Goal: Entertainment & Leisure: Browse casually

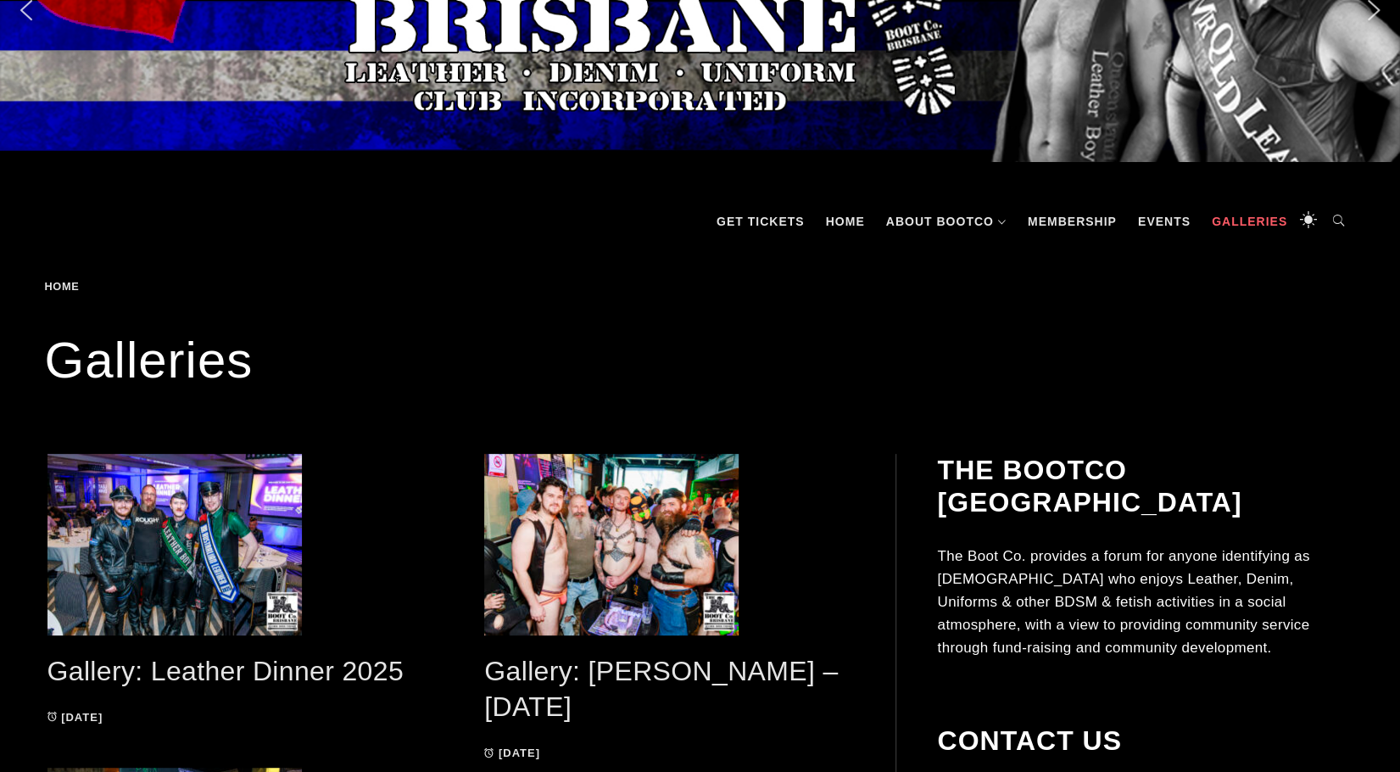
scroll to position [170, 0]
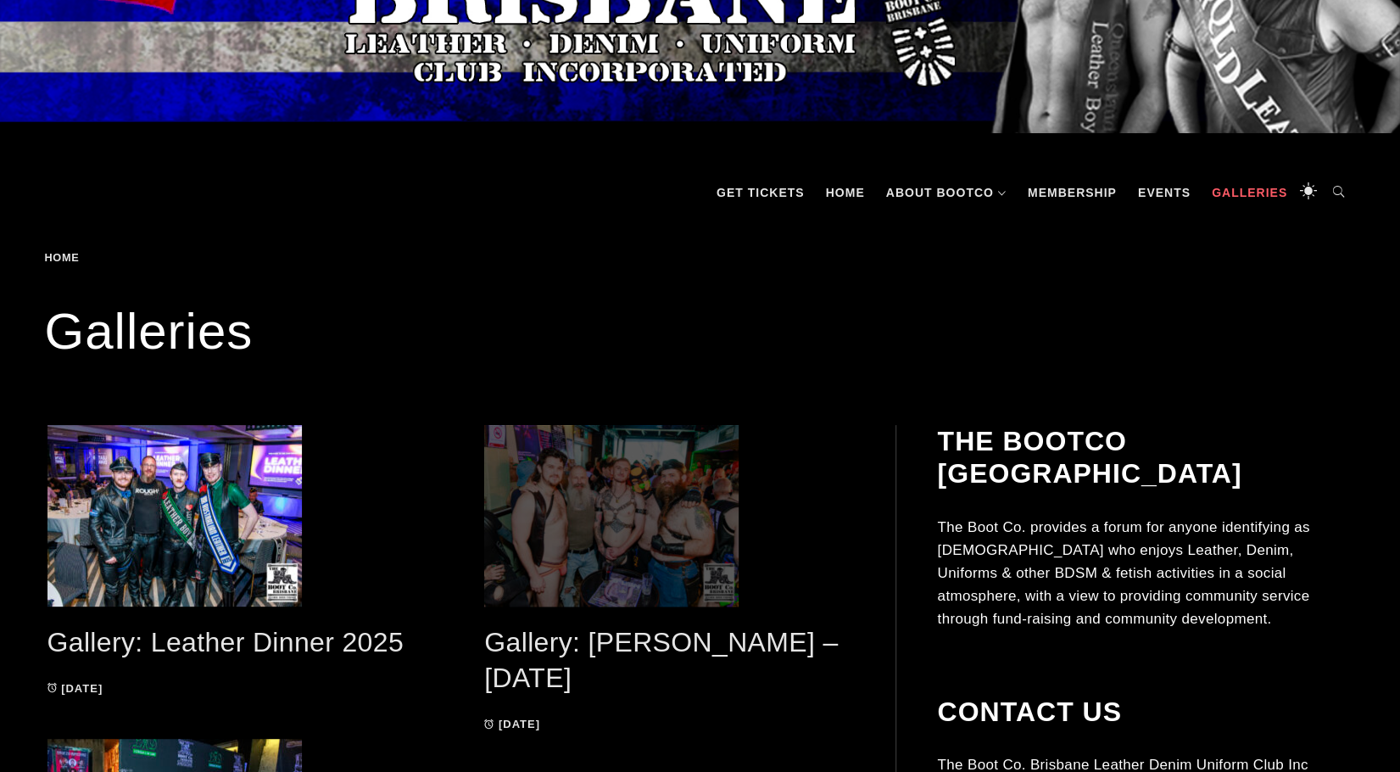
click at [605, 496] on span at bounding box center [669, 515] width 370 height 181
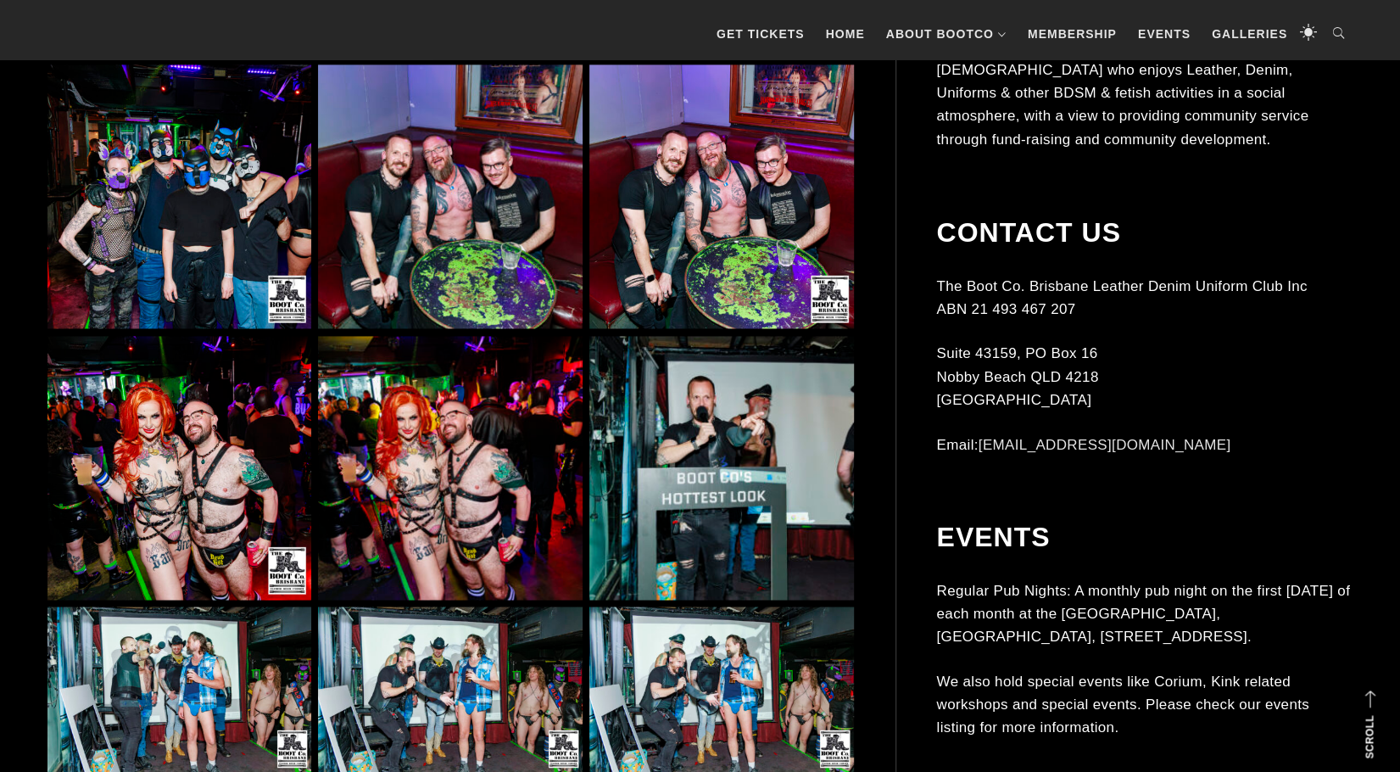
scroll to position [1611, 0]
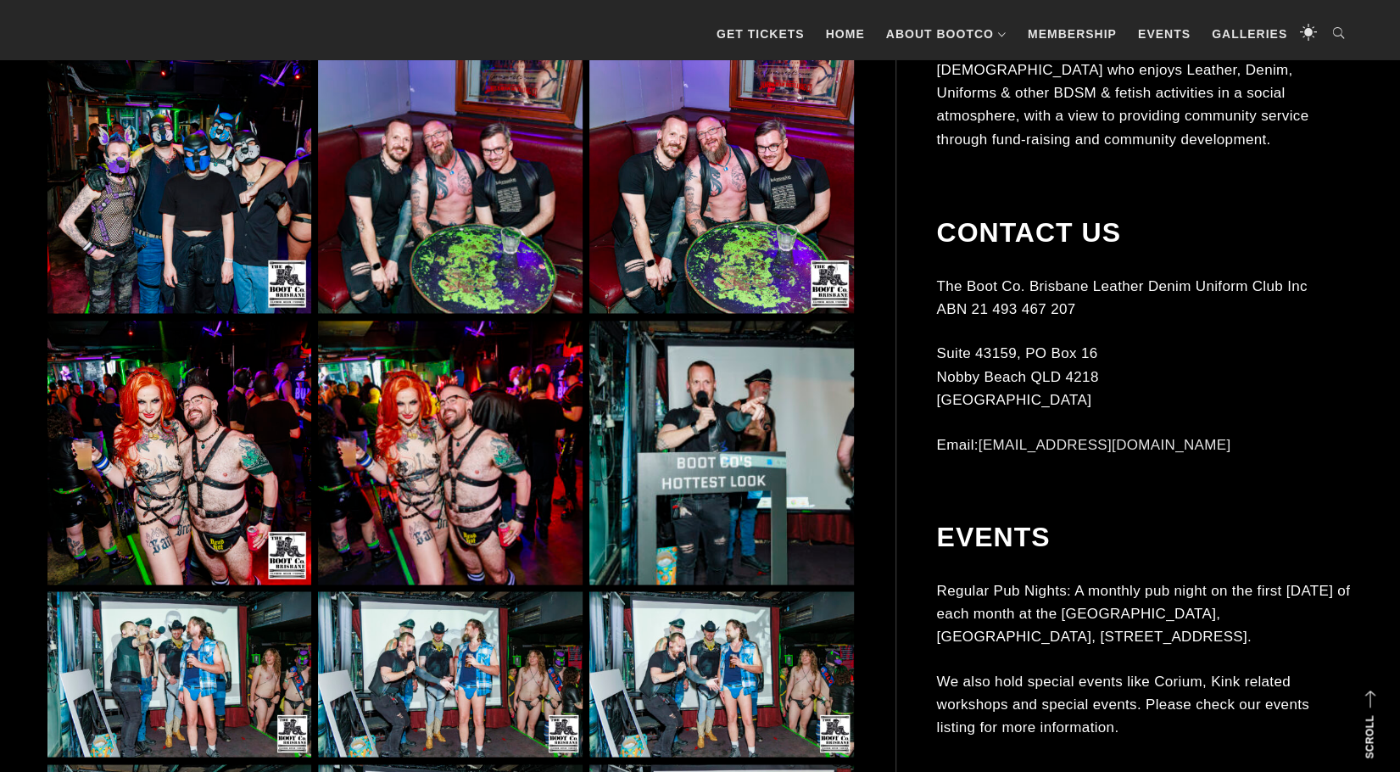
click at [244, 456] on img at bounding box center [179, 452] width 264 height 264
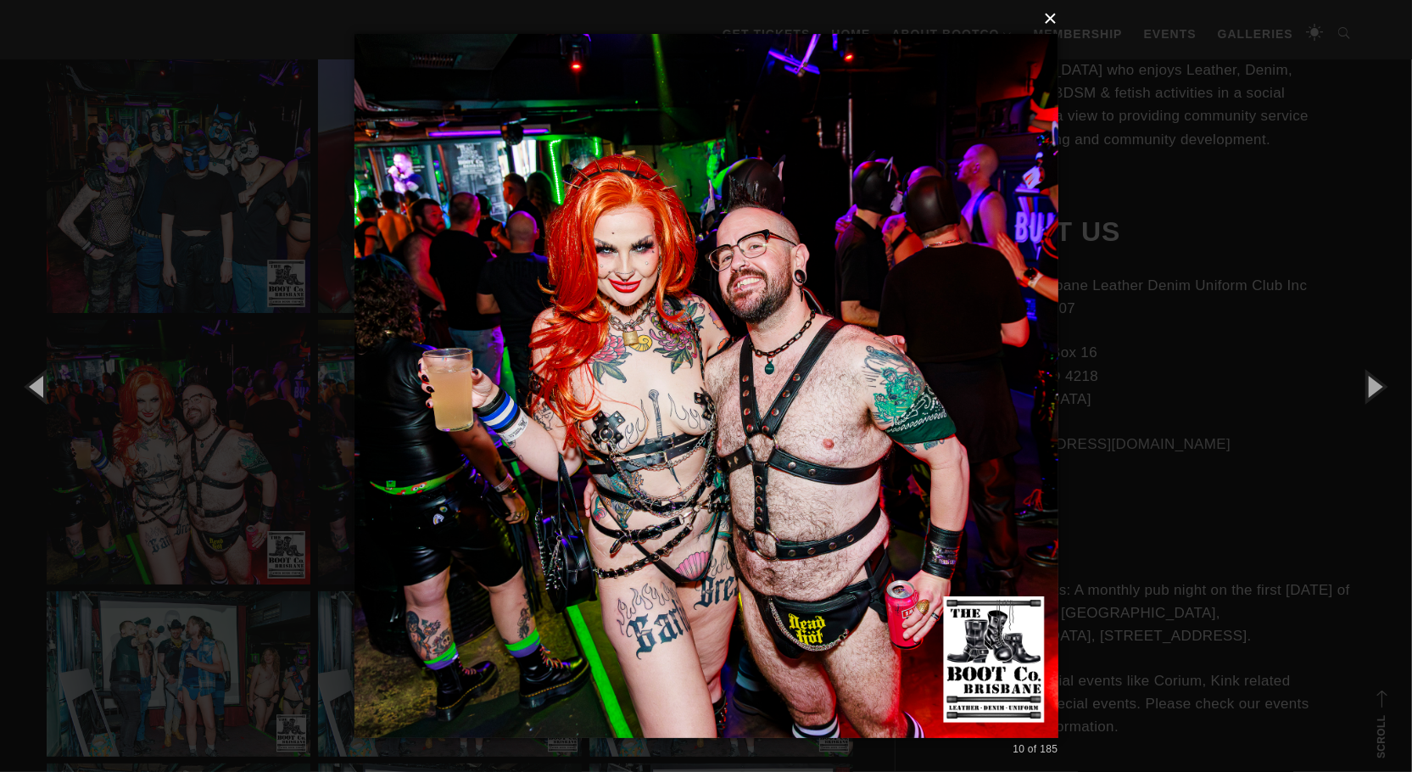
click at [1058, 20] on button "×" at bounding box center [712, 18] width 704 height 37
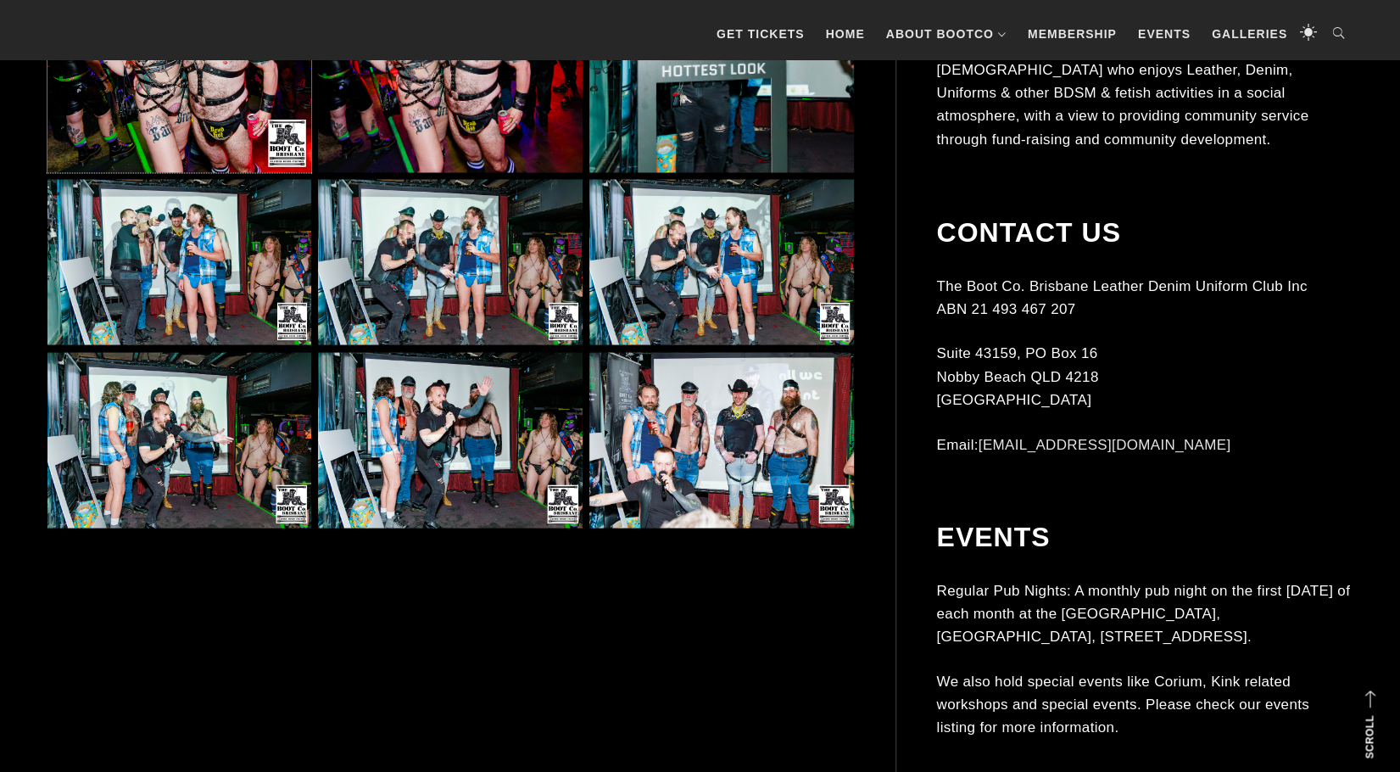
scroll to position [2035, 0]
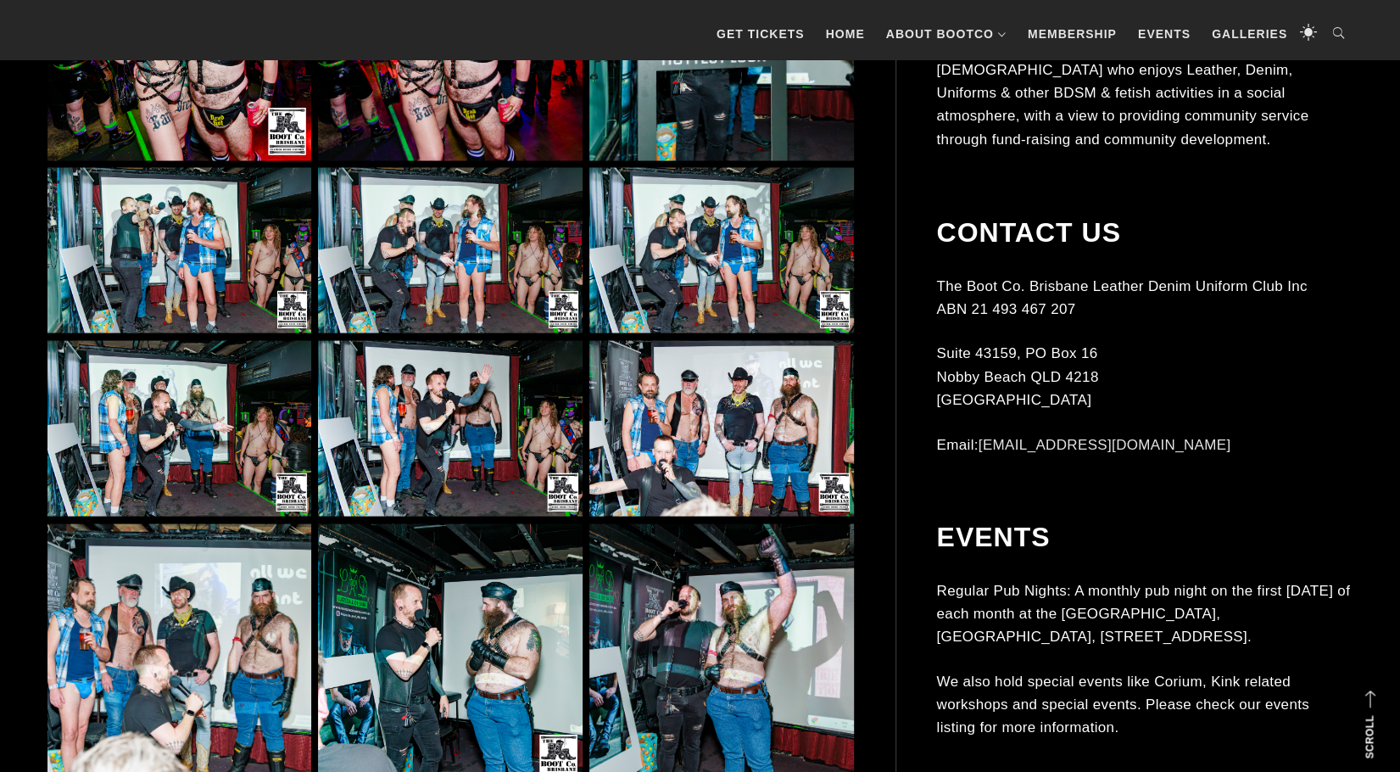
click at [167, 268] on img at bounding box center [179, 249] width 264 height 165
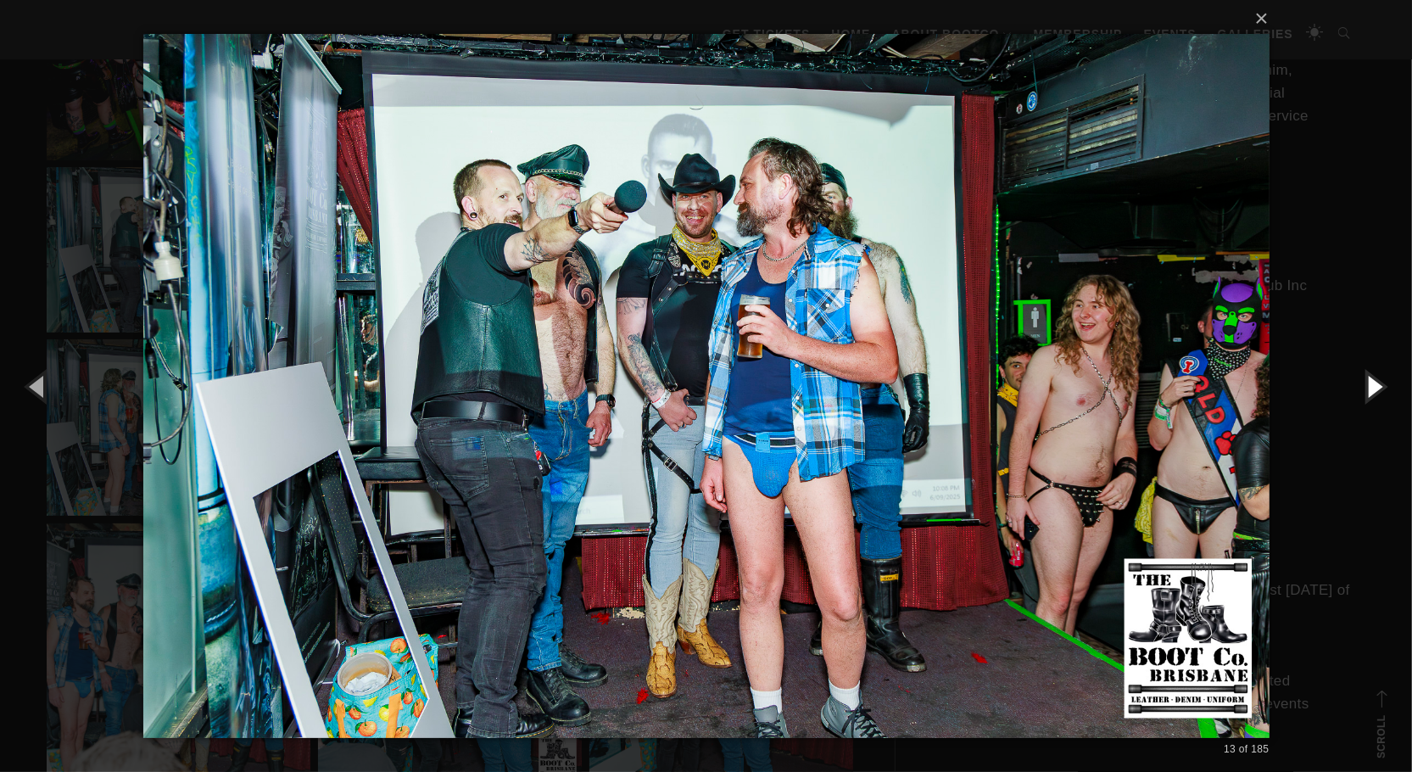
click at [1373, 391] on button "button" at bounding box center [1373, 385] width 76 height 93
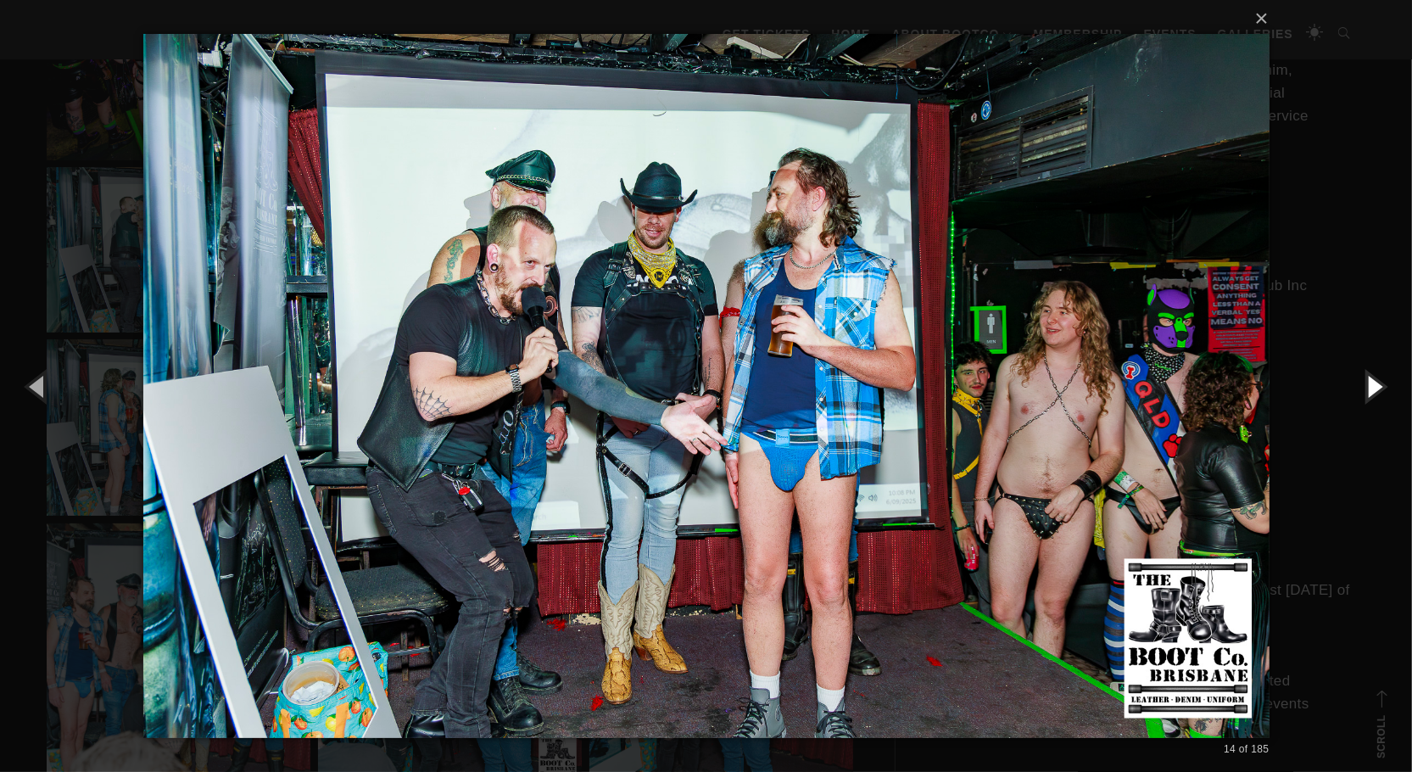
click at [1373, 391] on button "button" at bounding box center [1373, 385] width 76 height 93
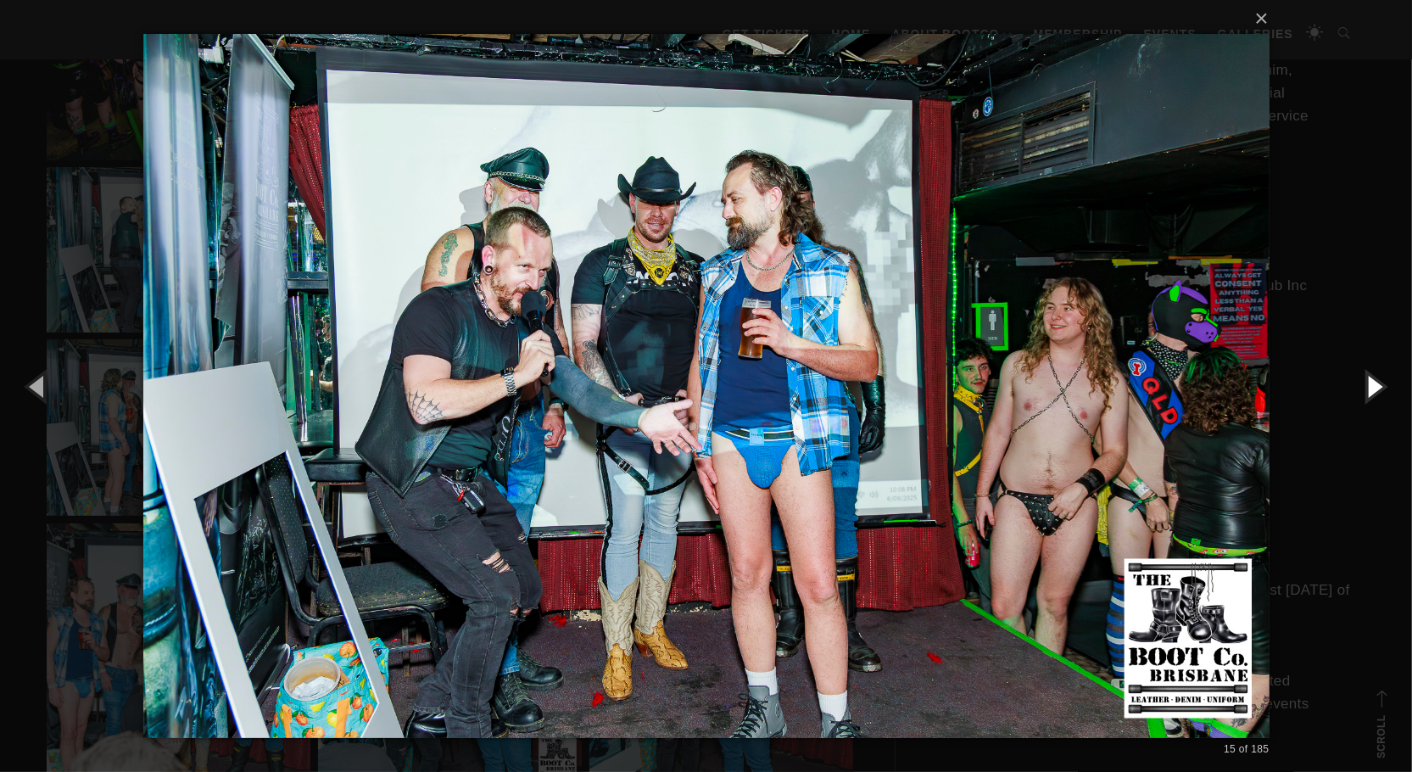
click at [1373, 391] on button "button" at bounding box center [1373, 385] width 76 height 93
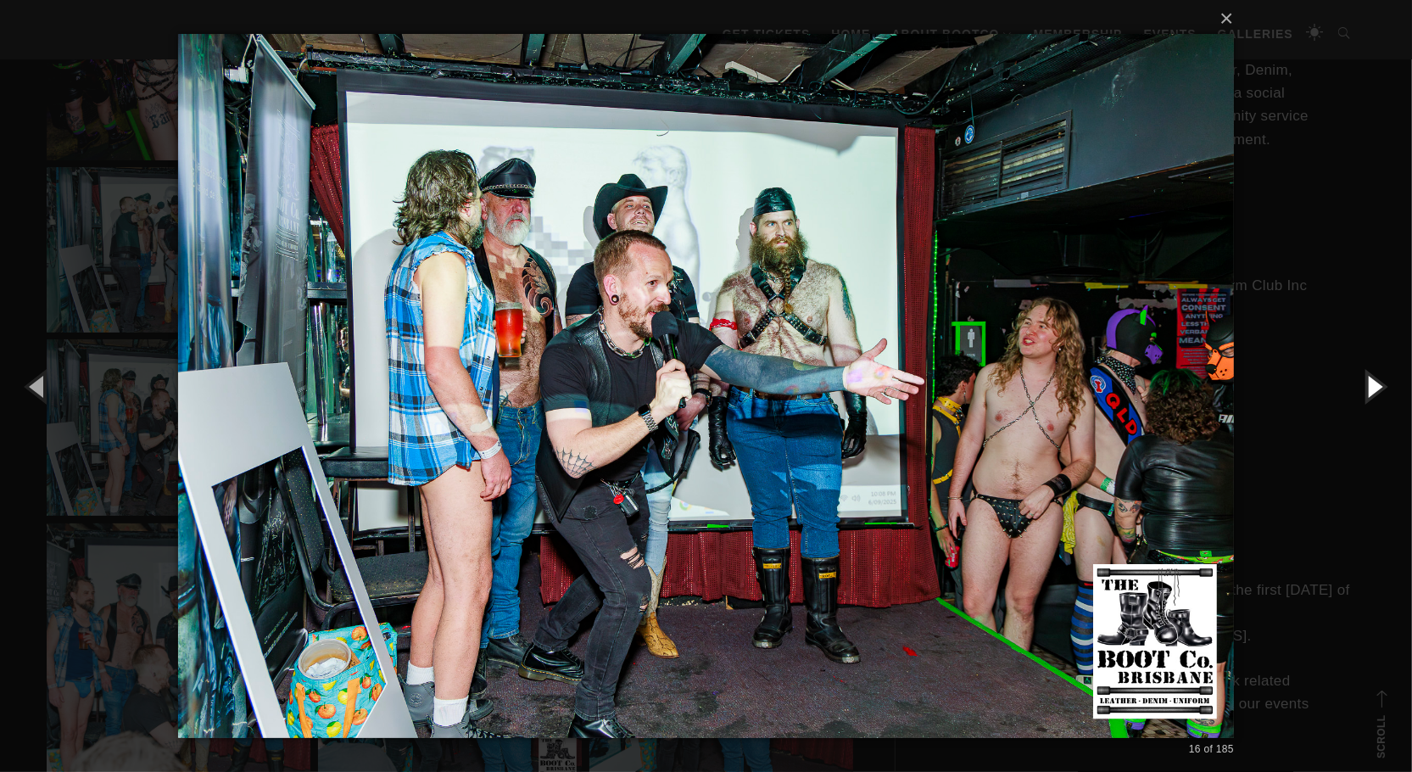
click at [1373, 391] on button "button" at bounding box center [1373, 385] width 76 height 93
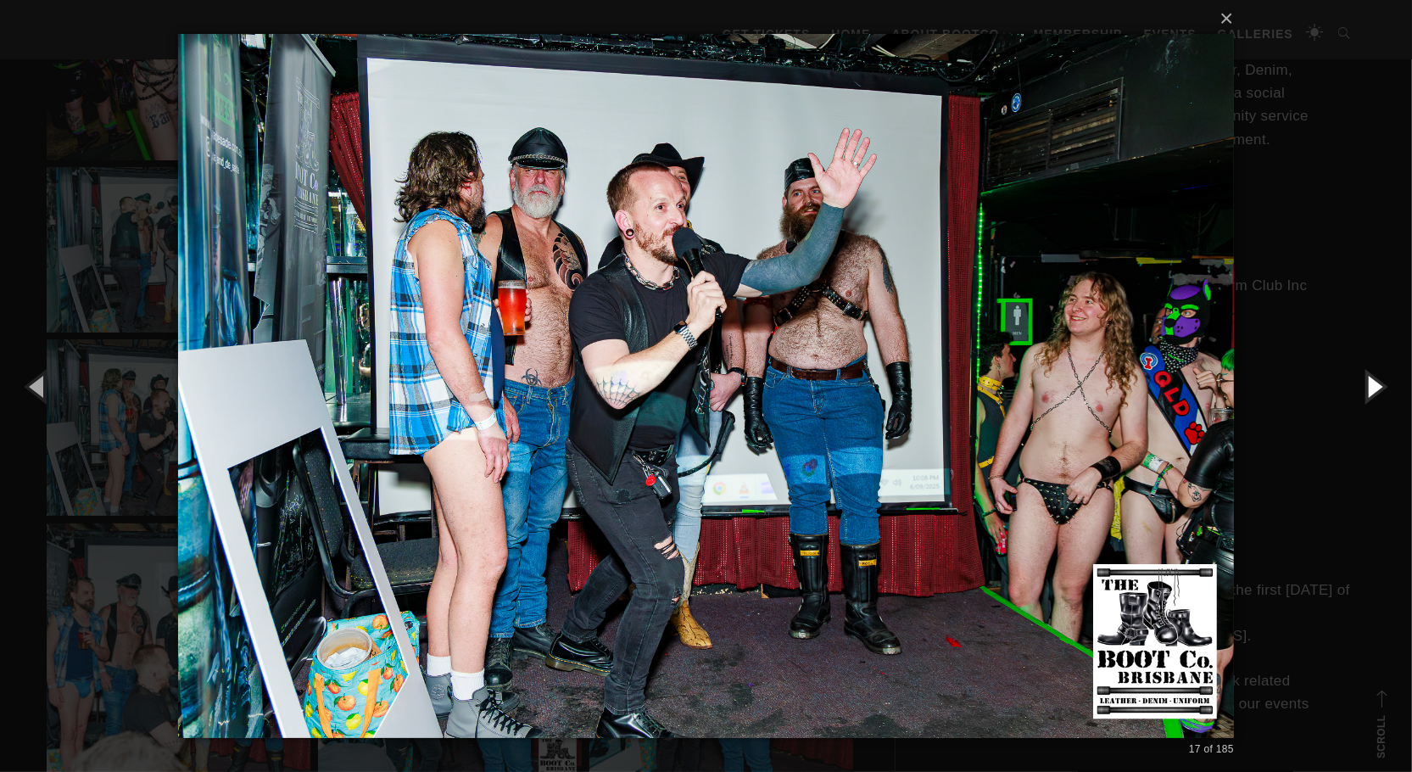
click at [1373, 391] on button "button" at bounding box center [1373, 385] width 76 height 93
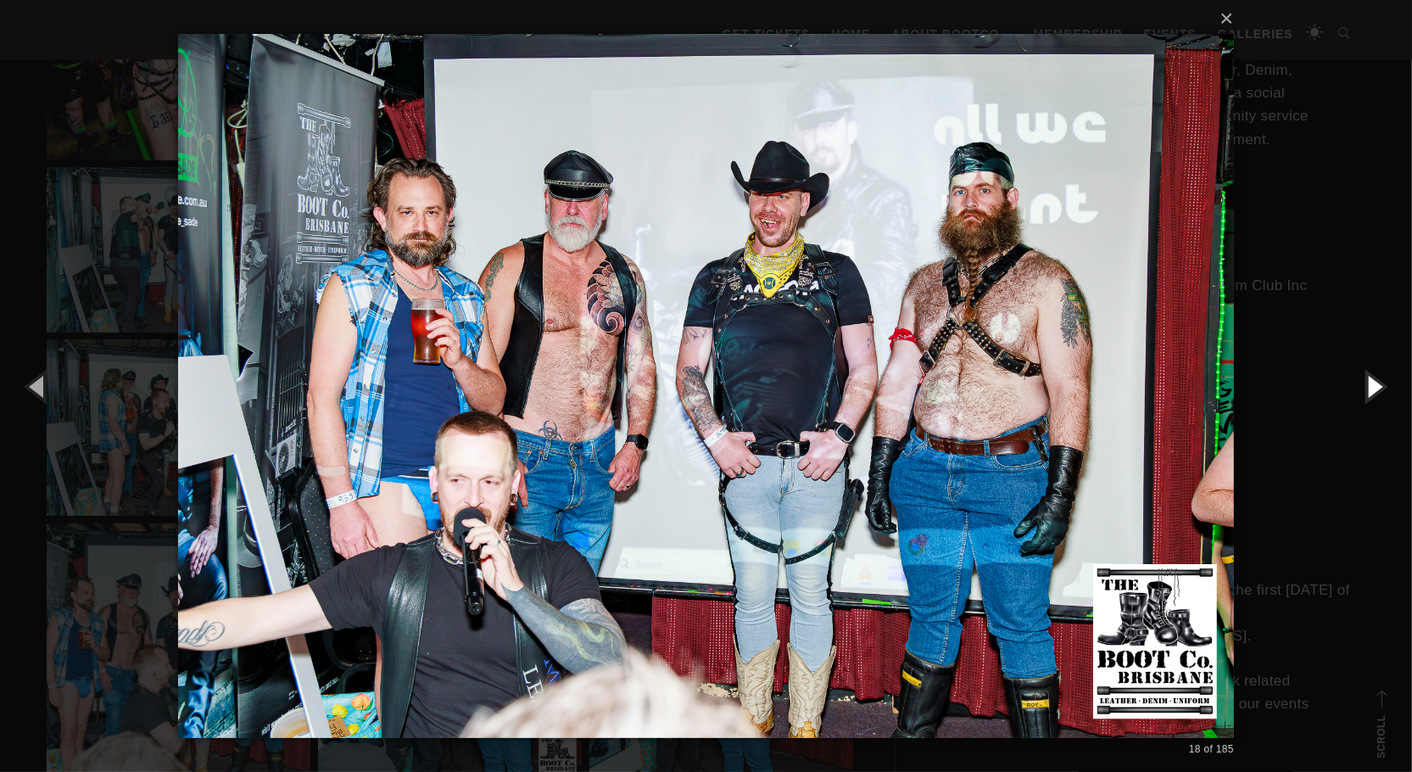
click at [1373, 391] on button "button" at bounding box center [1373, 385] width 76 height 93
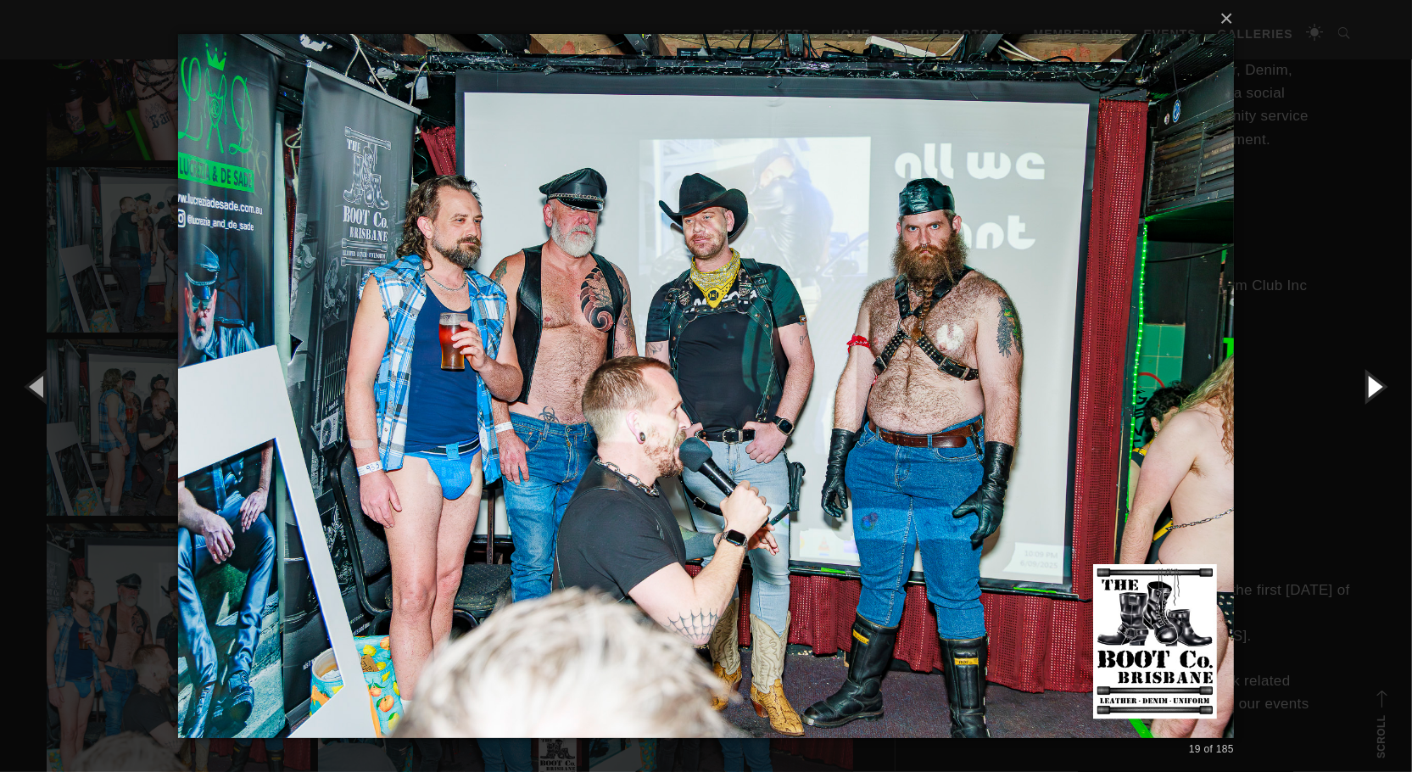
click at [1373, 391] on button "button" at bounding box center [1373, 385] width 76 height 93
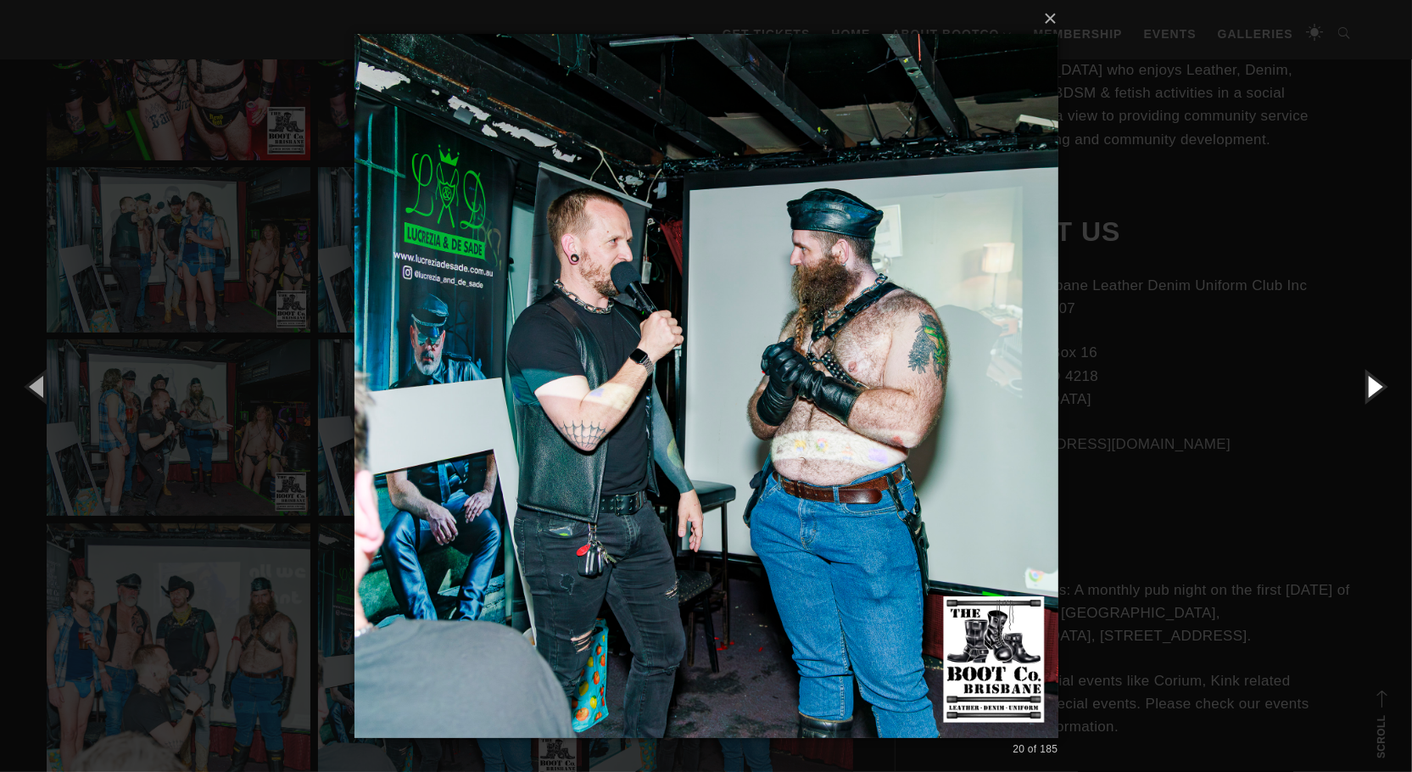
click at [1373, 391] on button "button" at bounding box center [1373, 385] width 76 height 93
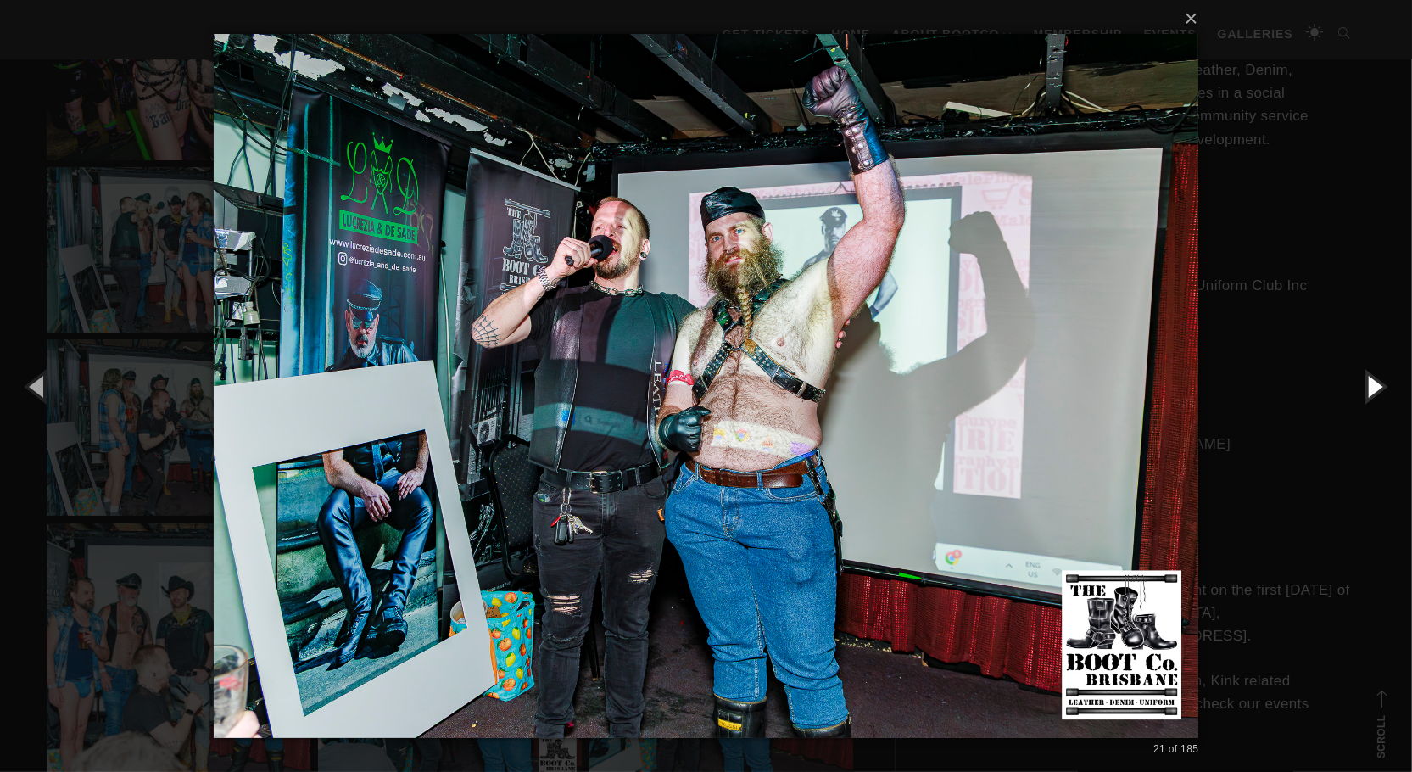
click at [1373, 391] on button "button" at bounding box center [1373, 385] width 76 height 93
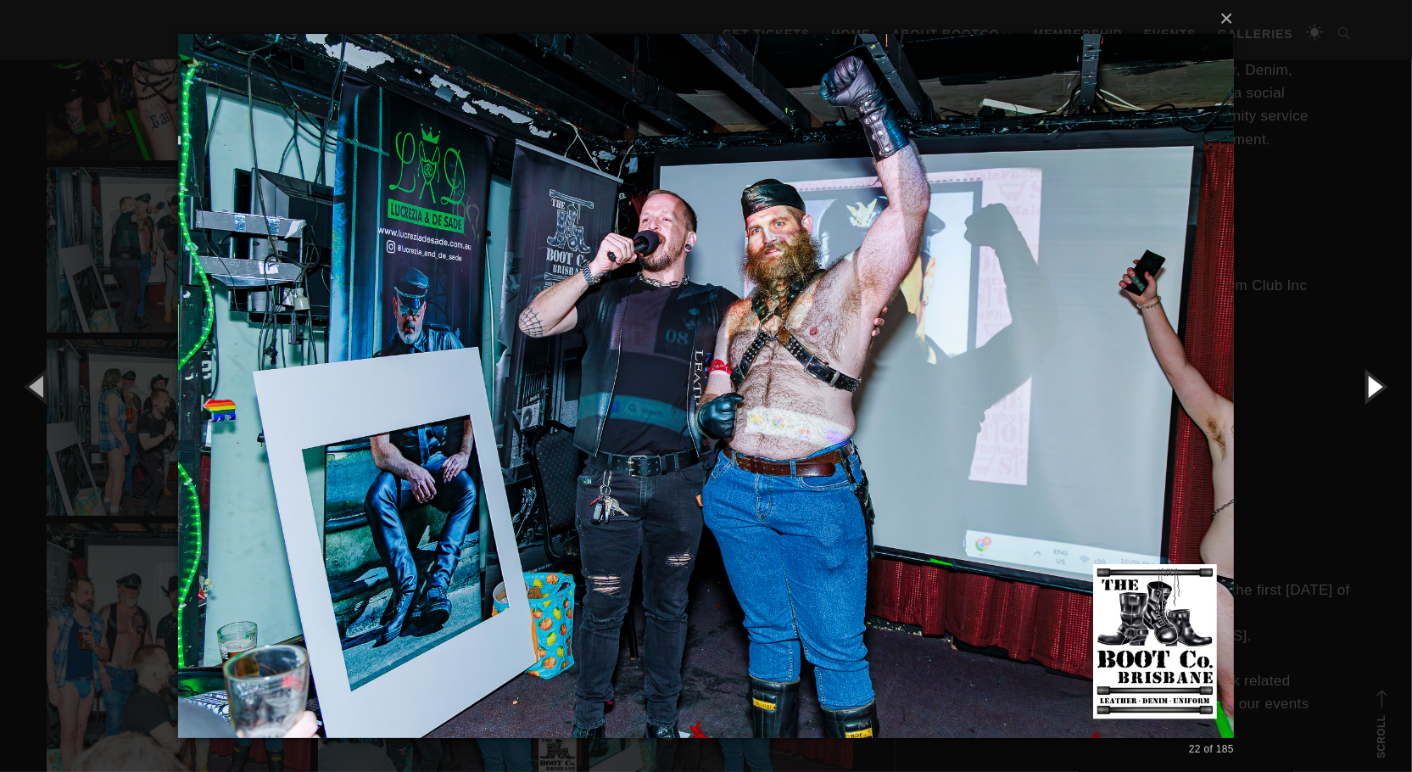
click at [1373, 391] on button "button" at bounding box center [1373, 385] width 76 height 93
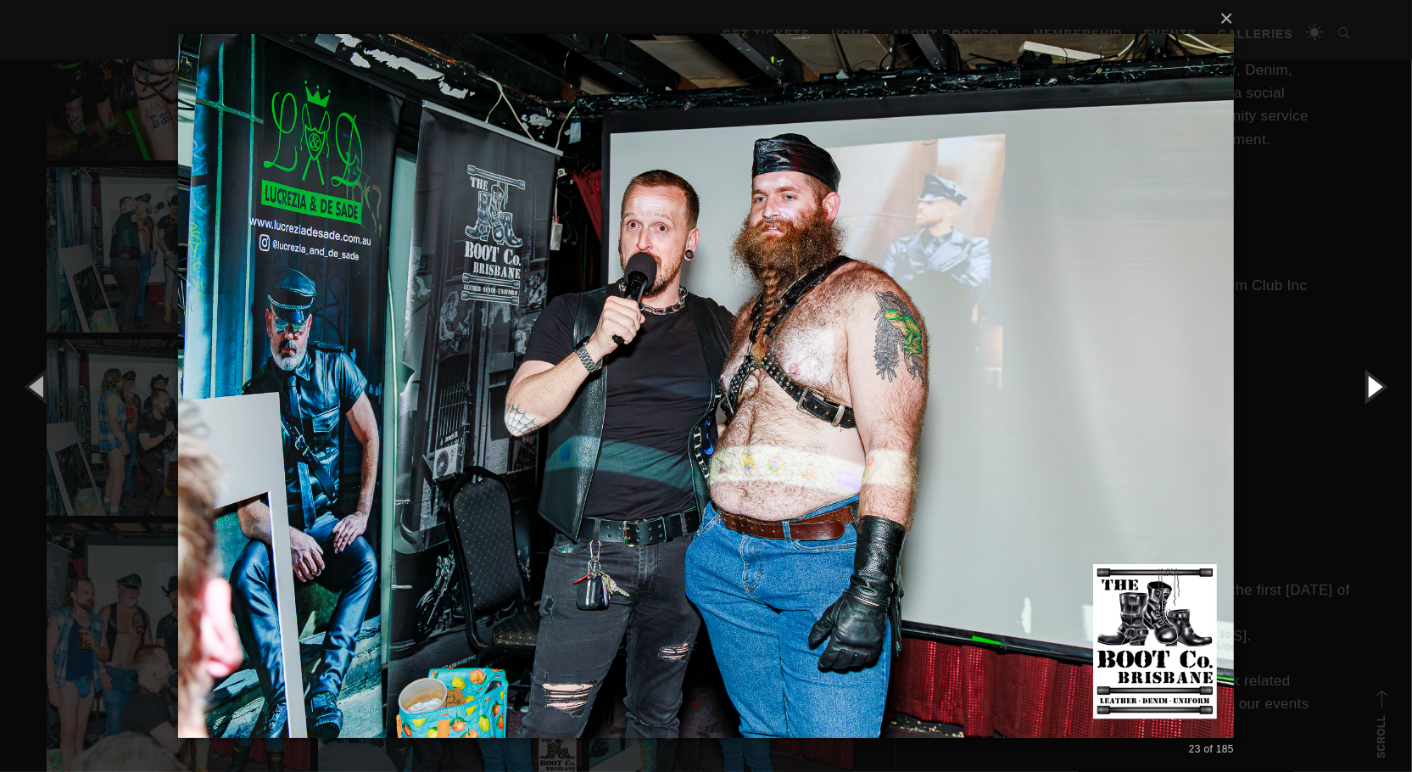
click at [1373, 391] on button "button" at bounding box center [1373, 385] width 76 height 93
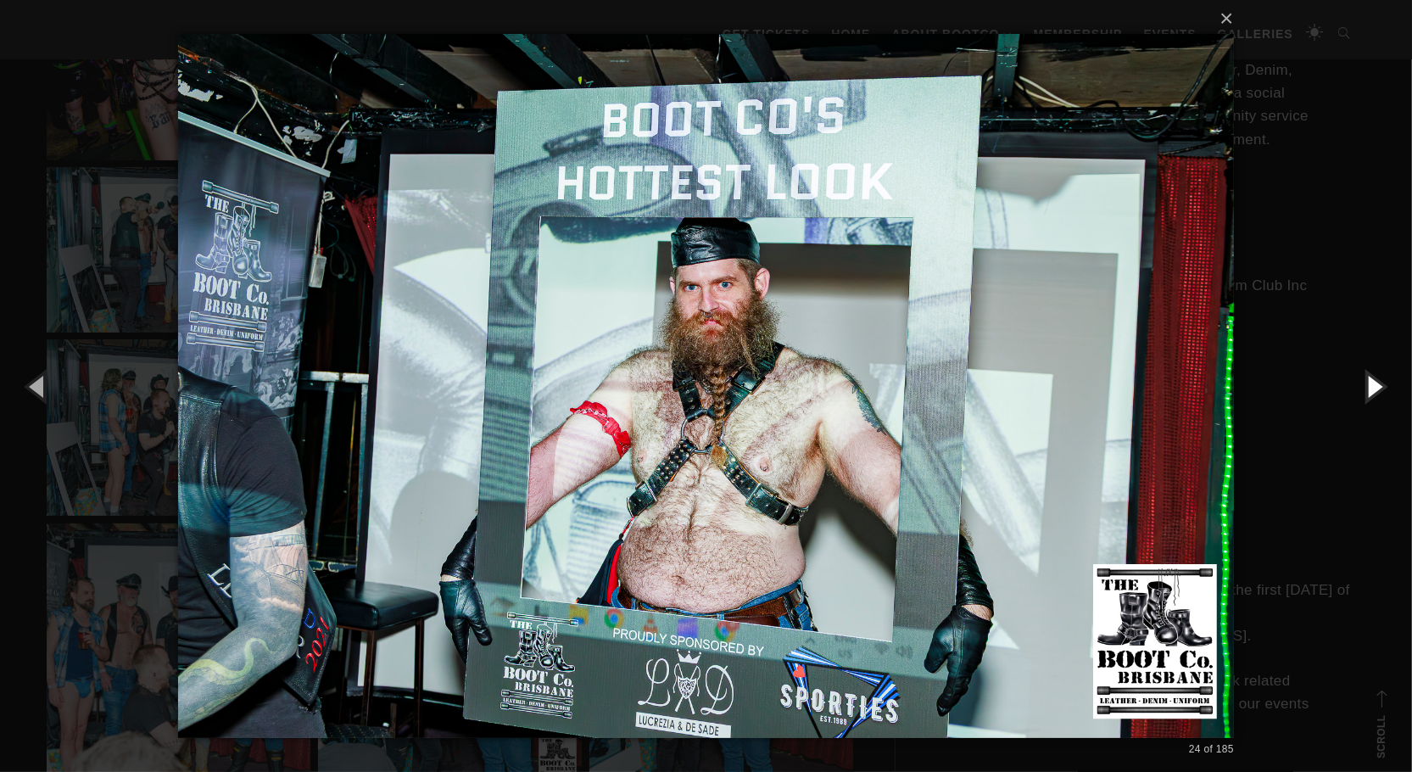
click at [1373, 391] on button "button" at bounding box center [1373, 385] width 76 height 93
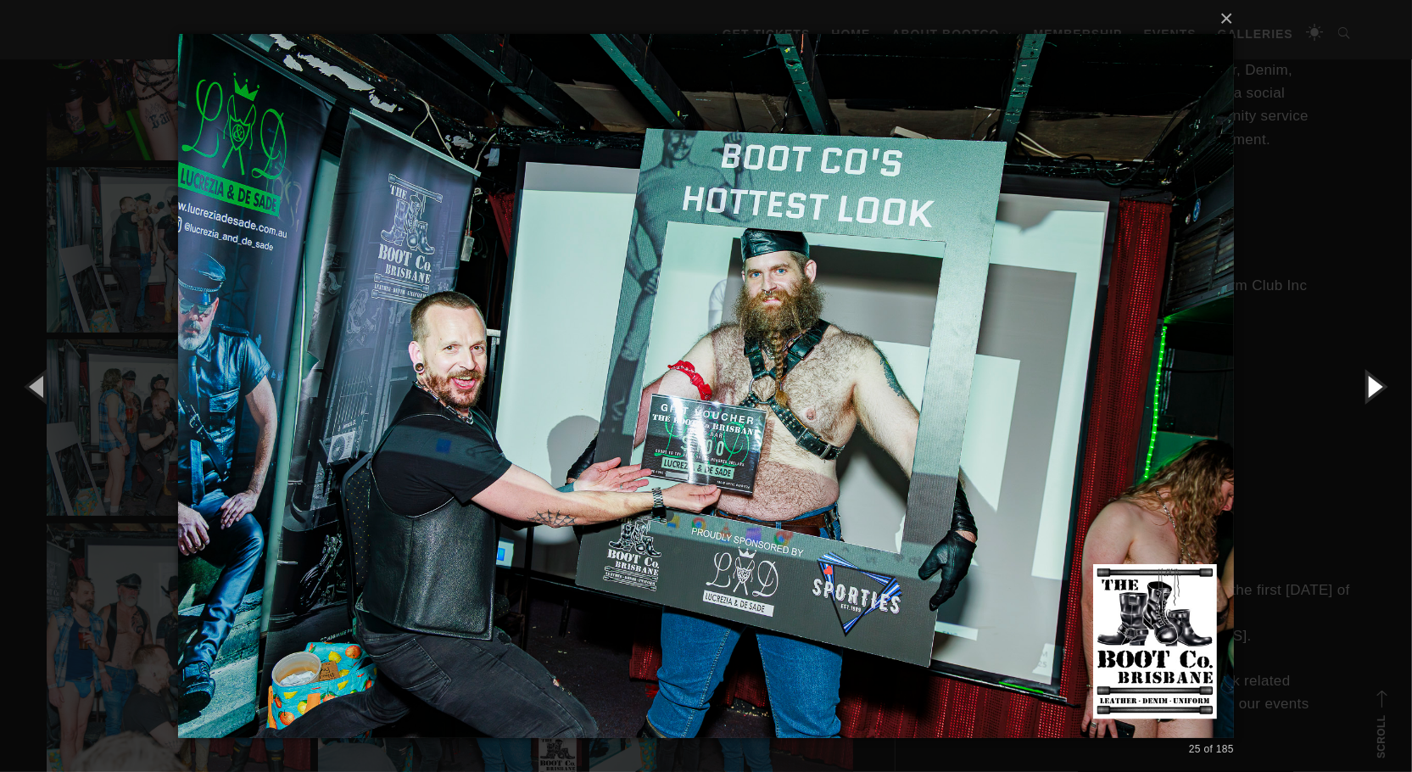
click at [1373, 391] on button "button" at bounding box center [1373, 385] width 76 height 93
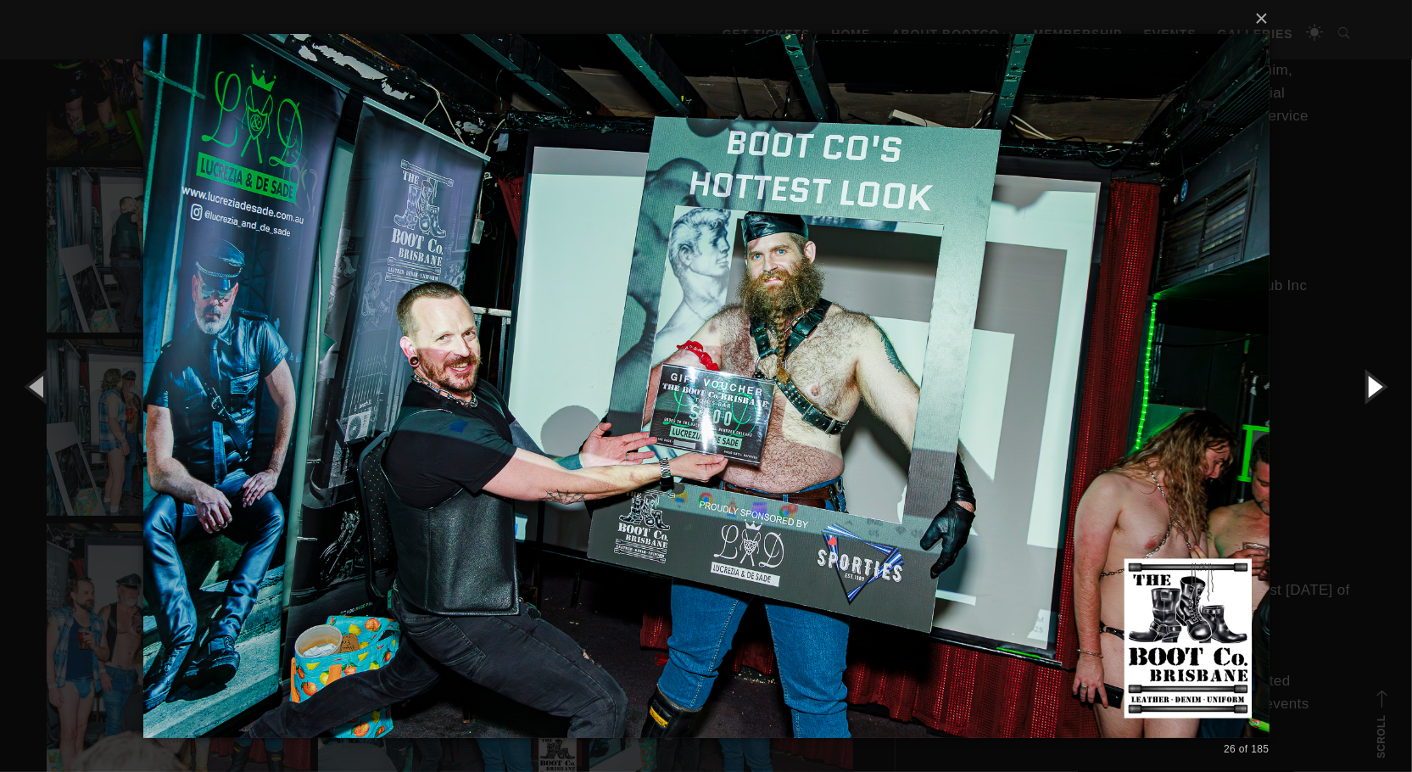
click at [1373, 391] on button "button" at bounding box center [1373, 385] width 76 height 93
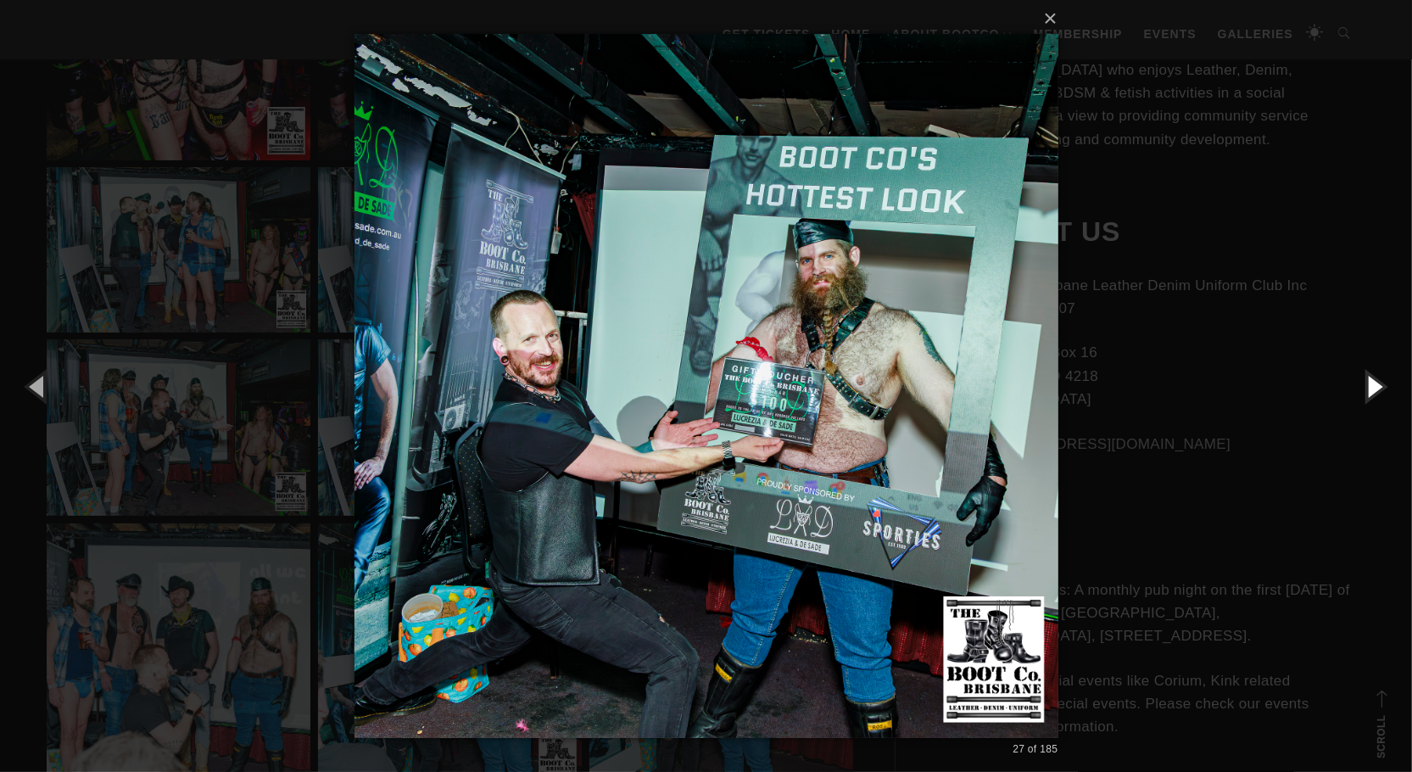
click at [1373, 391] on button "button" at bounding box center [1373, 385] width 76 height 93
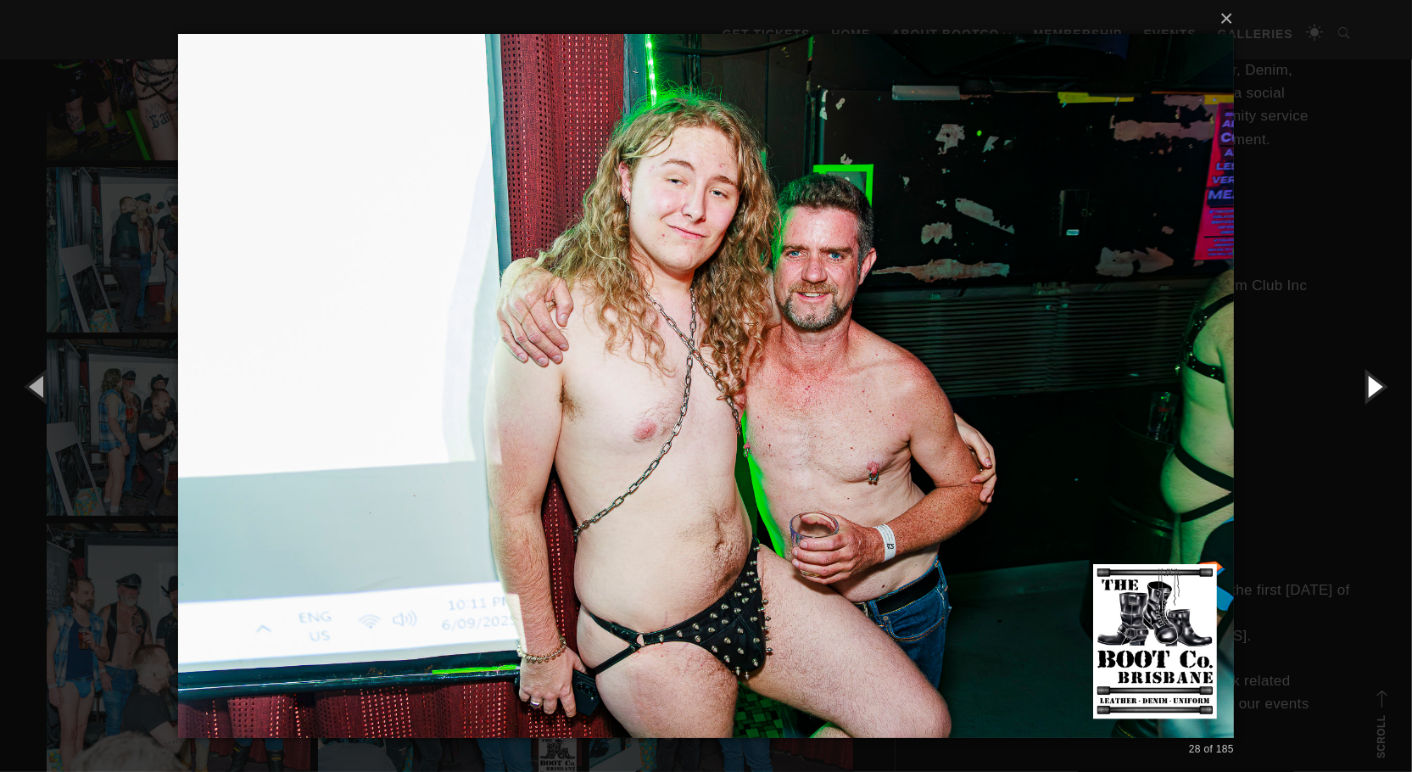
click at [1373, 391] on button "button" at bounding box center [1373, 385] width 76 height 93
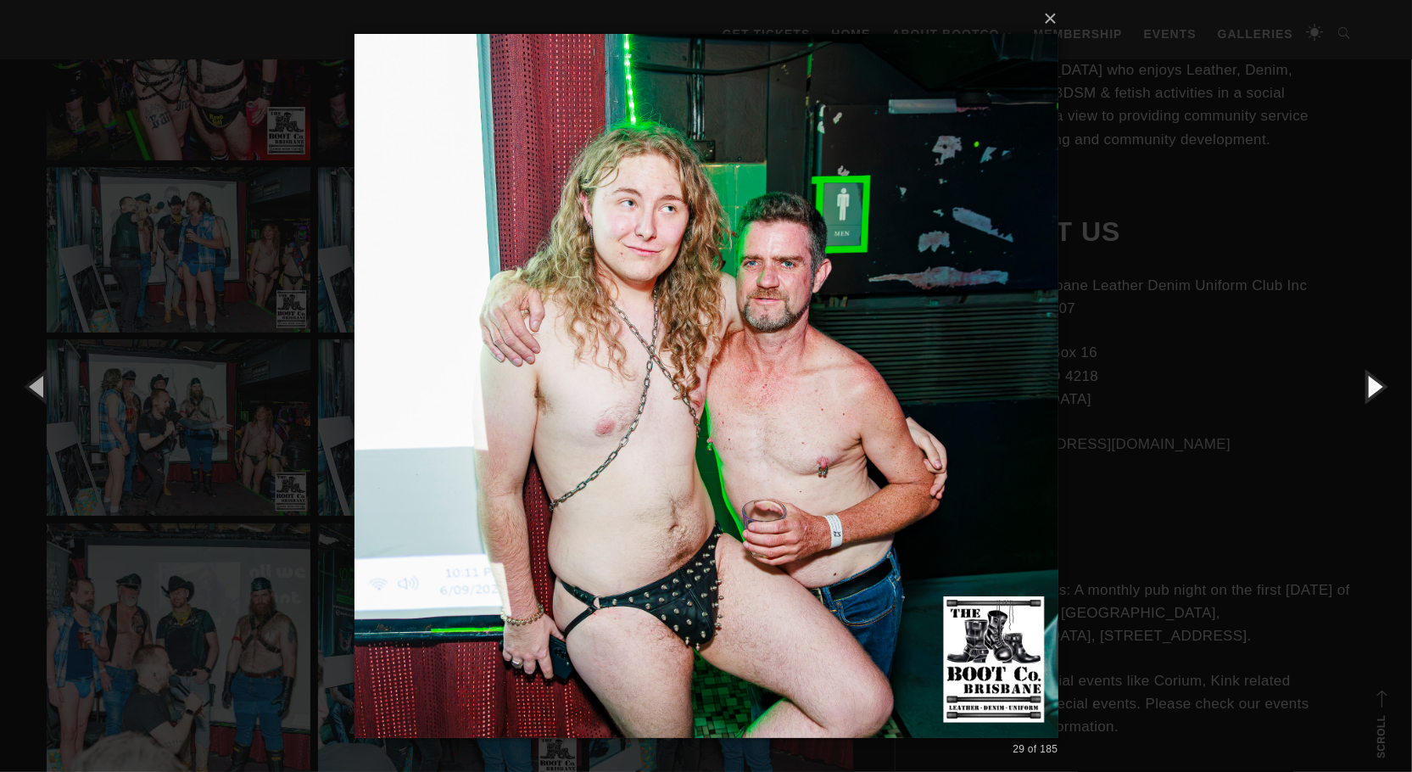
click at [1373, 391] on button "button" at bounding box center [1373, 385] width 76 height 93
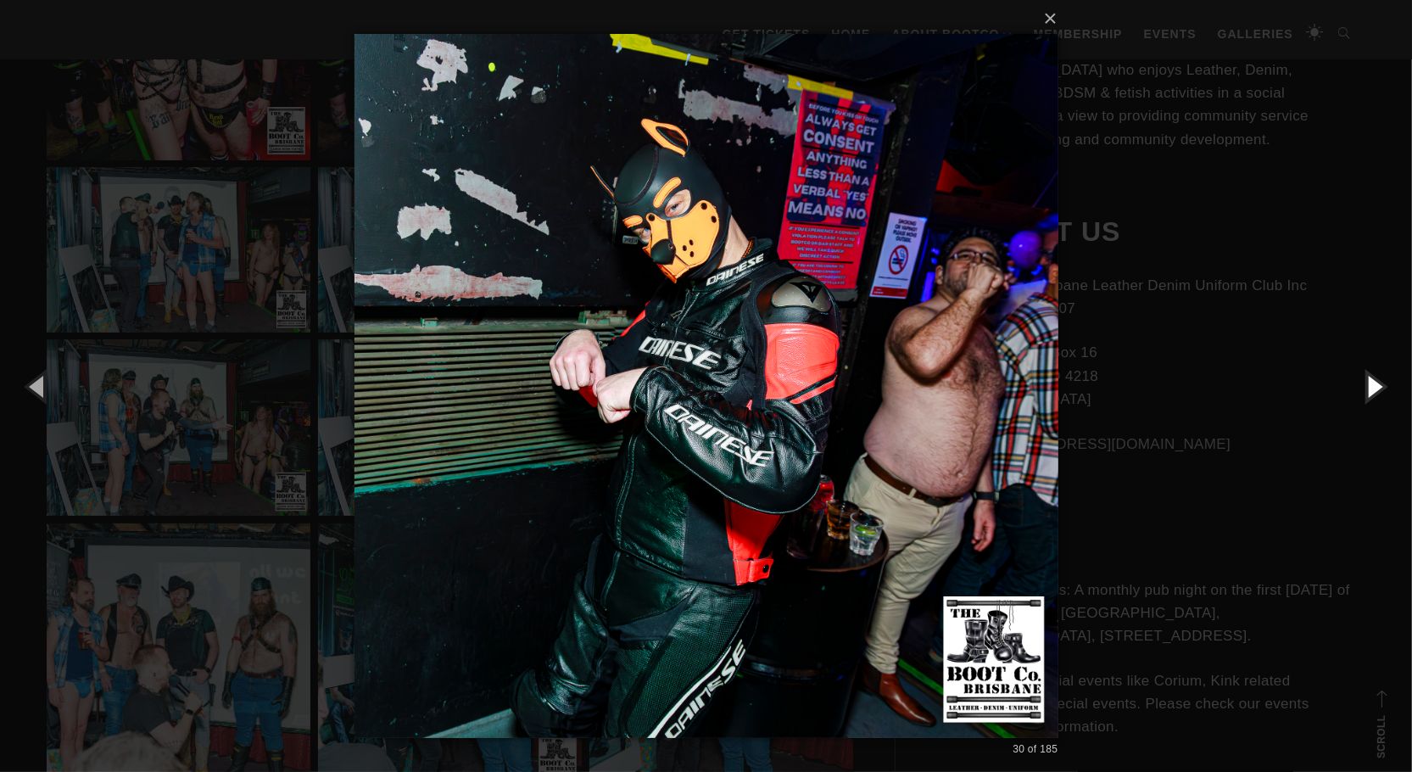
click at [1373, 393] on button "button" at bounding box center [1373, 385] width 76 height 93
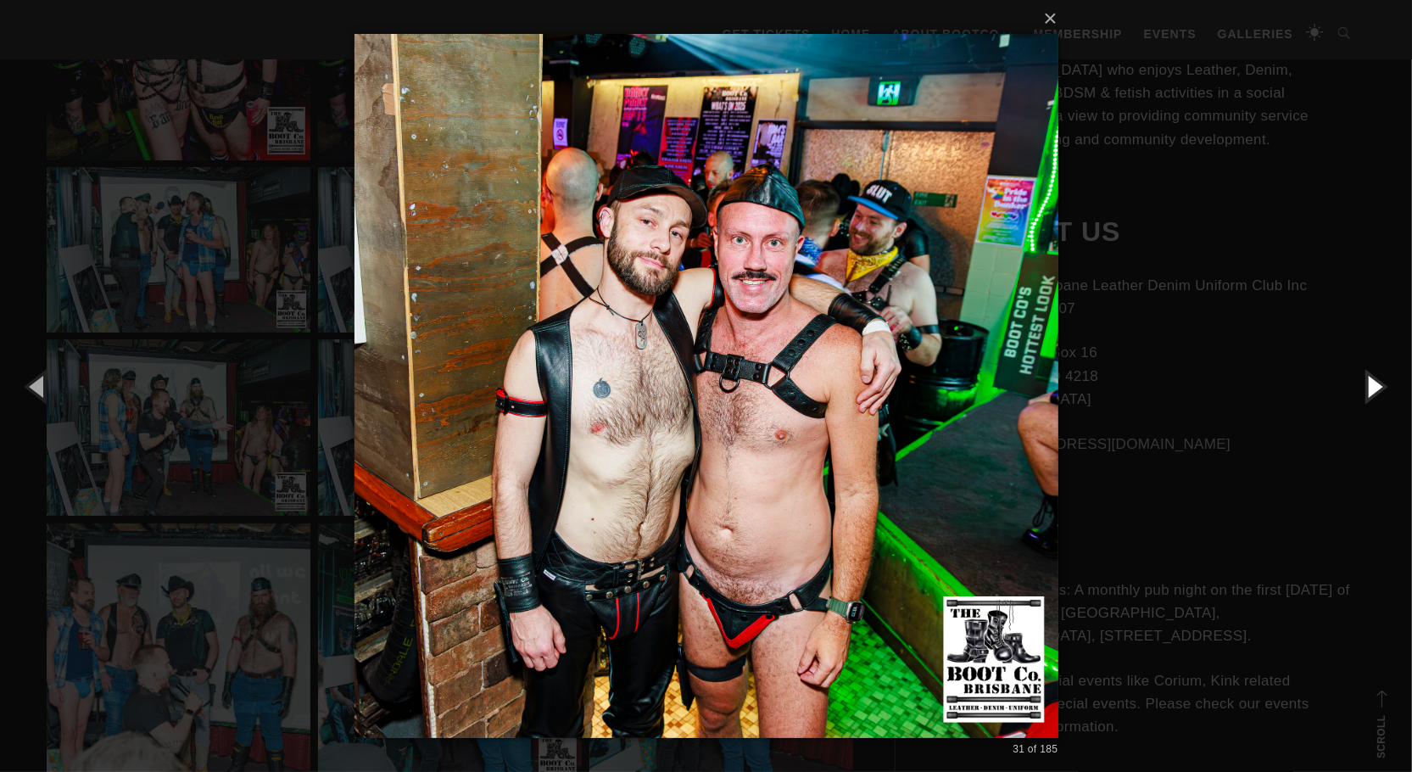
click at [1372, 387] on button "button" at bounding box center [1373, 385] width 76 height 93
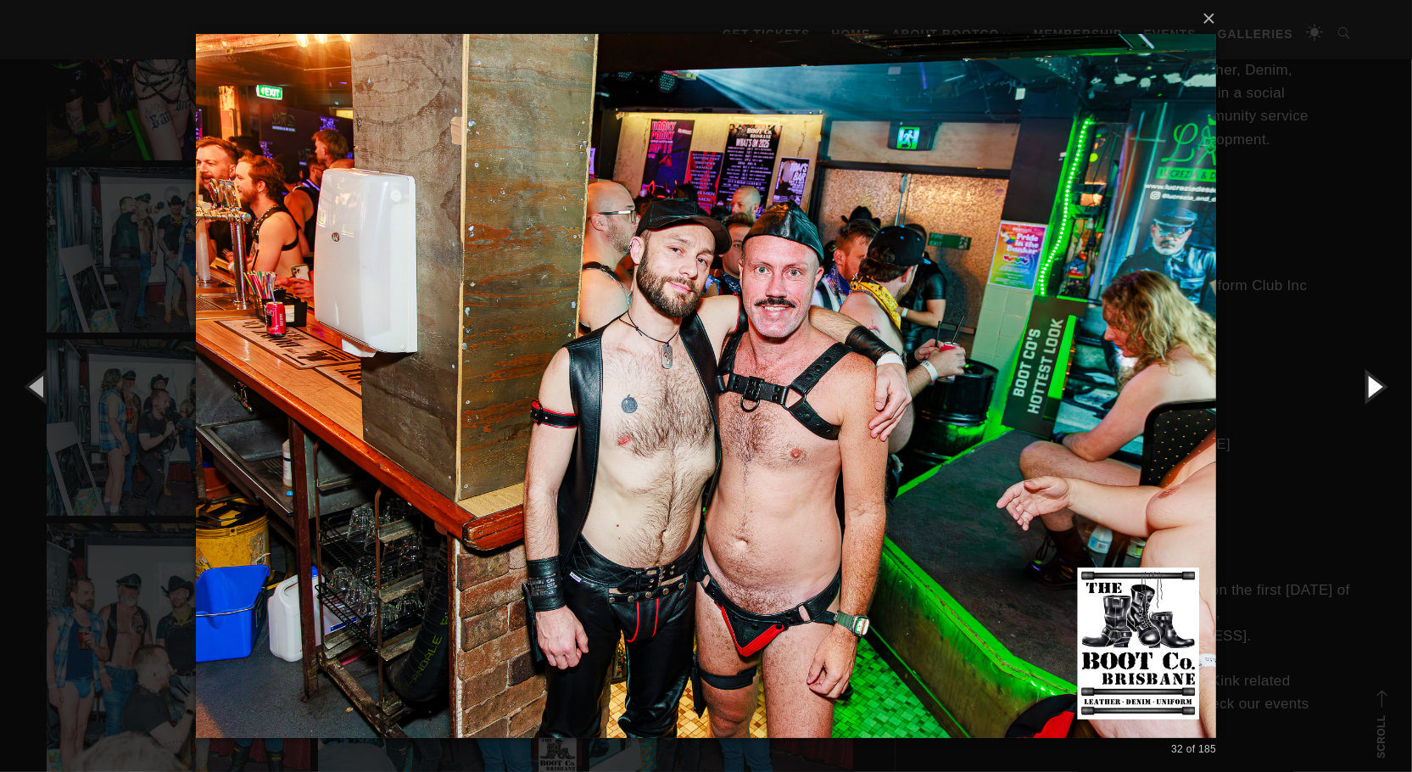
click at [1372, 387] on button "button" at bounding box center [1373, 385] width 76 height 93
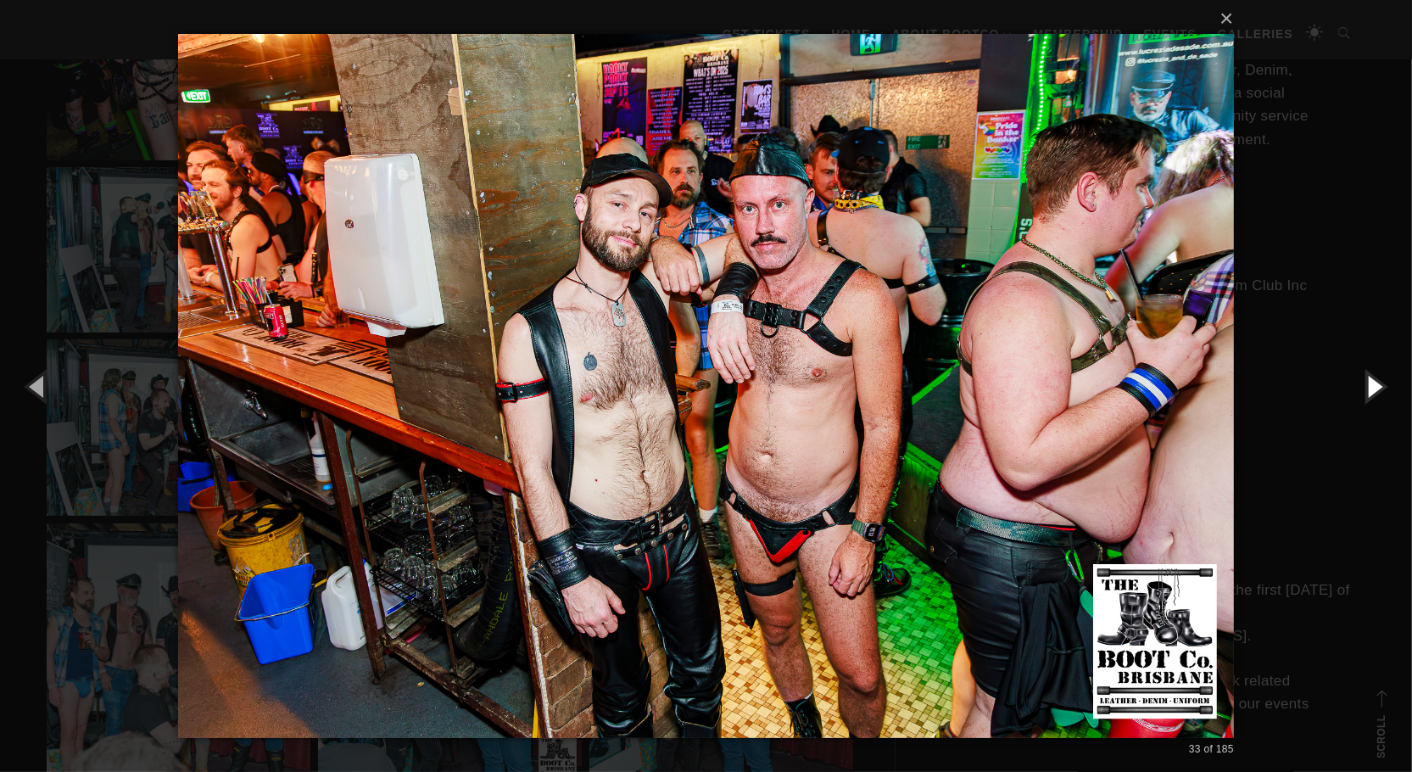
click at [1372, 387] on button "button" at bounding box center [1373, 385] width 76 height 93
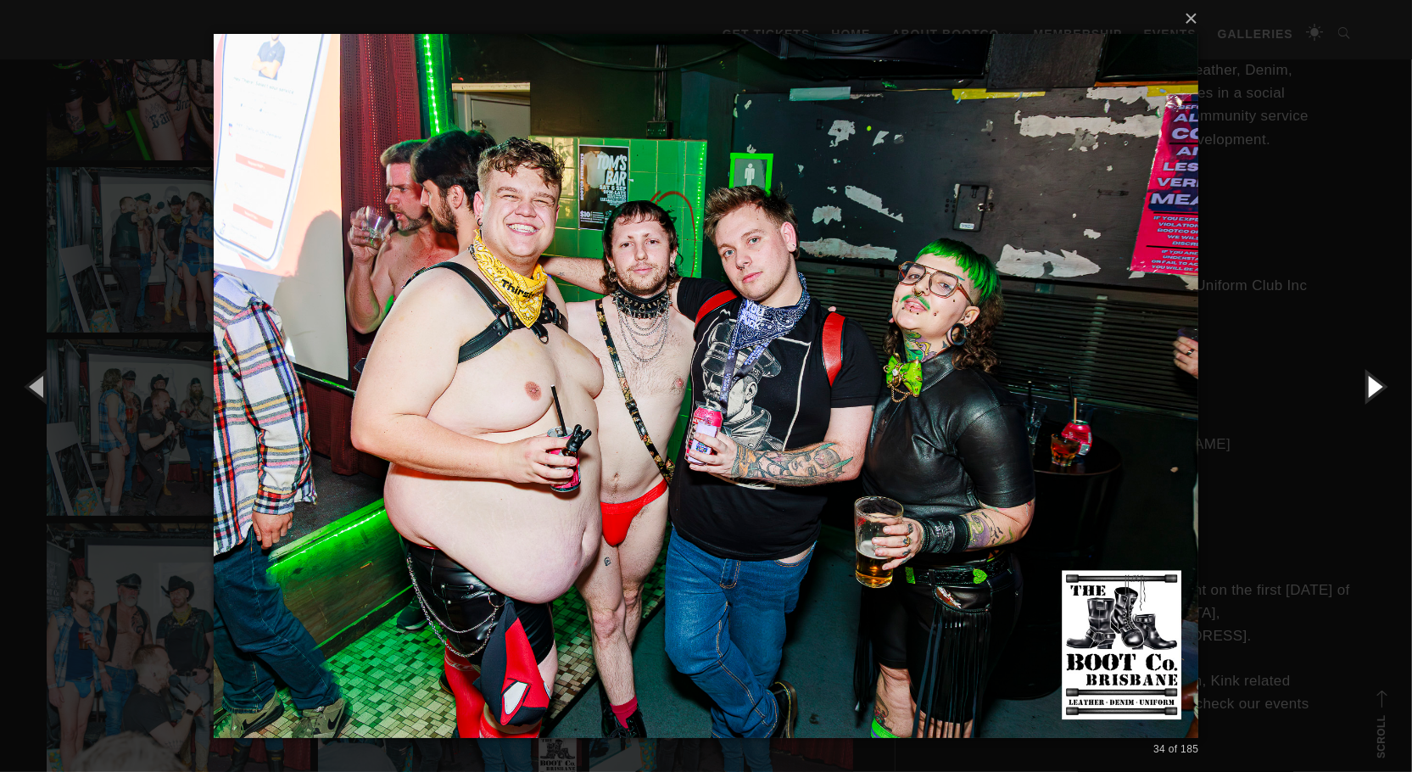
click at [1372, 387] on button "button" at bounding box center [1373, 385] width 76 height 93
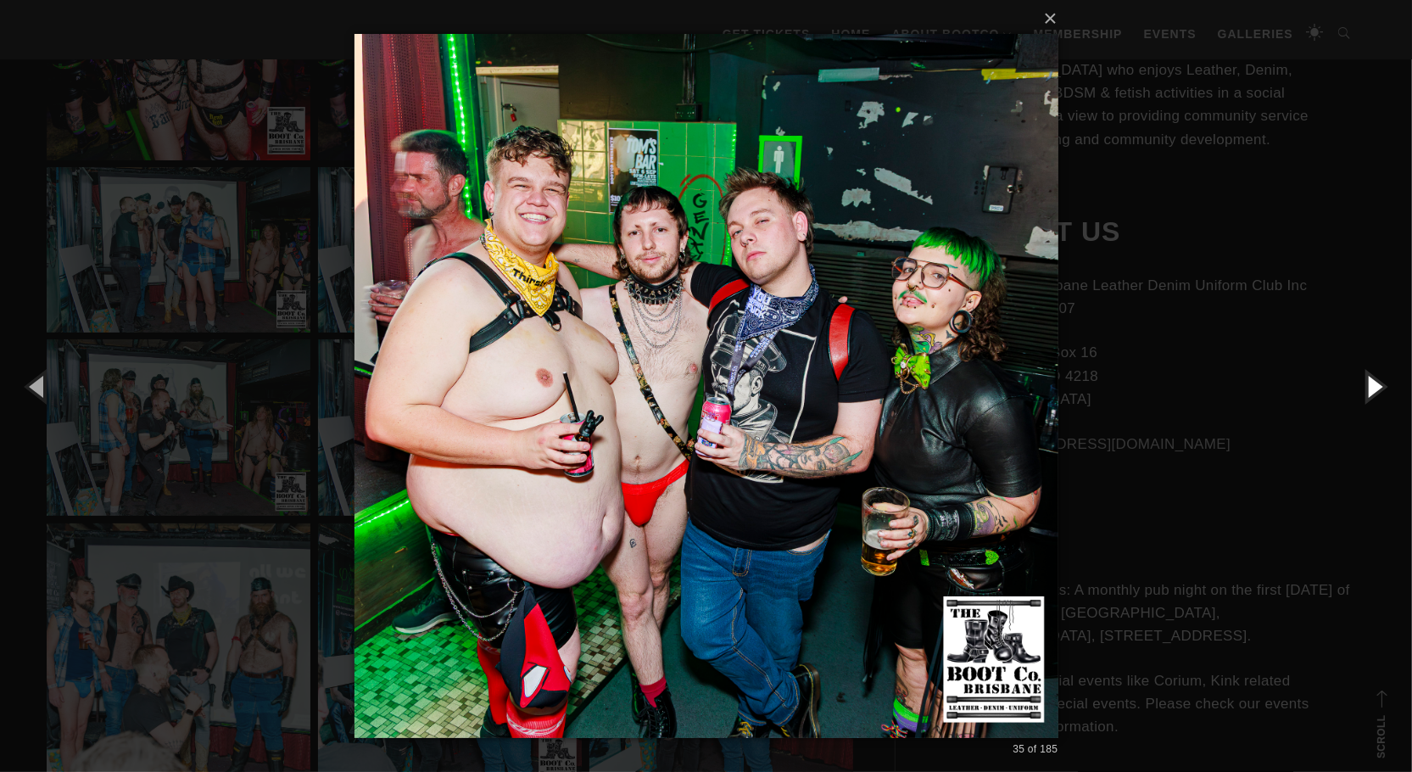
click at [1372, 387] on button "button" at bounding box center [1373, 385] width 76 height 93
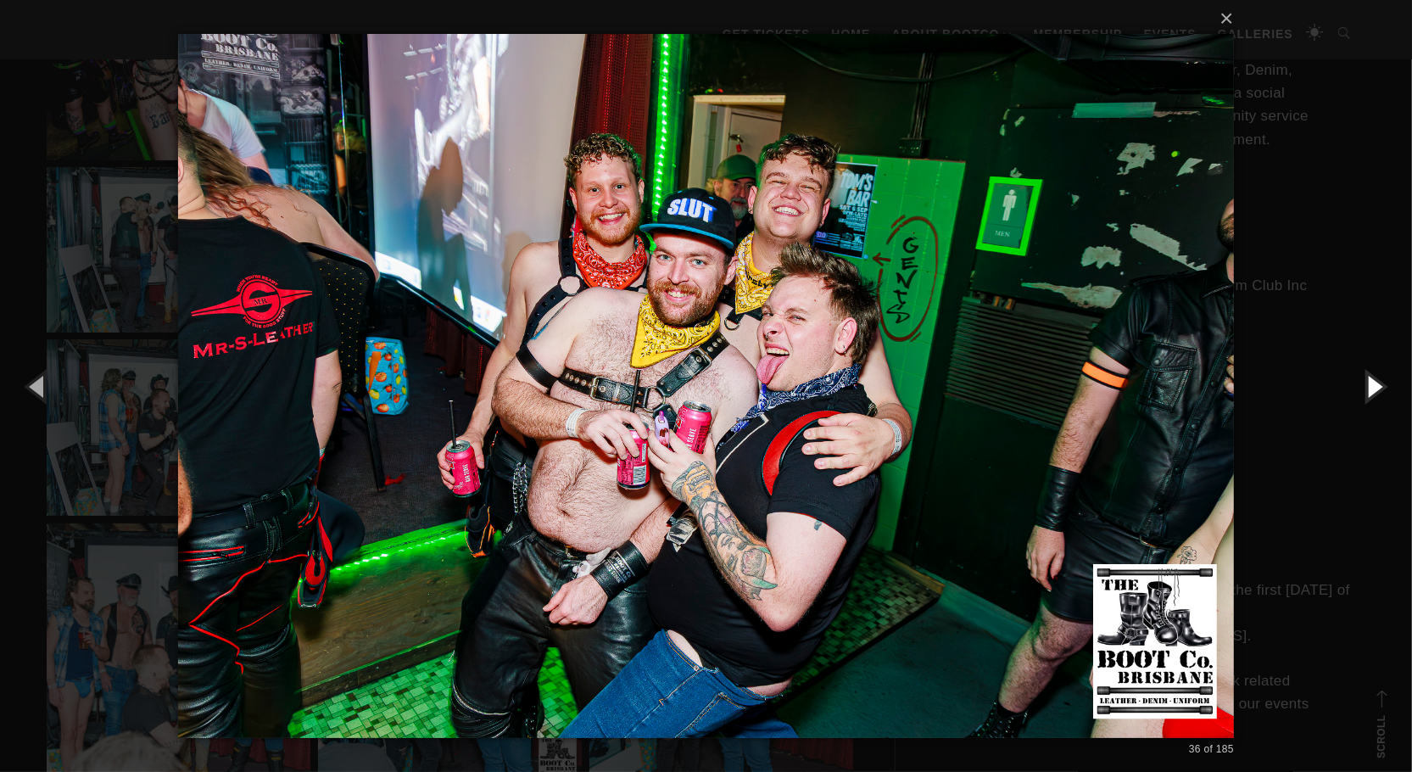
click at [1372, 387] on button "button" at bounding box center [1373, 385] width 76 height 93
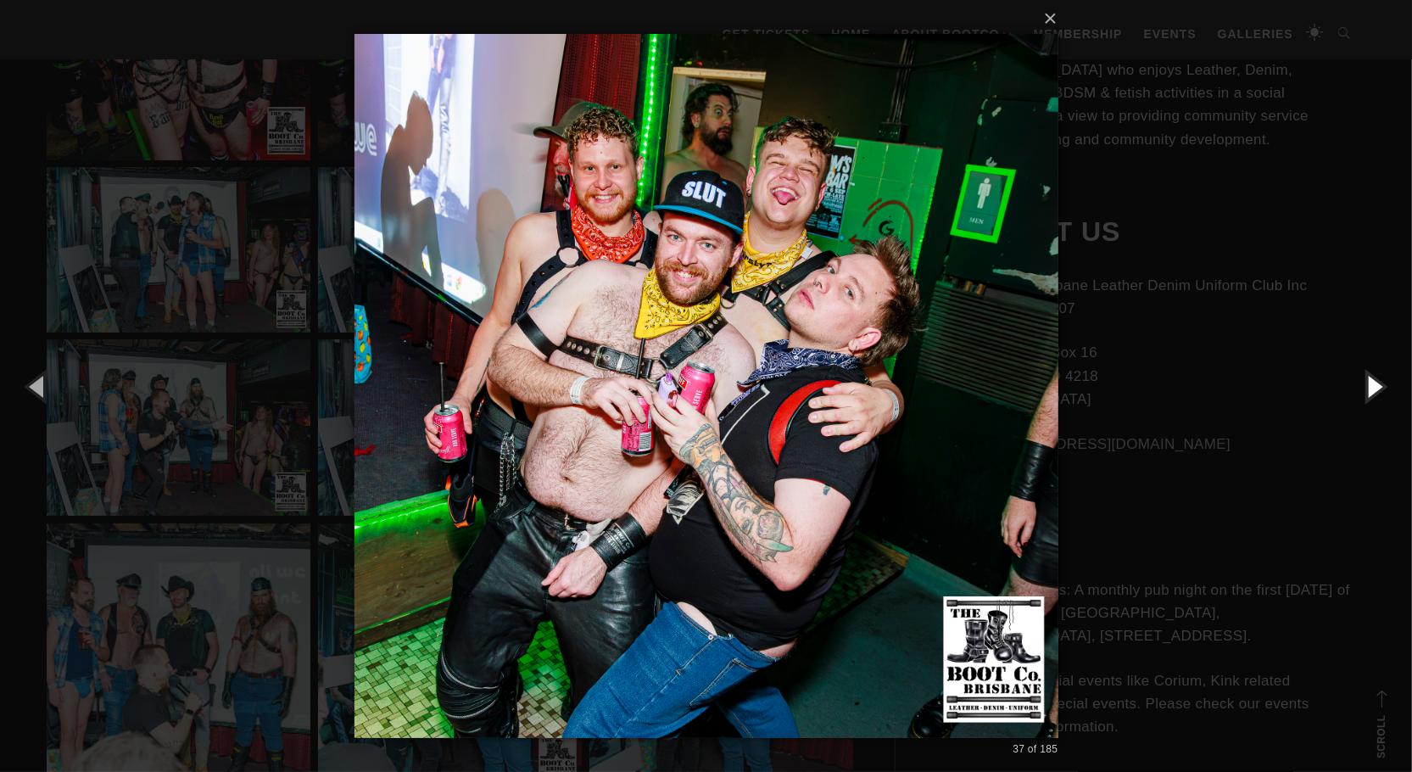
click at [1372, 387] on button "button" at bounding box center [1373, 385] width 76 height 93
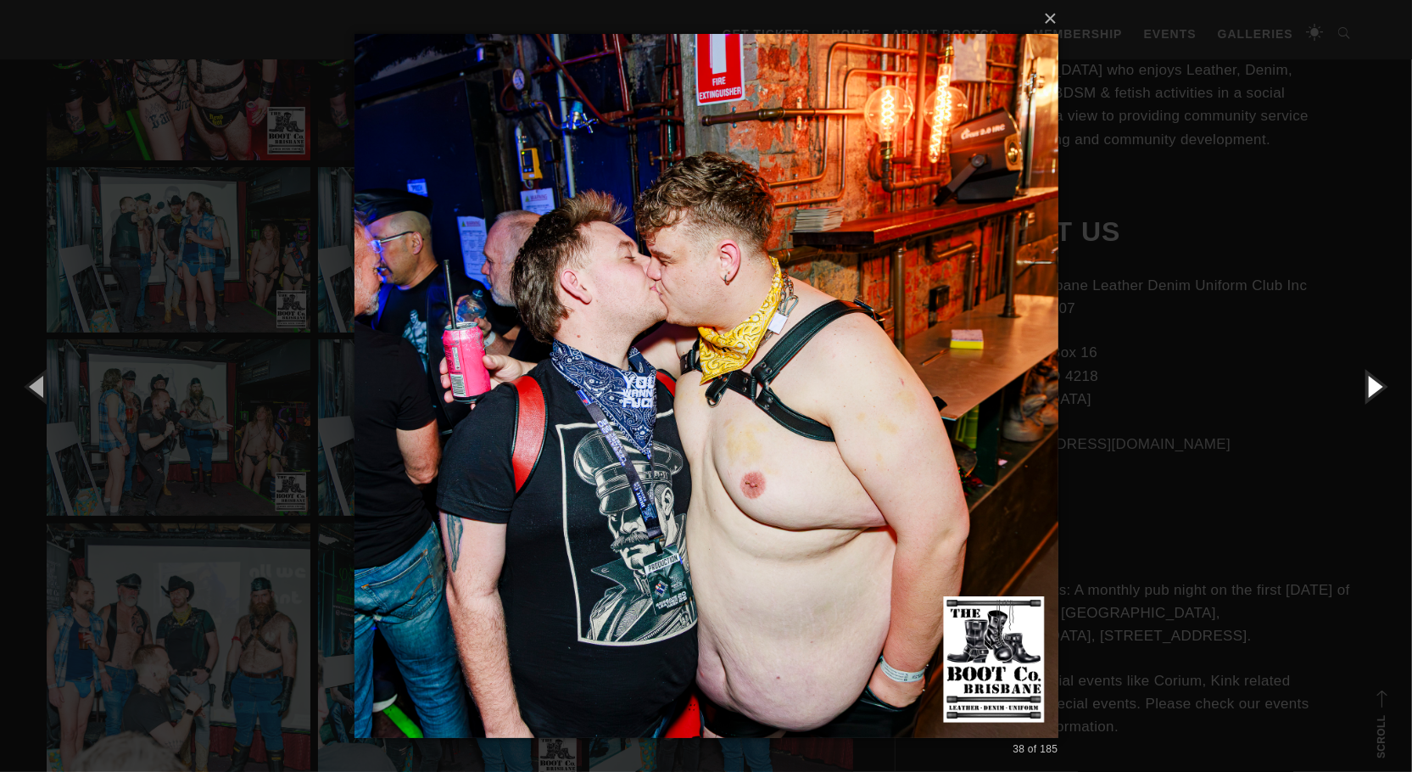
click at [1372, 387] on button "button" at bounding box center [1373, 385] width 76 height 93
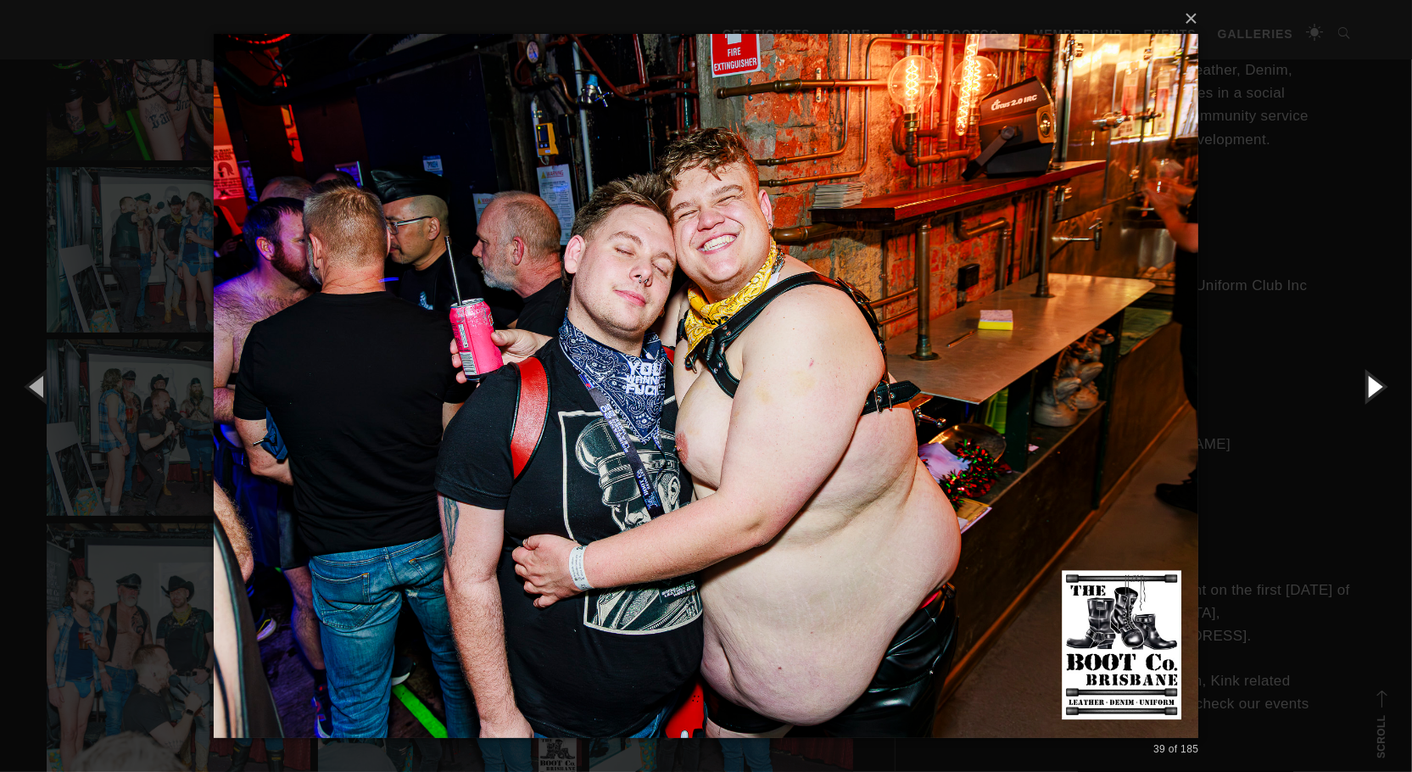
click at [1372, 387] on button "button" at bounding box center [1373, 385] width 76 height 93
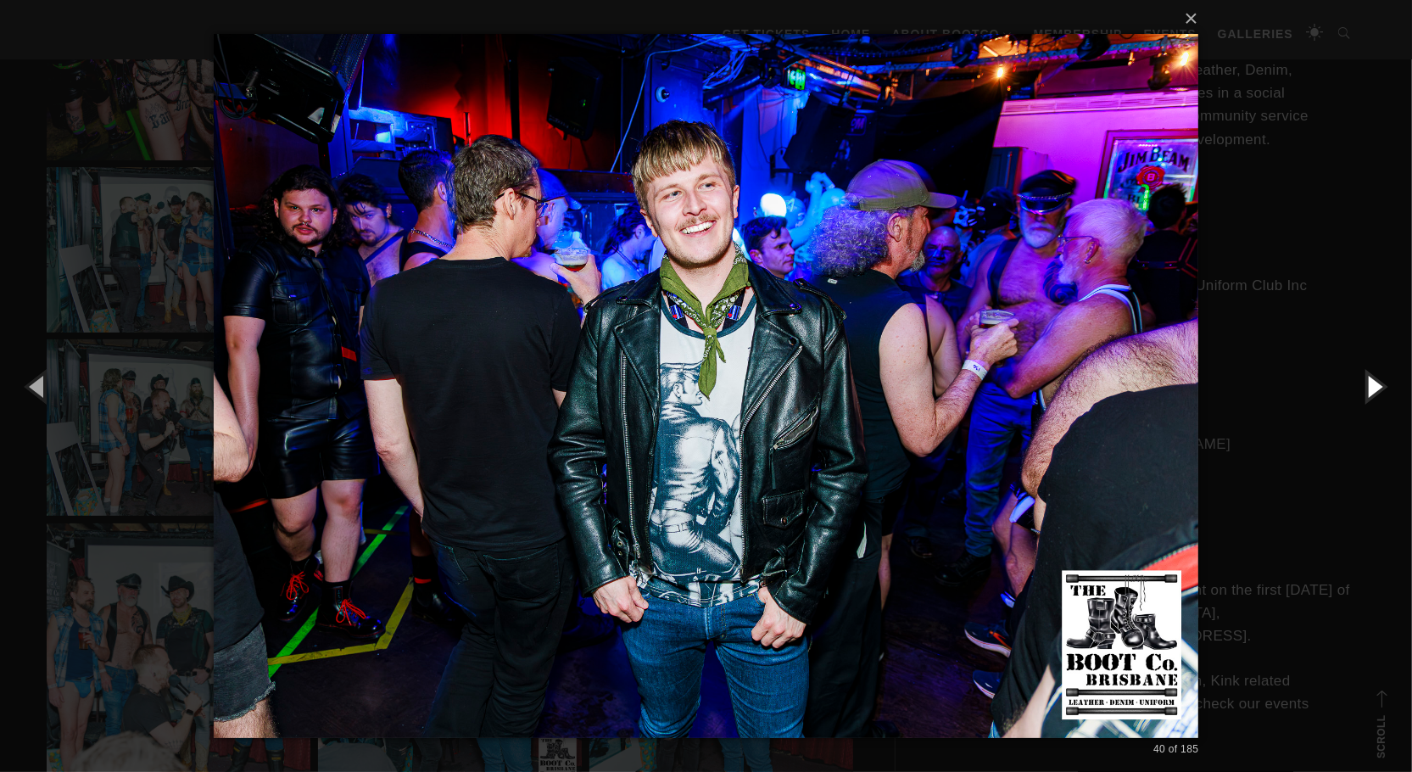
click at [1372, 387] on button "button" at bounding box center [1373, 385] width 76 height 93
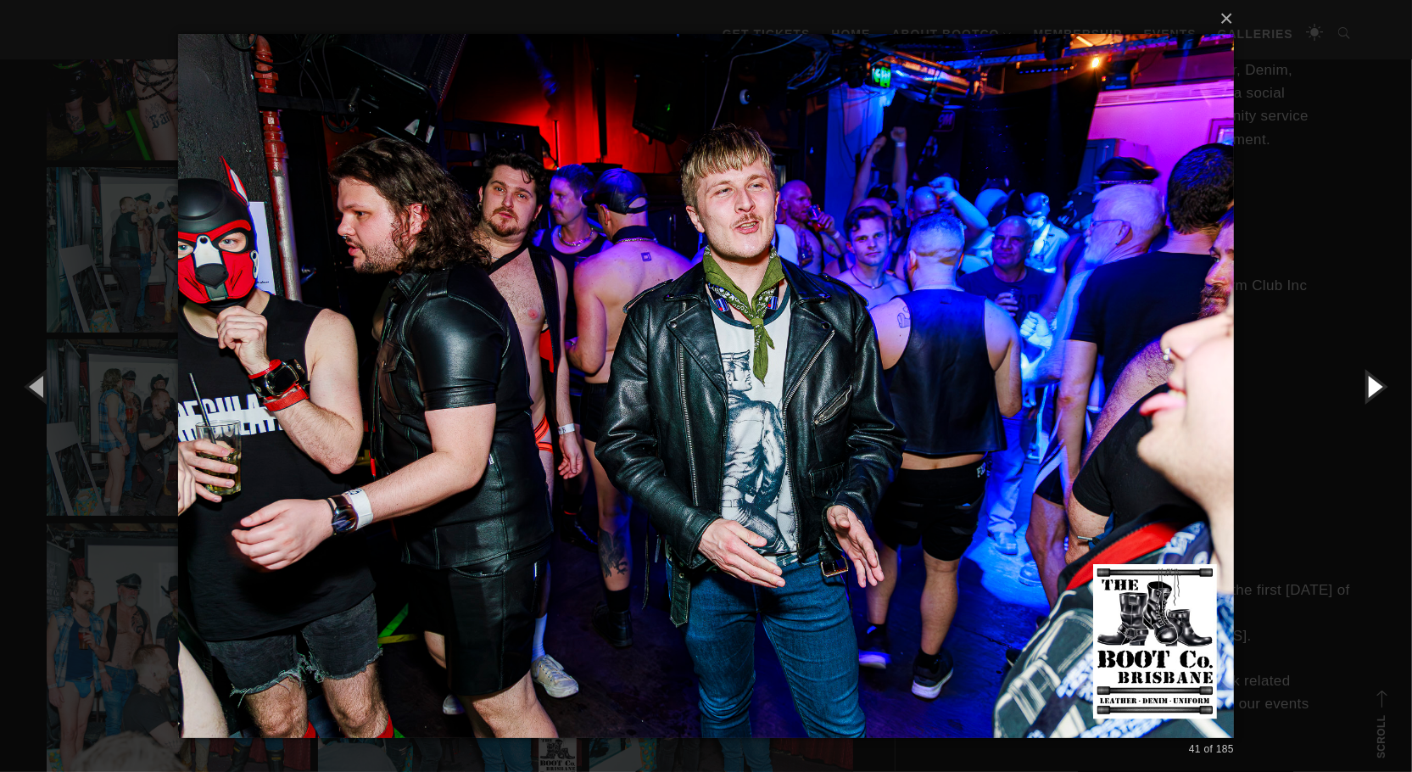
click at [1372, 387] on button "button" at bounding box center [1373, 385] width 76 height 93
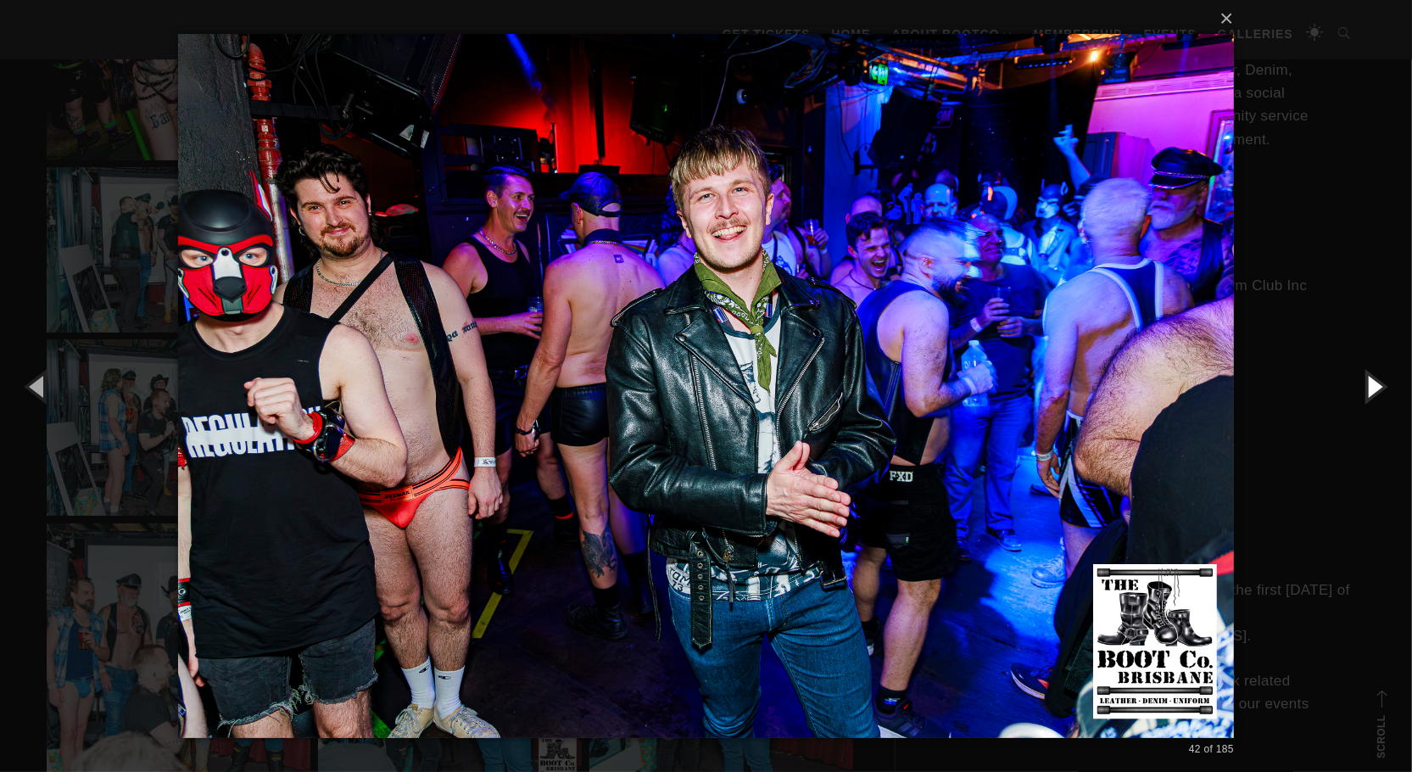
click at [1372, 387] on button "button" at bounding box center [1373, 385] width 76 height 93
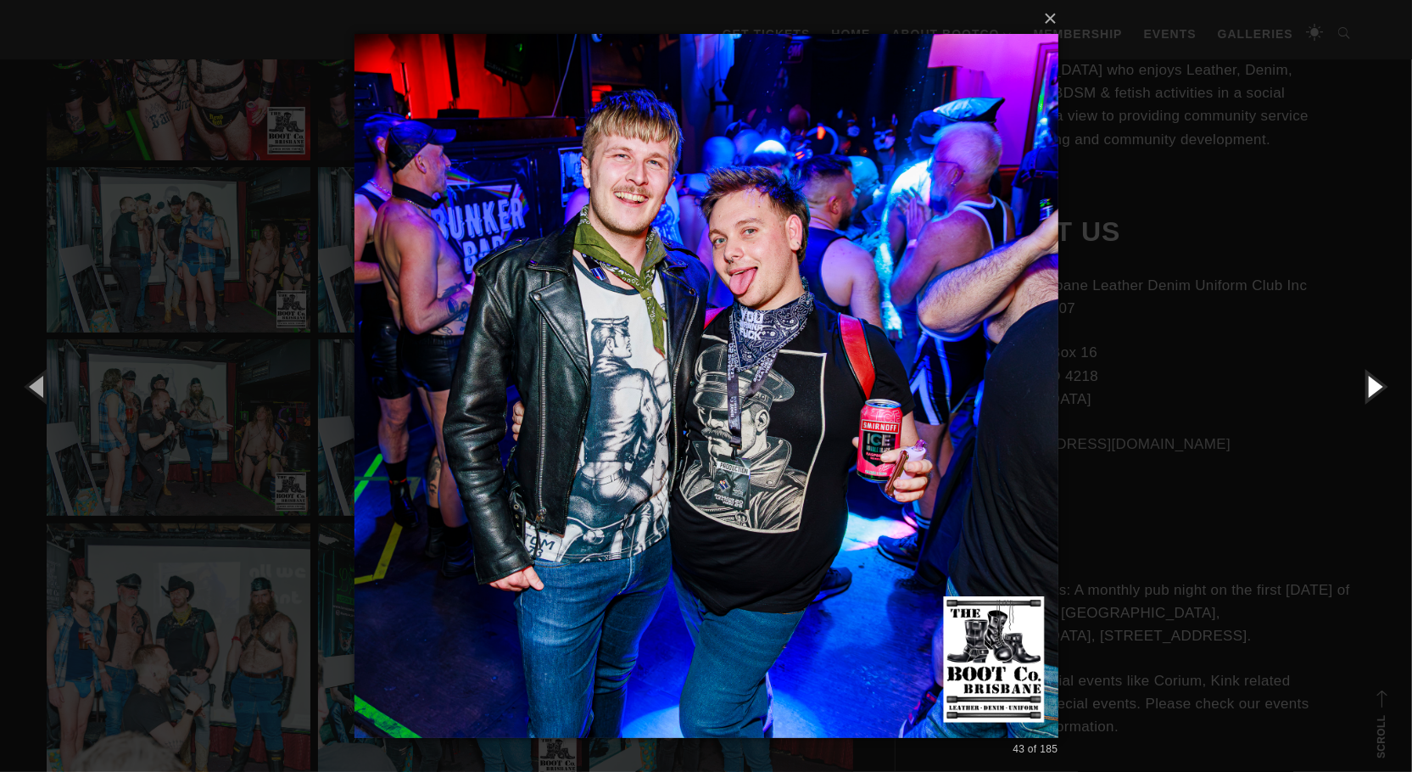
click at [1372, 387] on button "button" at bounding box center [1373, 385] width 76 height 93
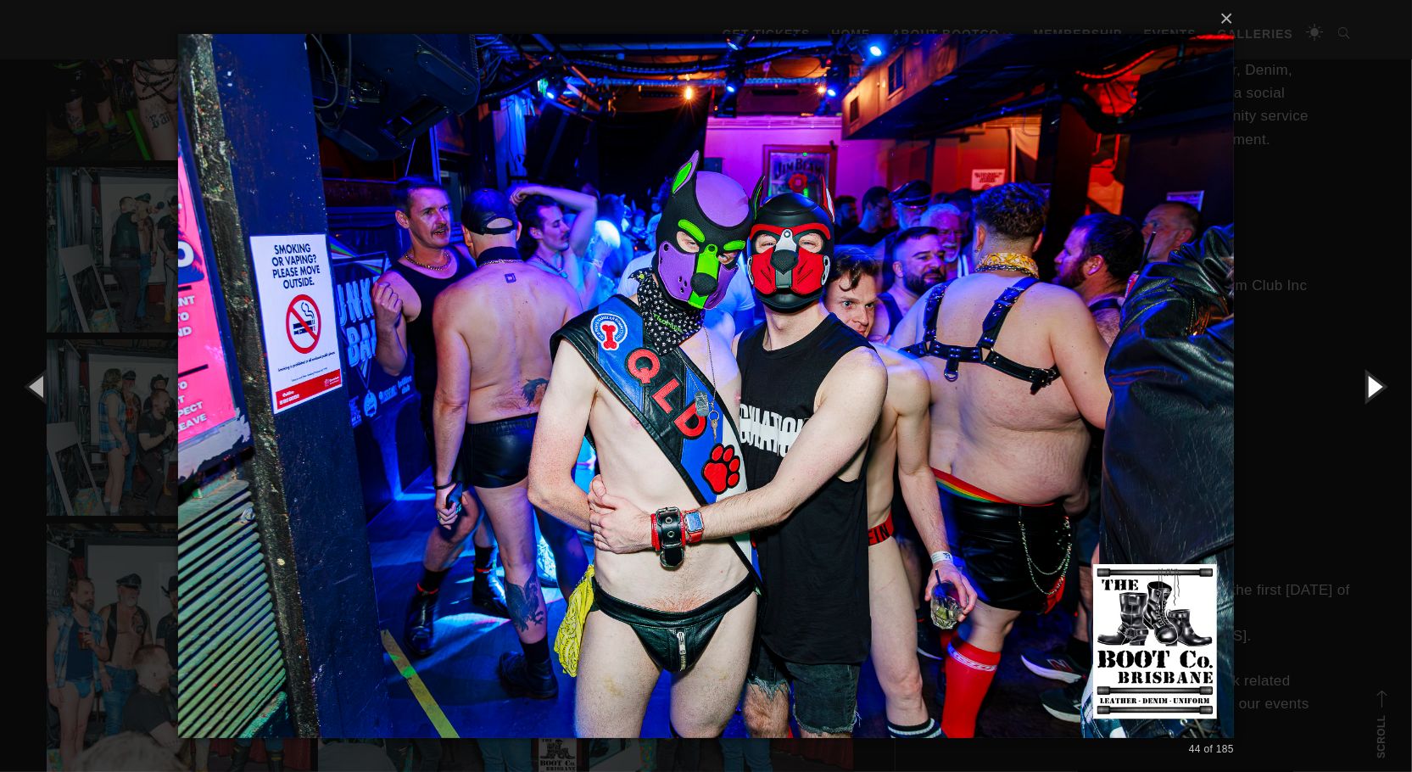
click at [1372, 387] on button "button" at bounding box center [1373, 385] width 76 height 93
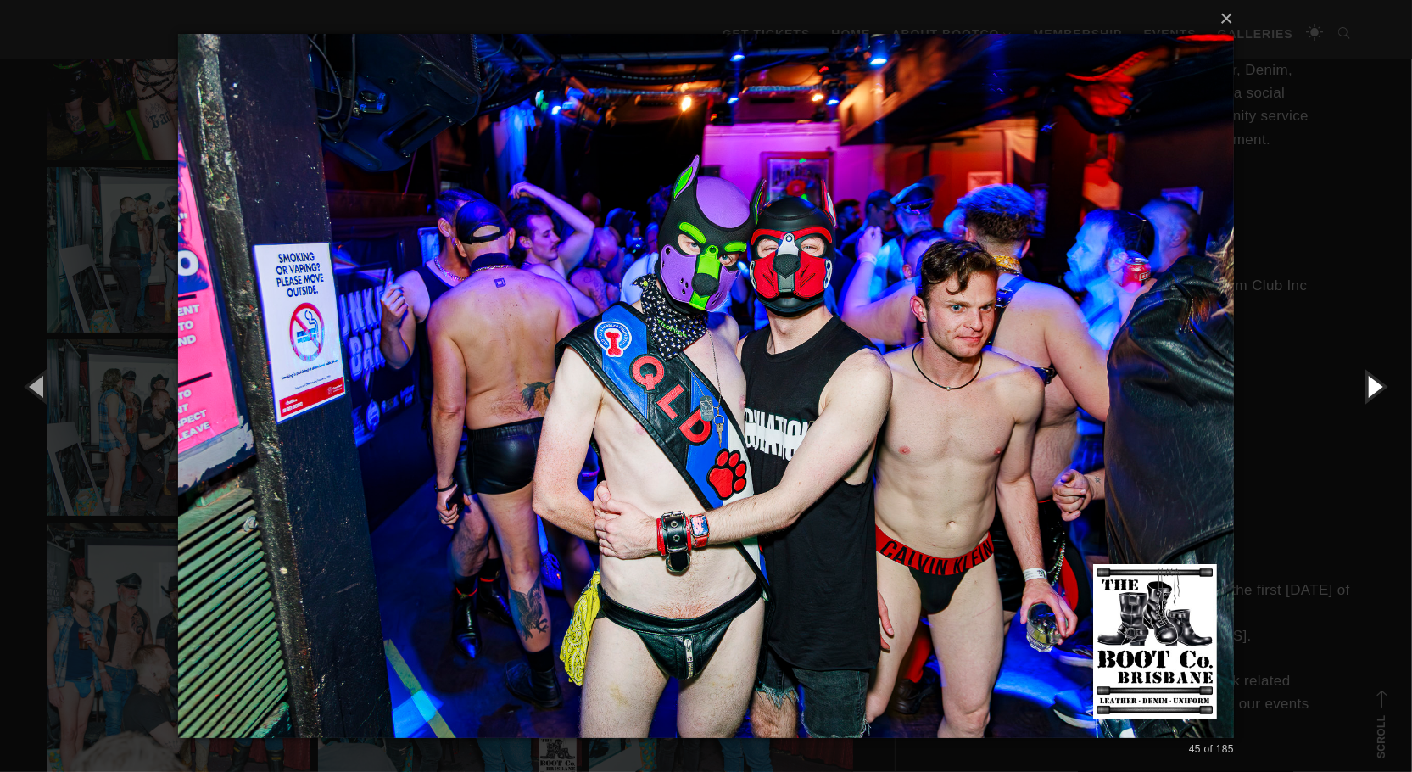
click at [1372, 387] on button "button" at bounding box center [1373, 385] width 76 height 93
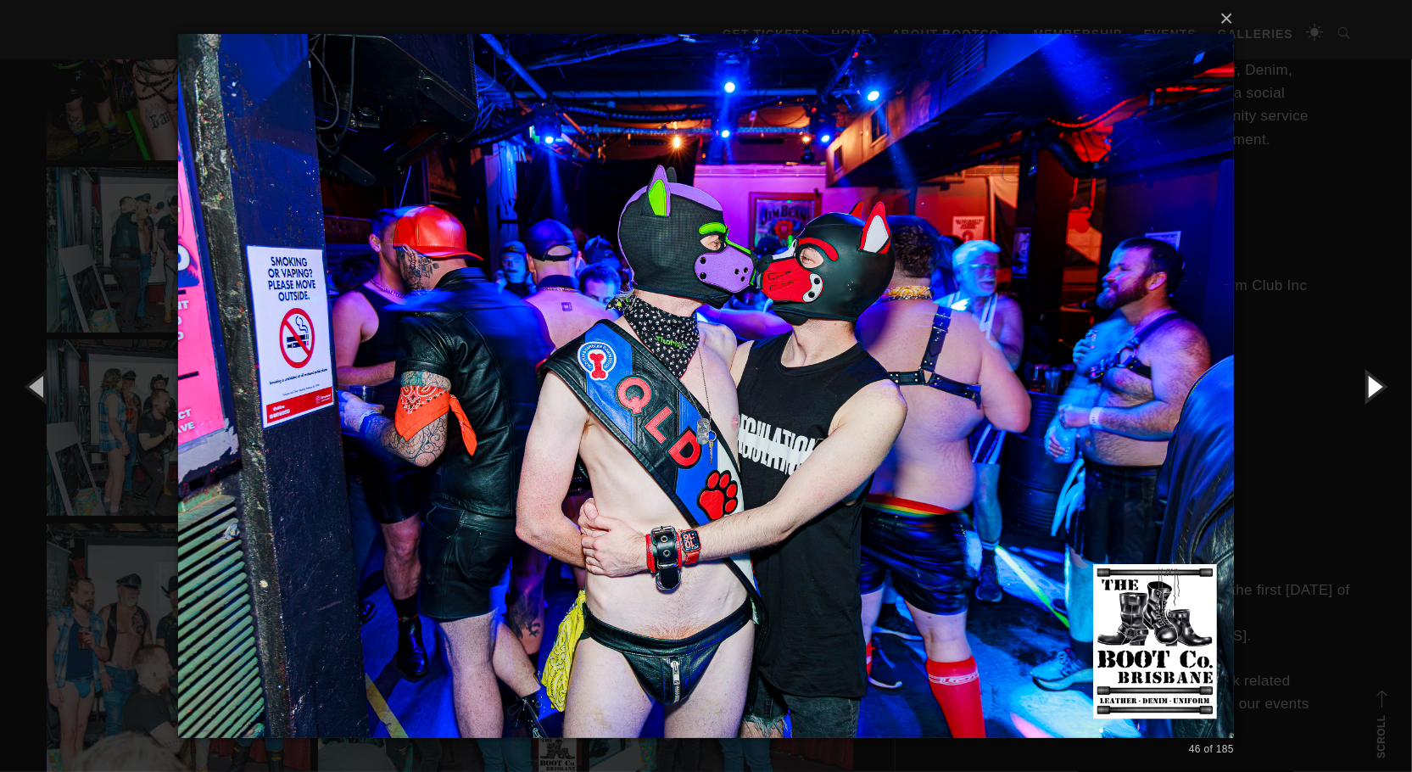
click at [1372, 387] on button "button" at bounding box center [1373, 385] width 76 height 93
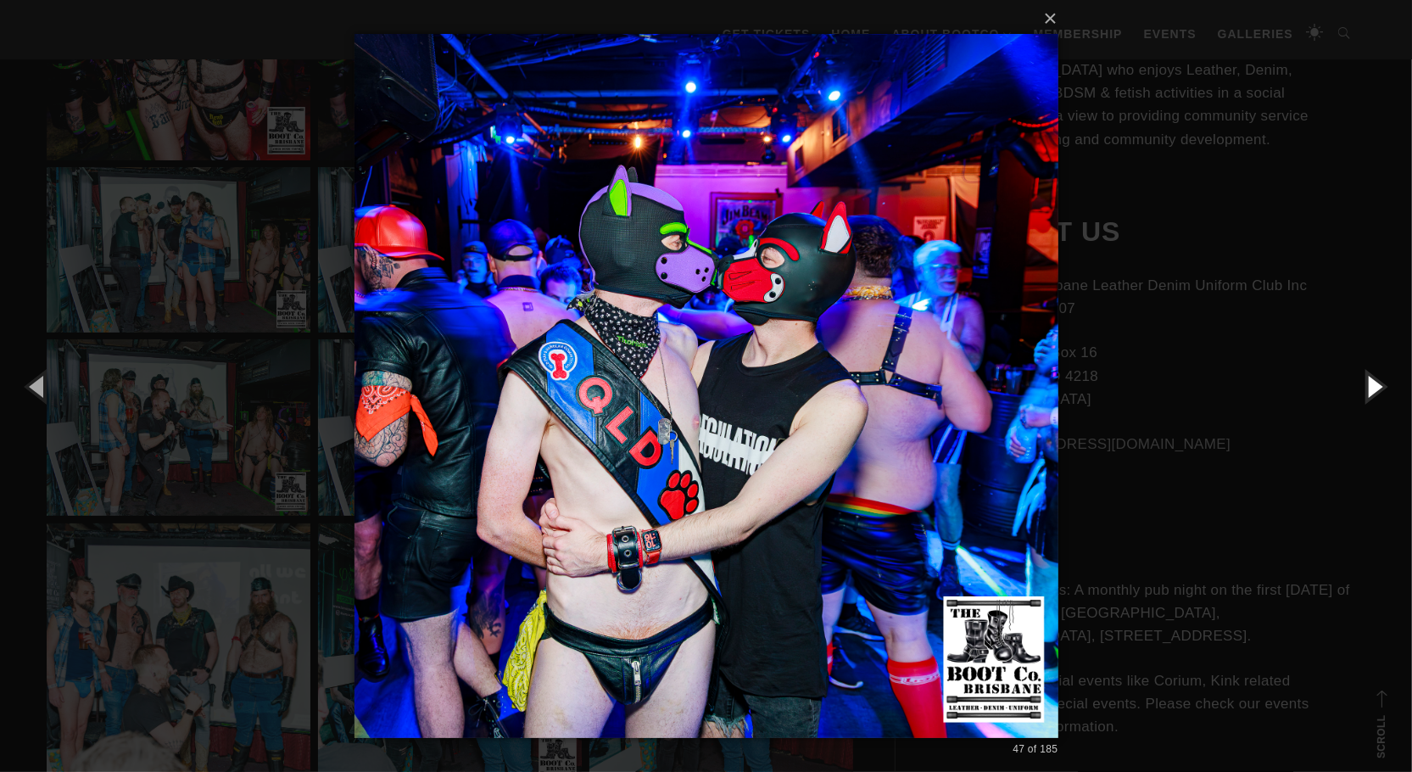
click at [1372, 387] on button "button" at bounding box center [1373, 385] width 76 height 93
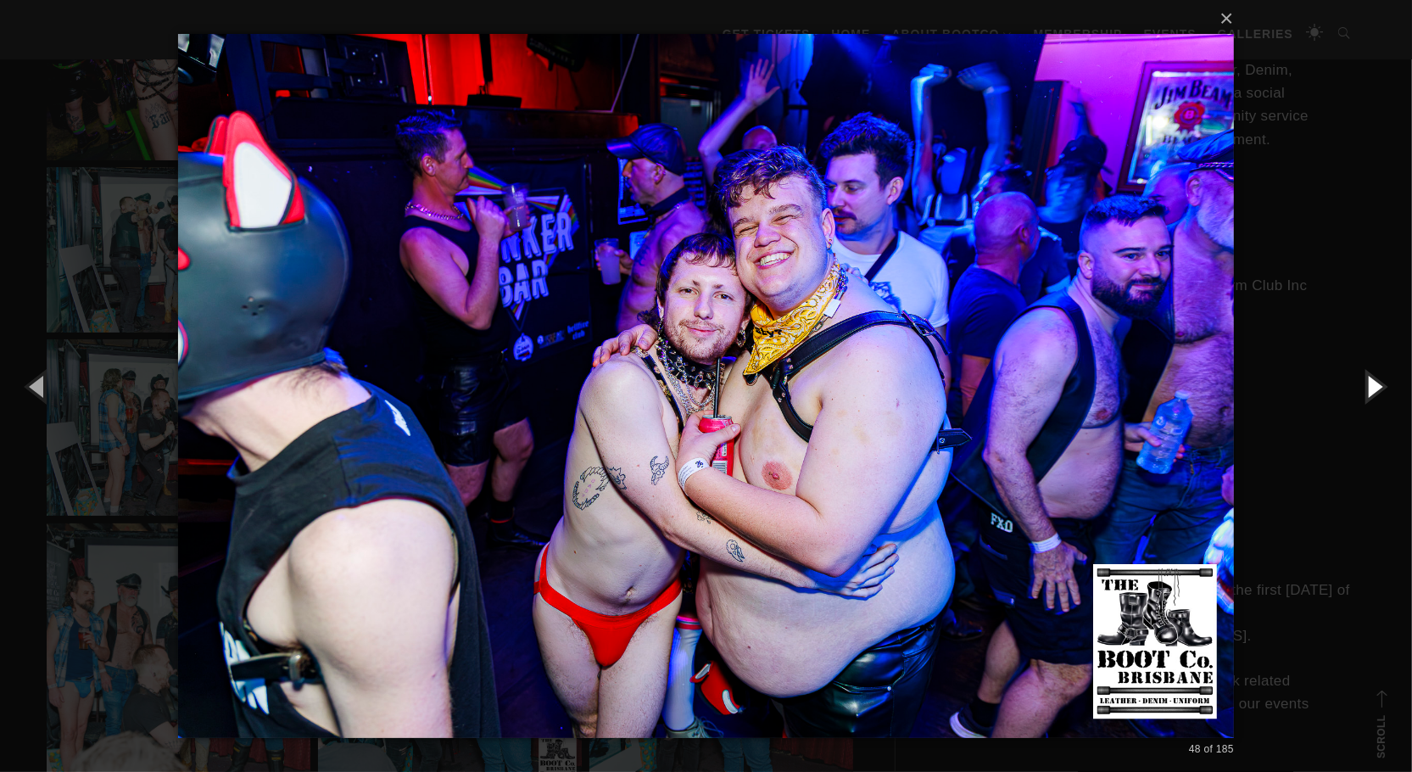
click at [1372, 387] on button "button" at bounding box center [1373, 385] width 76 height 93
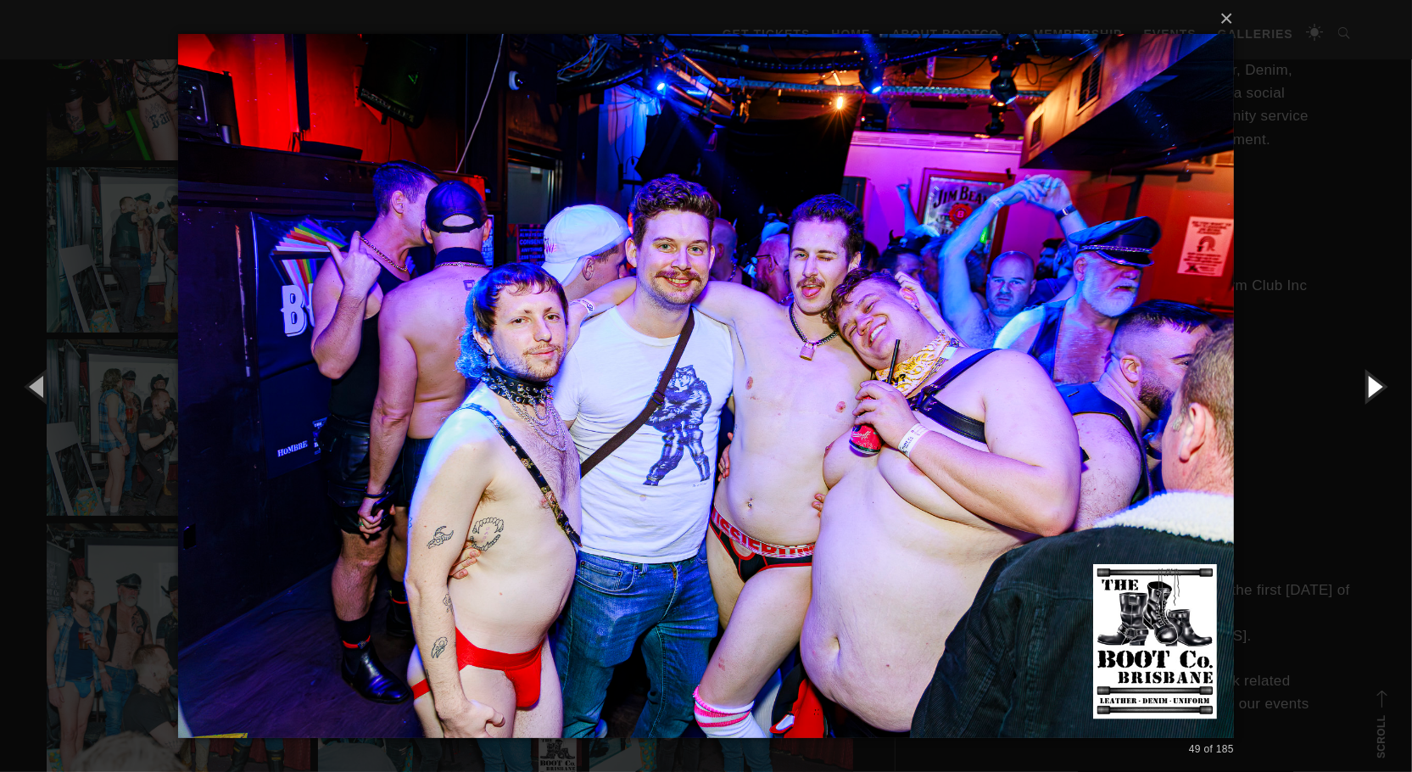
click at [1372, 387] on button "button" at bounding box center [1373, 385] width 76 height 93
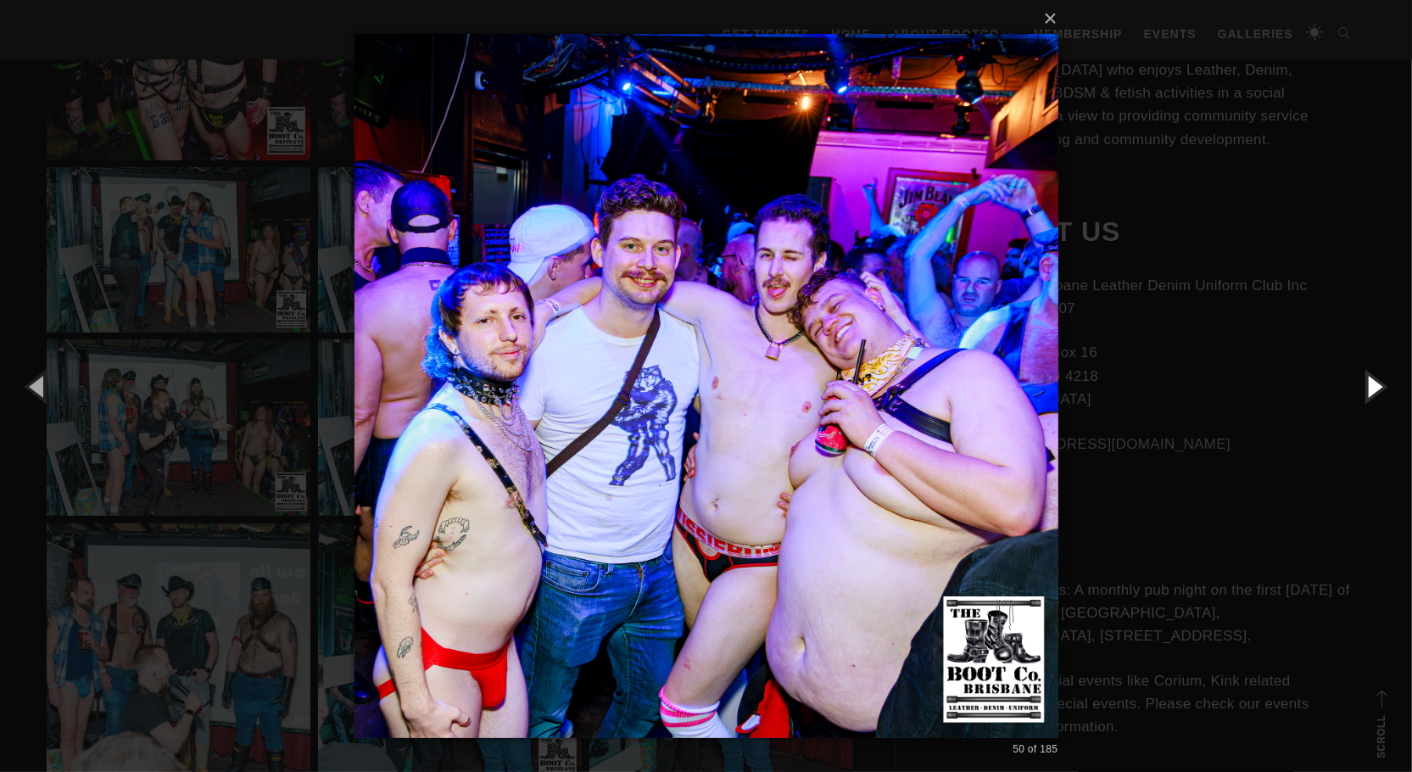
click at [1372, 387] on button "button" at bounding box center [1373, 385] width 76 height 93
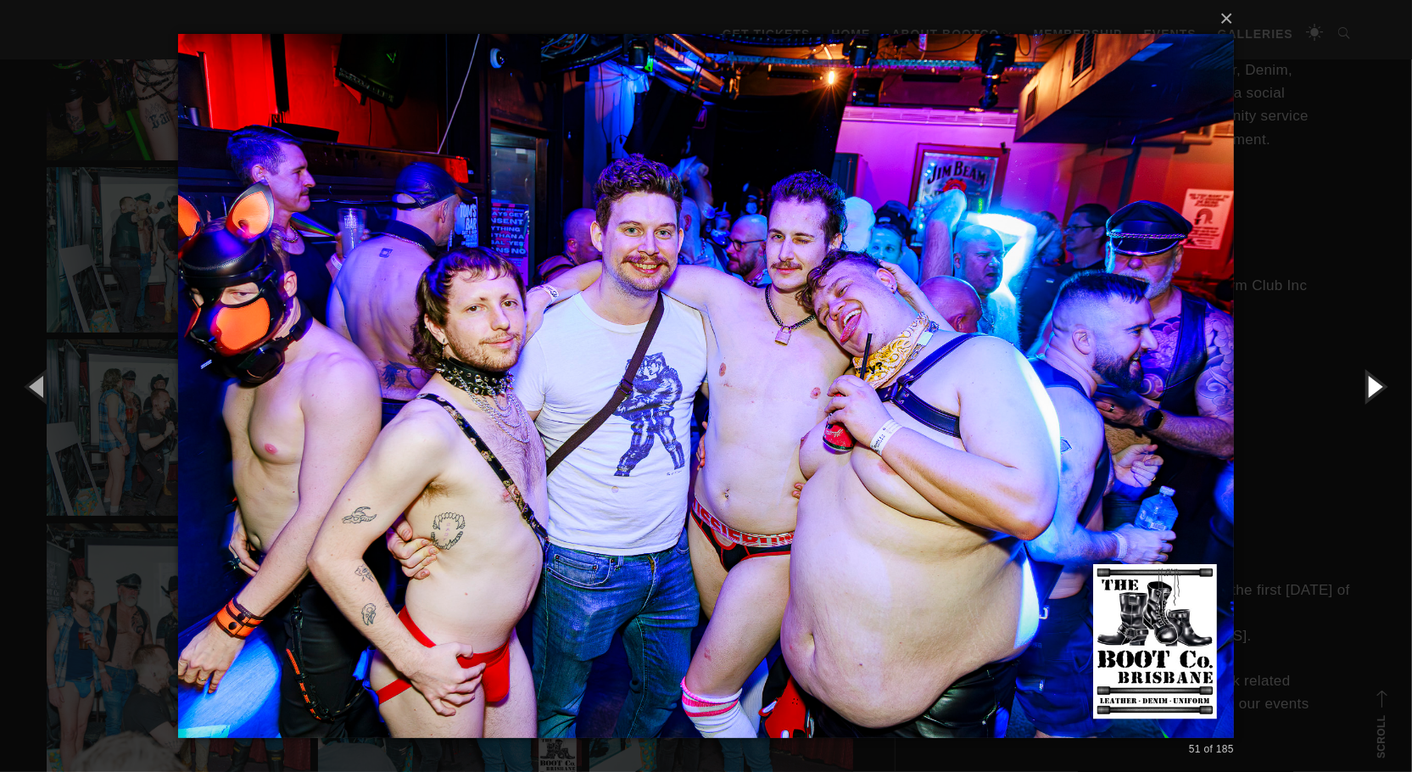
click at [1372, 387] on button "button" at bounding box center [1373, 385] width 76 height 93
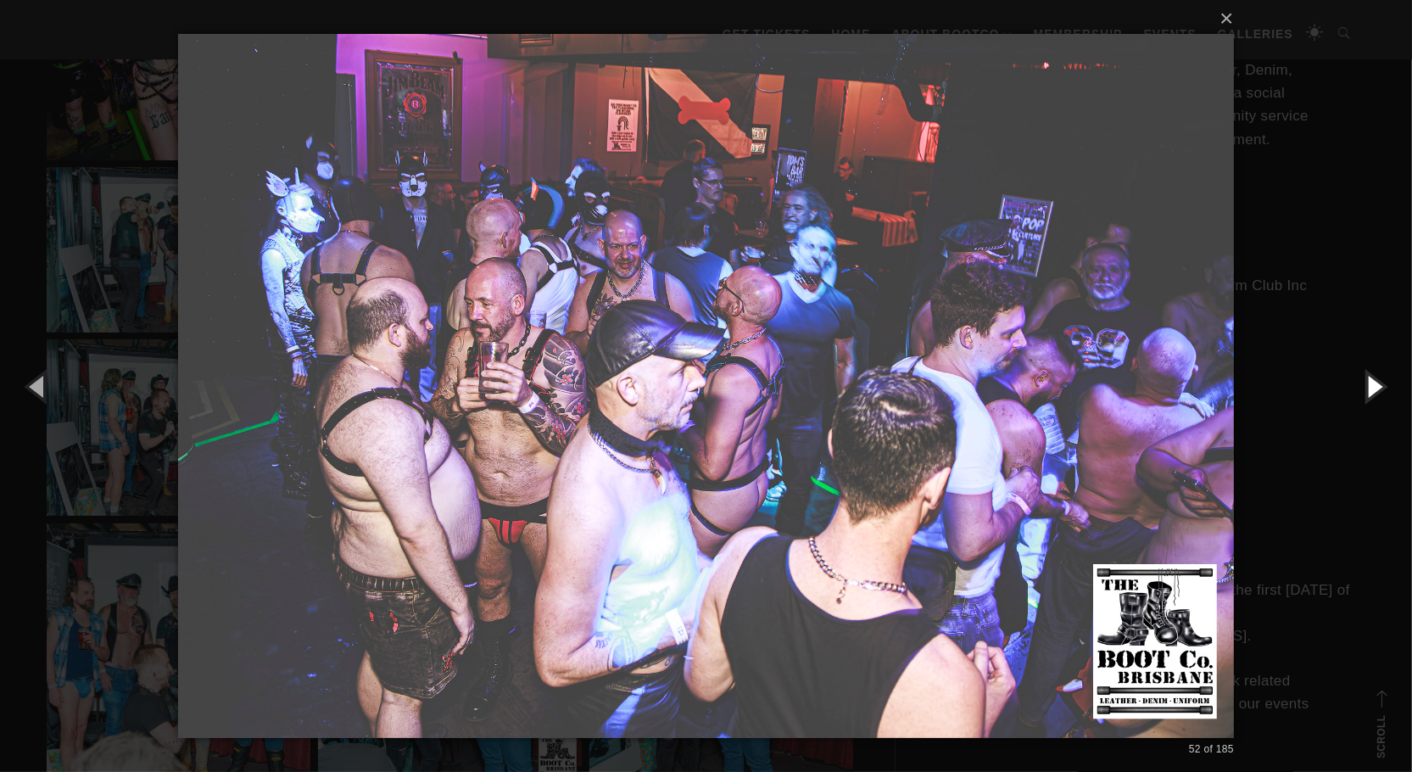
click at [1372, 387] on button "button" at bounding box center [1373, 385] width 76 height 93
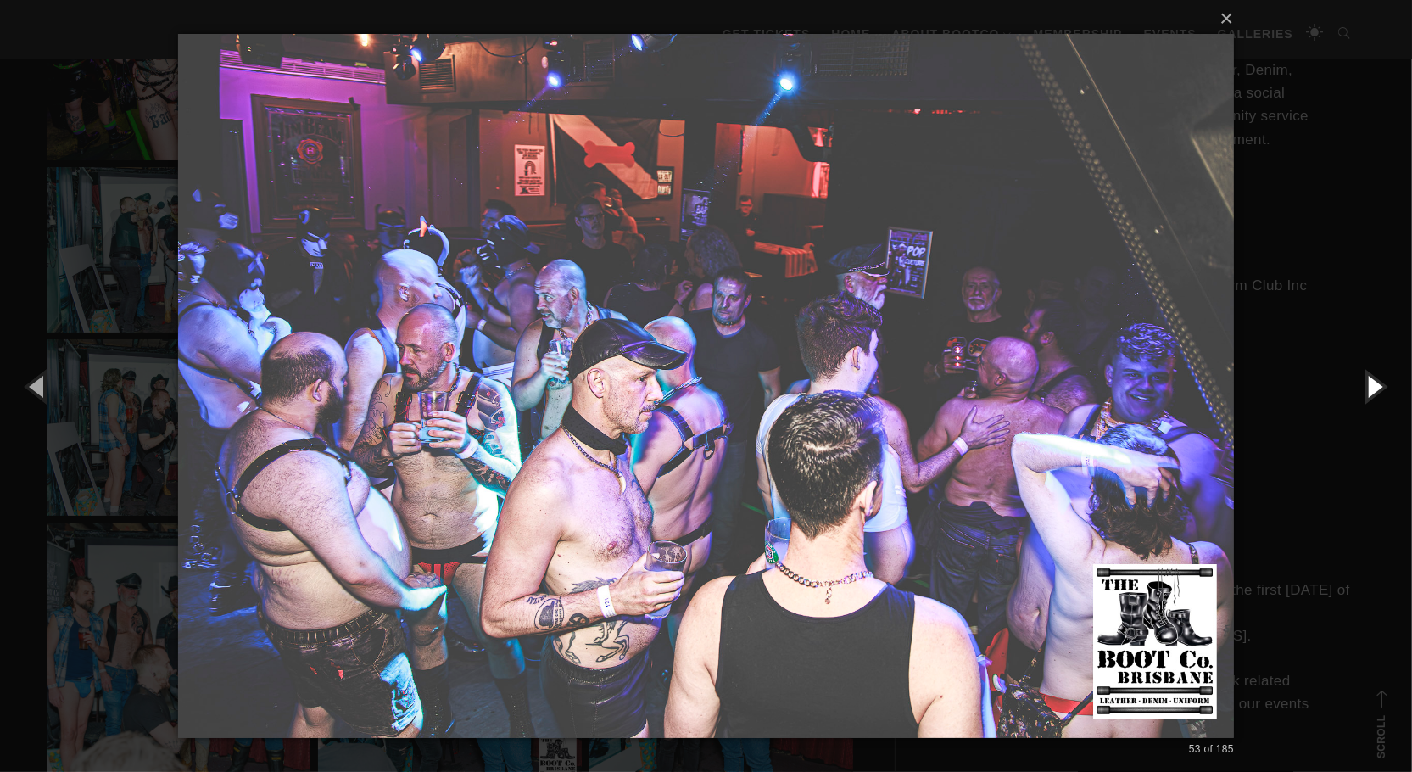
click at [1372, 387] on button "button" at bounding box center [1373, 385] width 76 height 93
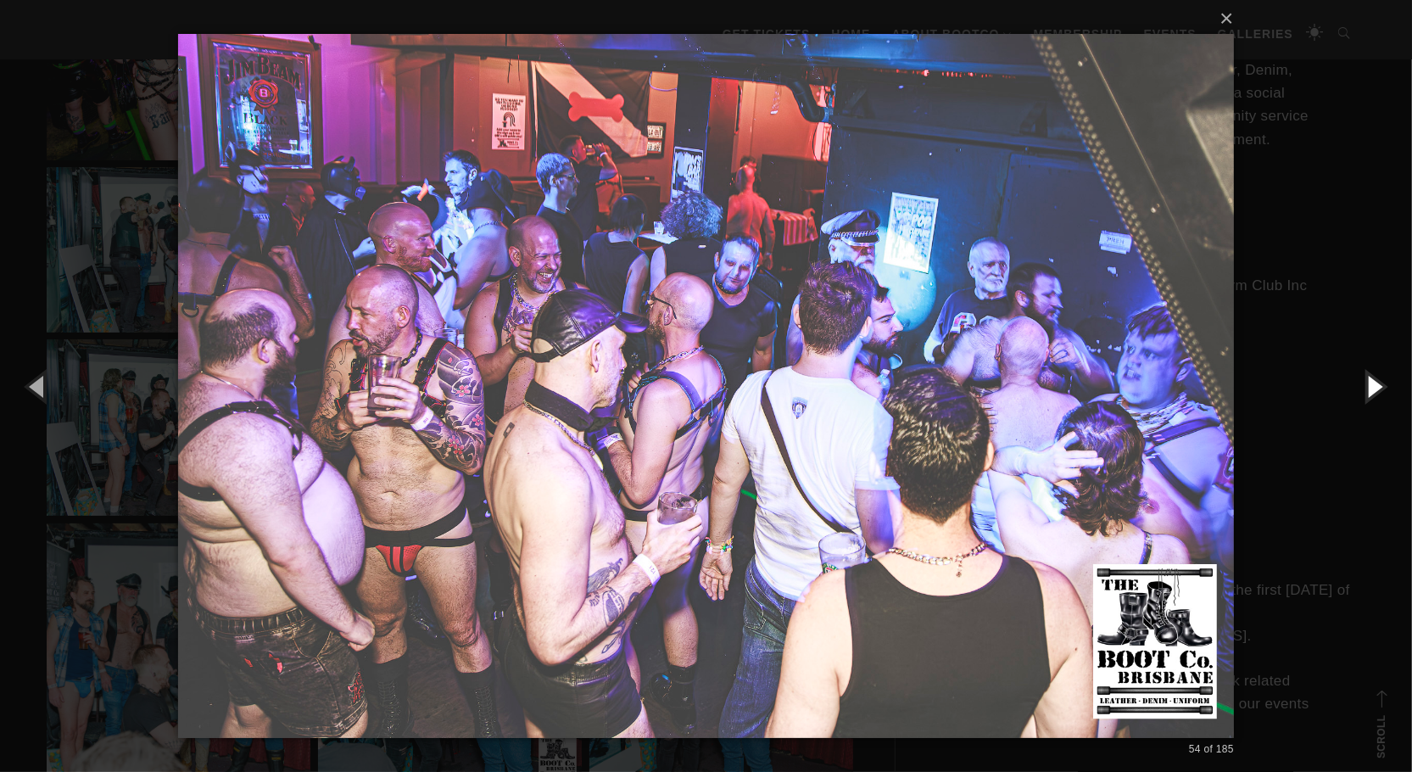
click at [1372, 387] on button "button" at bounding box center [1373, 385] width 76 height 93
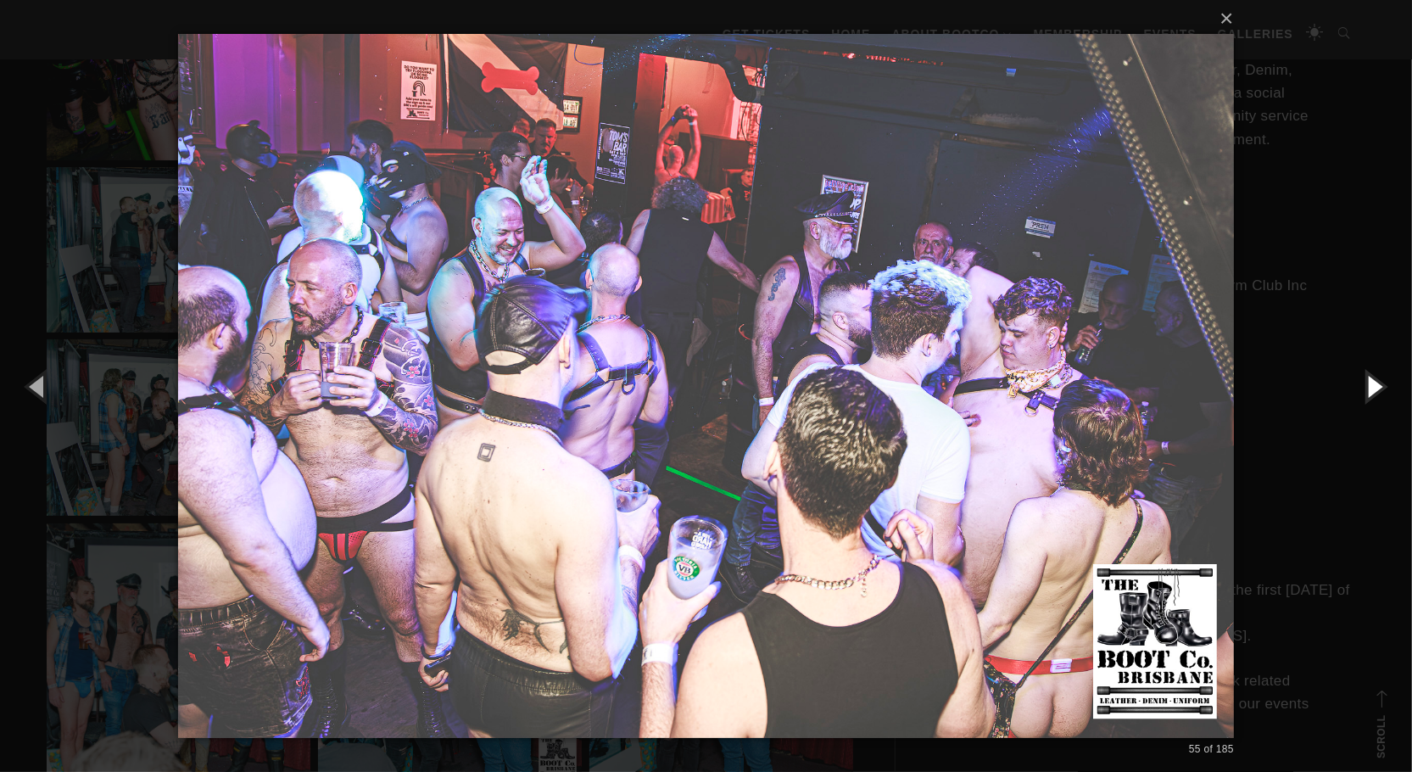
click at [1372, 387] on button "button" at bounding box center [1373, 385] width 76 height 93
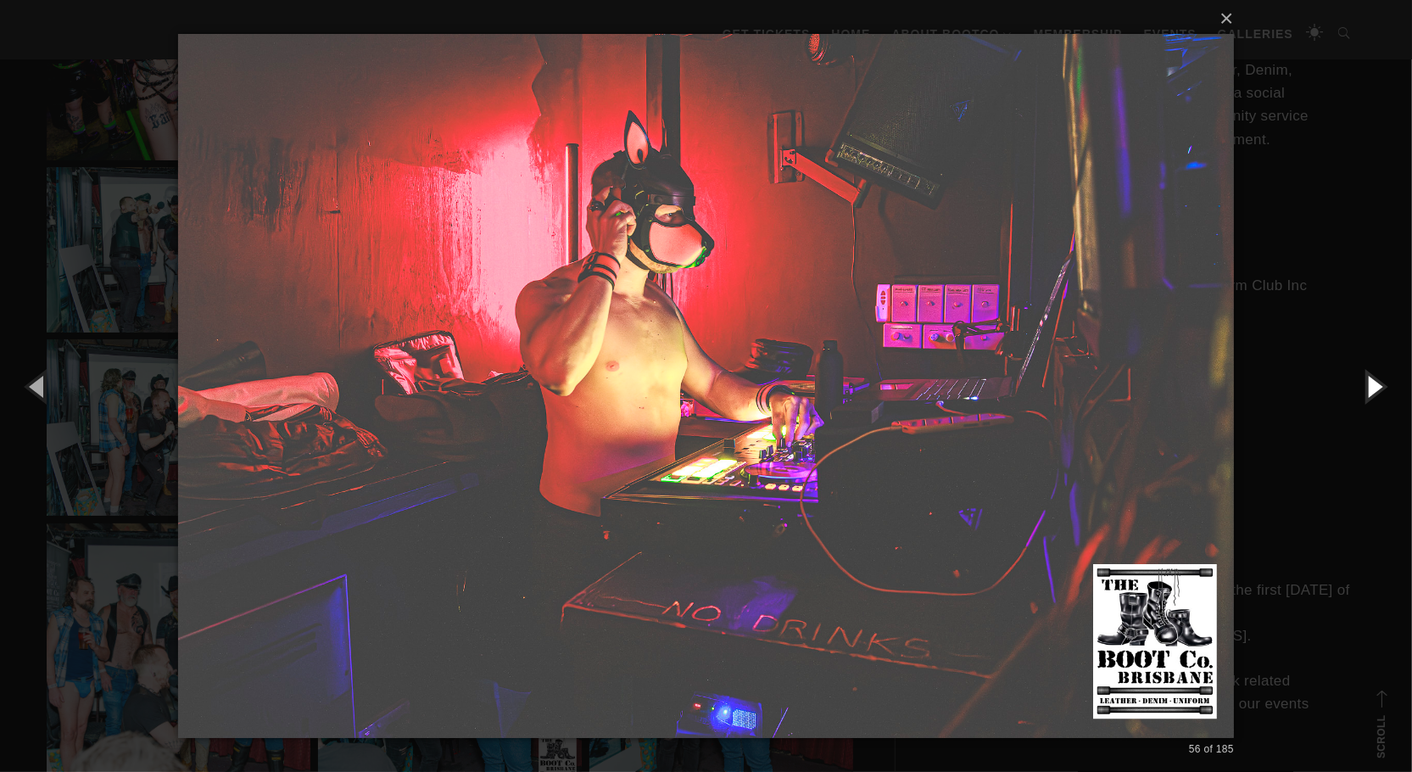
click at [1372, 387] on button "button" at bounding box center [1373, 385] width 76 height 93
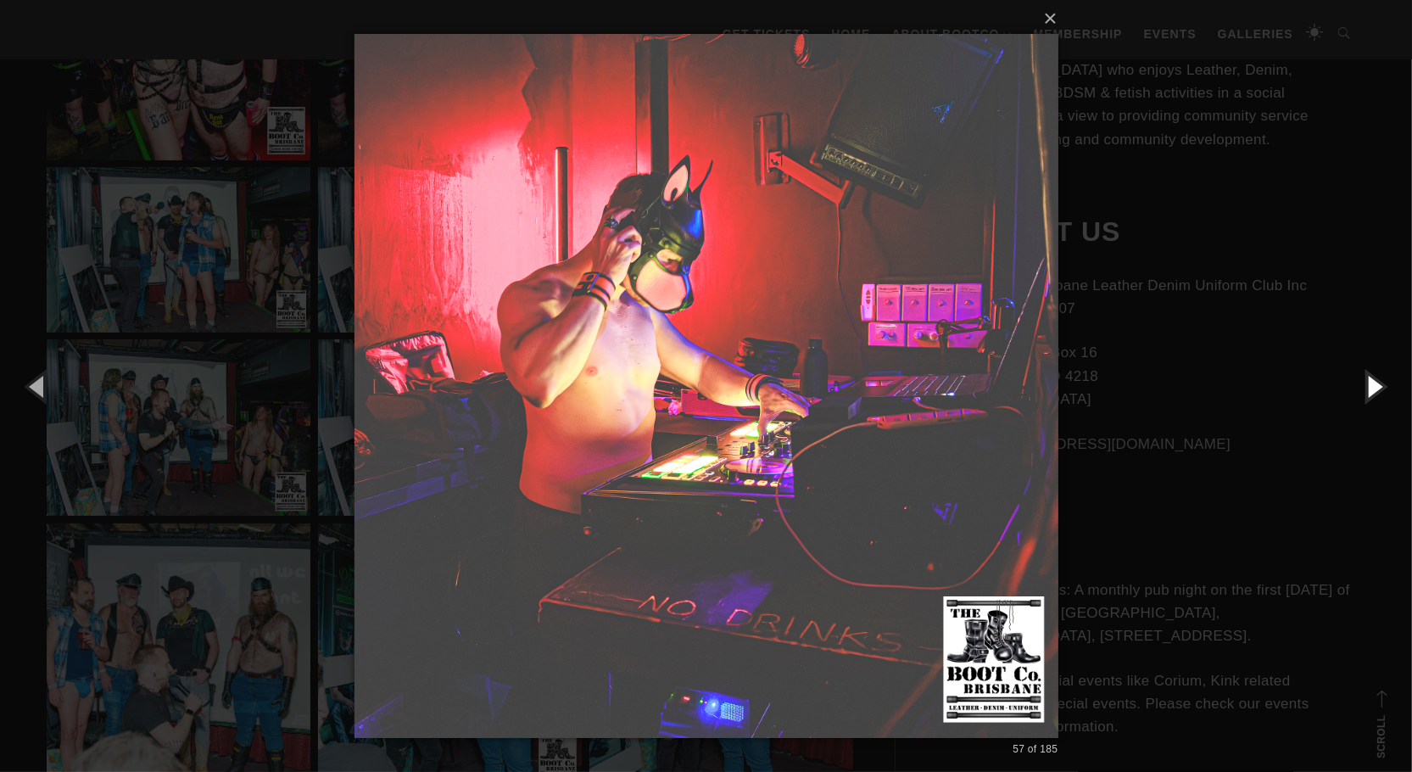
click at [1372, 387] on button "button" at bounding box center [1373, 385] width 76 height 93
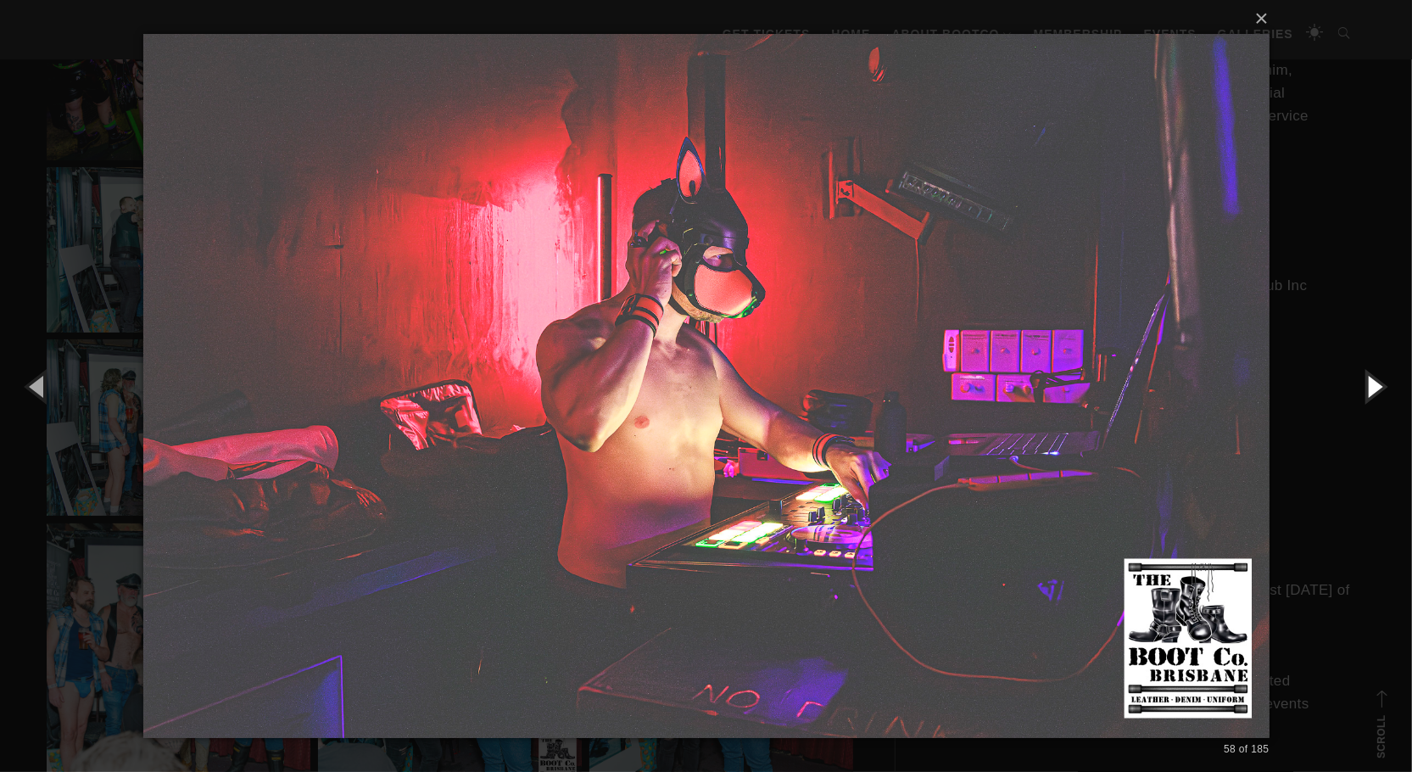
click at [1372, 387] on button "button" at bounding box center [1373, 385] width 76 height 93
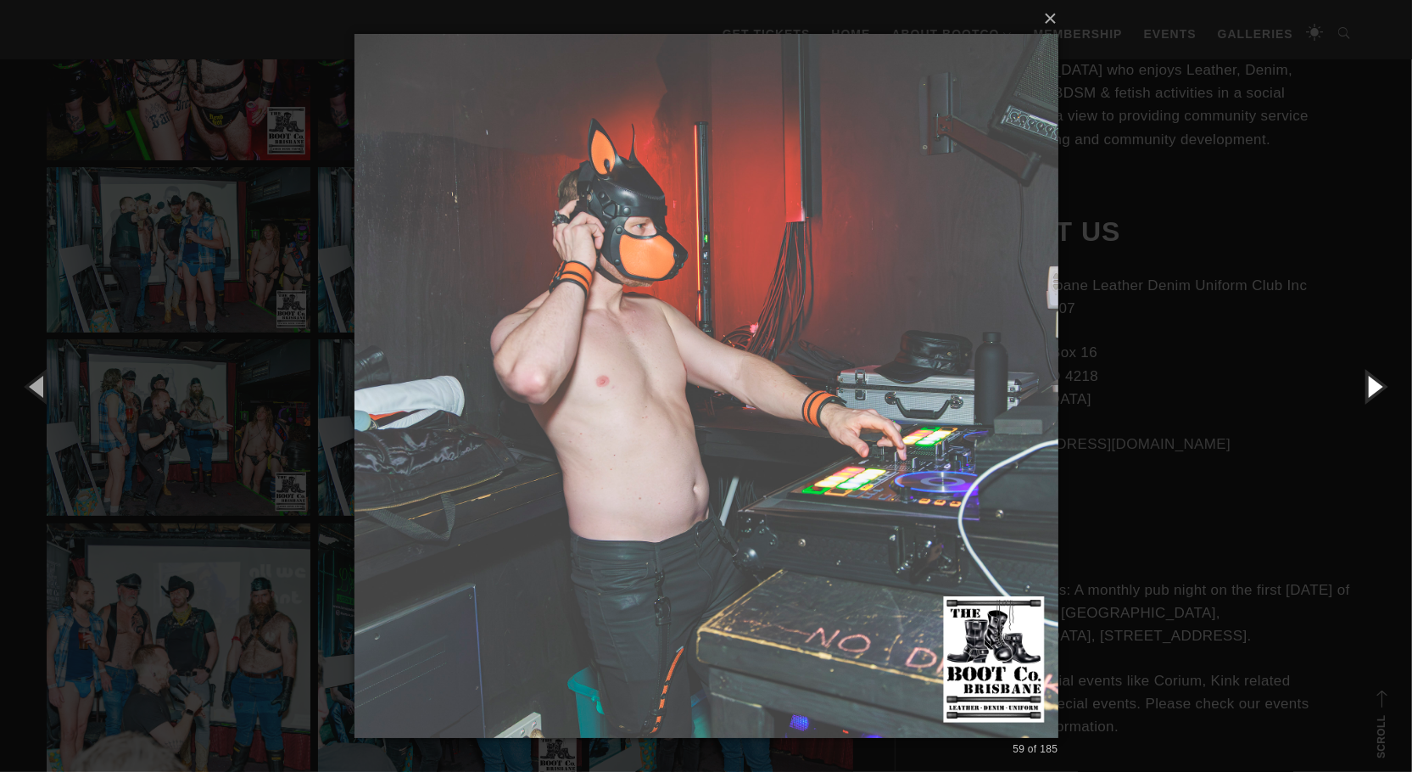
click at [1372, 387] on button "button" at bounding box center [1373, 385] width 76 height 93
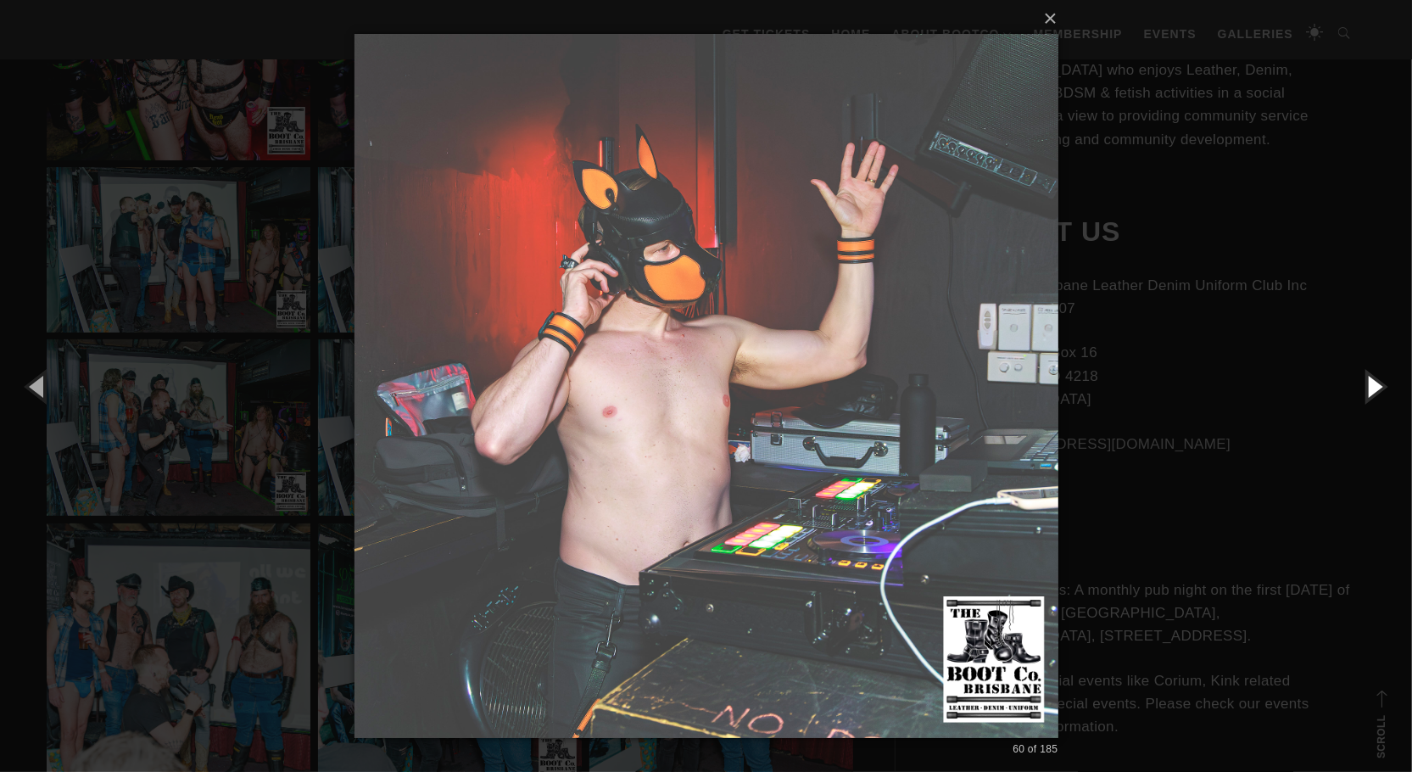
click at [1372, 387] on button "button" at bounding box center [1373, 385] width 76 height 93
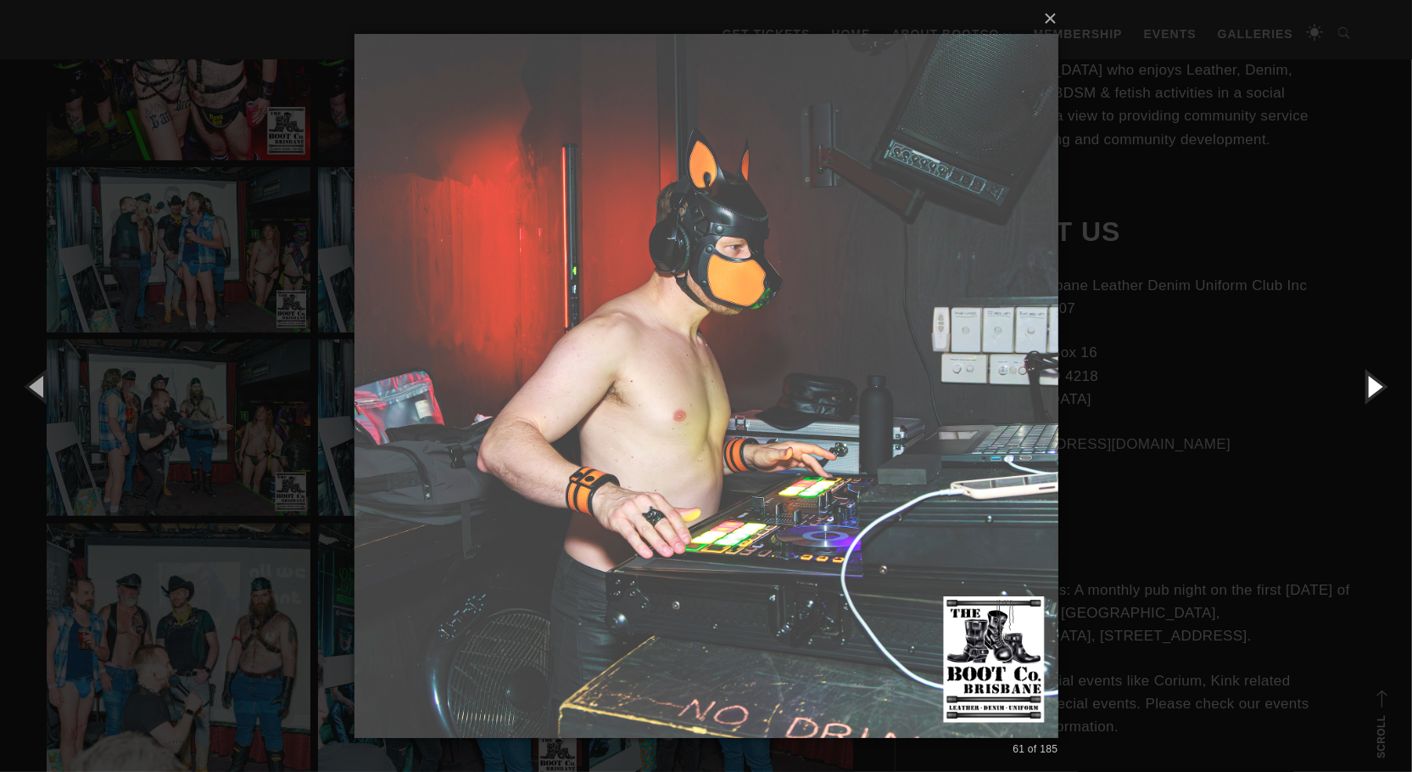
click at [1372, 387] on button "button" at bounding box center [1373, 385] width 76 height 93
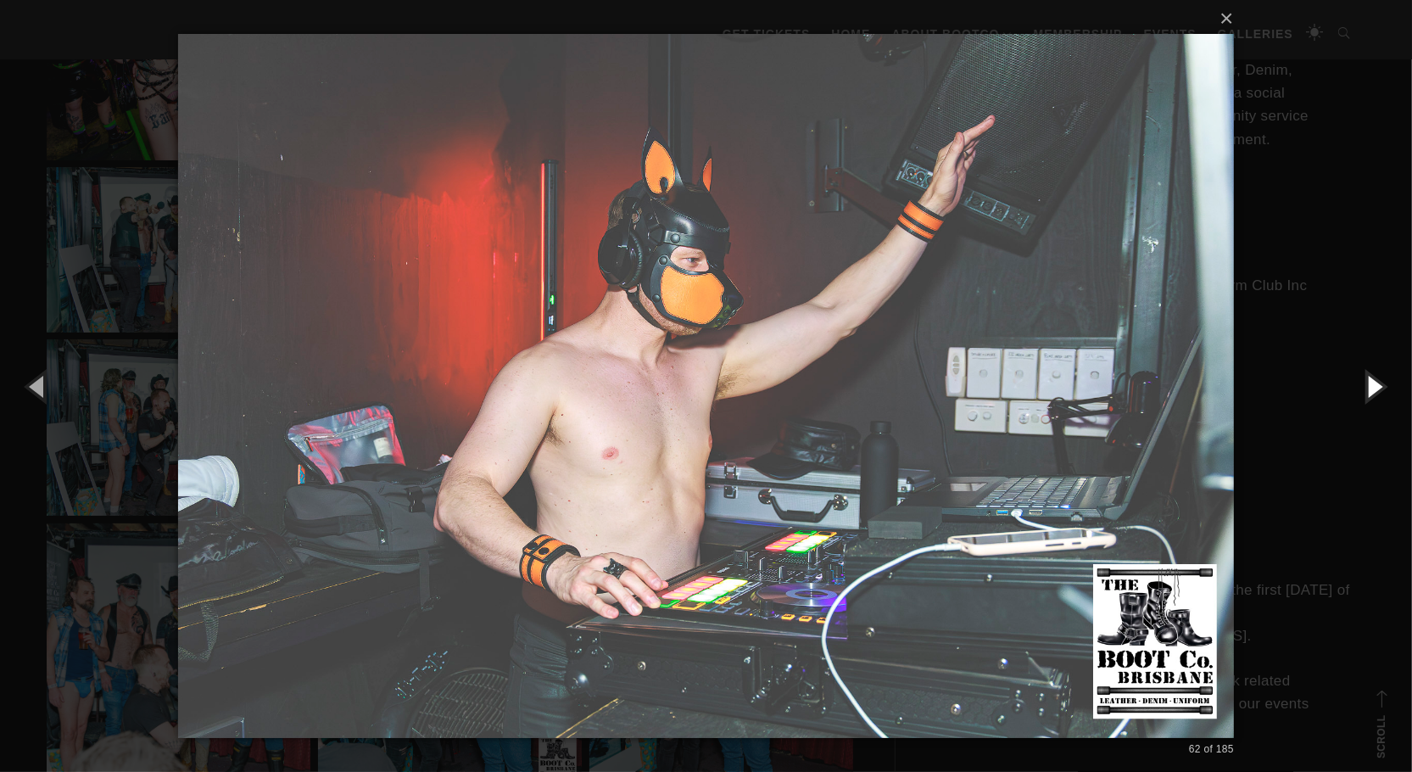
click at [1372, 387] on button "button" at bounding box center [1373, 385] width 76 height 93
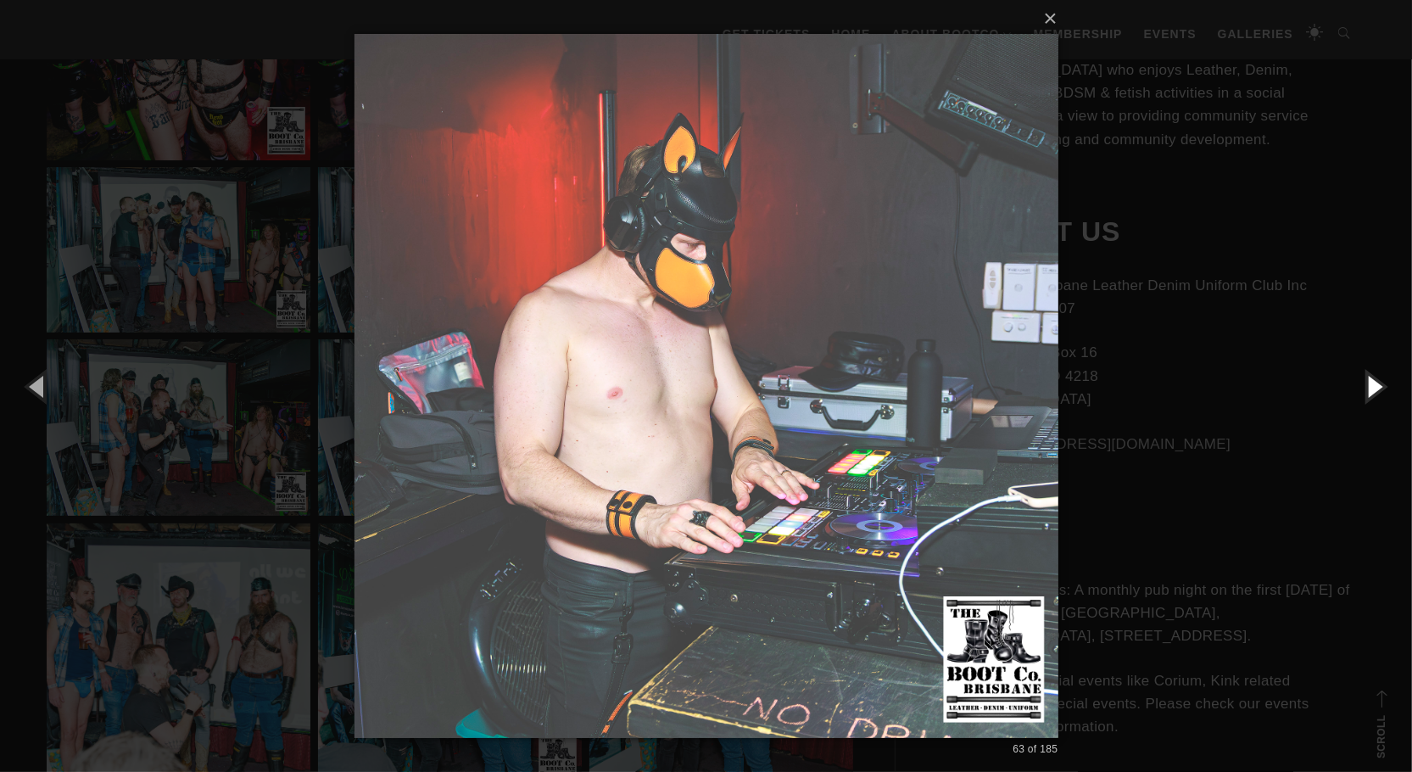
click at [1372, 387] on button "button" at bounding box center [1373, 385] width 76 height 93
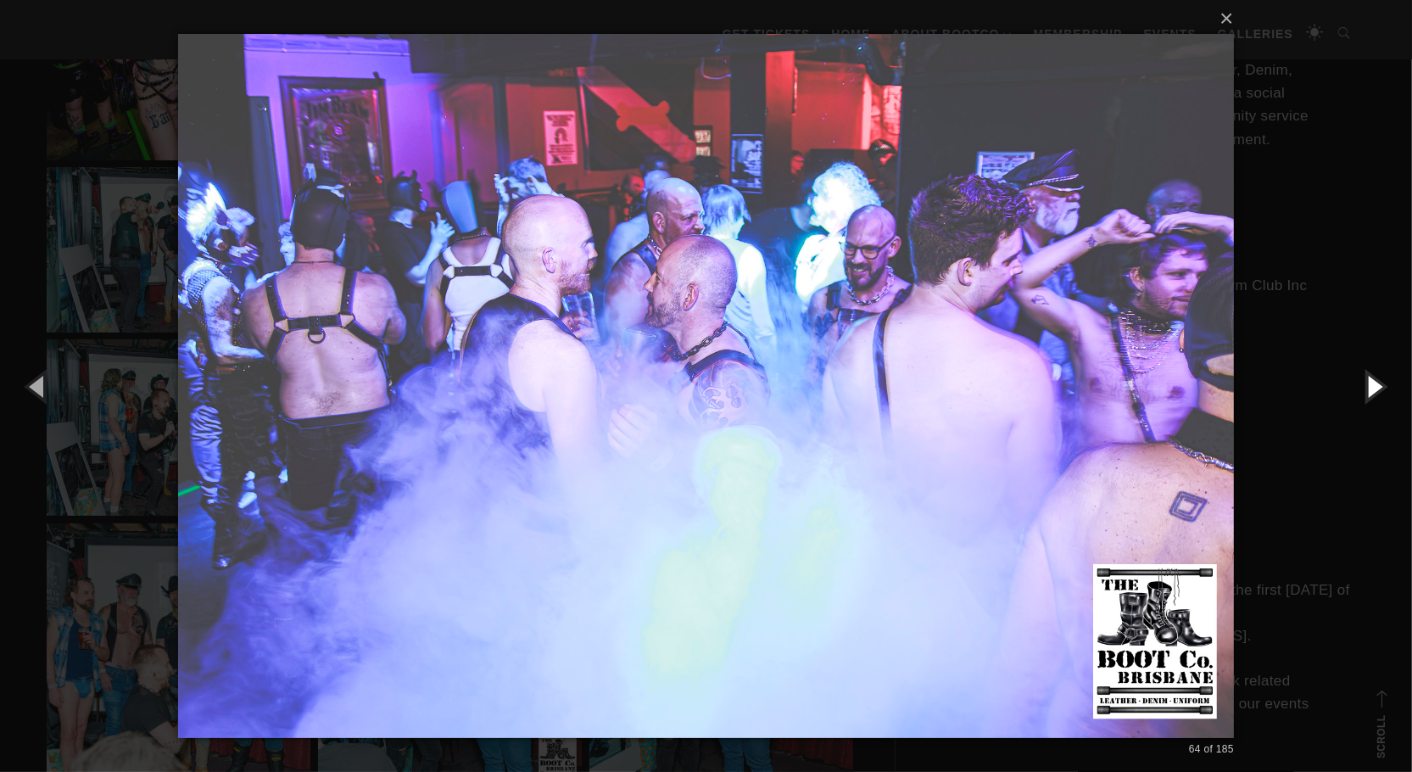
click at [1372, 387] on button "button" at bounding box center [1373, 385] width 76 height 93
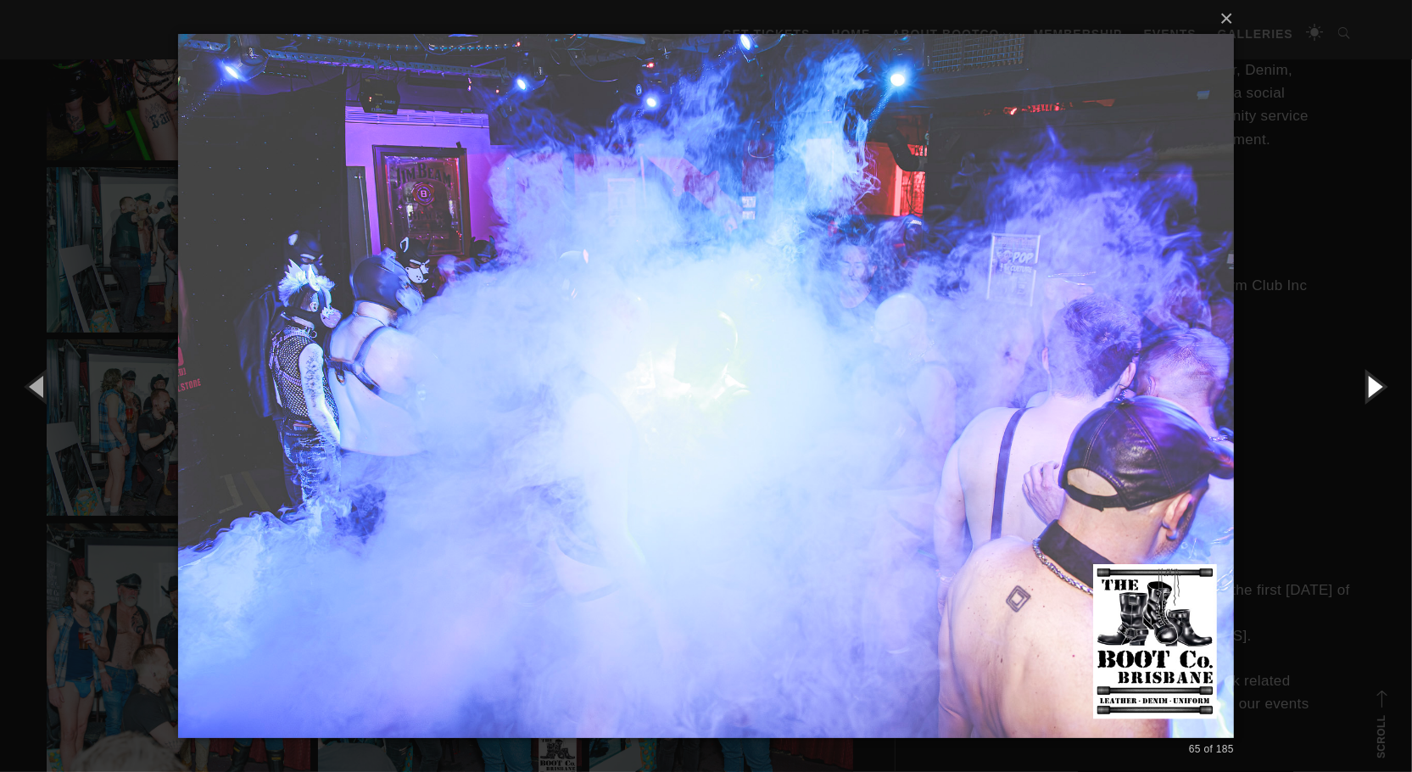
click at [1372, 387] on button "button" at bounding box center [1373, 385] width 76 height 93
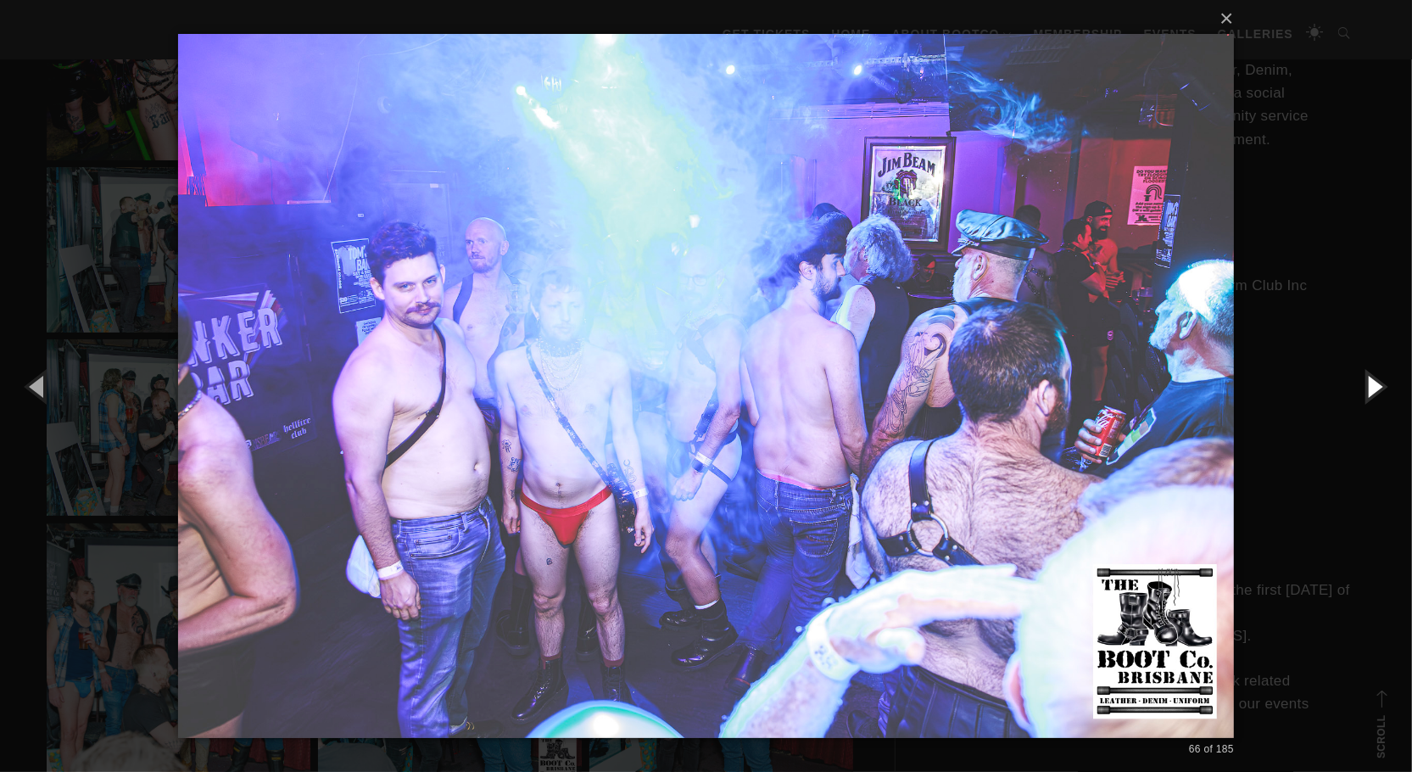
click at [1372, 387] on button "button" at bounding box center [1373, 385] width 76 height 93
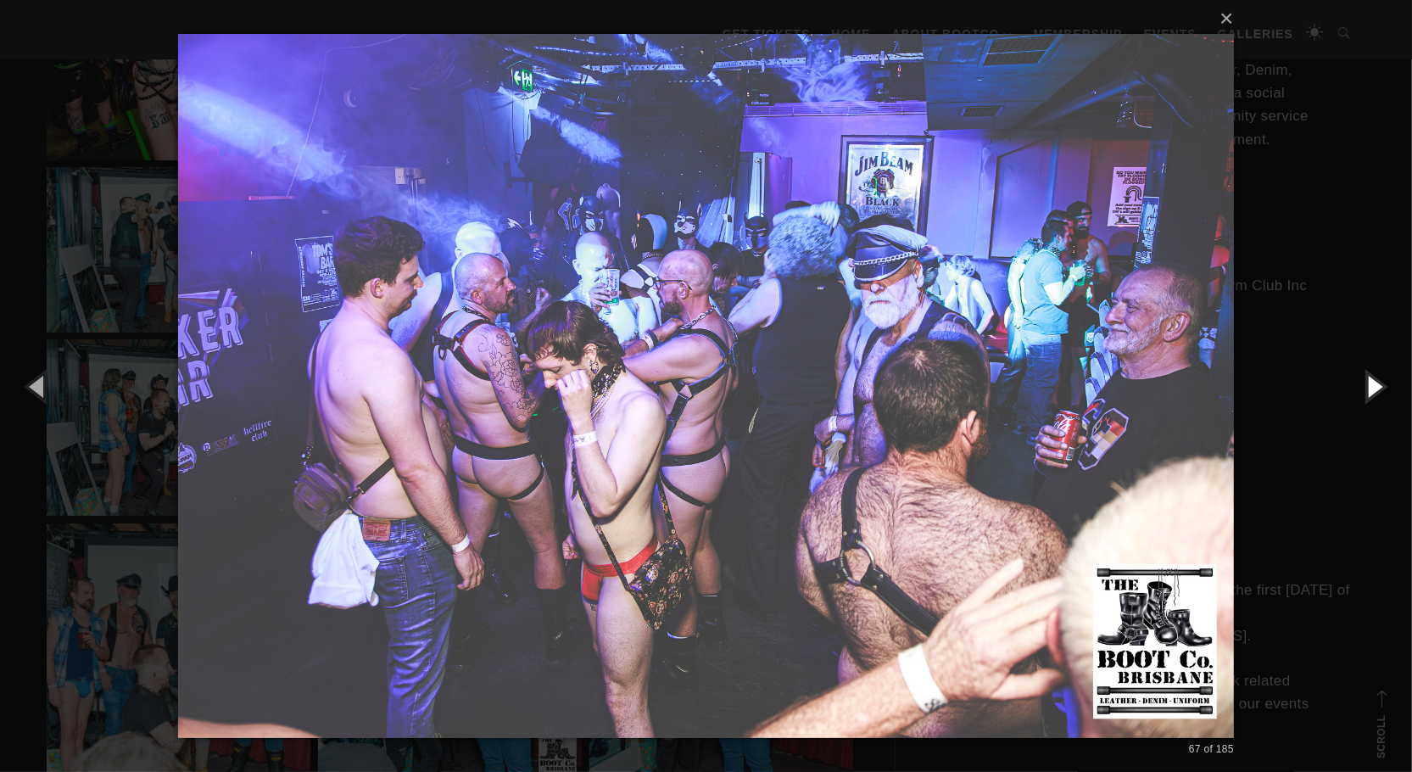
click at [1372, 387] on button "button" at bounding box center [1373, 385] width 76 height 93
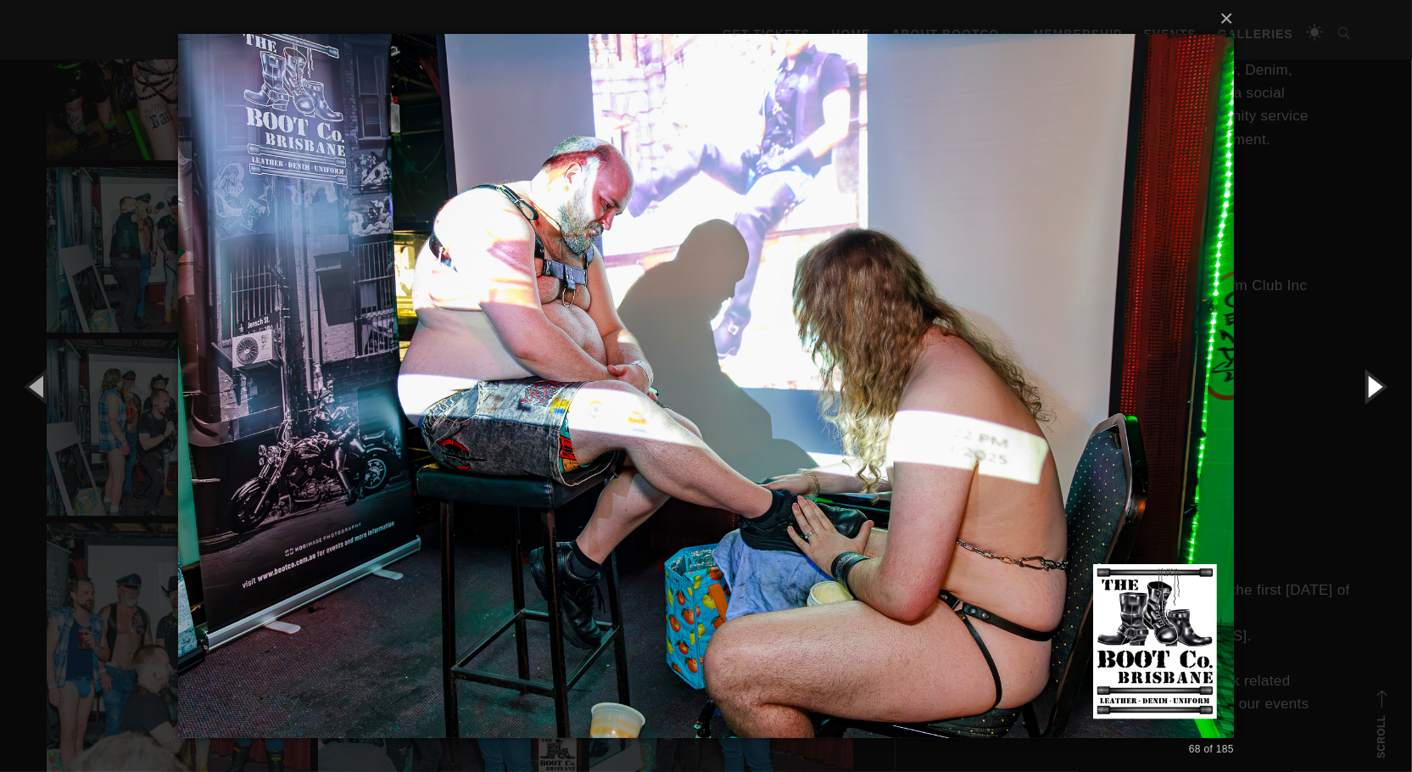
click at [1372, 387] on button "button" at bounding box center [1373, 385] width 76 height 93
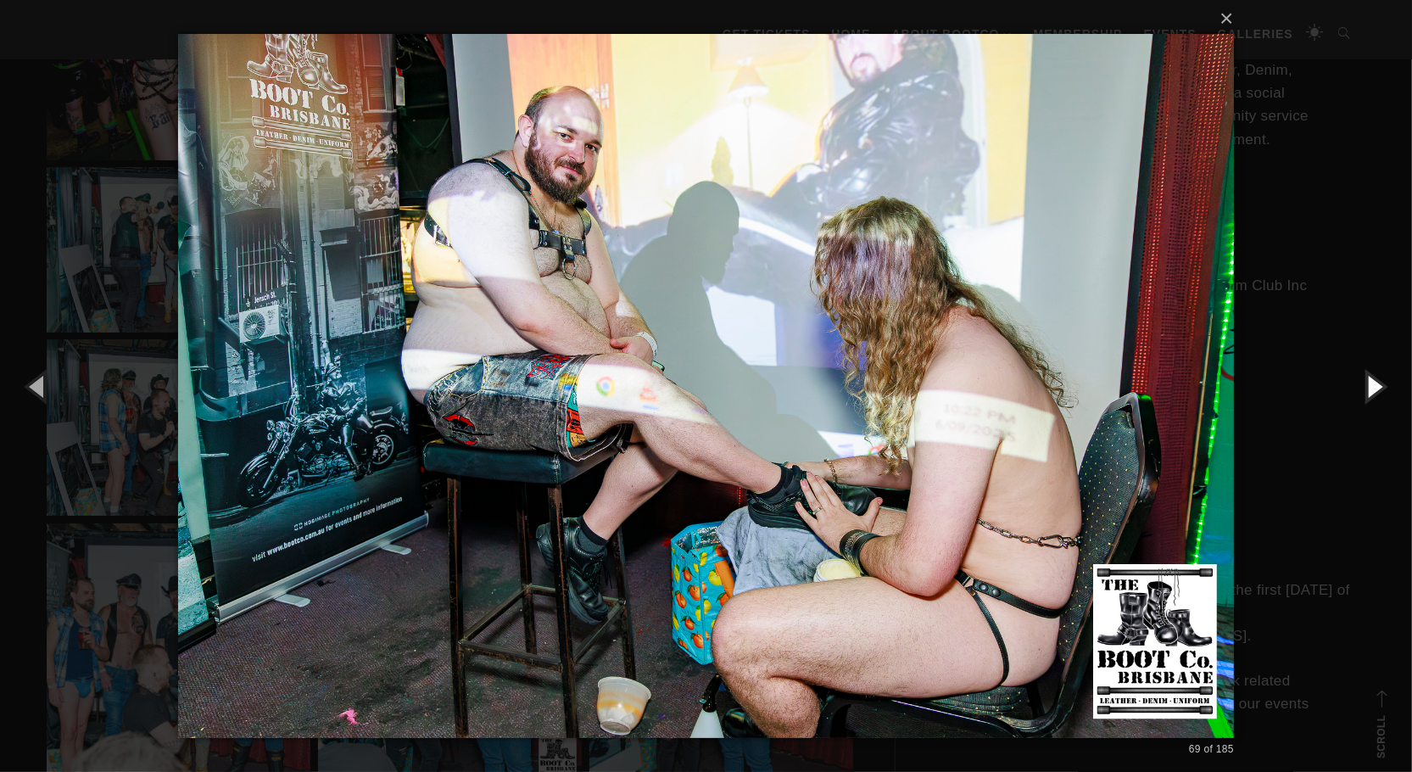
click at [1372, 387] on button "button" at bounding box center [1373, 385] width 76 height 93
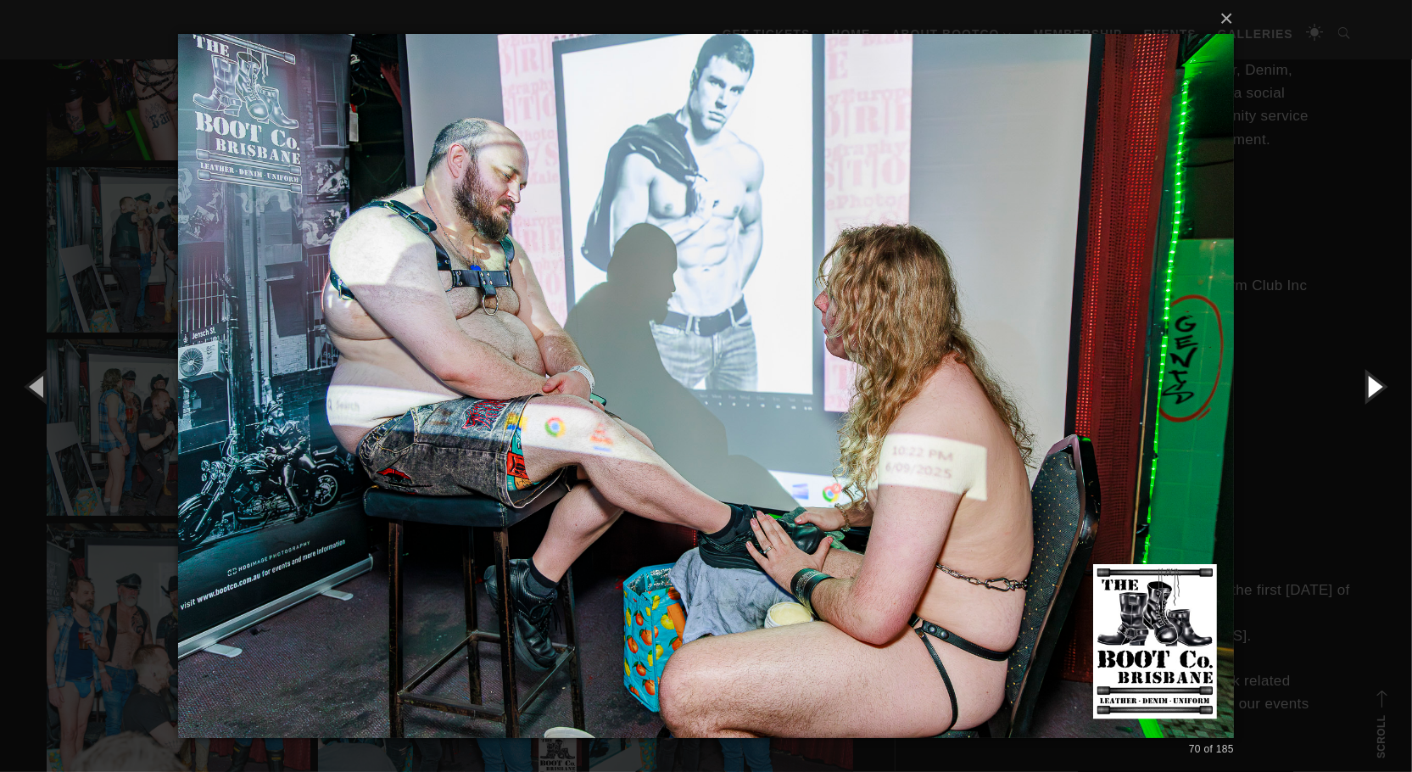
click at [1372, 387] on button "button" at bounding box center [1373, 385] width 76 height 93
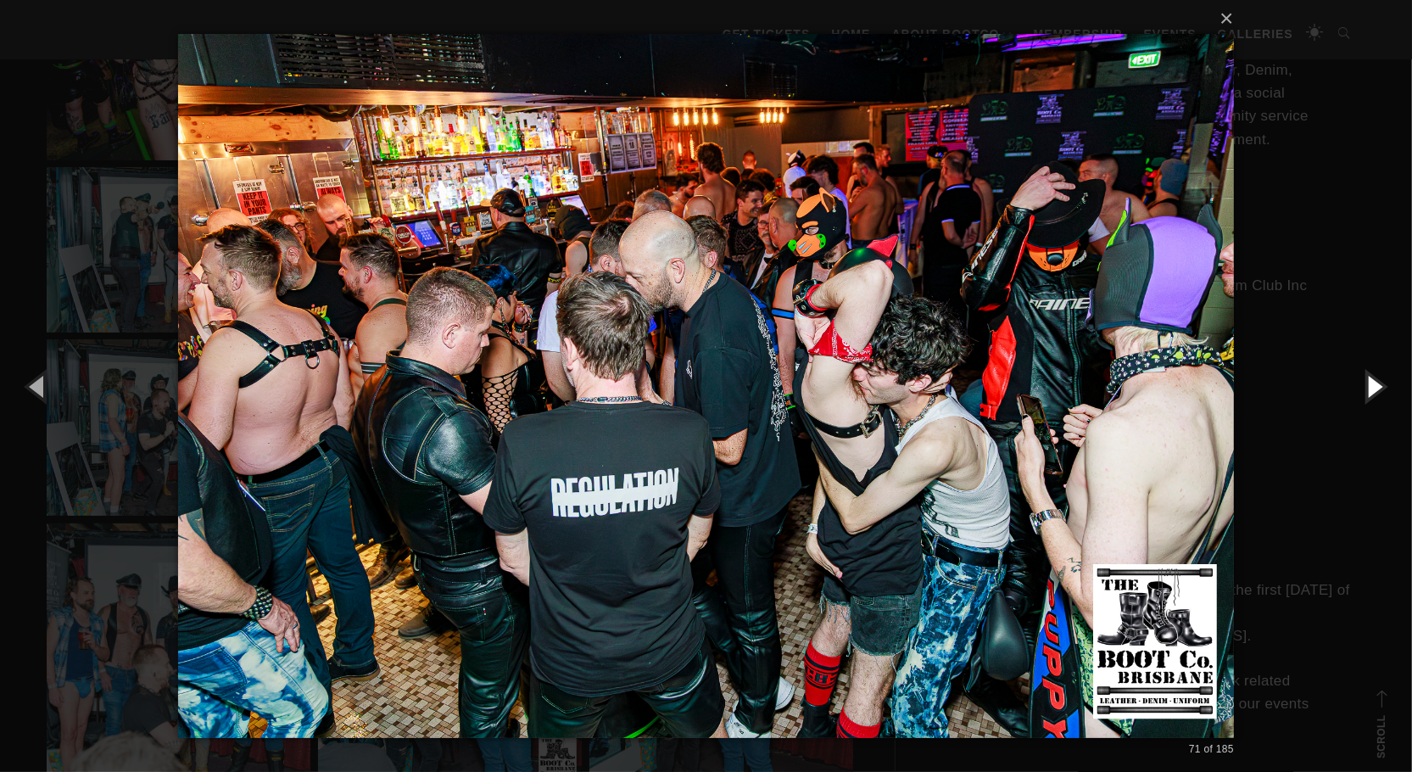
click at [1372, 387] on button "button" at bounding box center [1373, 385] width 76 height 93
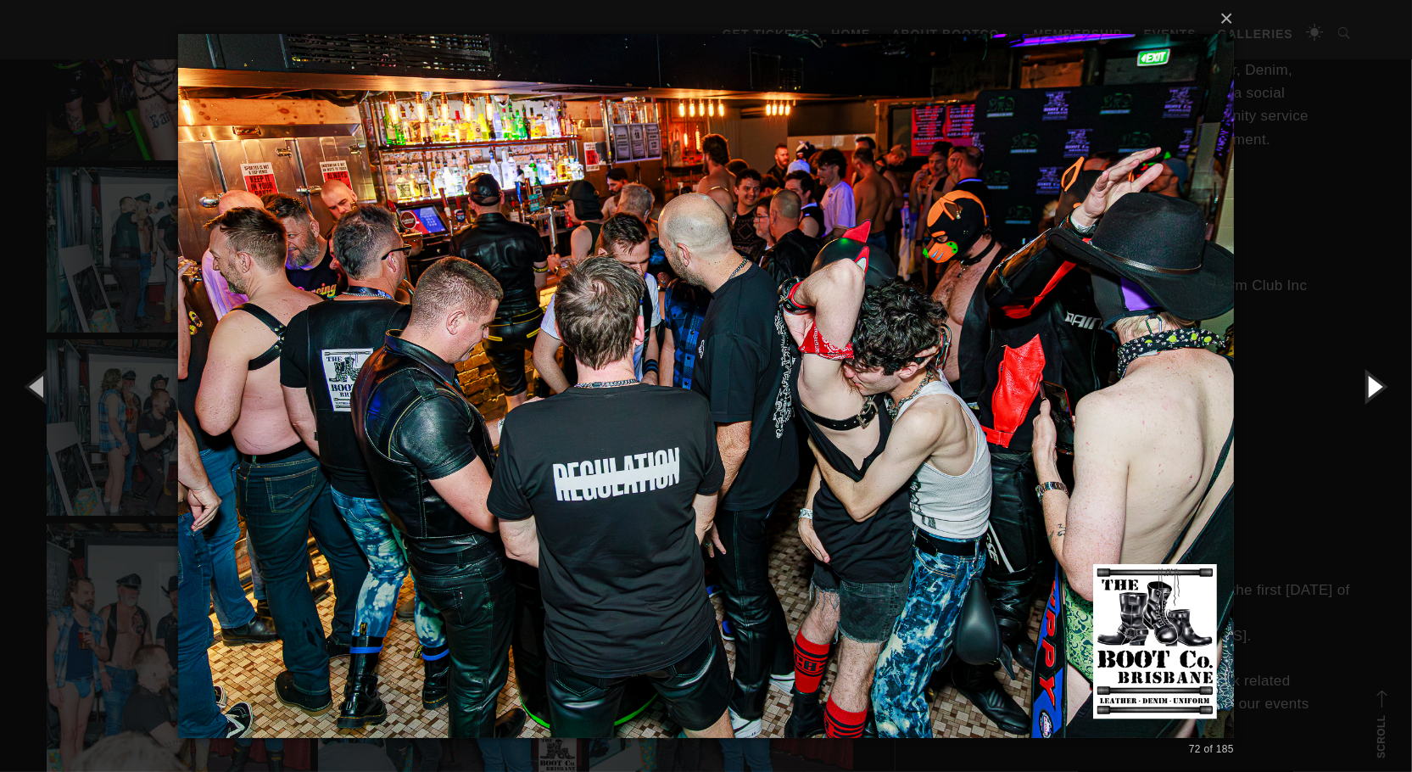
click at [1372, 387] on button "button" at bounding box center [1373, 385] width 76 height 93
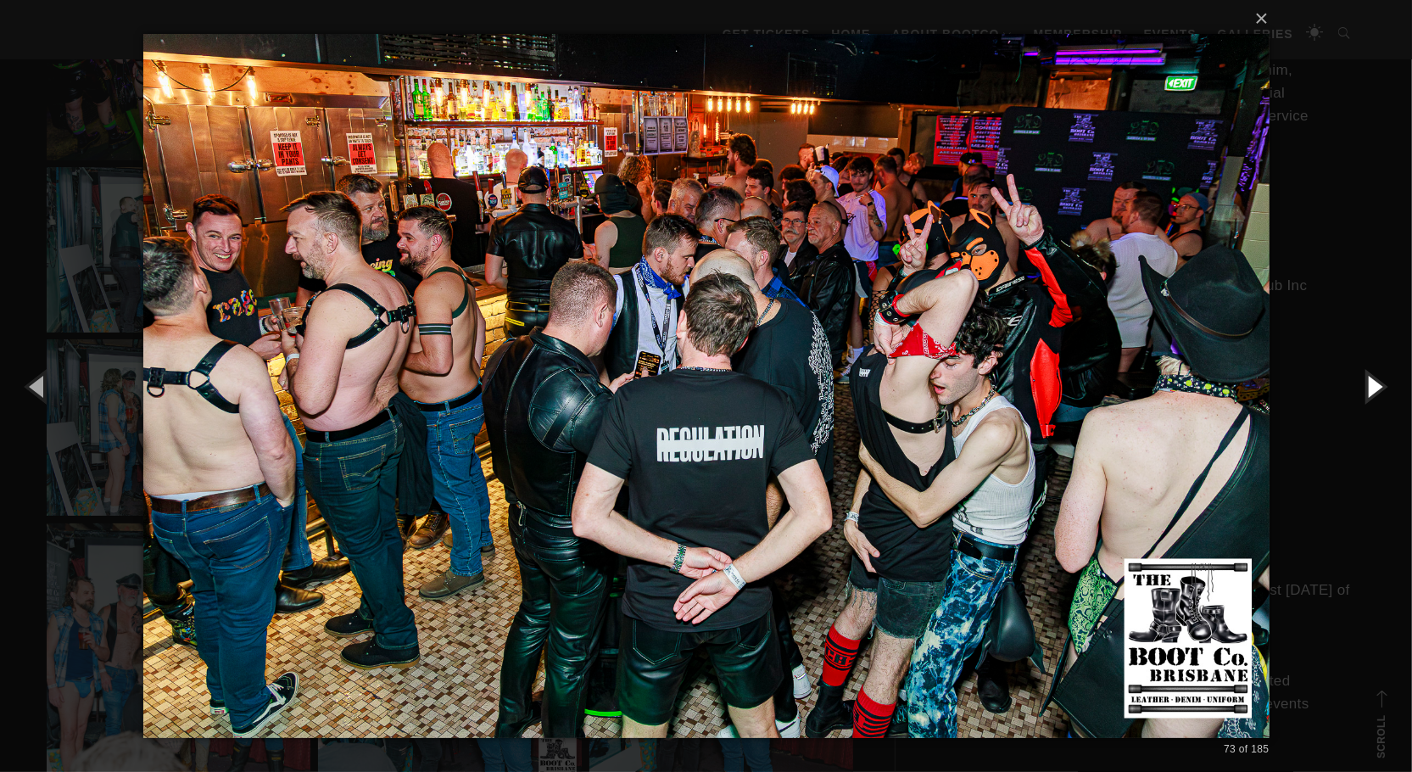
click at [1372, 387] on button "button" at bounding box center [1373, 385] width 76 height 93
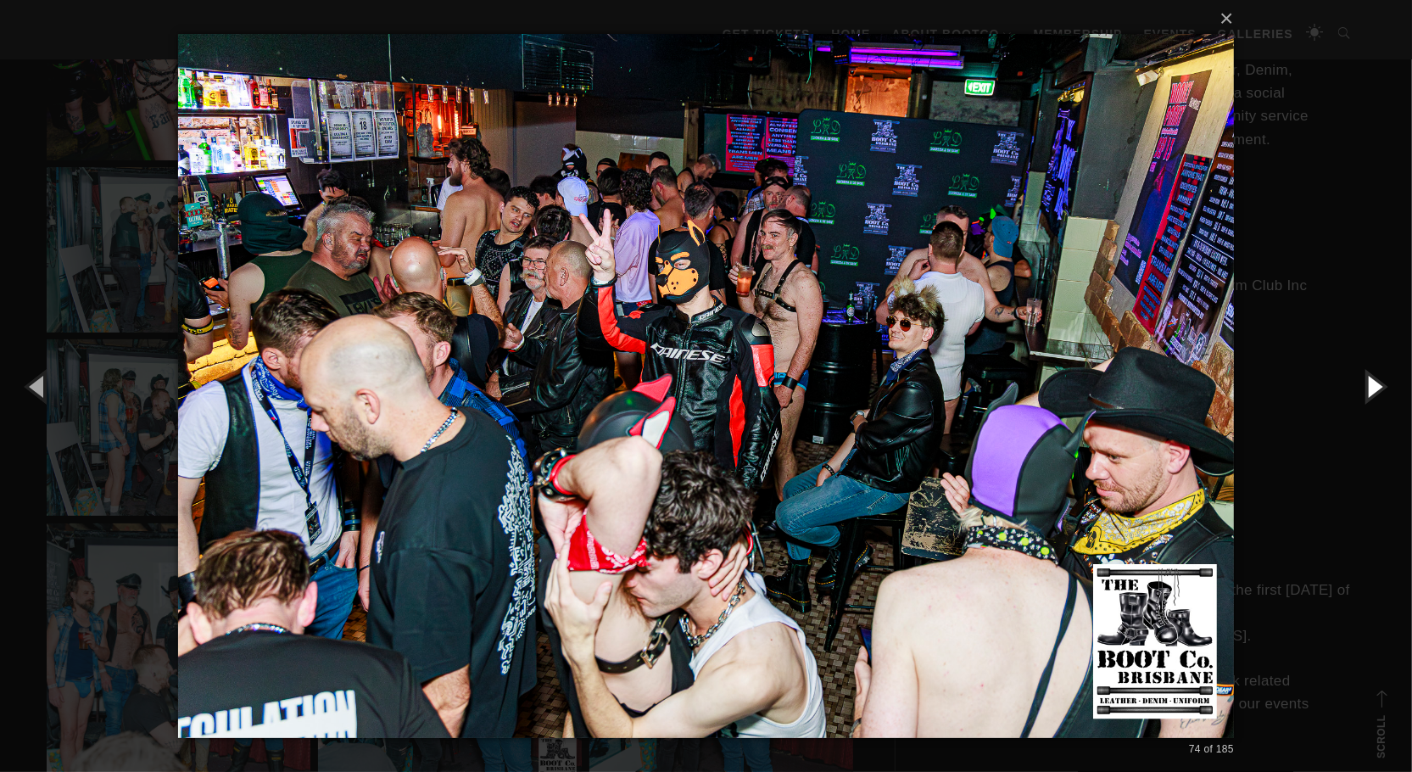
click at [1372, 387] on button "button" at bounding box center [1373, 385] width 76 height 93
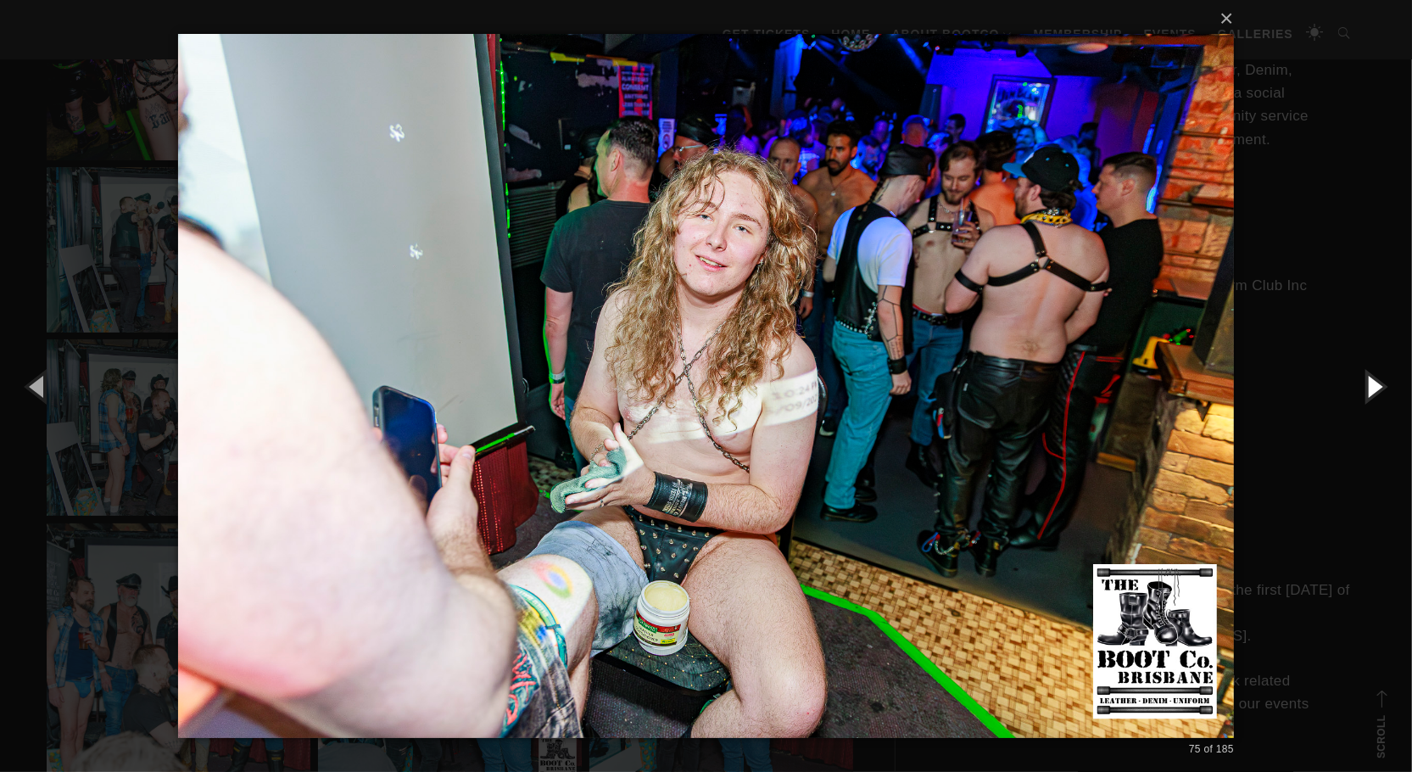
click at [1372, 387] on button "button" at bounding box center [1373, 385] width 76 height 93
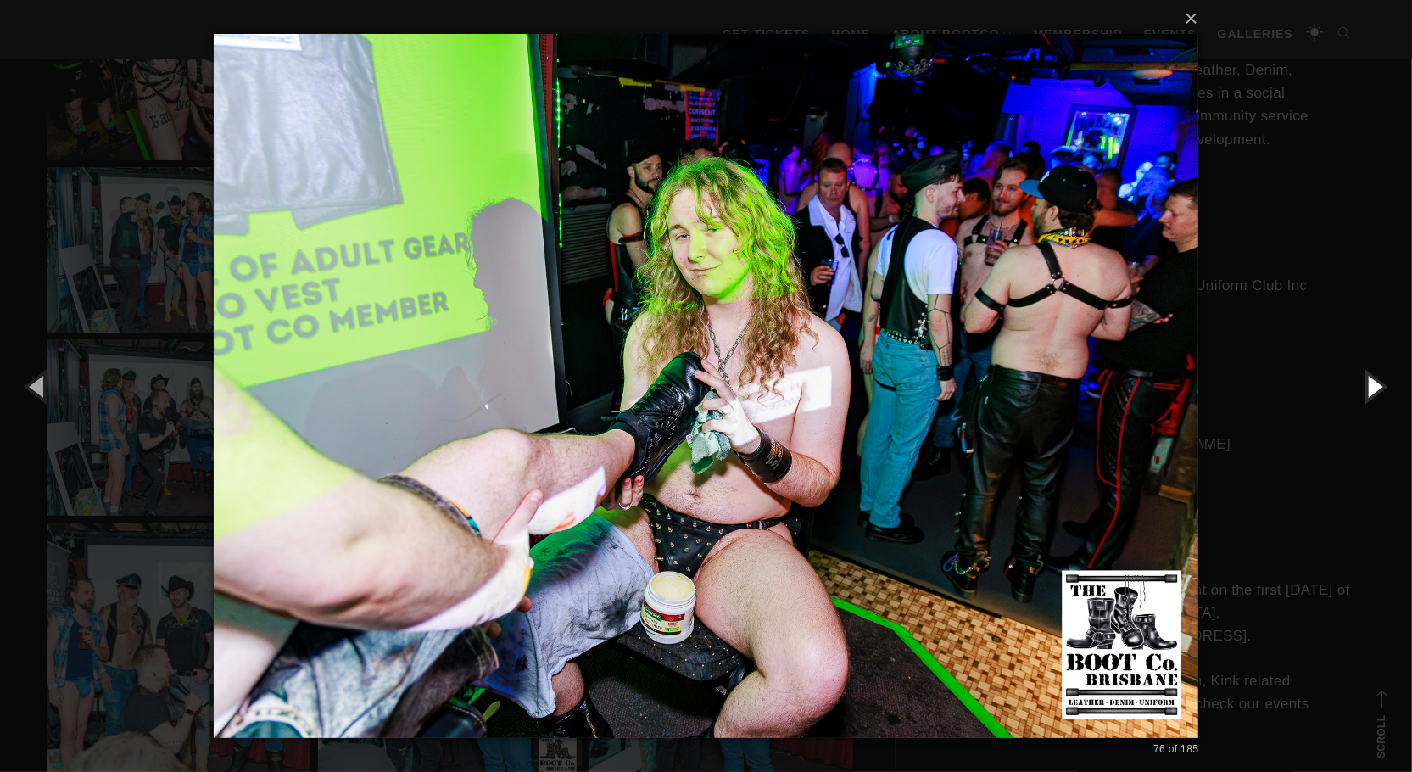
click at [1372, 387] on button "button" at bounding box center [1373, 385] width 76 height 93
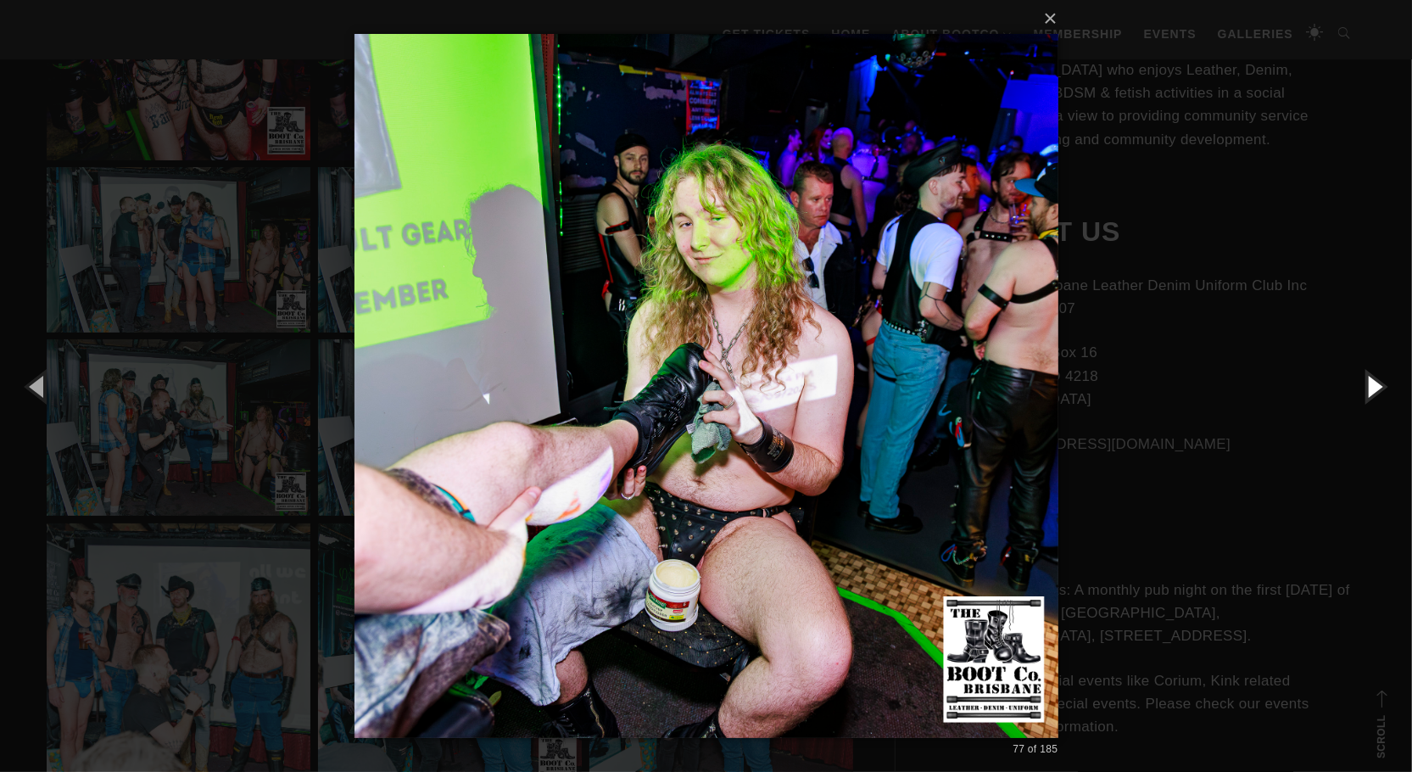
click at [1372, 387] on button "button" at bounding box center [1373, 385] width 76 height 93
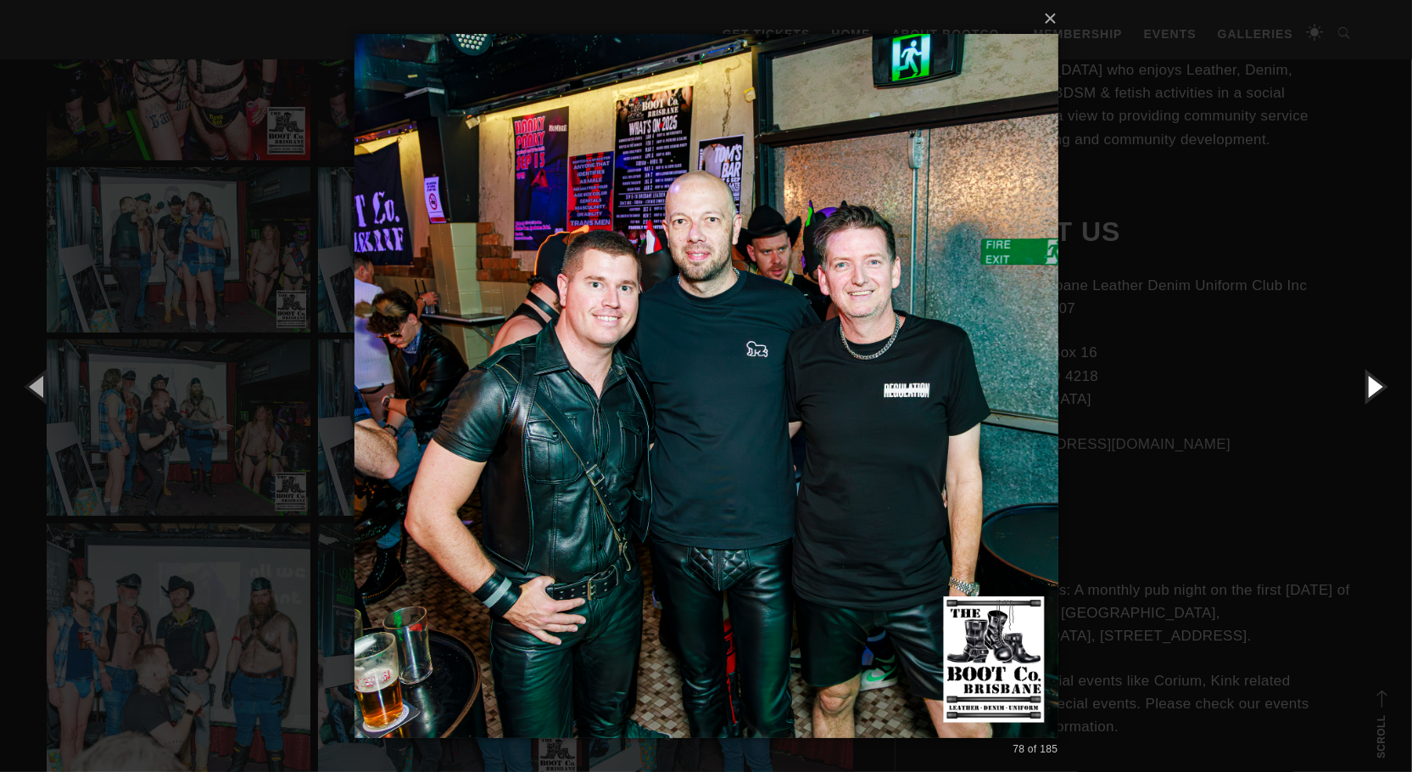
click at [1372, 387] on button "button" at bounding box center [1373, 385] width 76 height 93
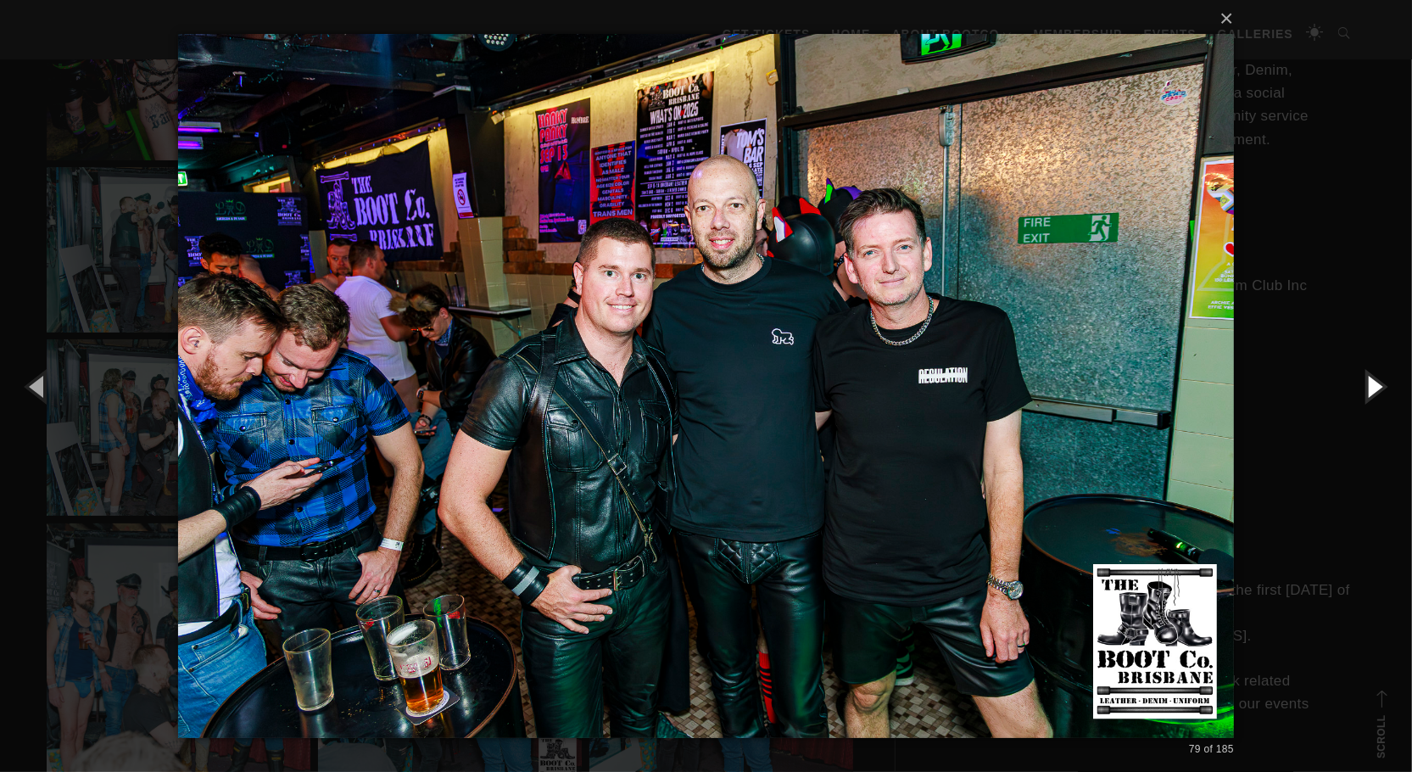
click at [1372, 387] on button "button" at bounding box center [1373, 385] width 76 height 93
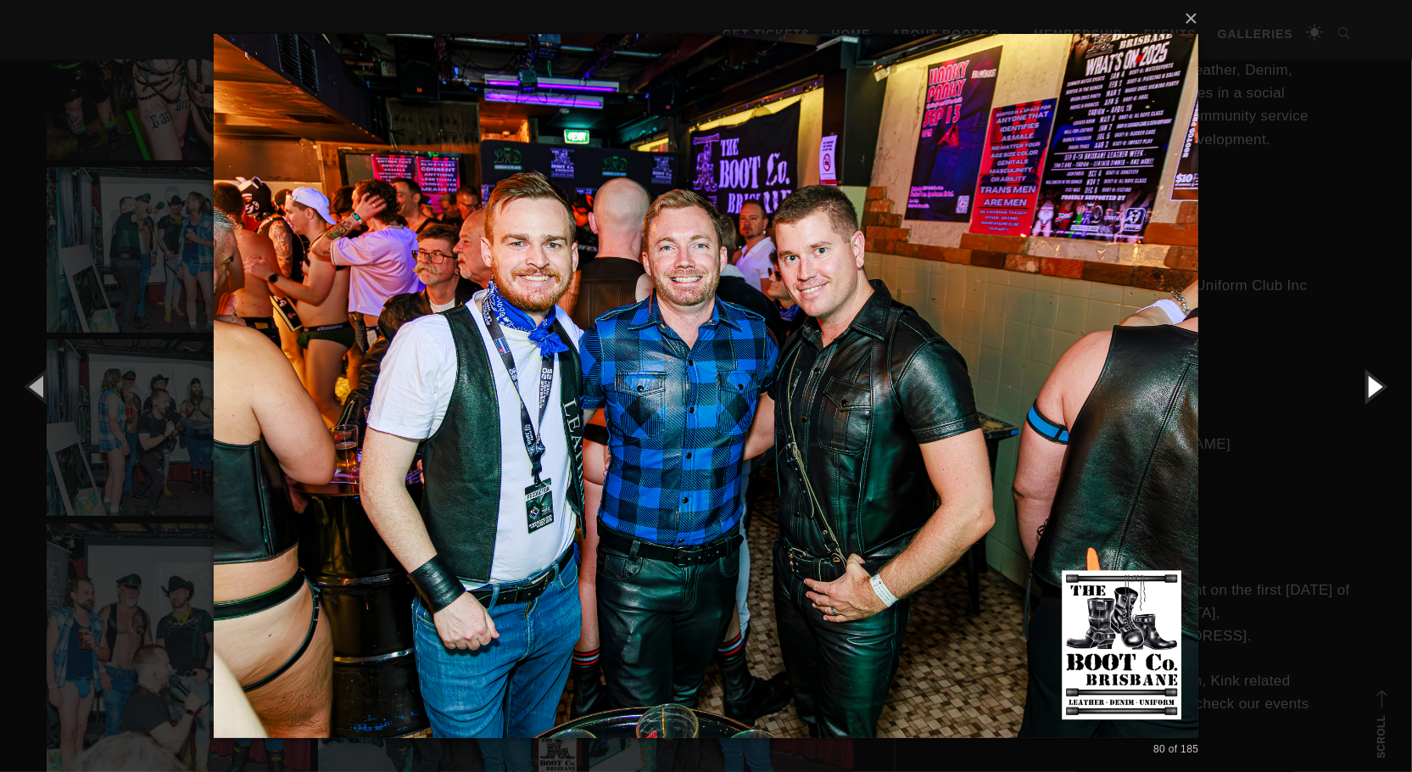
click at [1372, 387] on button "button" at bounding box center [1373, 385] width 76 height 93
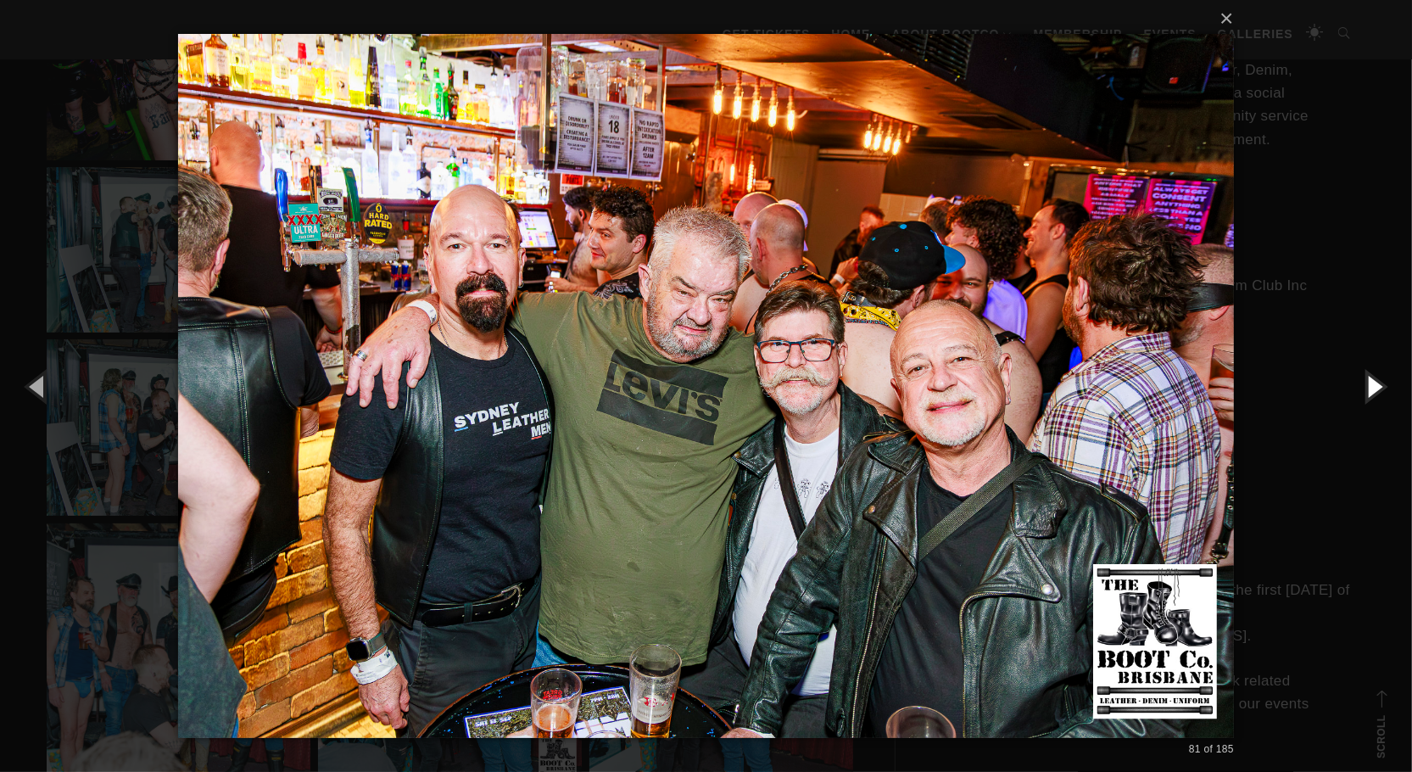
click at [1372, 387] on button "button" at bounding box center [1373, 385] width 76 height 93
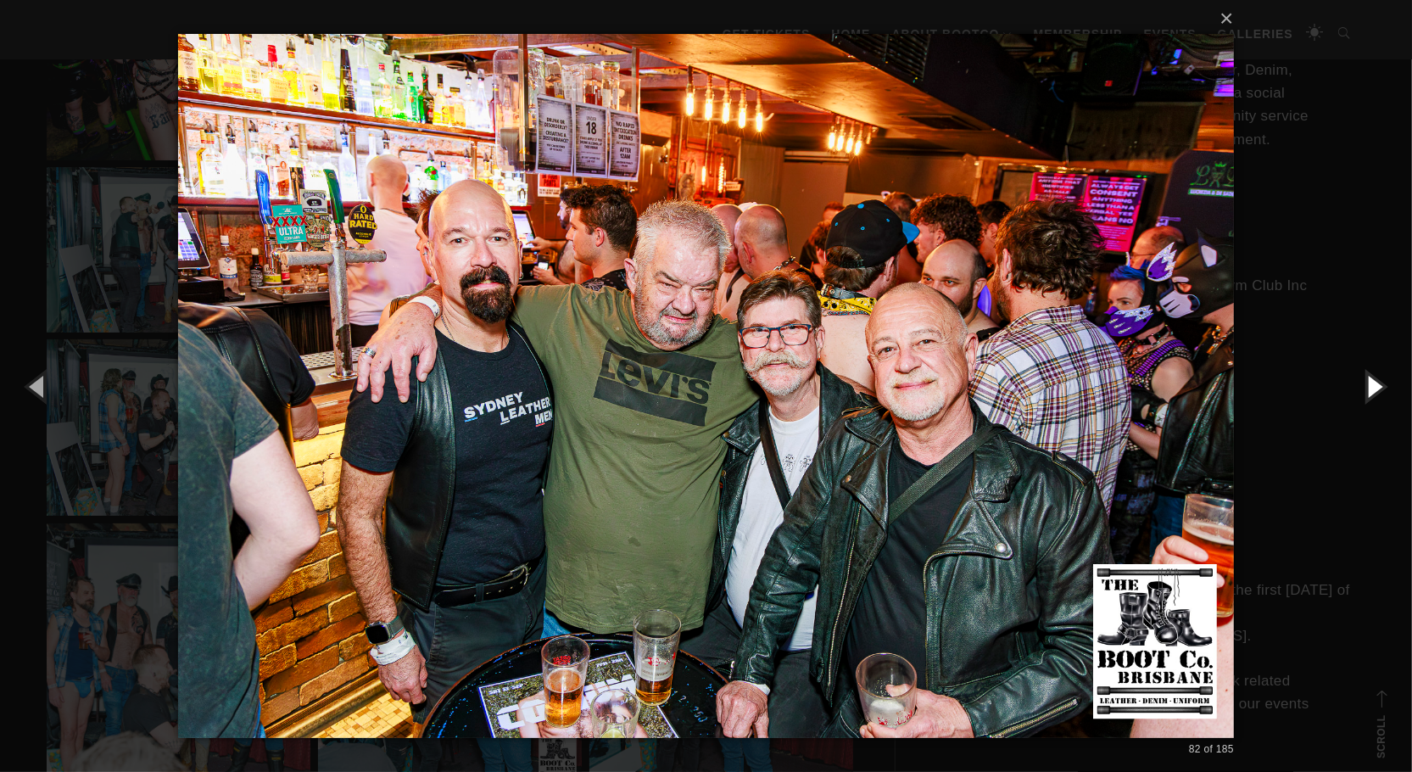
click at [1372, 387] on button "button" at bounding box center [1373, 385] width 76 height 93
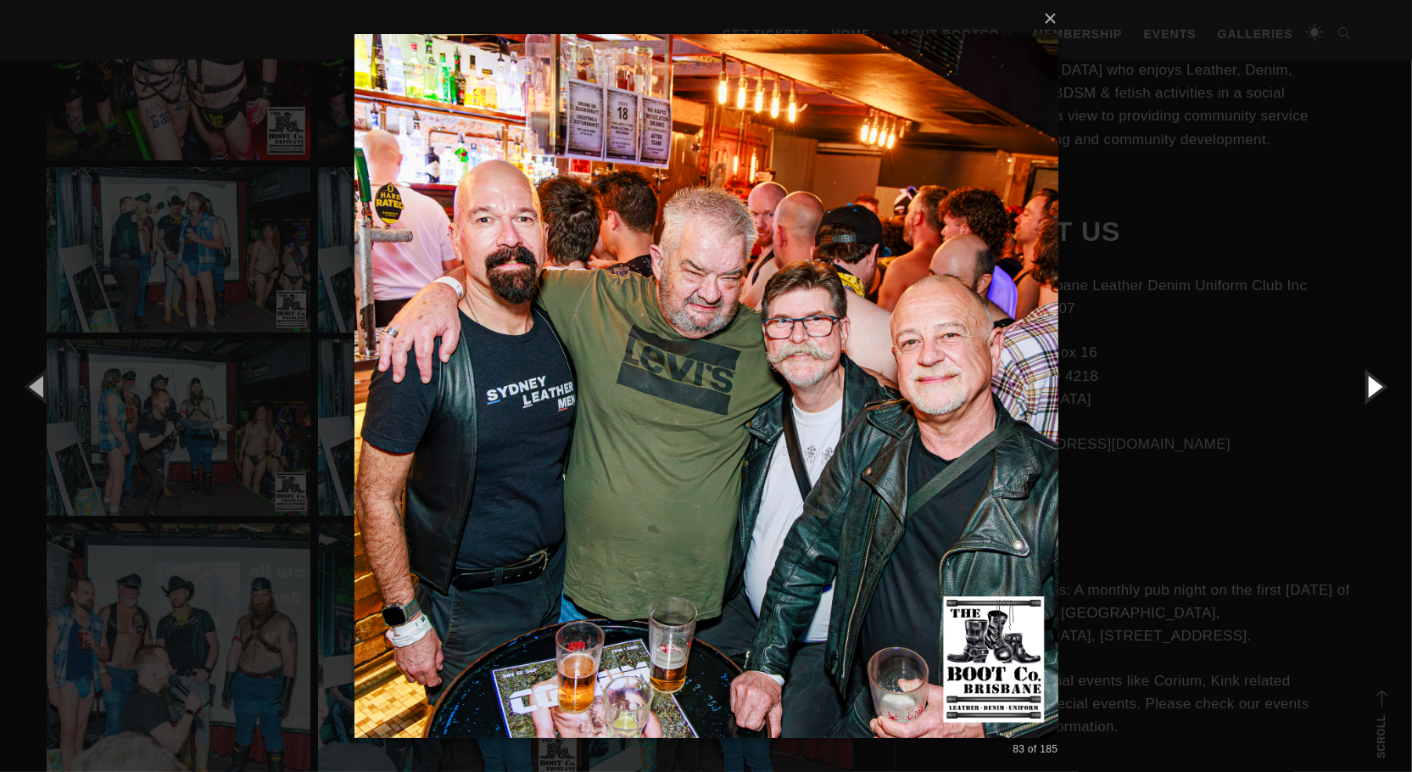
click at [1372, 387] on button "button" at bounding box center [1373, 385] width 76 height 93
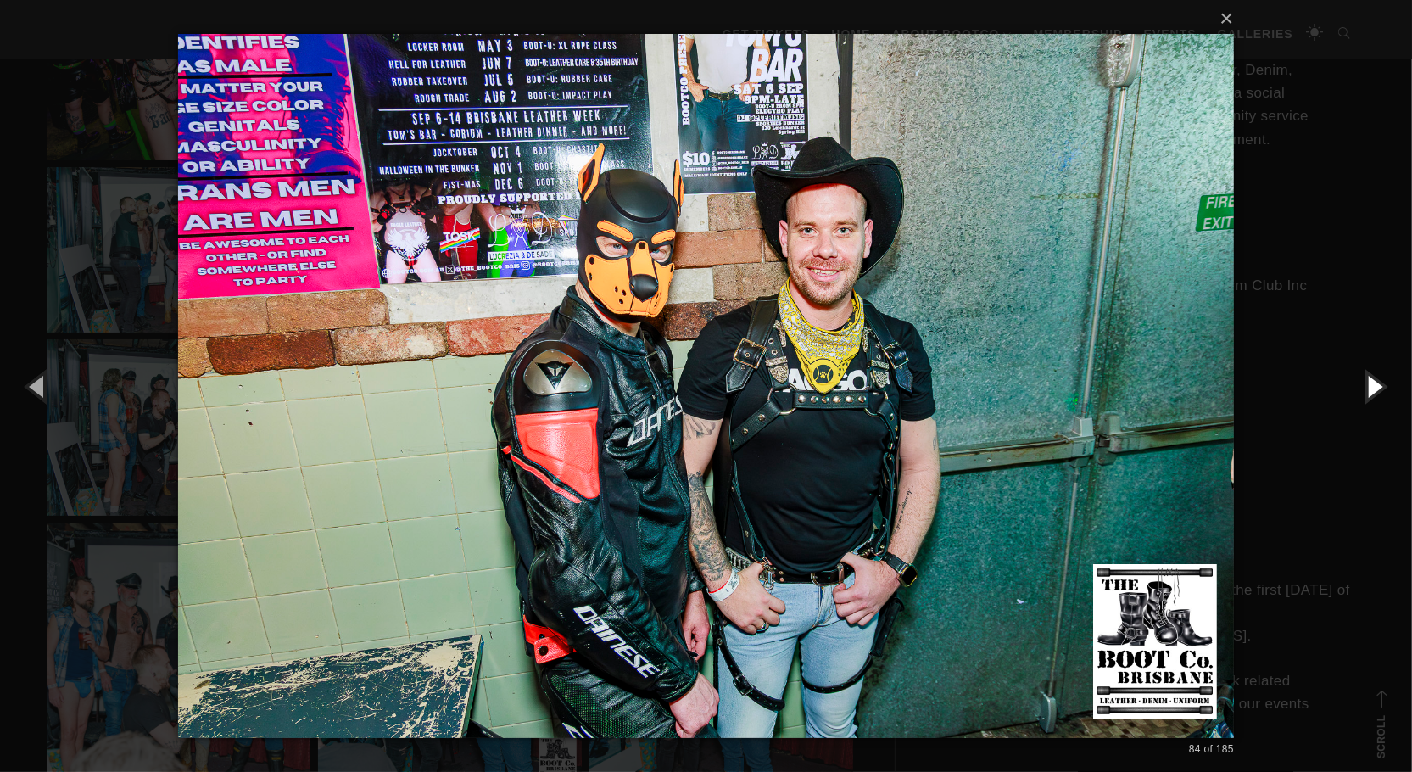
click at [1372, 387] on button "button" at bounding box center [1373, 385] width 76 height 93
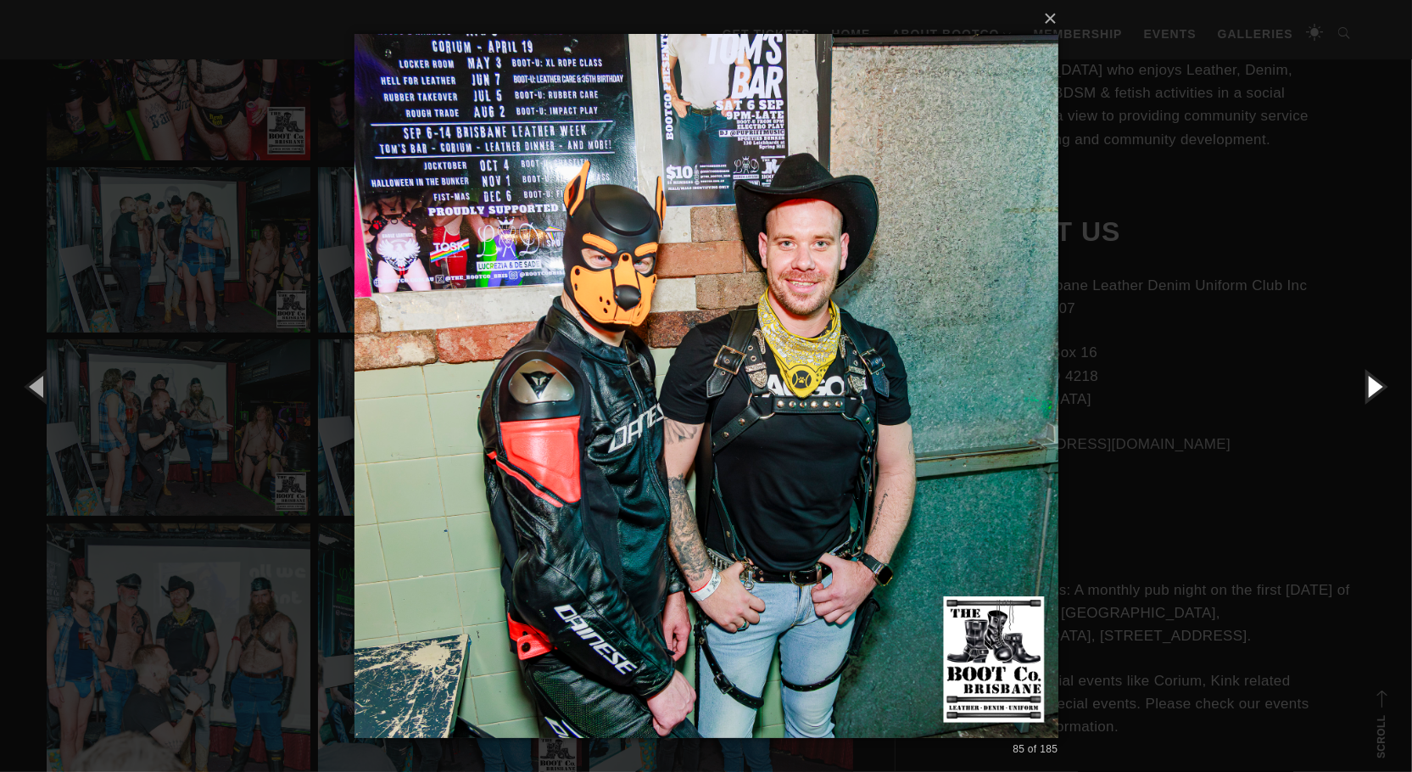
click at [1372, 387] on button "button" at bounding box center [1373, 385] width 76 height 93
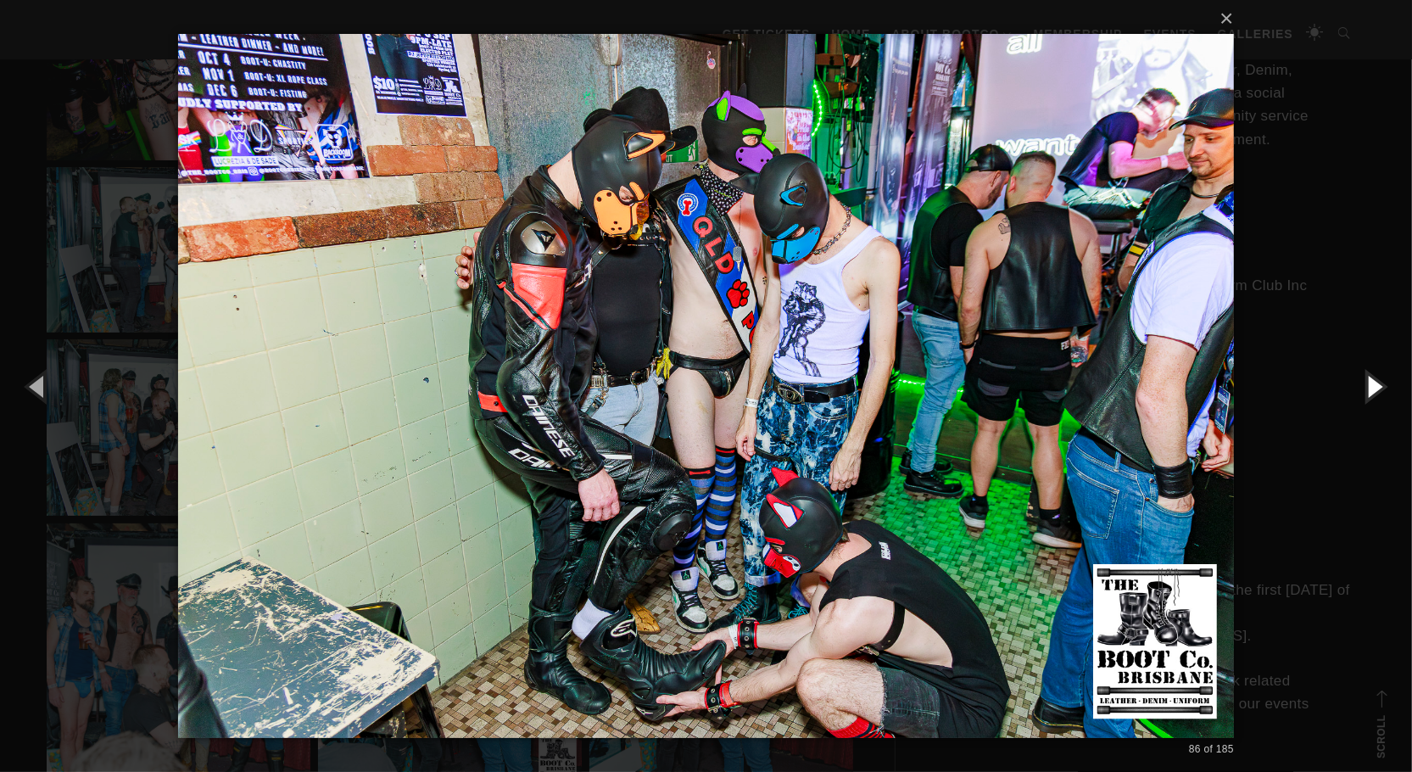
click at [1372, 387] on button "button" at bounding box center [1373, 385] width 76 height 93
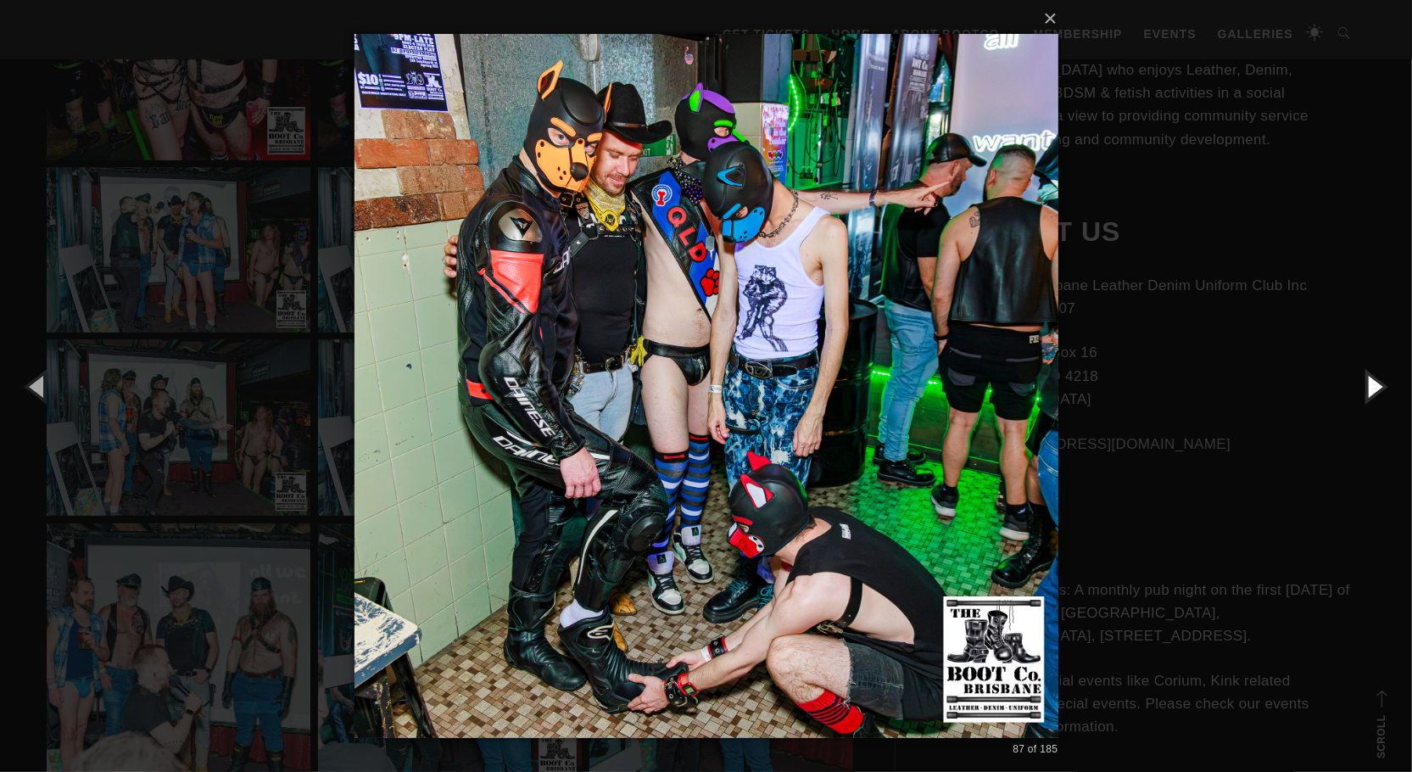
click at [1372, 387] on button "button" at bounding box center [1373, 385] width 76 height 93
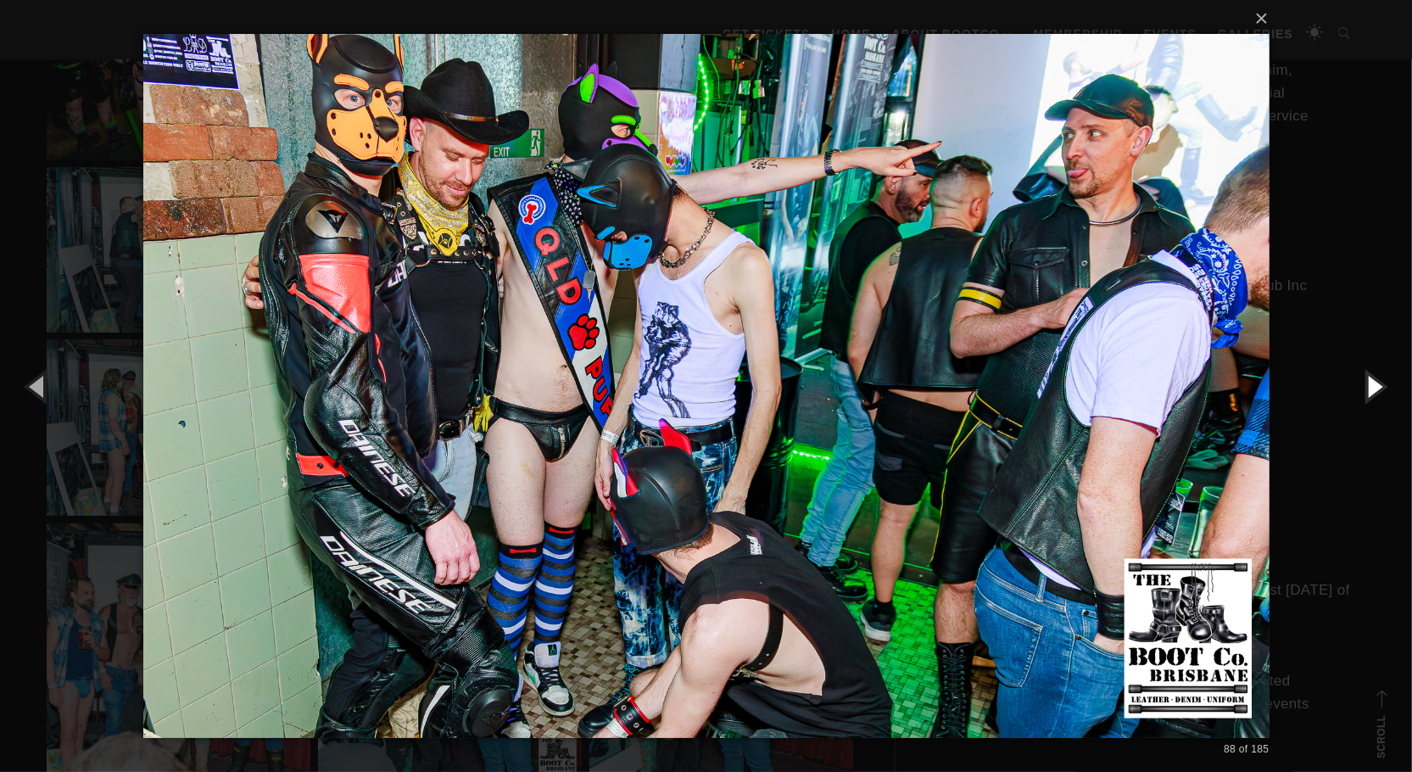
click at [1372, 387] on button "button" at bounding box center [1373, 385] width 76 height 93
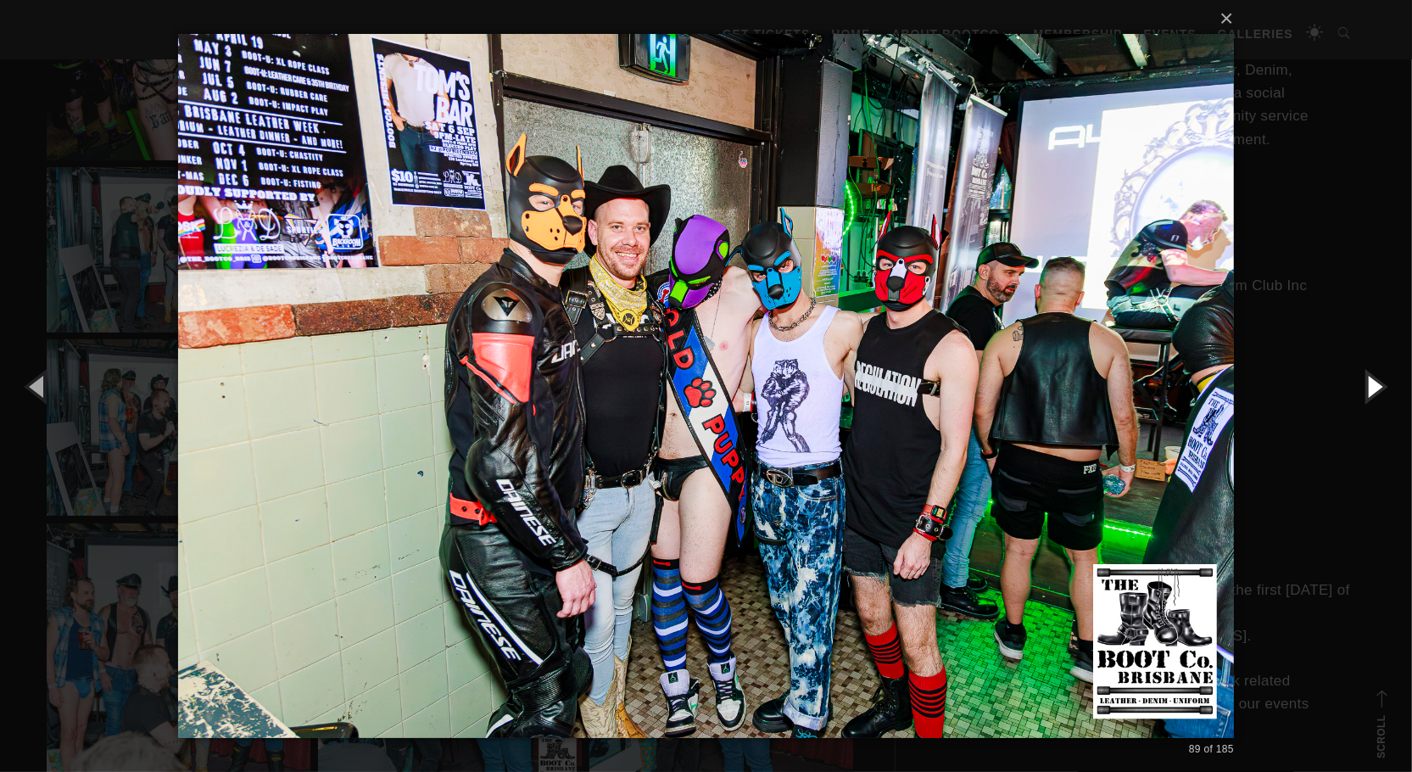
click at [1372, 387] on button "button" at bounding box center [1373, 385] width 76 height 93
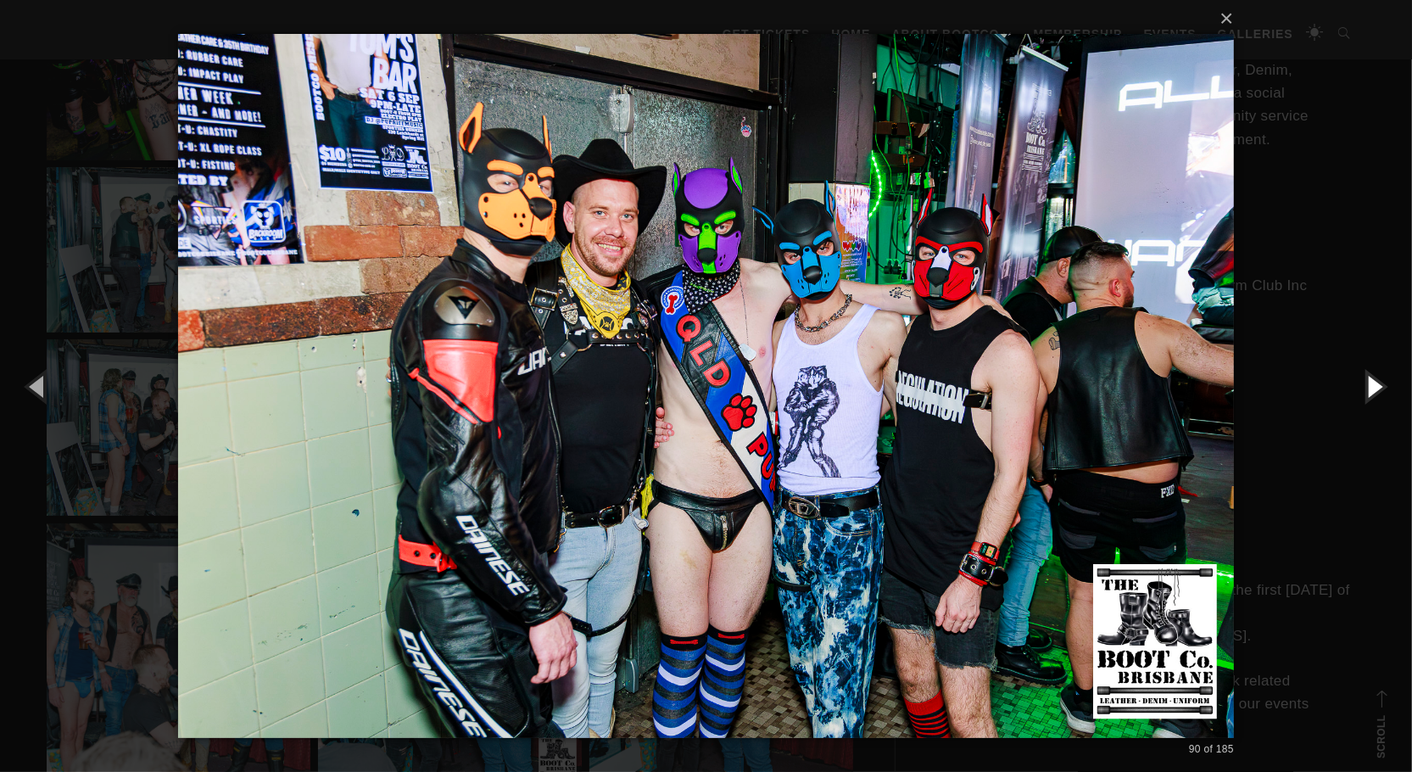
click at [1372, 387] on button "button" at bounding box center [1373, 385] width 76 height 93
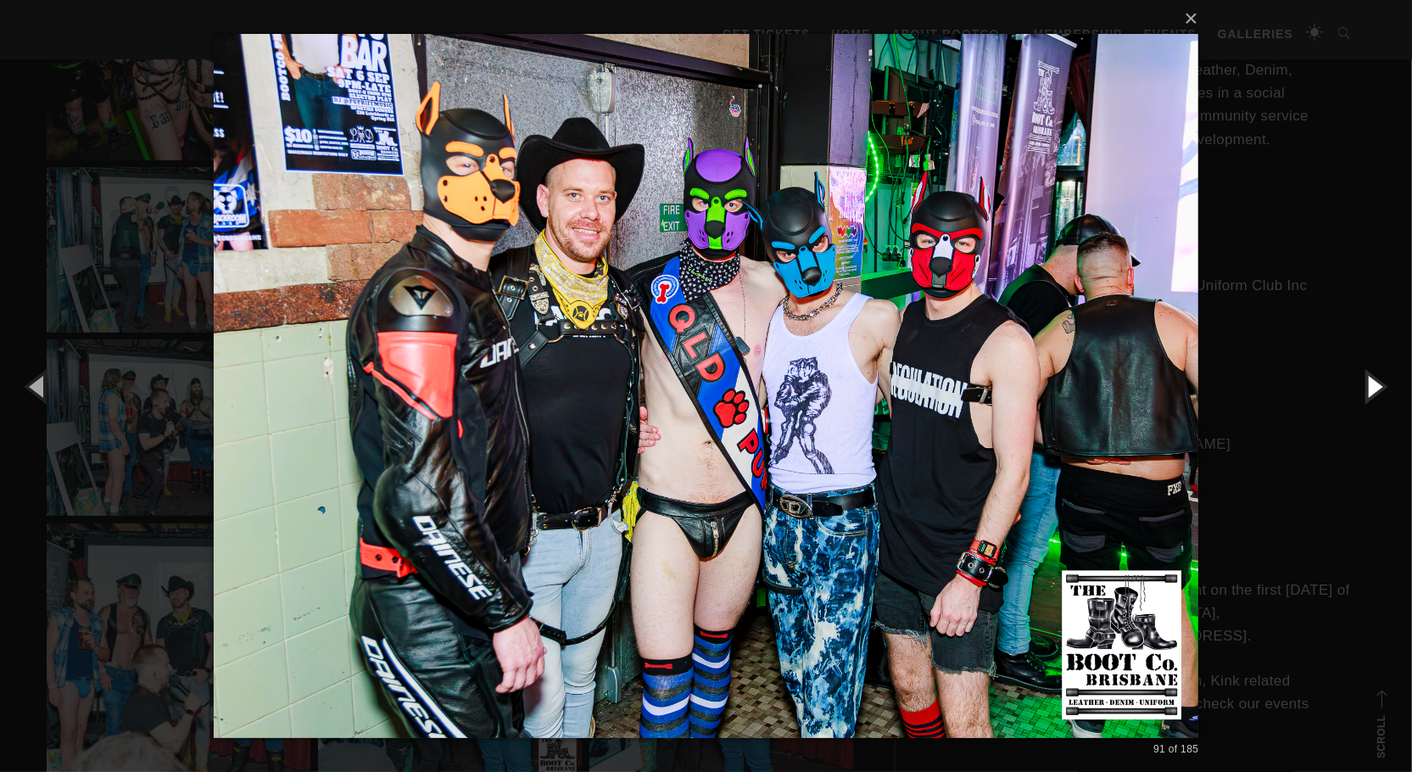
click at [1372, 387] on button "button" at bounding box center [1373, 385] width 76 height 93
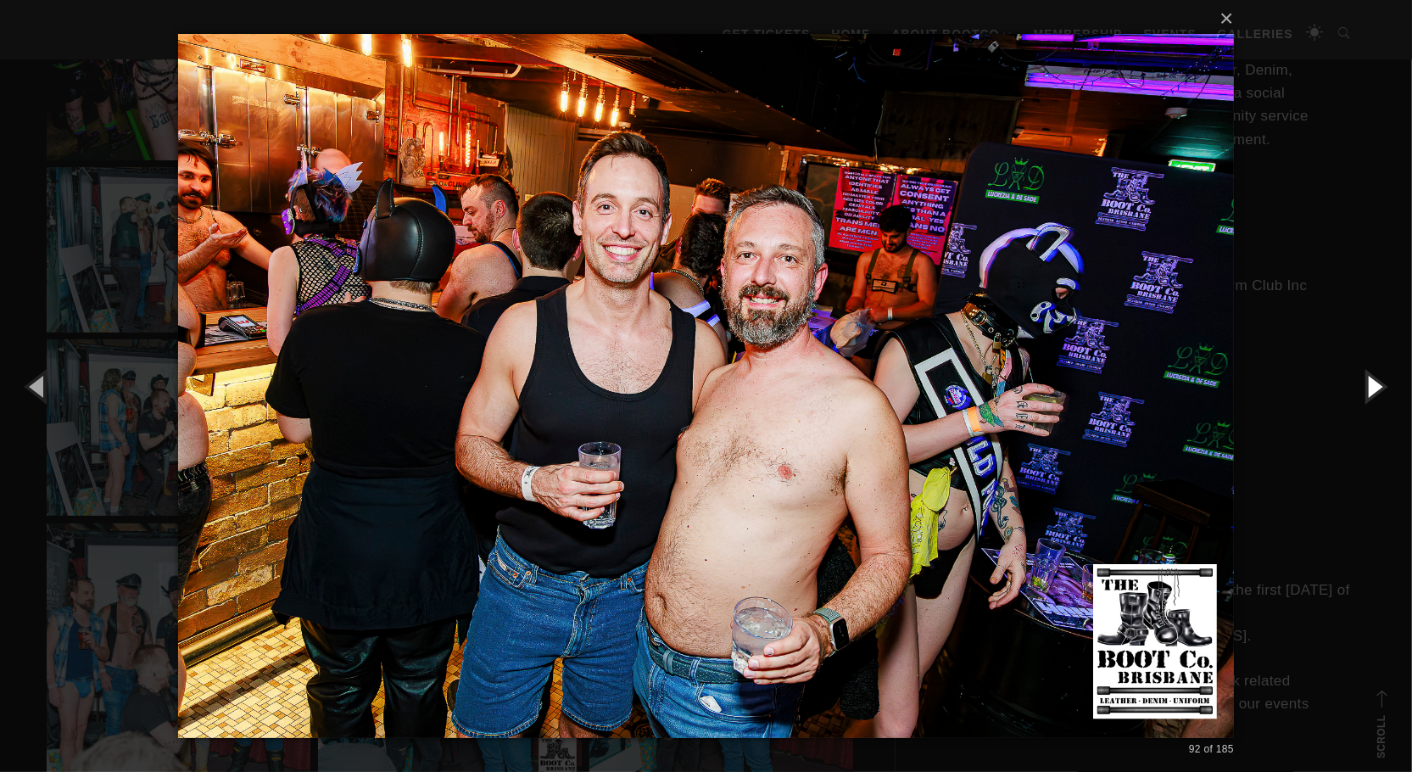
click at [1372, 387] on button "button" at bounding box center [1373, 385] width 76 height 93
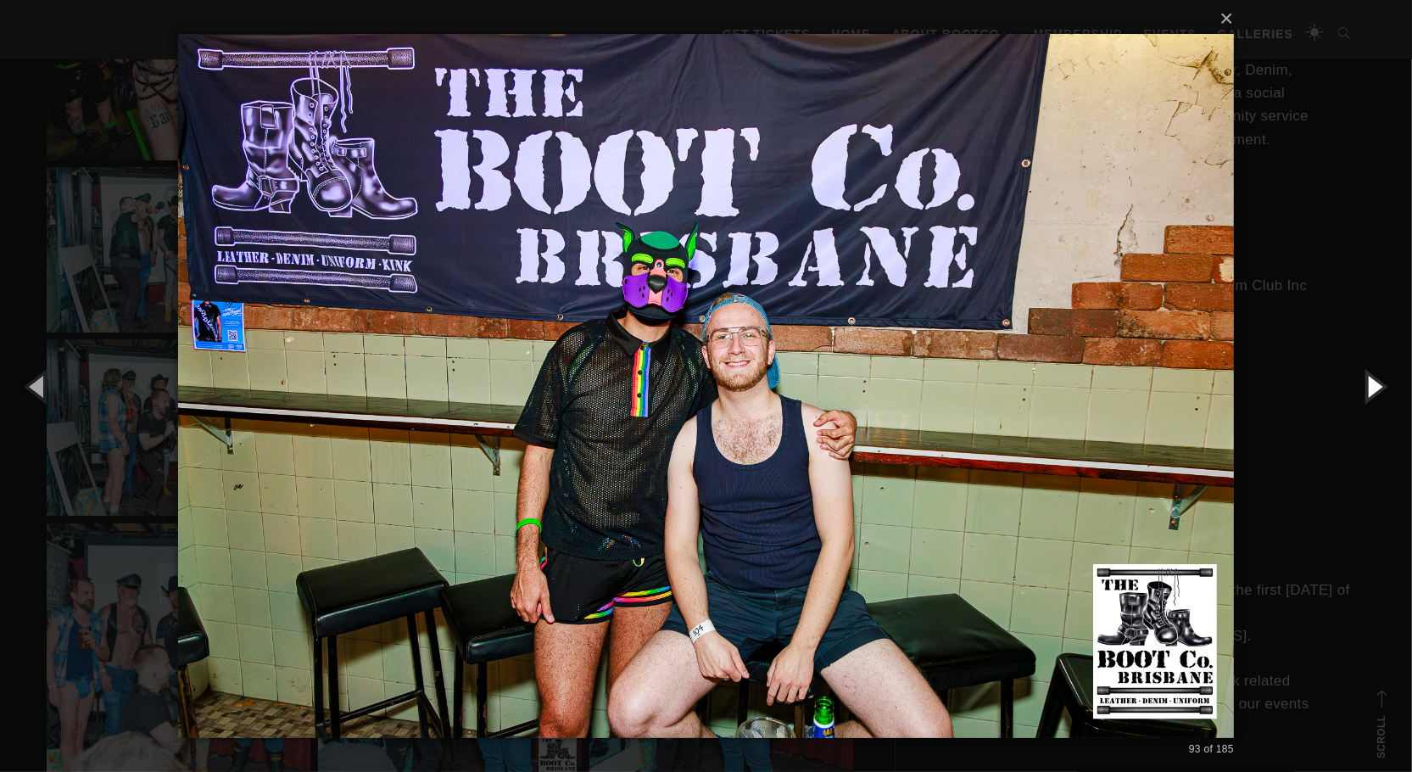
click at [1372, 387] on button "button" at bounding box center [1373, 385] width 76 height 93
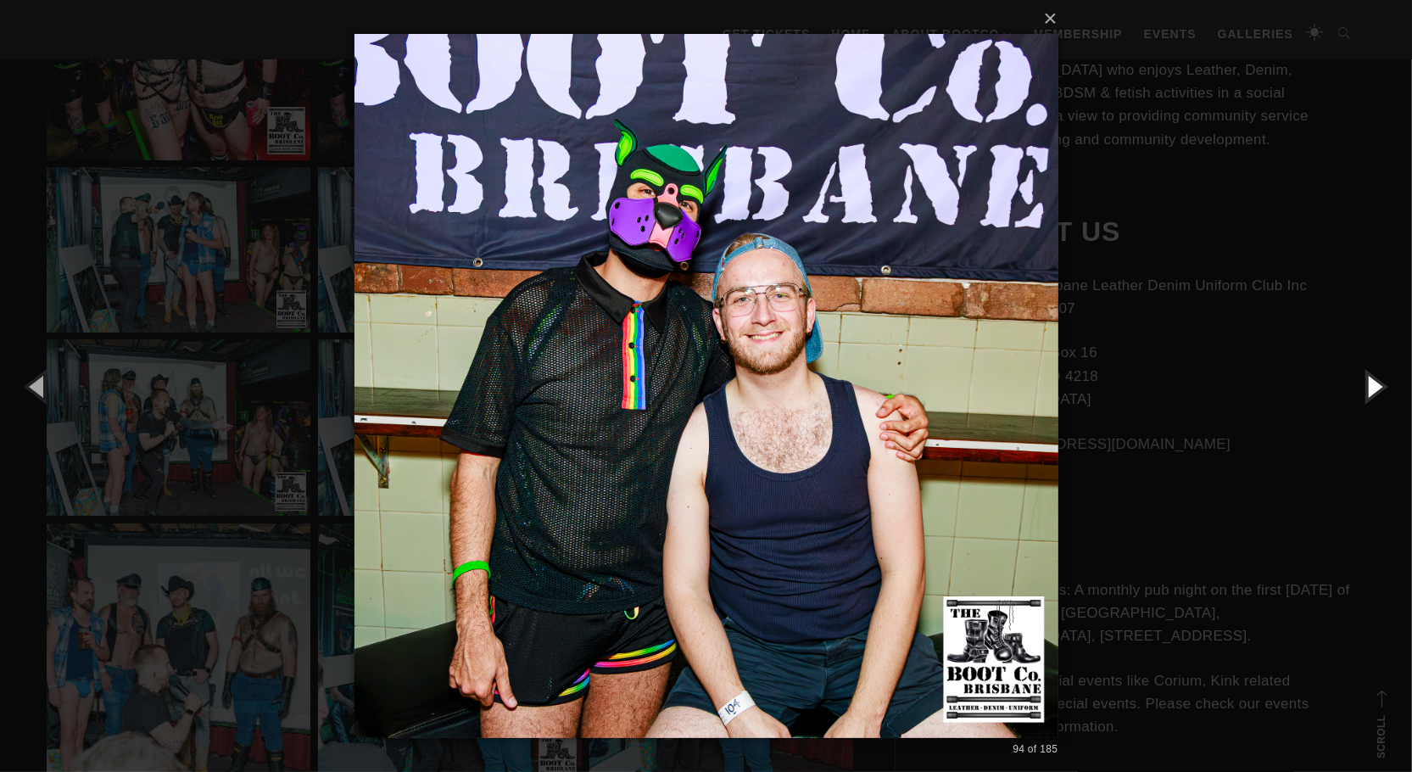
click at [1372, 387] on button "button" at bounding box center [1373, 385] width 76 height 93
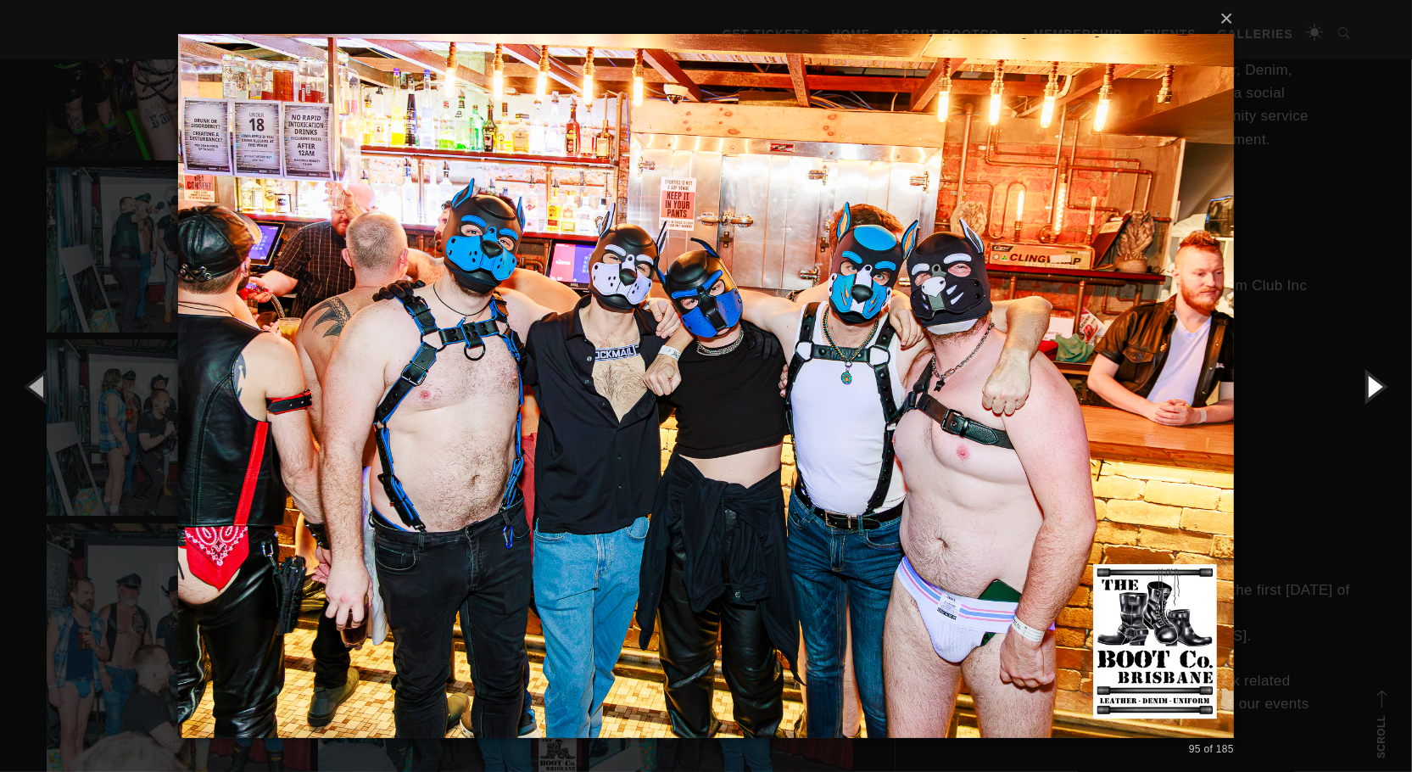
click at [1372, 387] on button "button" at bounding box center [1373, 385] width 76 height 93
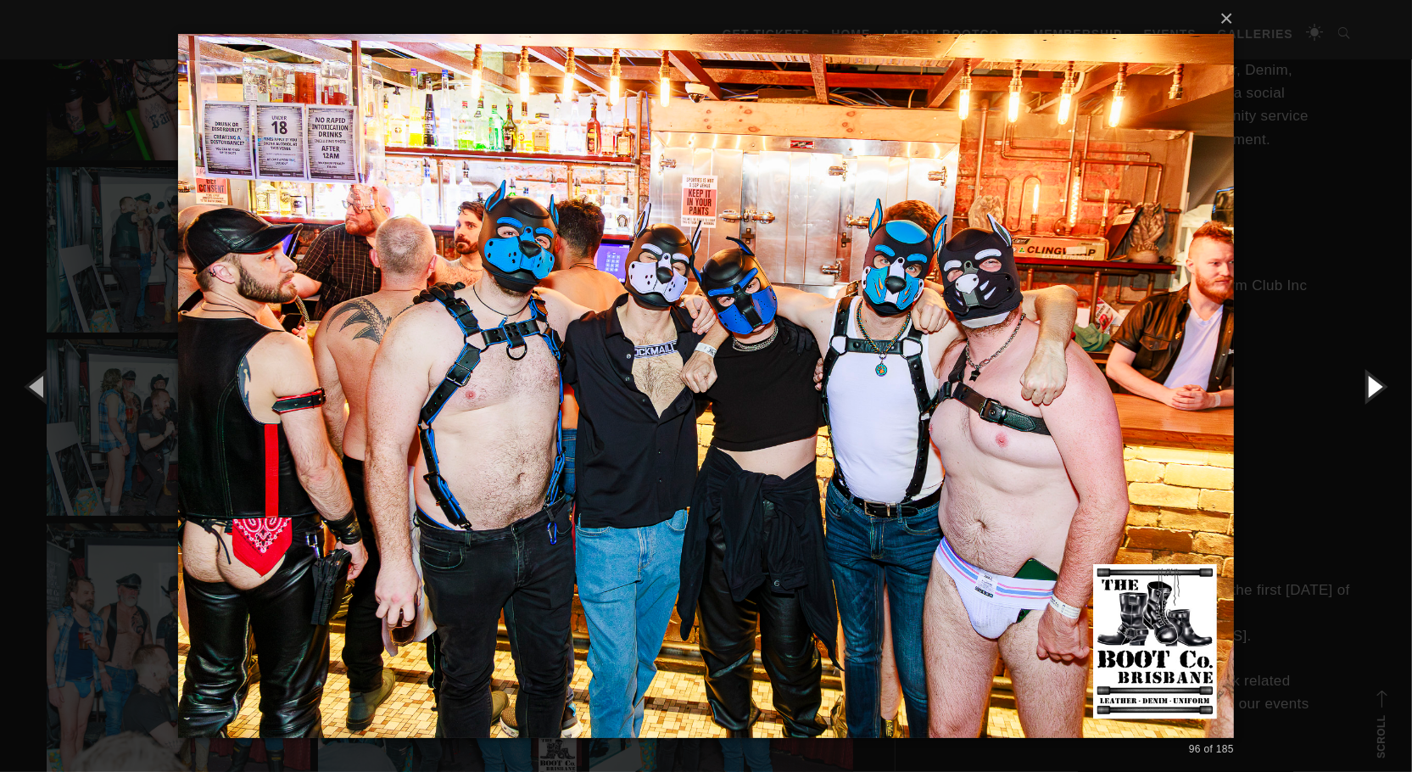
click at [1372, 387] on button "button" at bounding box center [1373, 385] width 76 height 93
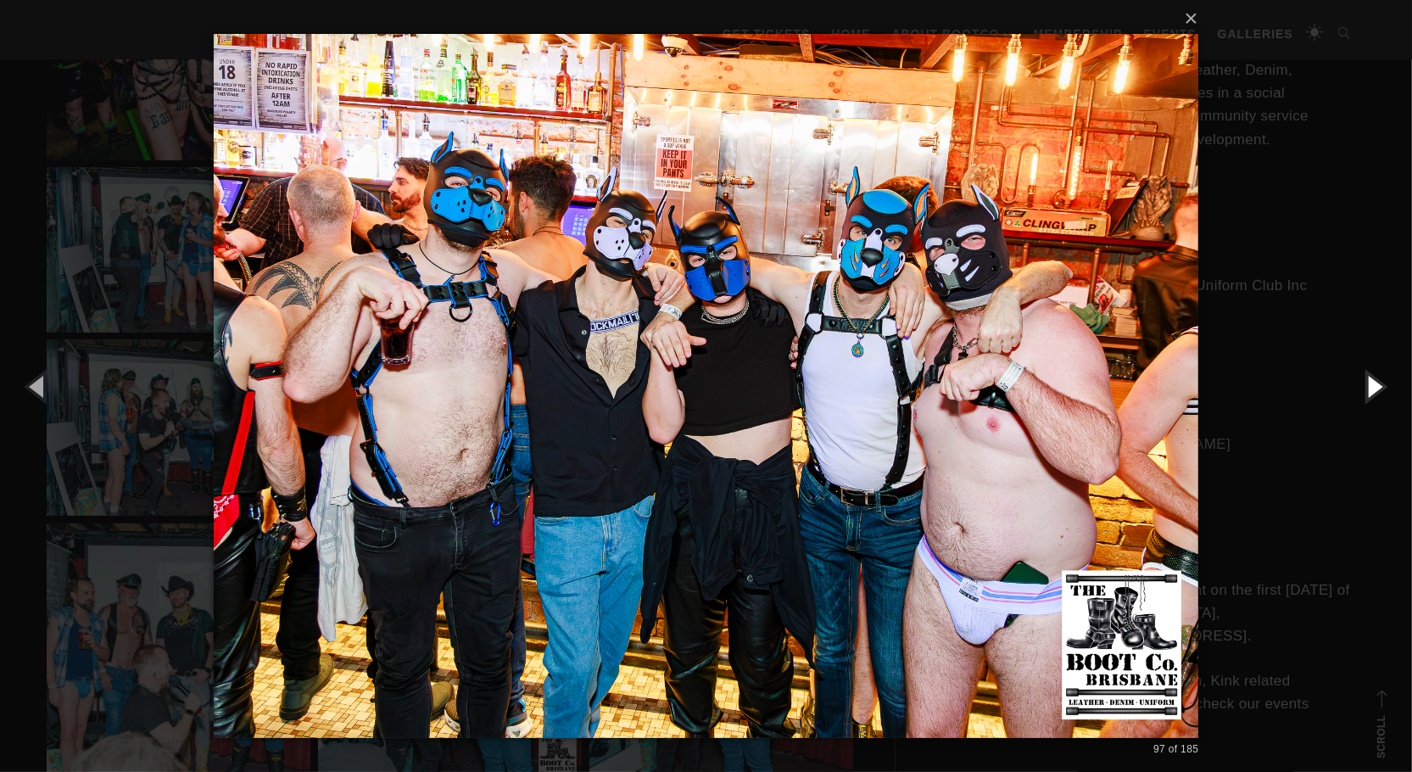
click at [1372, 387] on button "button" at bounding box center [1373, 385] width 76 height 93
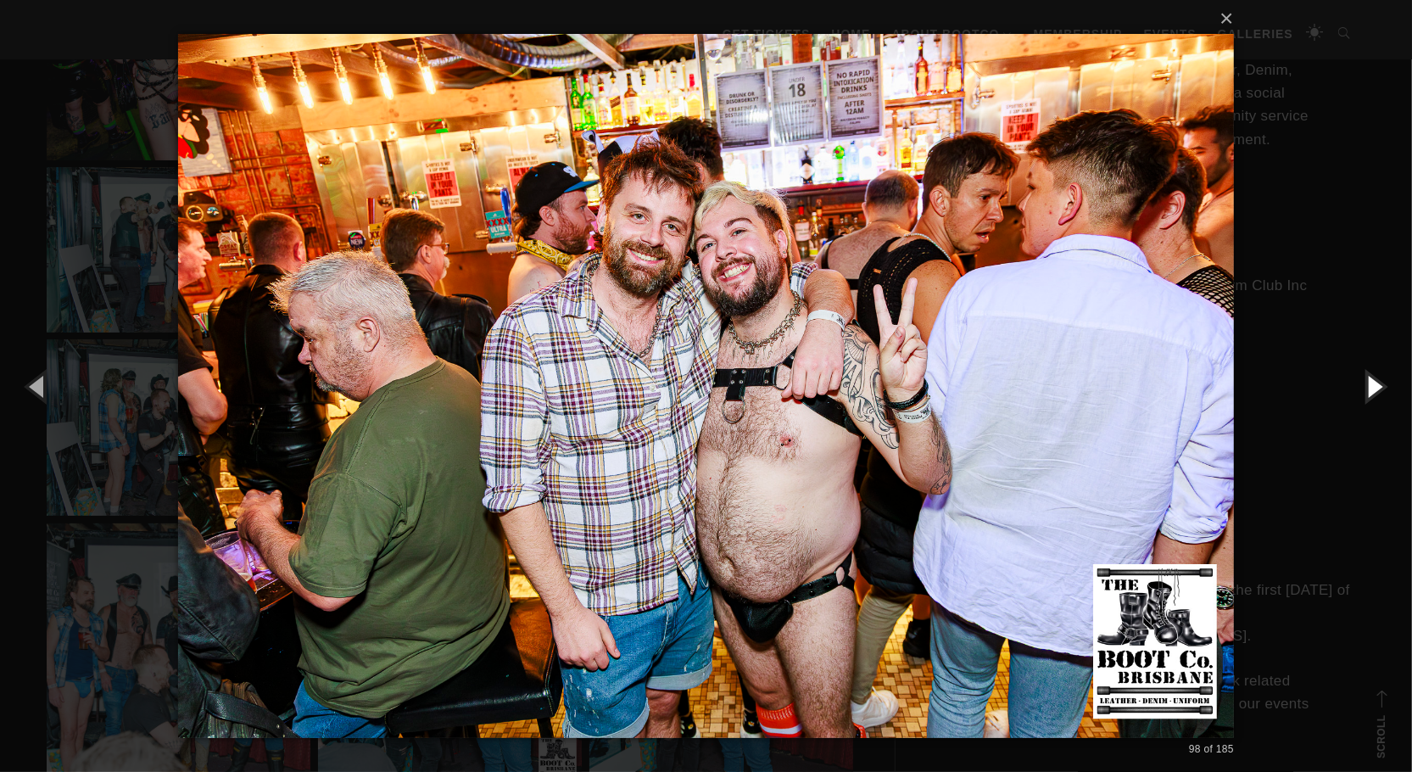
click at [1372, 387] on button "button" at bounding box center [1373, 385] width 76 height 93
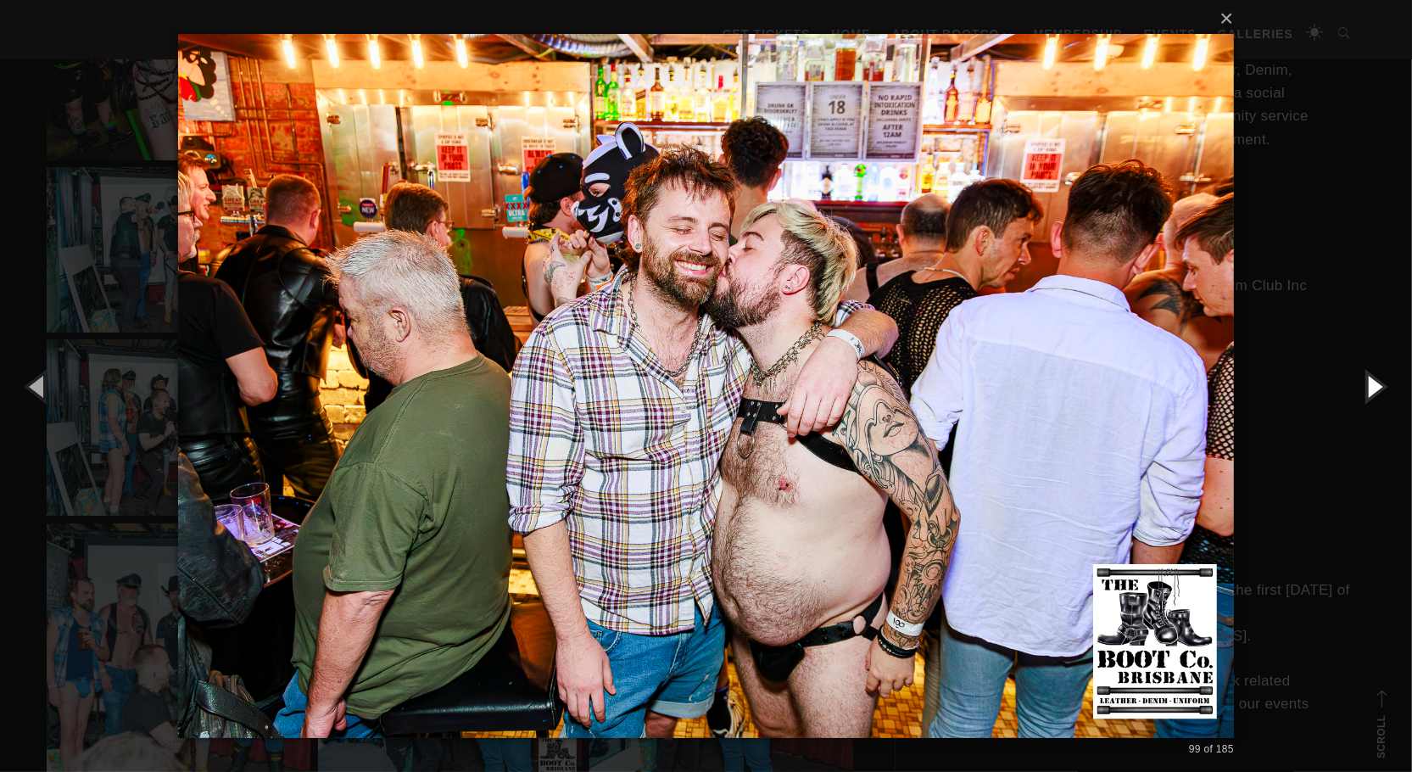
click at [1372, 387] on button "button" at bounding box center [1373, 385] width 76 height 93
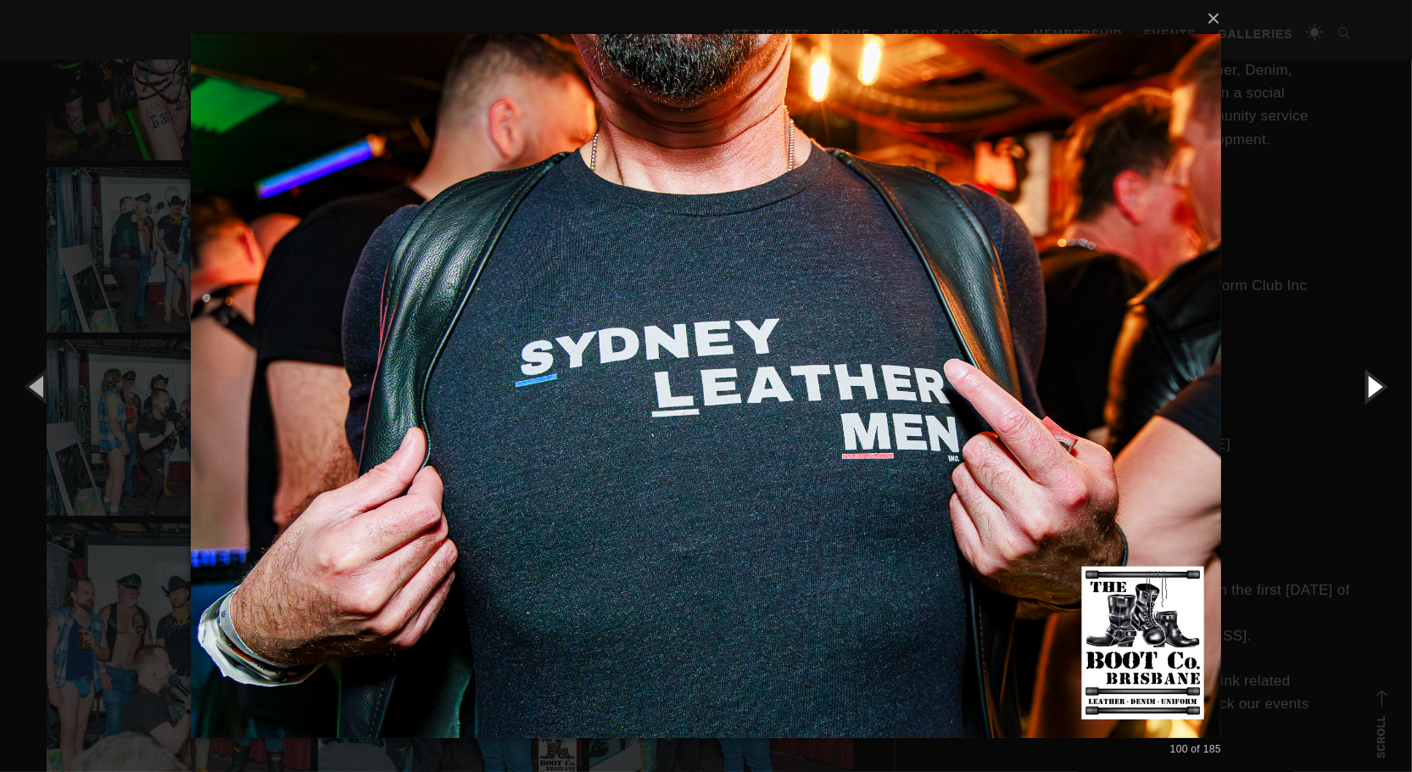
click at [1372, 387] on button "button" at bounding box center [1373, 385] width 76 height 93
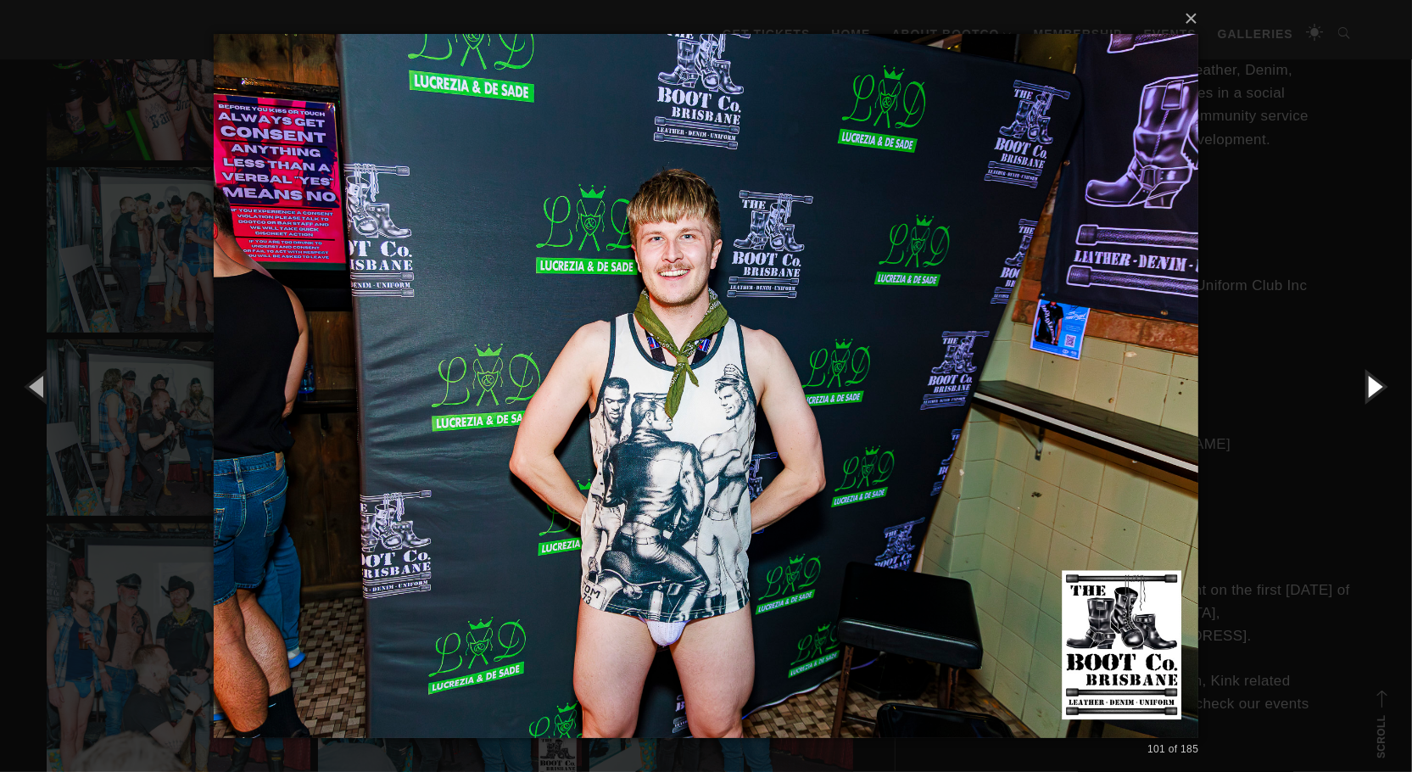
click at [1372, 387] on button "button" at bounding box center [1373, 385] width 76 height 93
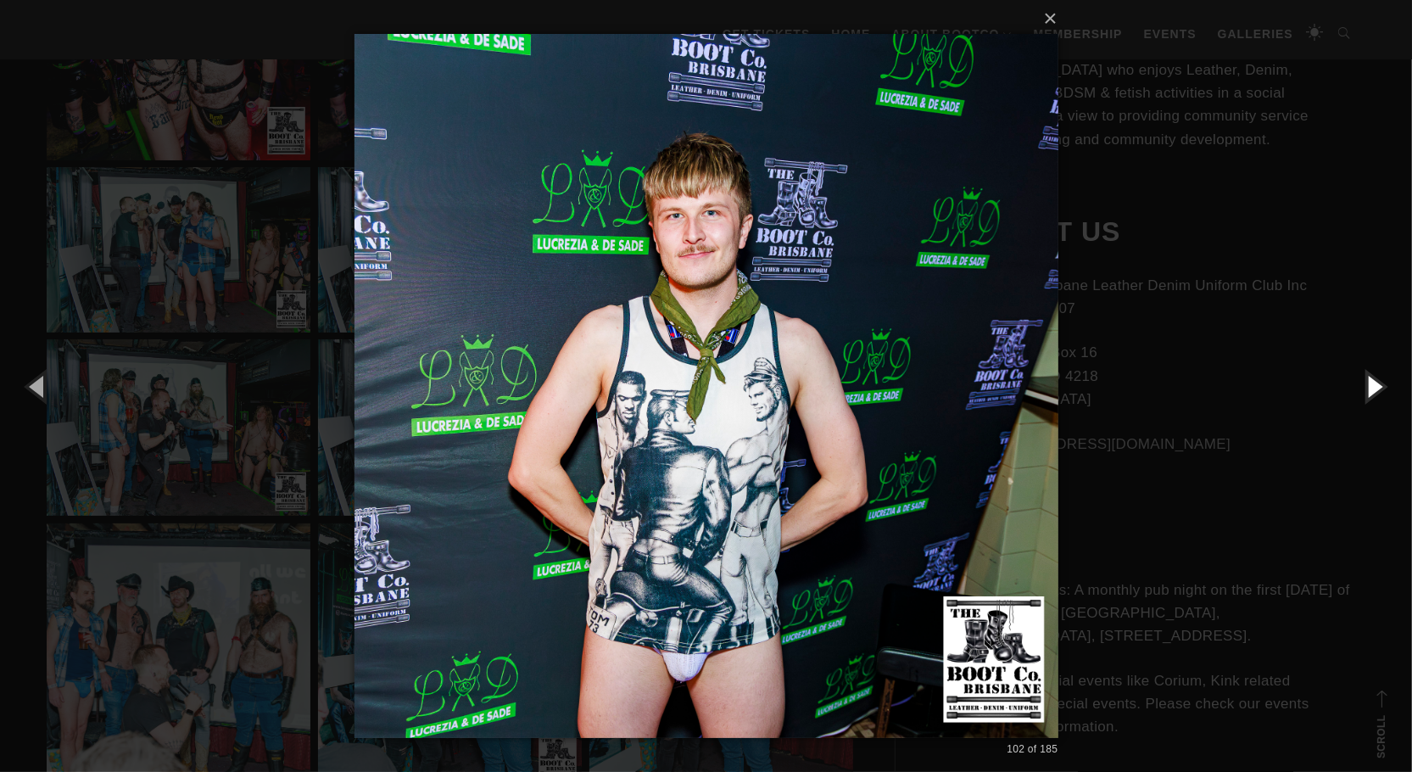
click at [1372, 387] on button "button" at bounding box center [1373, 385] width 76 height 93
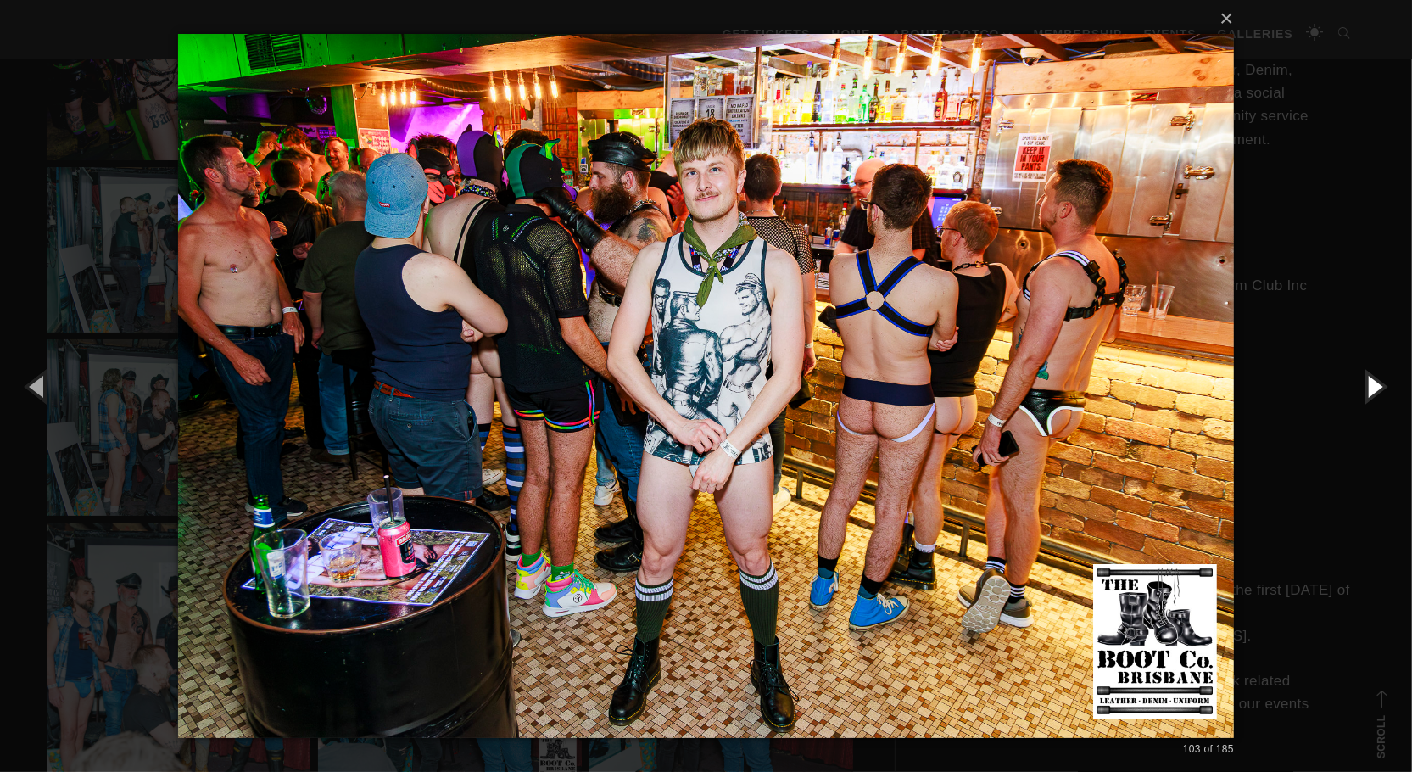
click at [1372, 387] on button "button" at bounding box center [1373, 385] width 76 height 93
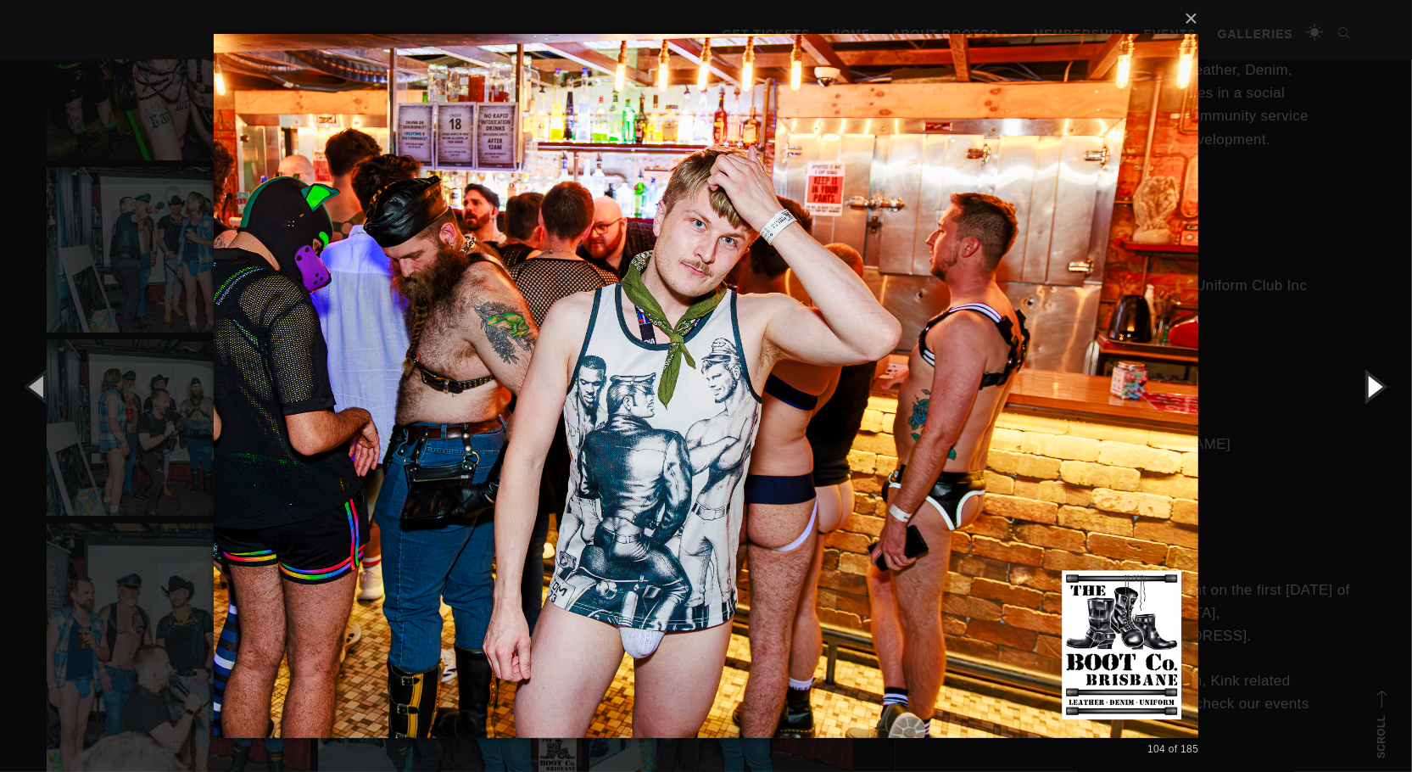
click at [1368, 387] on button "button" at bounding box center [1373, 385] width 76 height 93
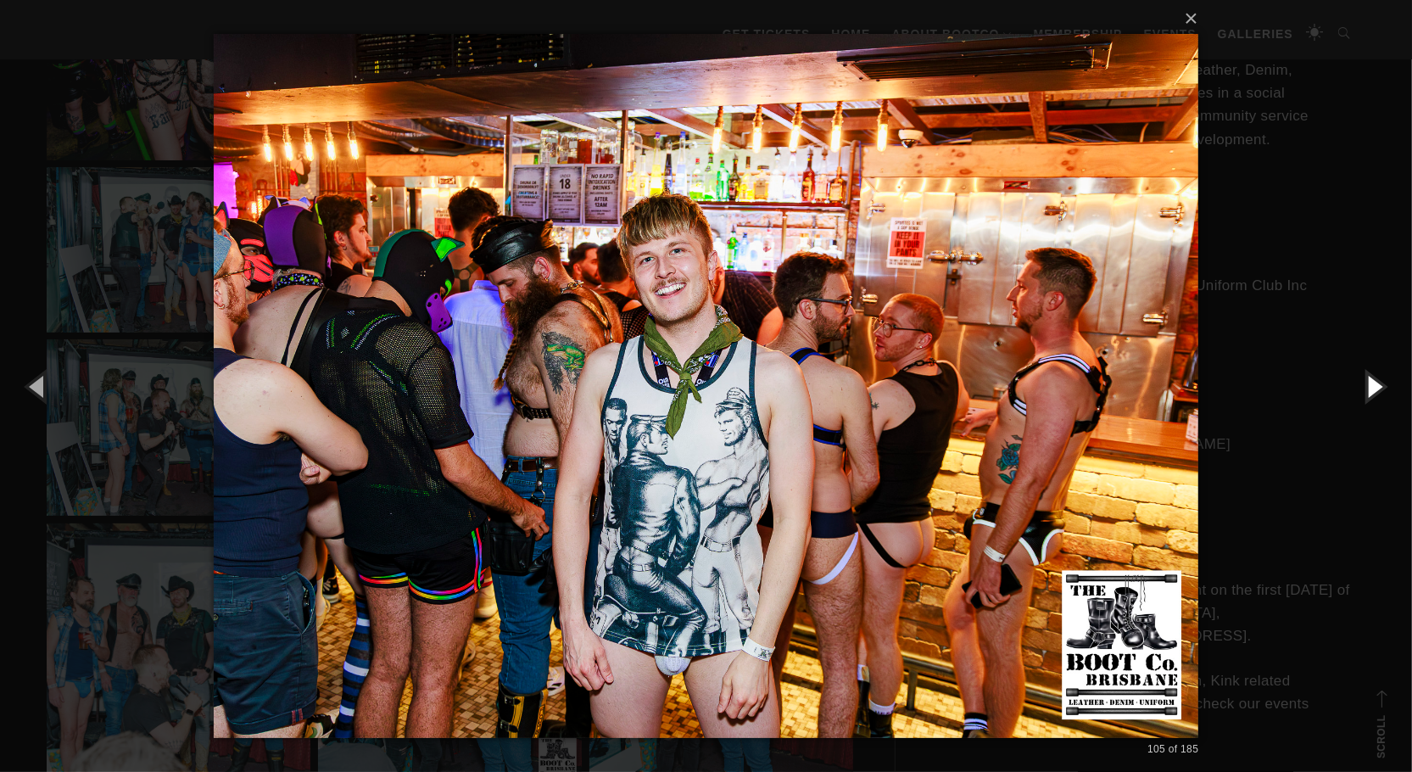
click at [1368, 387] on button "button" at bounding box center [1373, 385] width 76 height 93
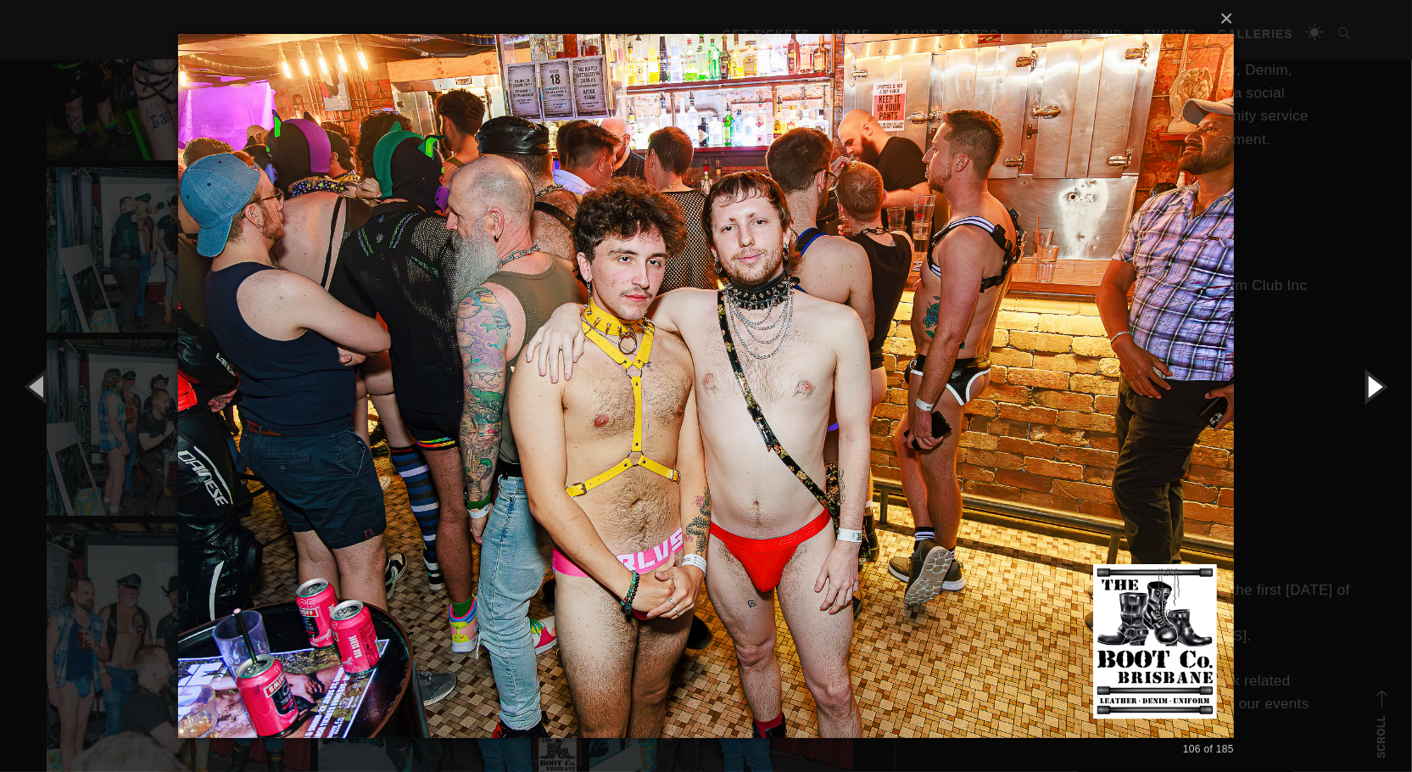
click at [1358, 373] on button "button" at bounding box center [1373, 385] width 76 height 93
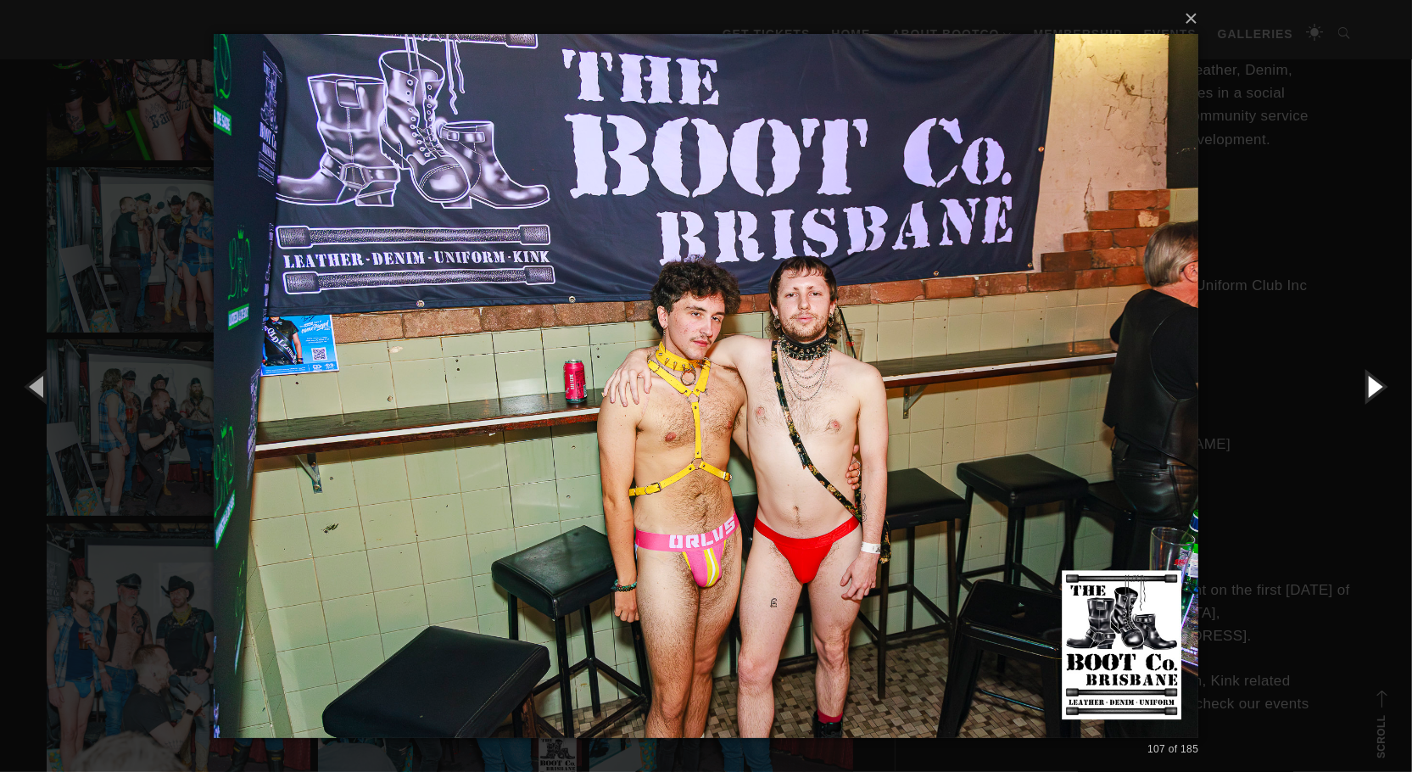
click at [1368, 380] on button "button" at bounding box center [1373, 385] width 76 height 93
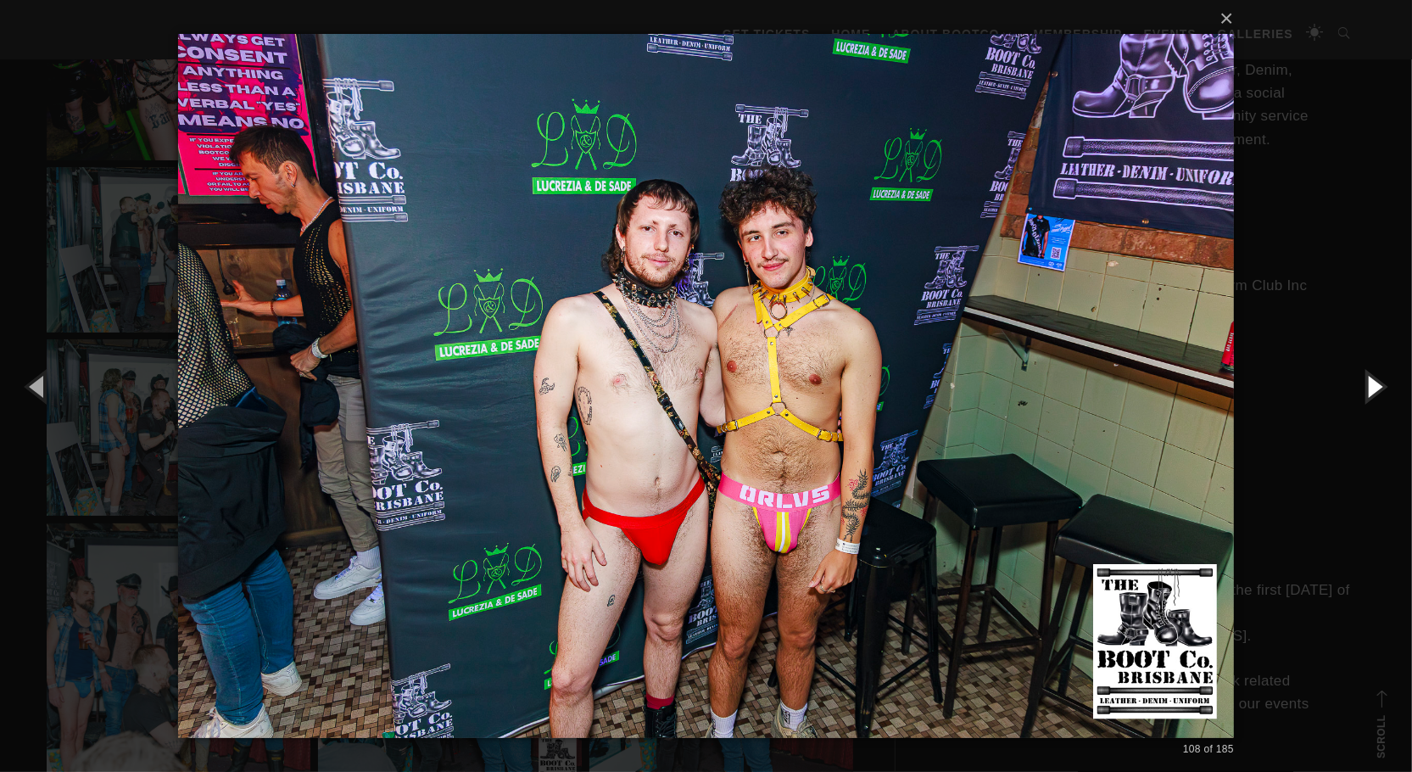
click at [1368, 380] on button "button" at bounding box center [1373, 385] width 76 height 93
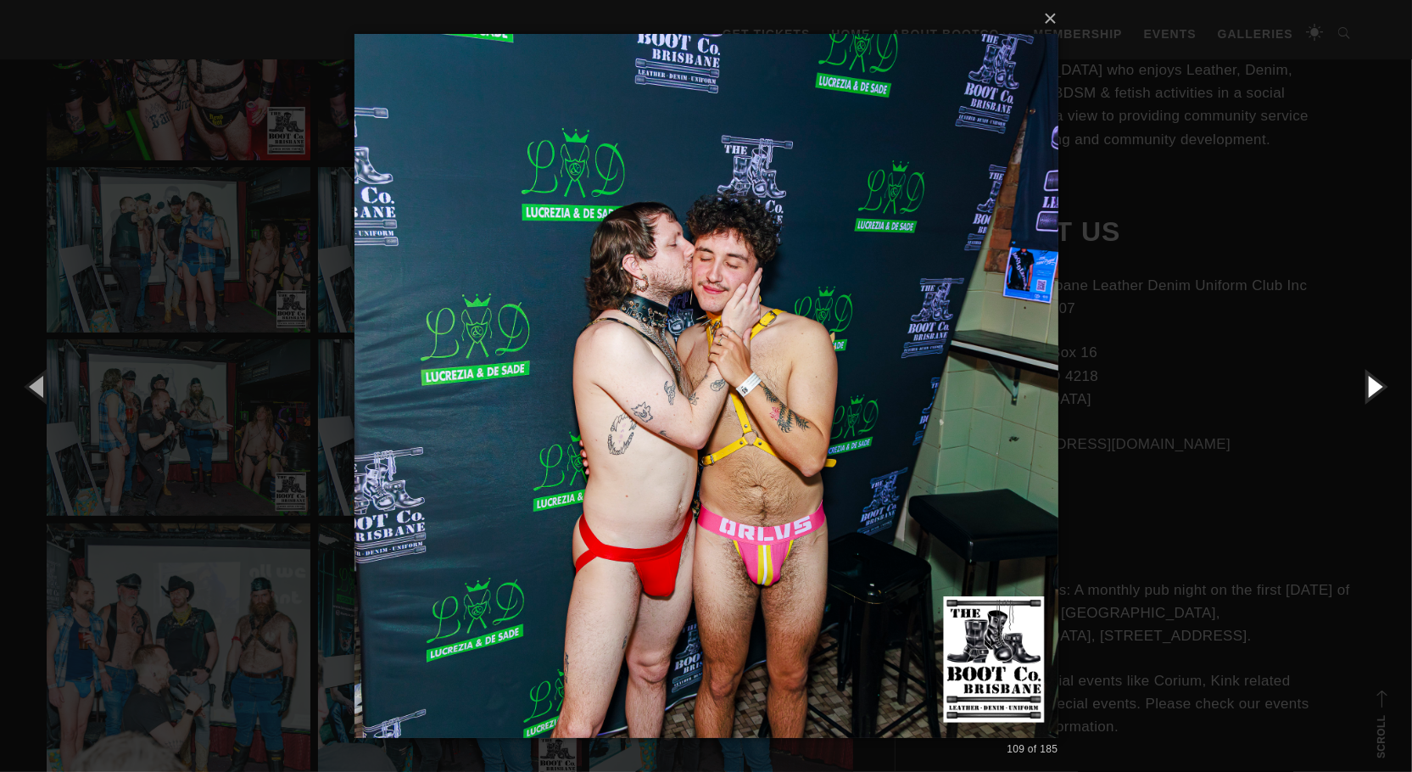
click at [1368, 380] on button "button" at bounding box center [1373, 385] width 76 height 93
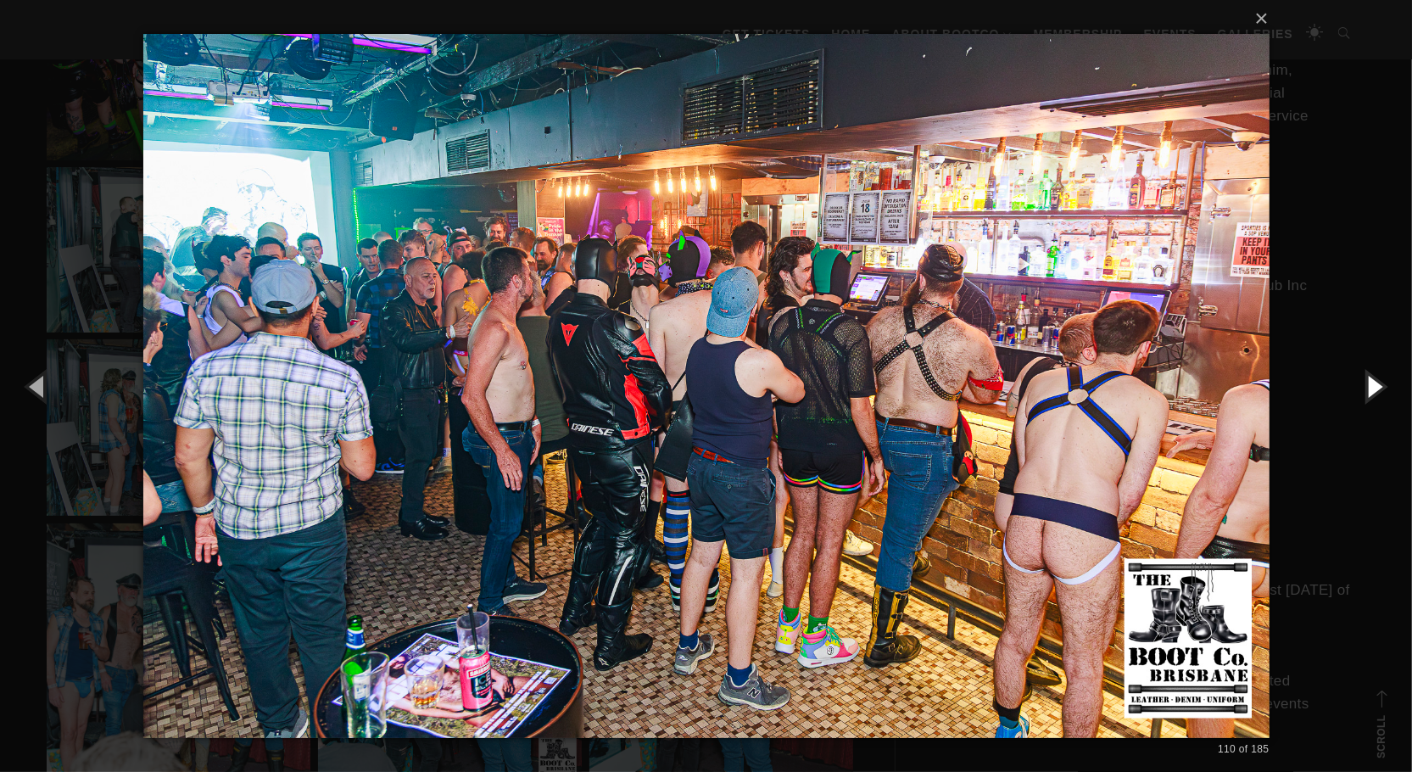
click at [1368, 380] on button "button" at bounding box center [1373, 385] width 76 height 93
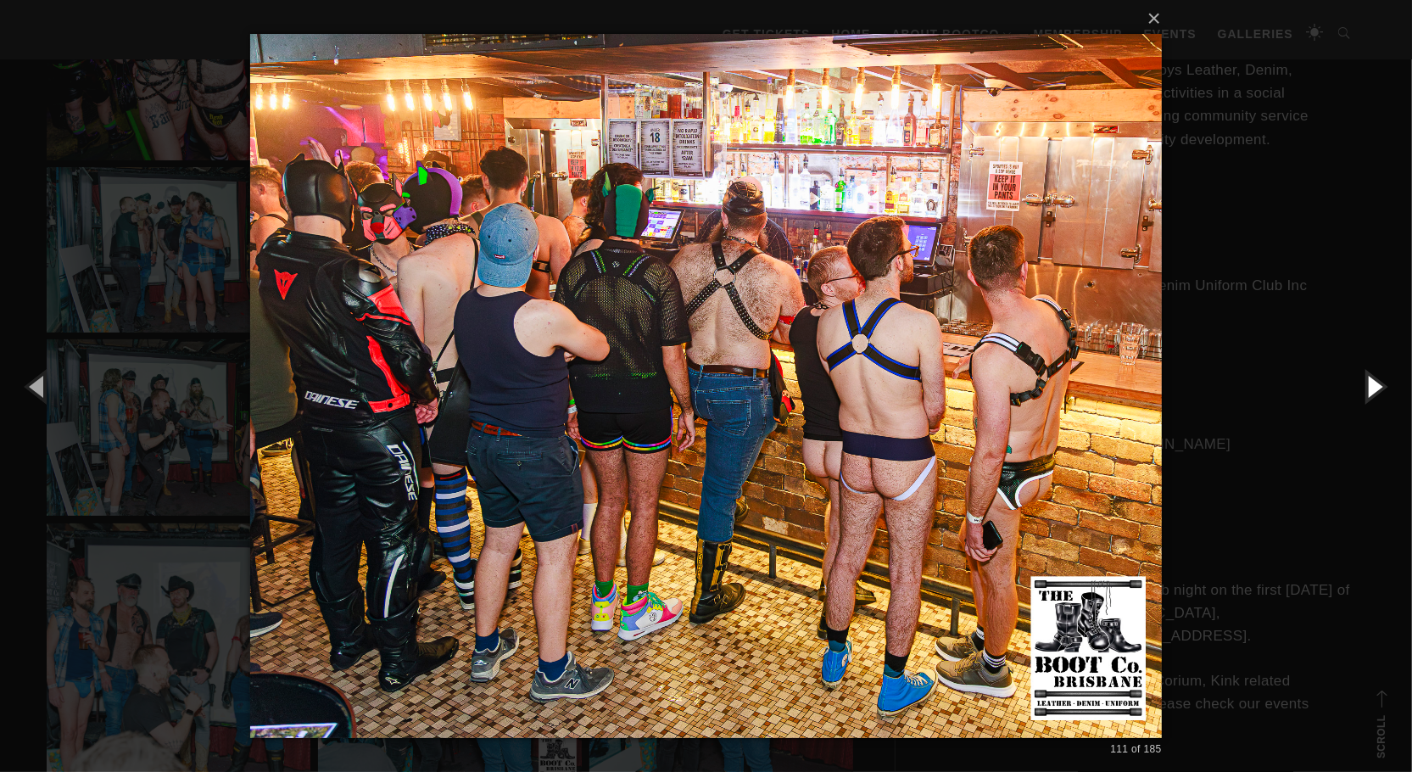
click at [1368, 380] on button "button" at bounding box center [1373, 385] width 76 height 93
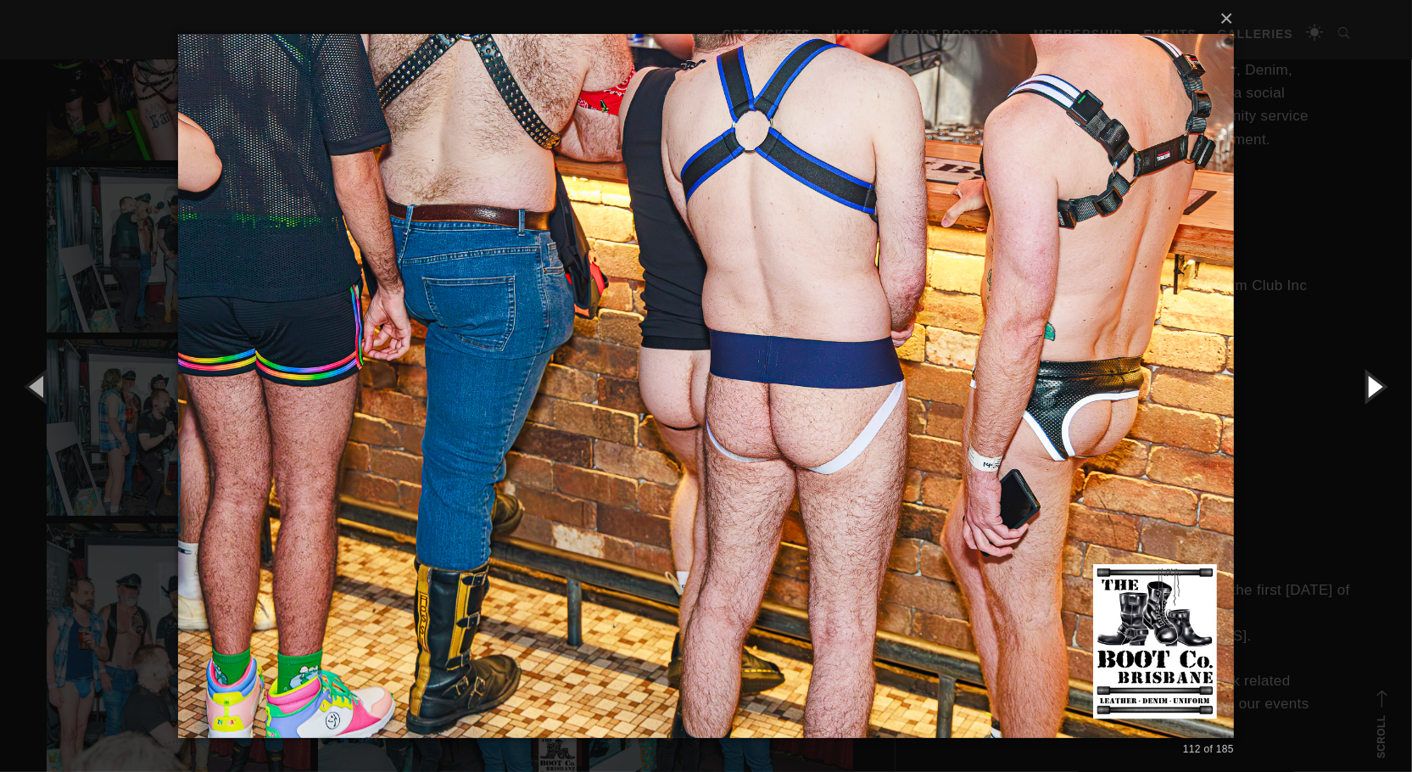
click at [1368, 380] on button "button" at bounding box center [1373, 385] width 76 height 93
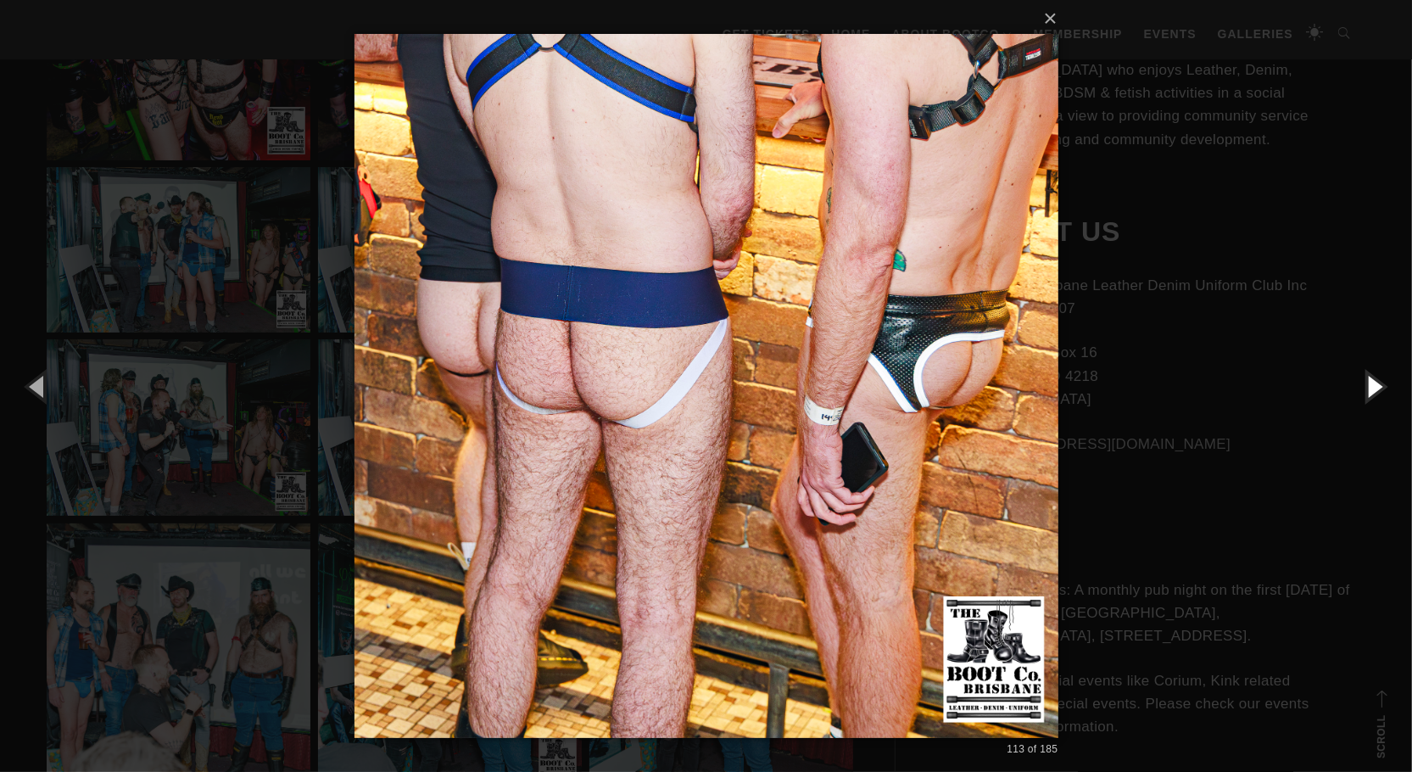
click at [1368, 380] on button "button" at bounding box center [1373, 385] width 76 height 93
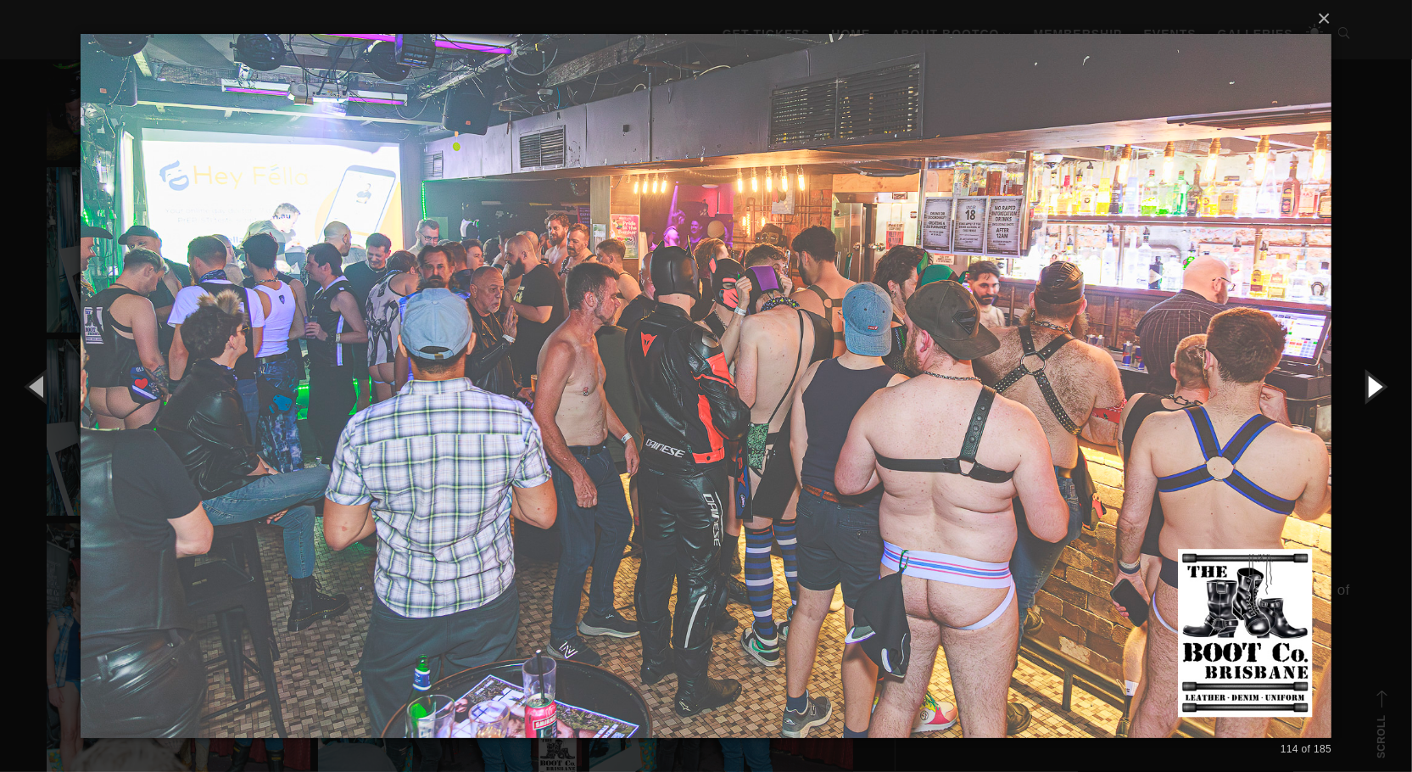
click at [1368, 380] on button "button" at bounding box center [1373, 385] width 76 height 93
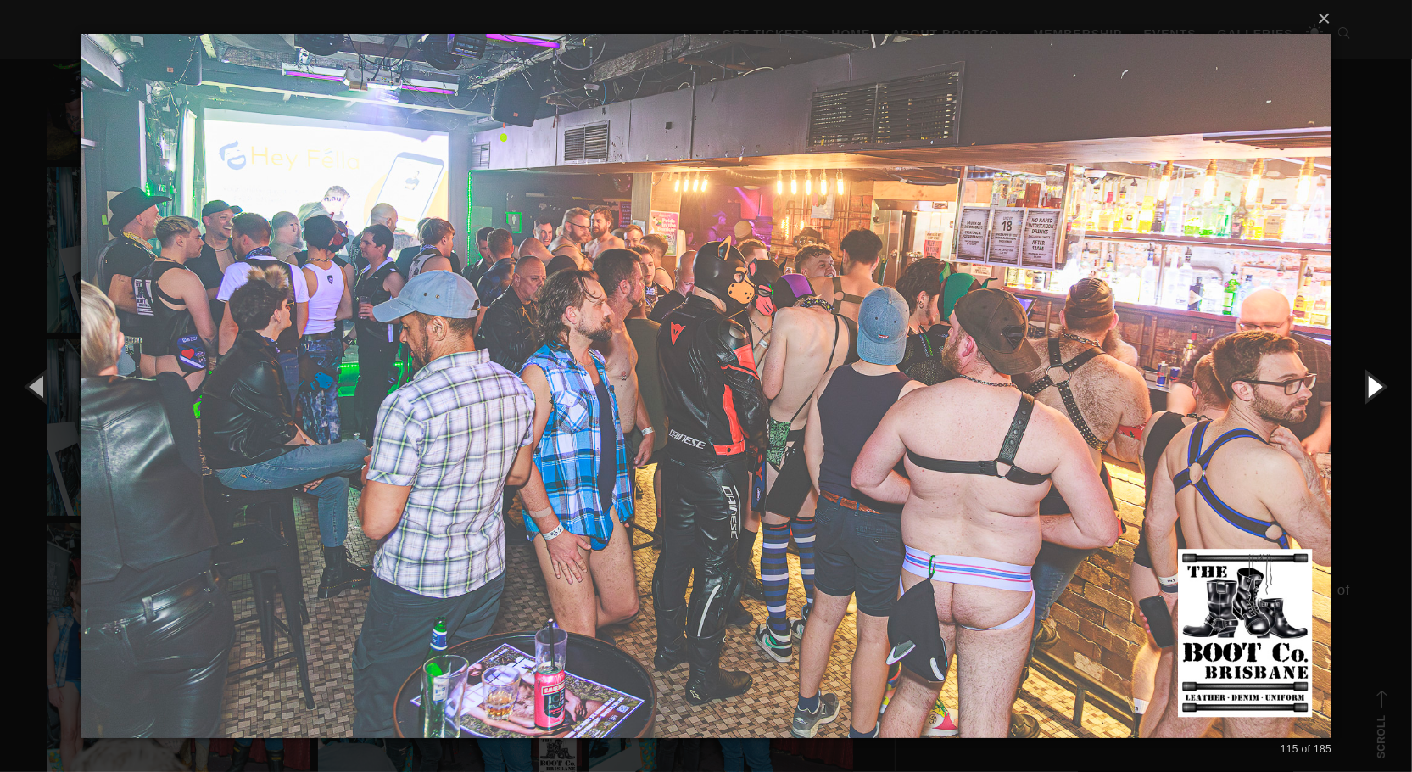
click at [1368, 380] on button "button" at bounding box center [1373, 385] width 76 height 93
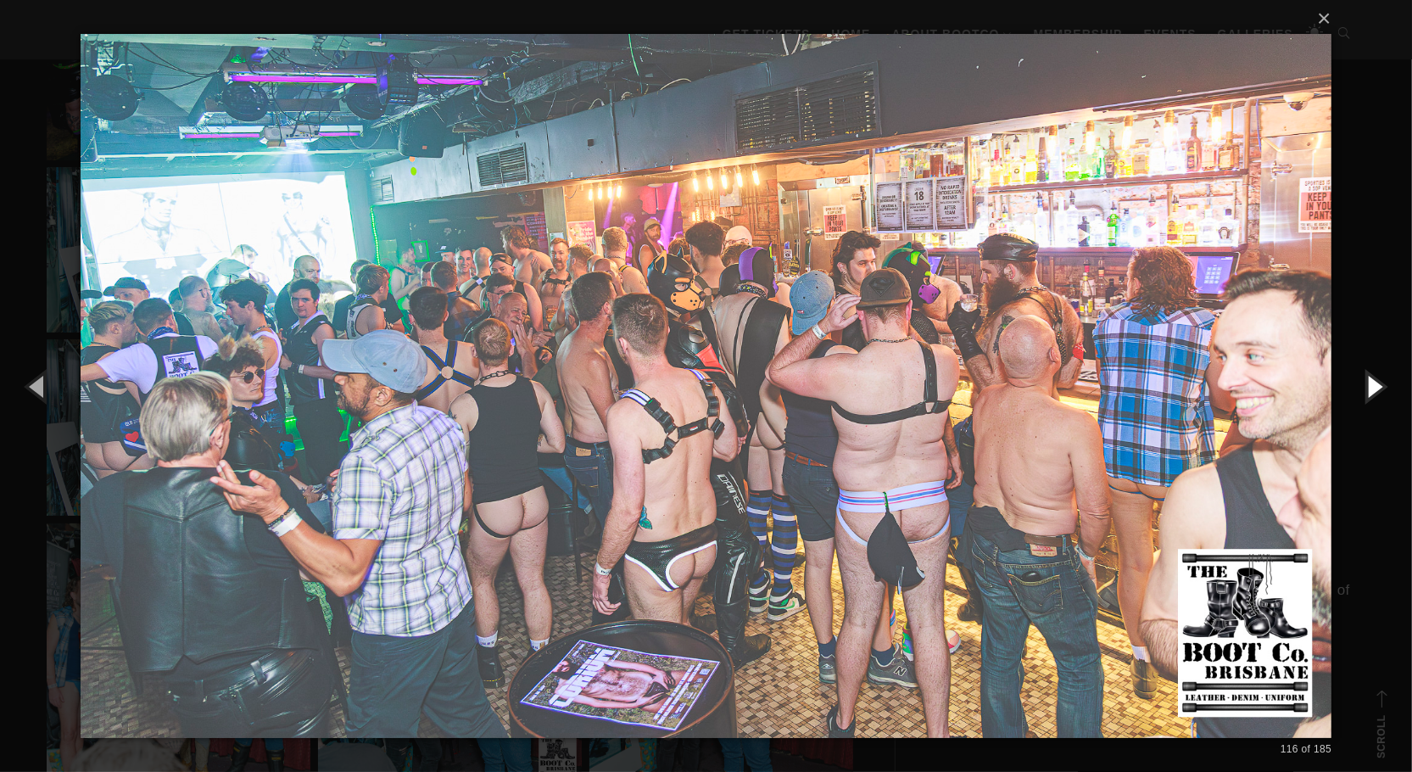
click at [1368, 380] on button "button" at bounding box center [1373, 385] width 76 height 93
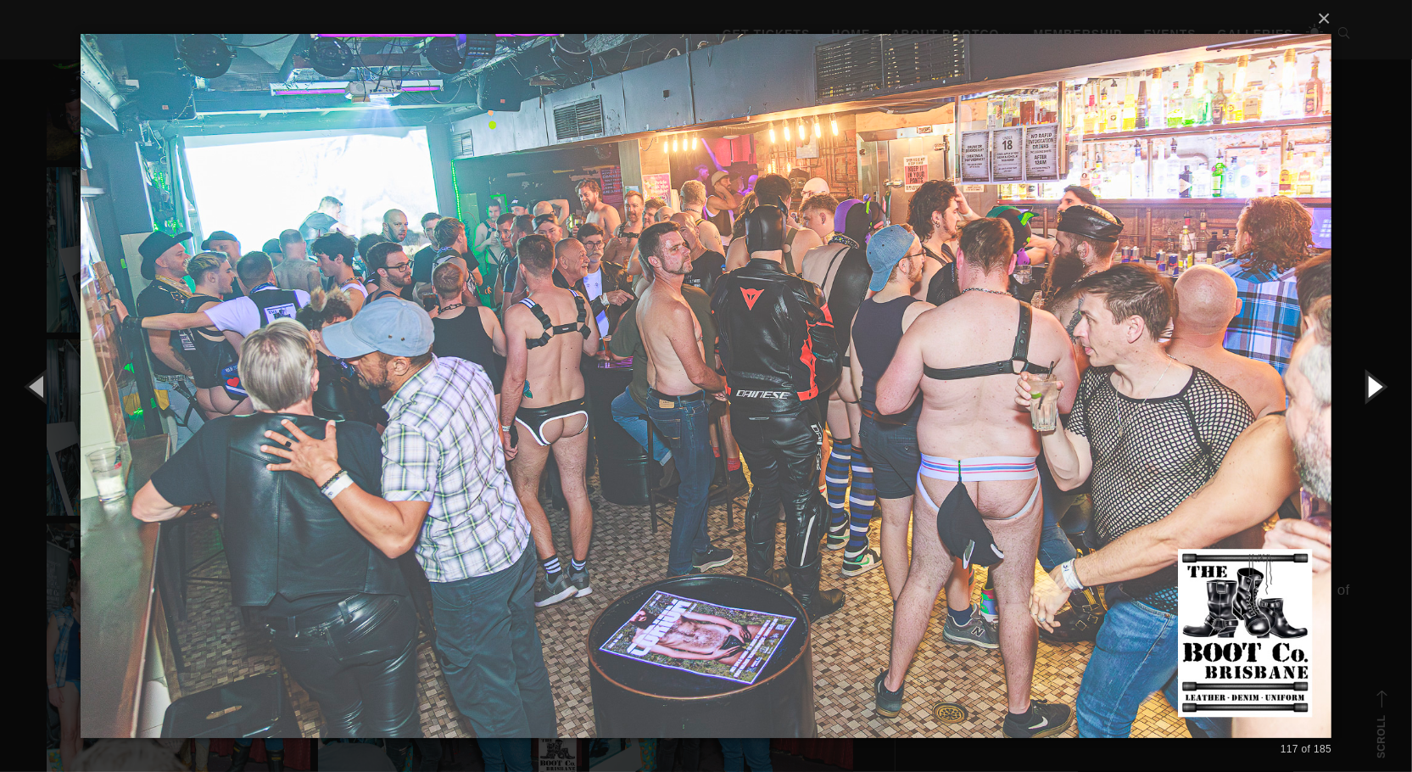
click at [1368, 380] on button "button" at bounding box center [1373, 385] width 76 height 93
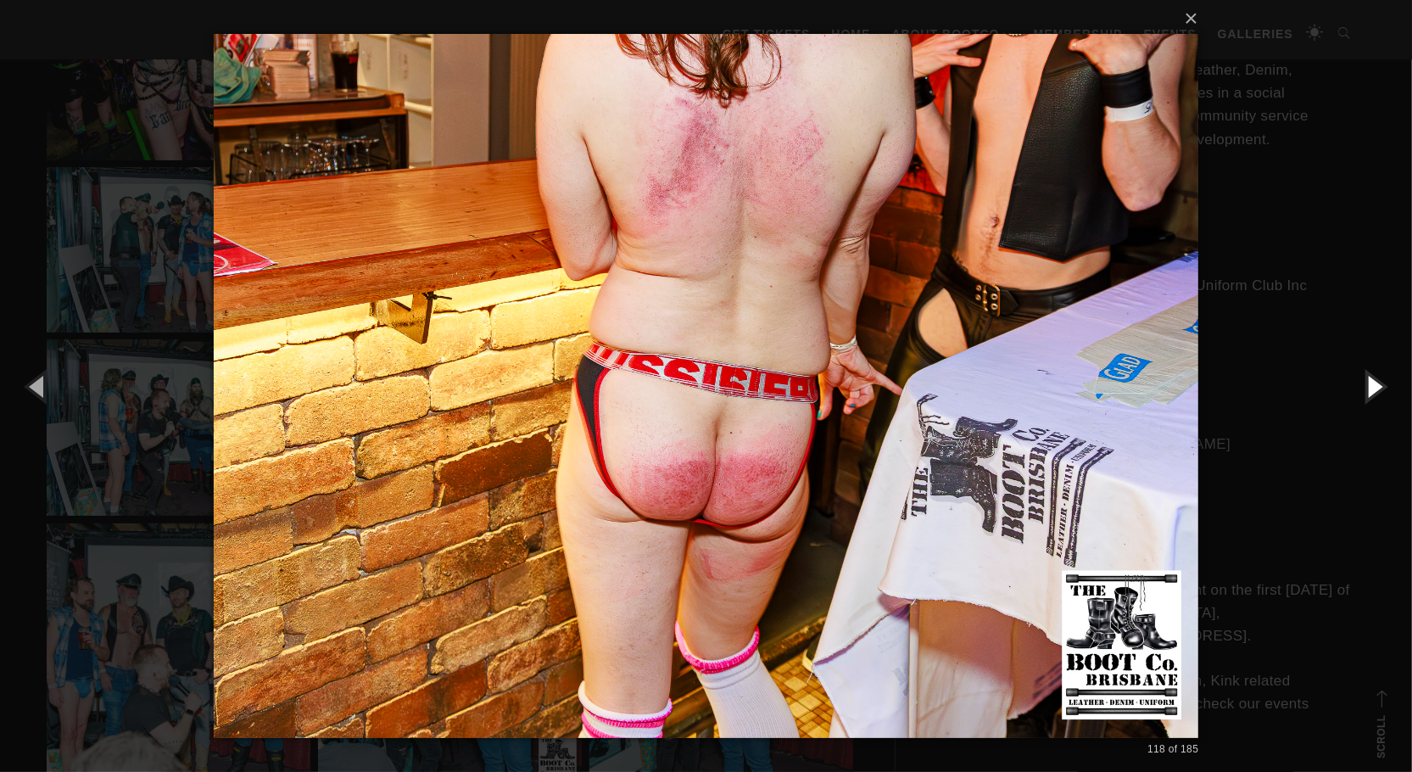
click at [1368, 380] on button "button" at bounding box center [1373, 385] width 76 height 93
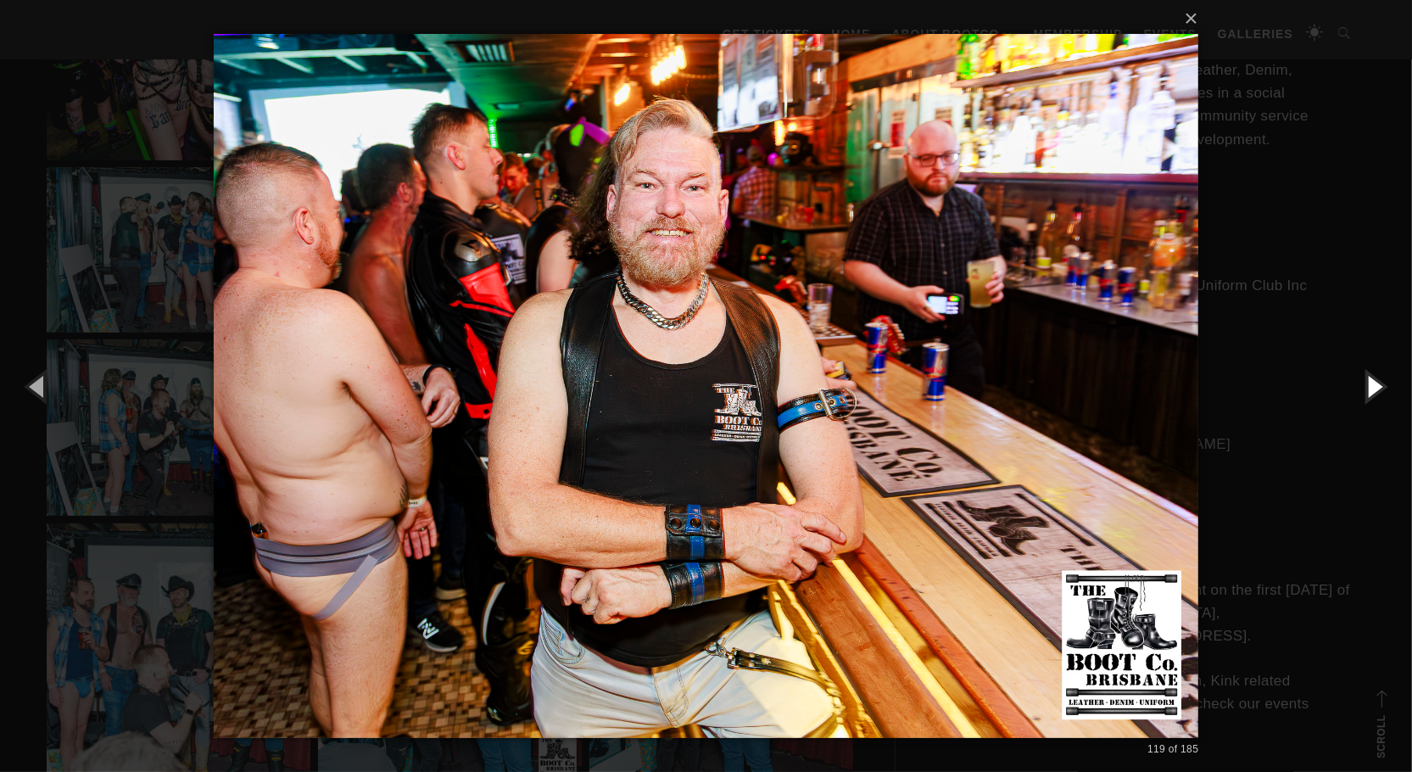
click at [1368, 380] on button "button" at bounding box center [1373, 385] width 76 height 93
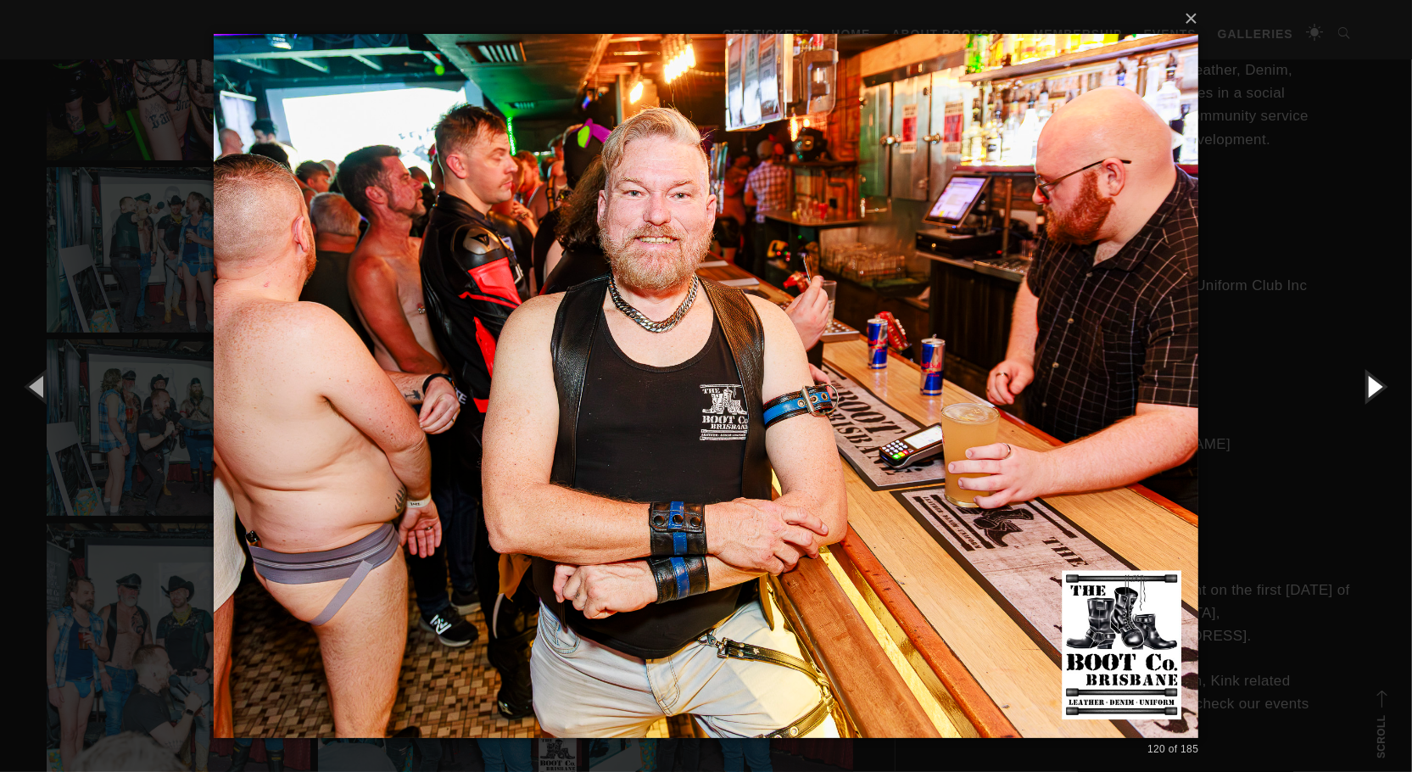
click at [1368, 380] on button "button" at bounding box center [1373, 385] width 76 height 93
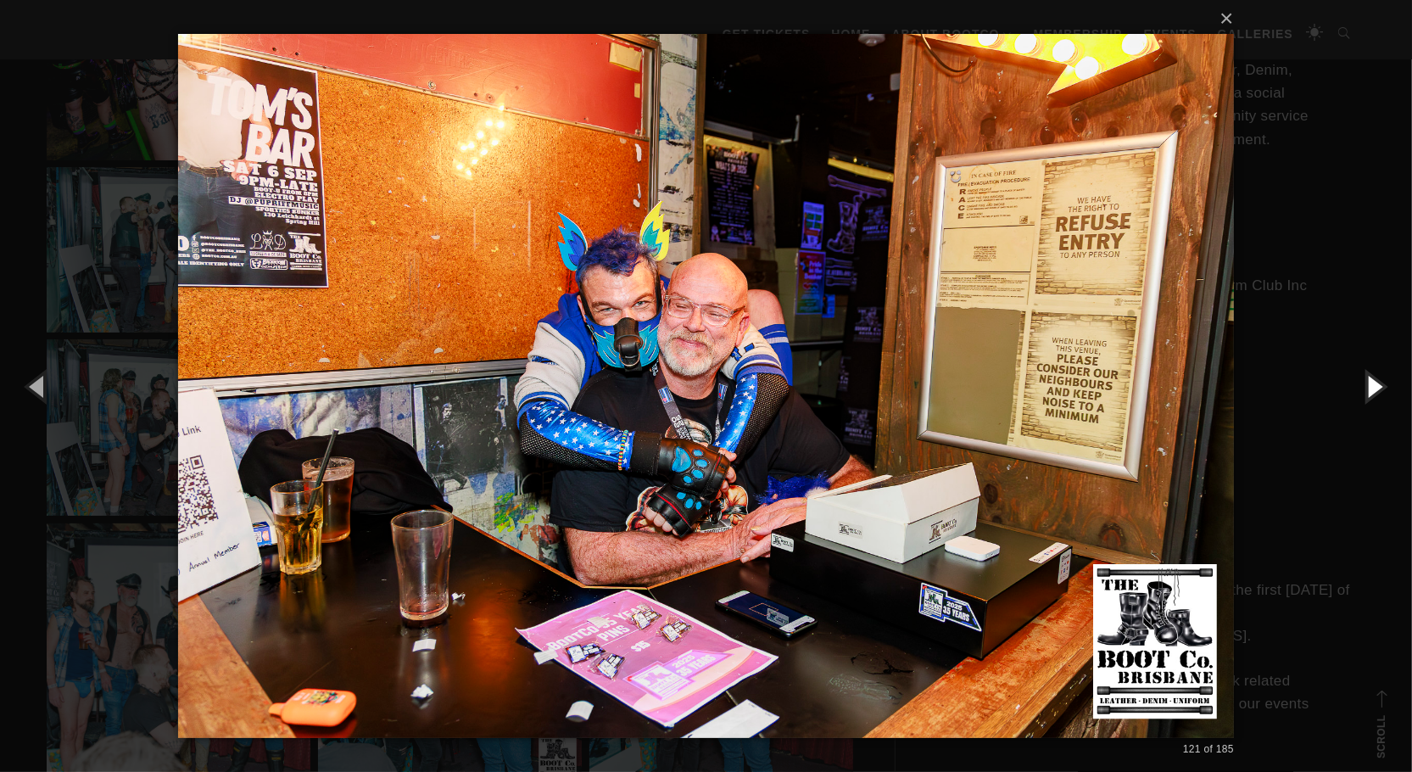
click at [1368, 380] on button "button" at bounding box center [1373, 385] width 76 height 93
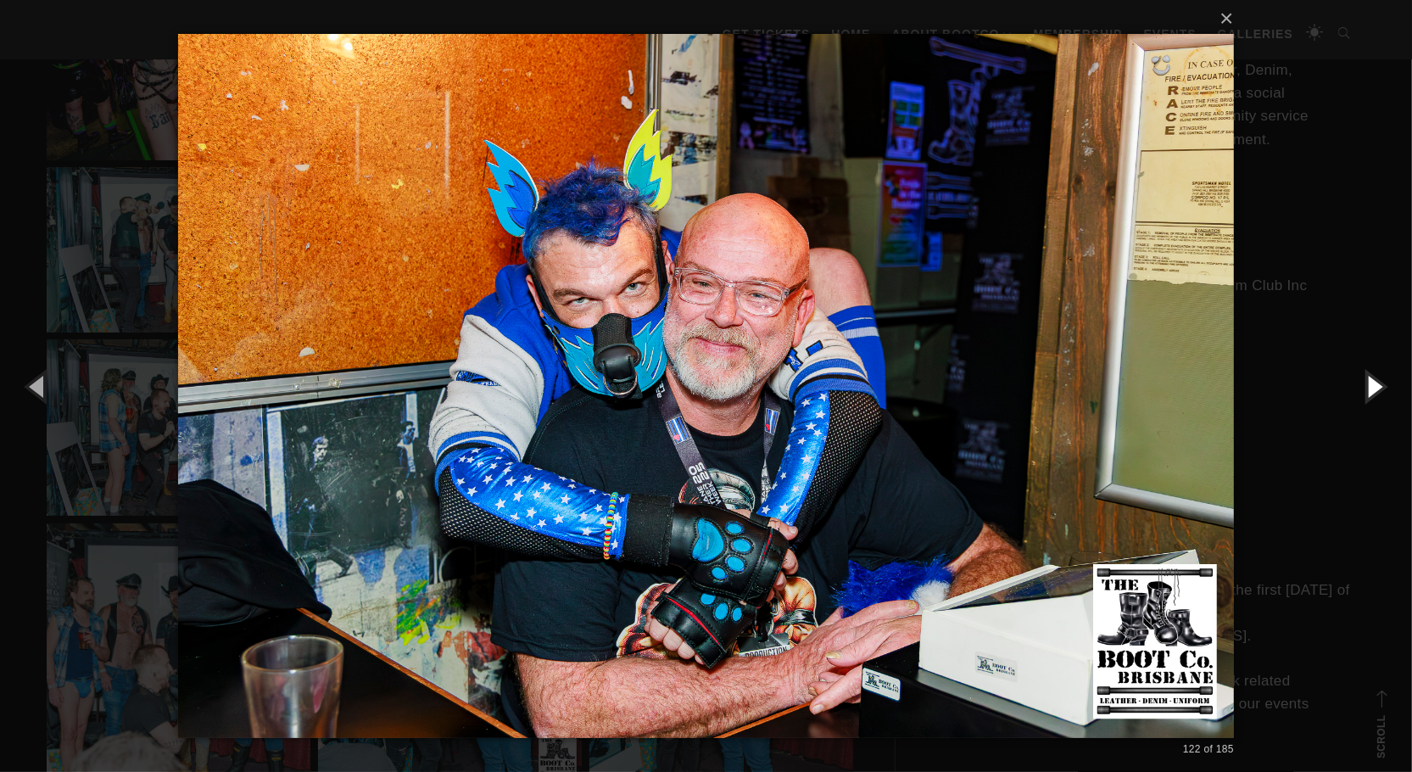
click at [1368, 380] on button "button" at bounding box center [1373, 385] width 76 height 93
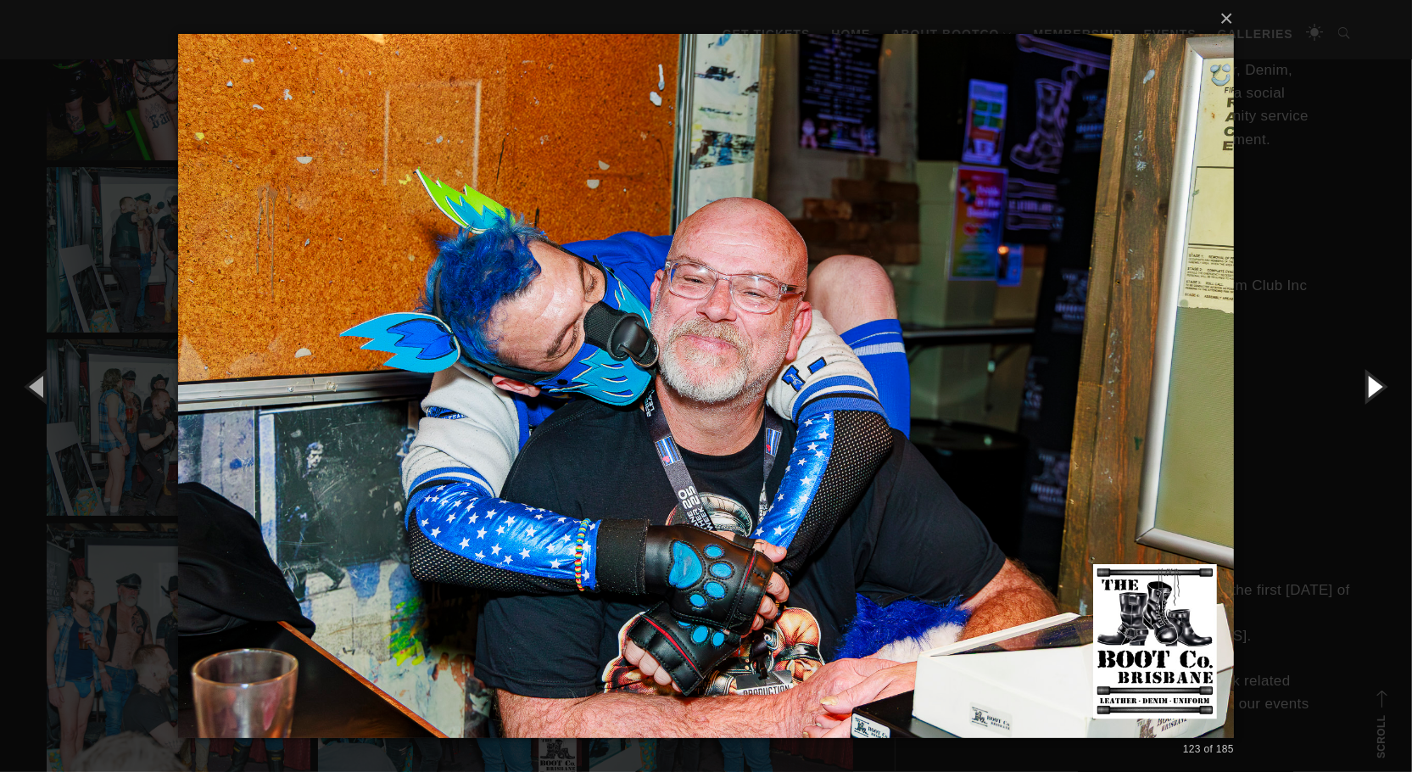
click at [1368, 380] on button "button" at bounding box center [1373, 385] width 76 height 93
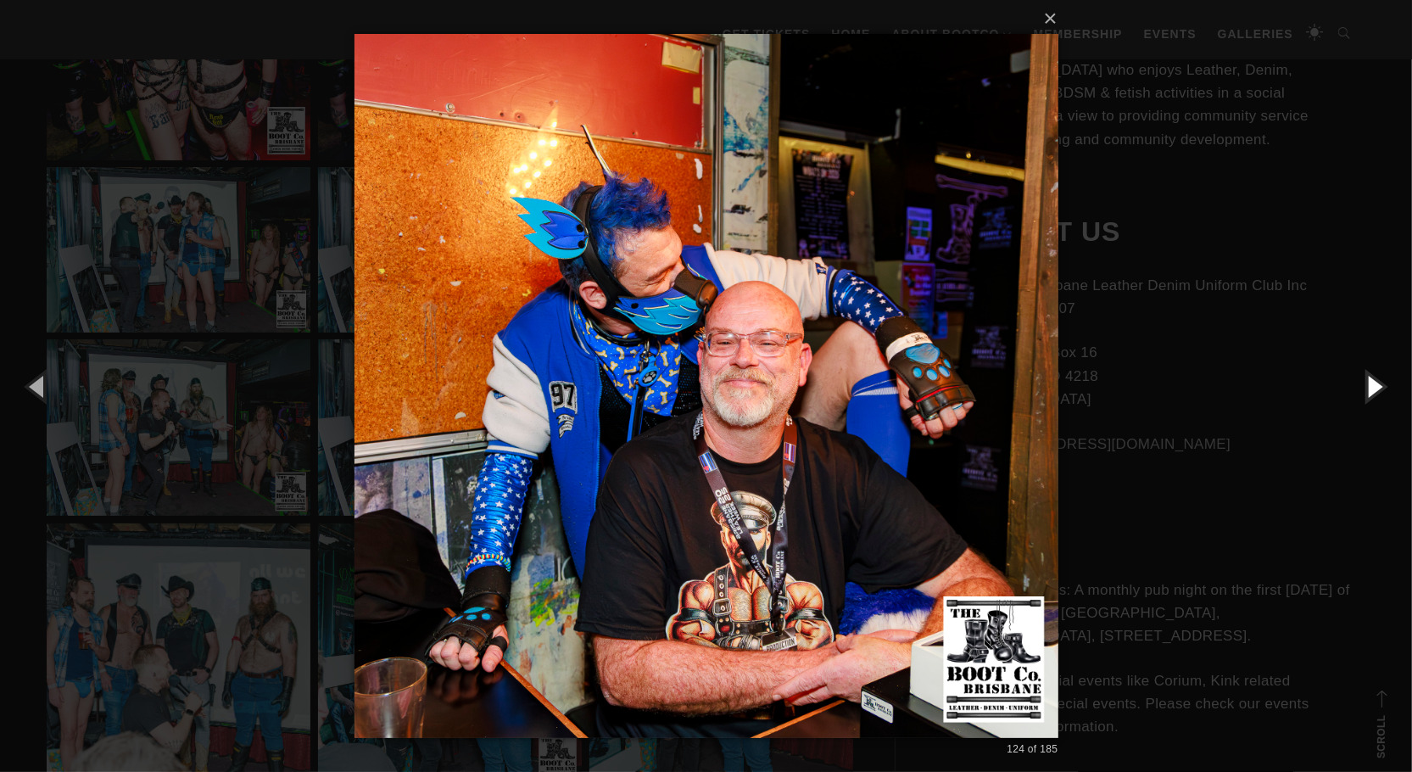
click at [1368, 380] on button "button" at bounding box center [1373, 385] width 76 height 93
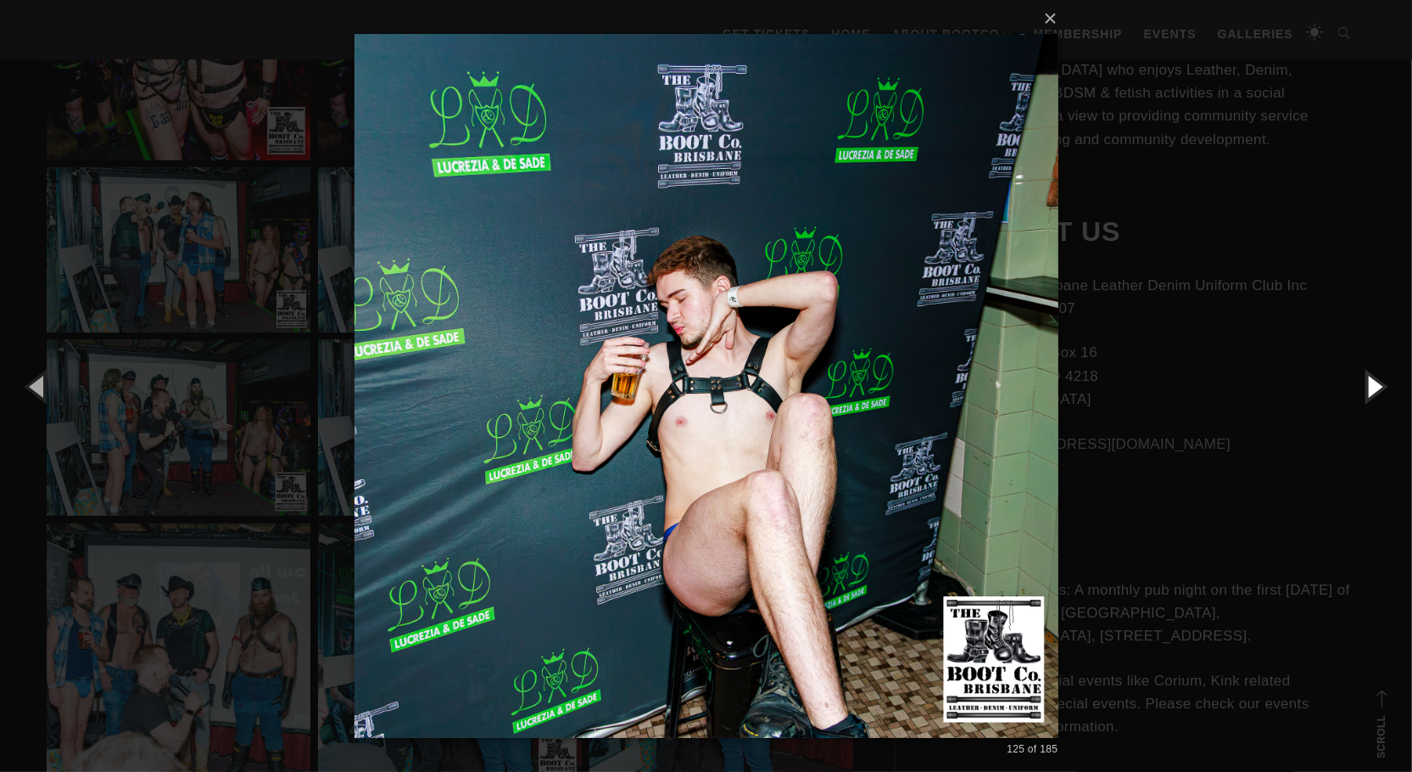
click at [1368, 380] on button "button" at bounding box center [1373, 385] width 76 height 93
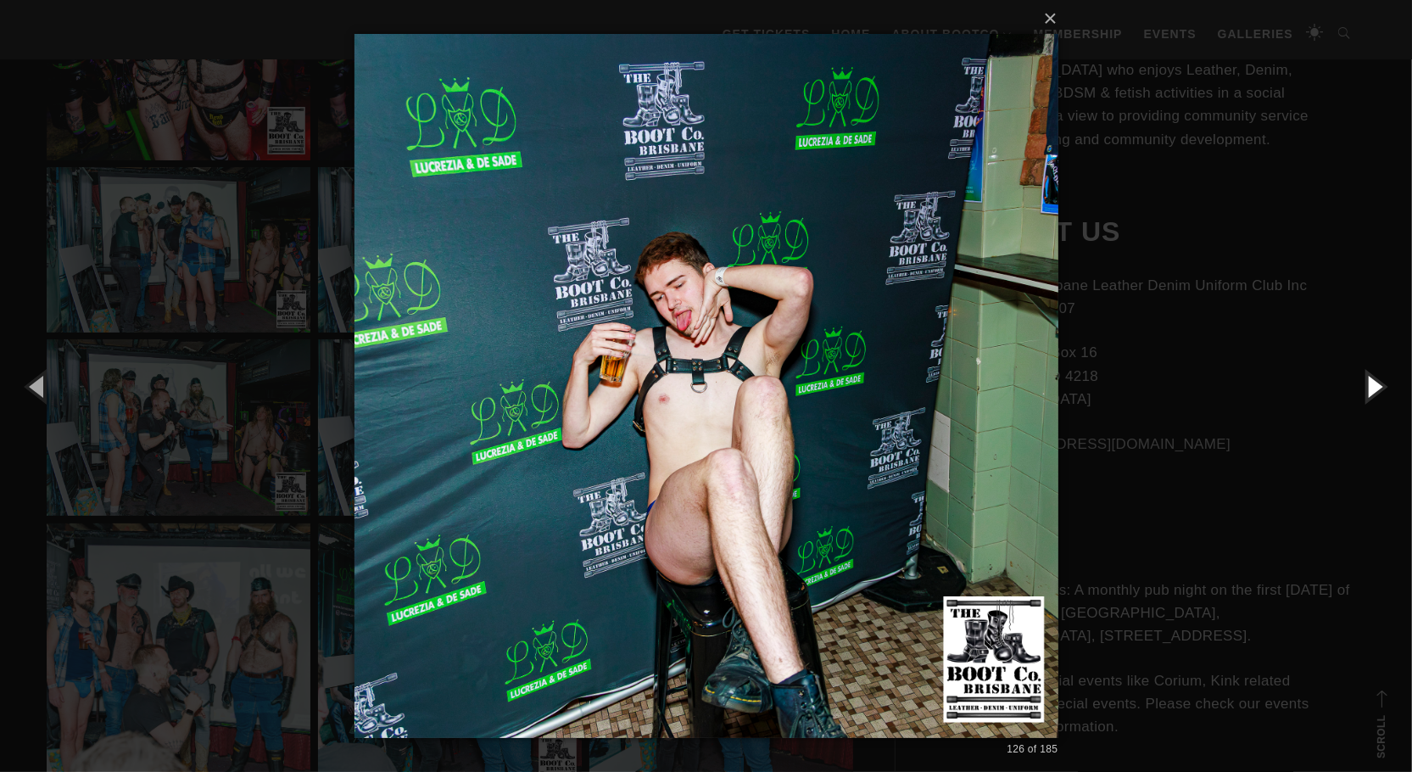
click at [1368, 380] on button "button" at bounding box center [1373, 385] width 76 height 93
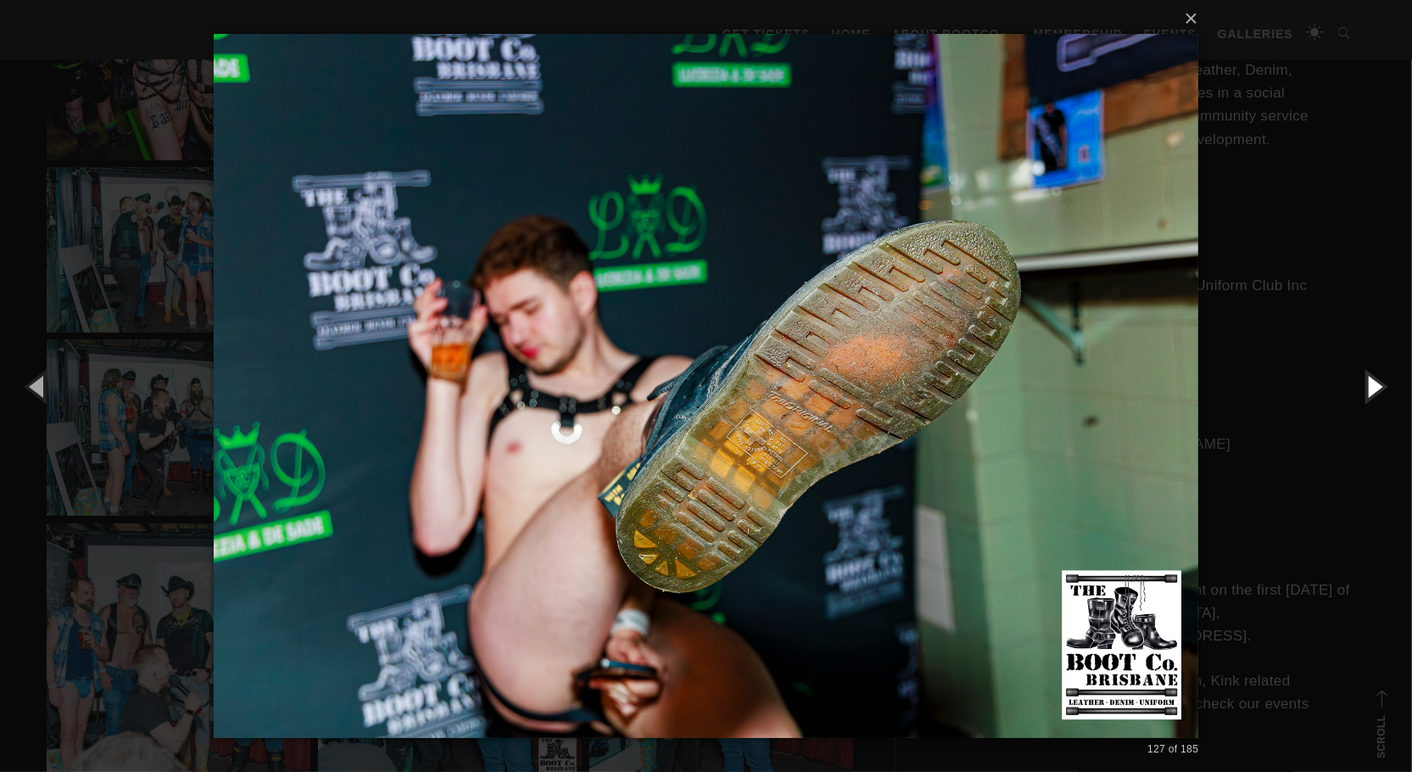
click at [1368, 380] on button "button" at bounding box center [1373, 385] width 76 height 93
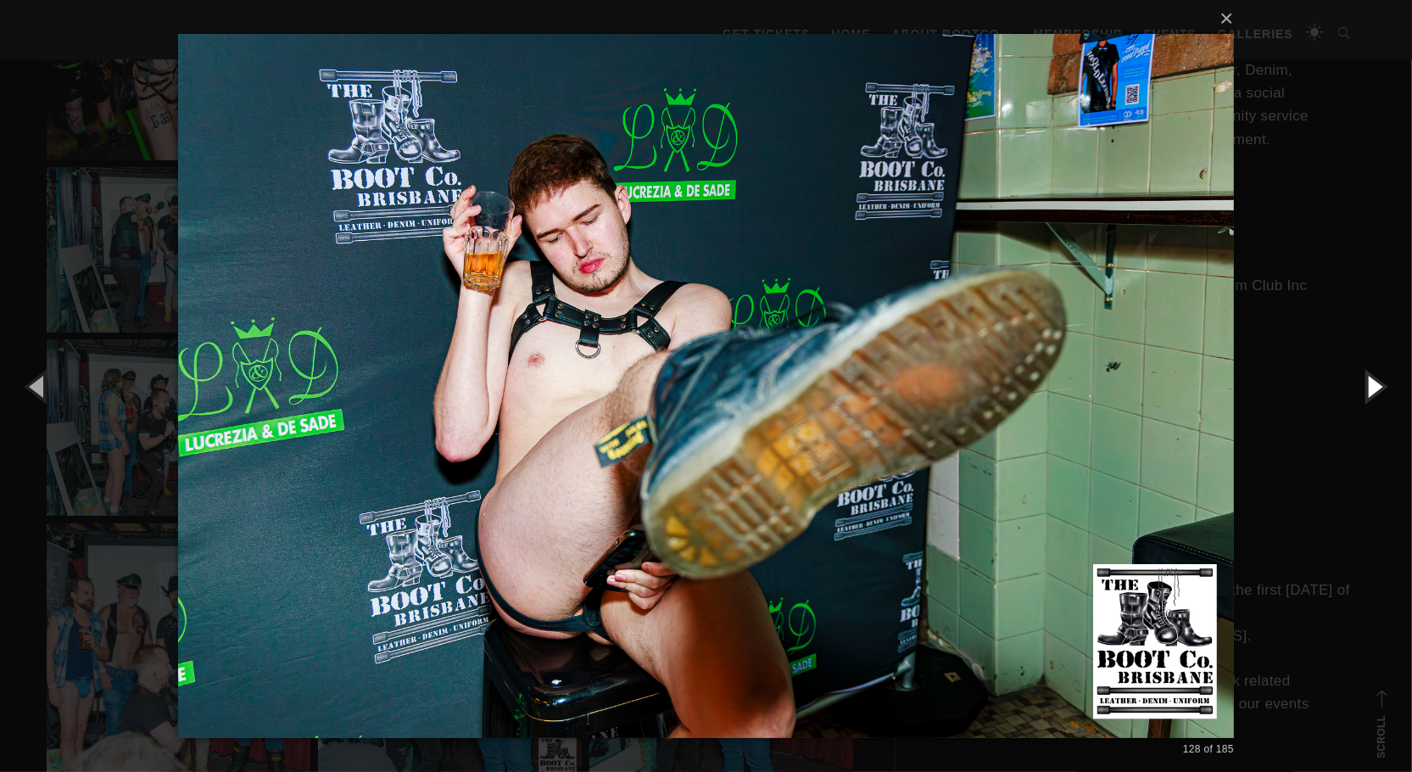
click at [1368, 380] on button "button" at bounding box center [1373, 385] width 76 height 93
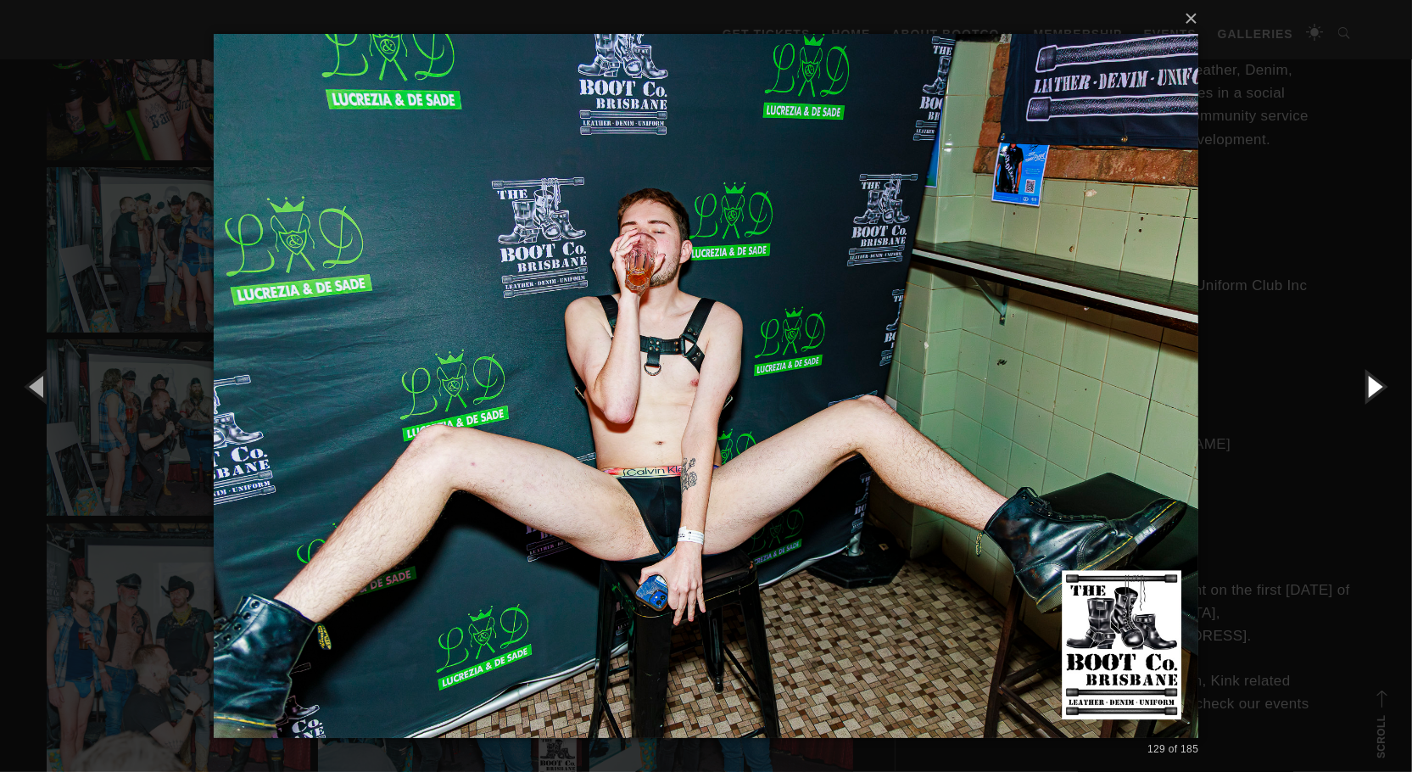
click at [1368, 380] on button "button" at bounding box center [1373, 385] width 76 height 93
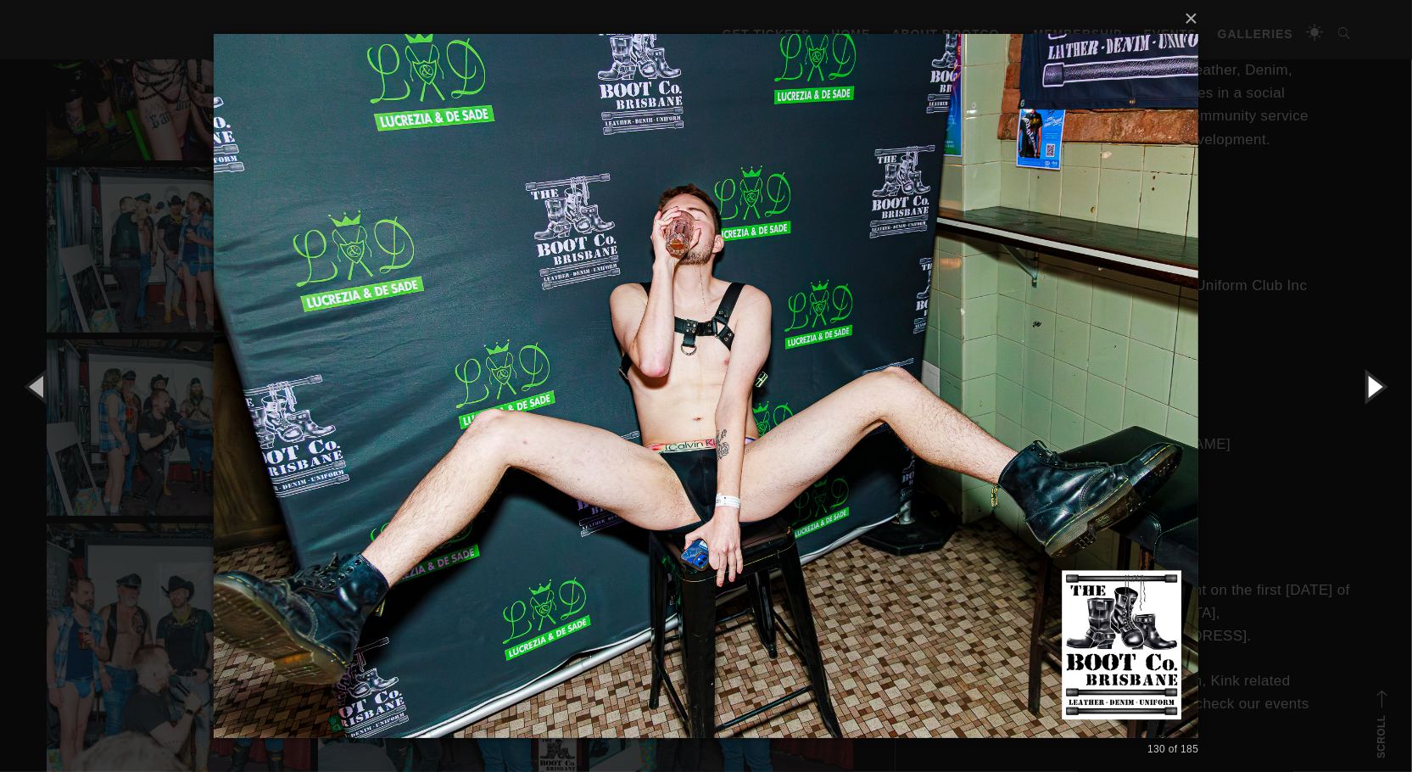
click at [1368, 380] on button "button" at bounding box center [1373, 385] width 76 height 93
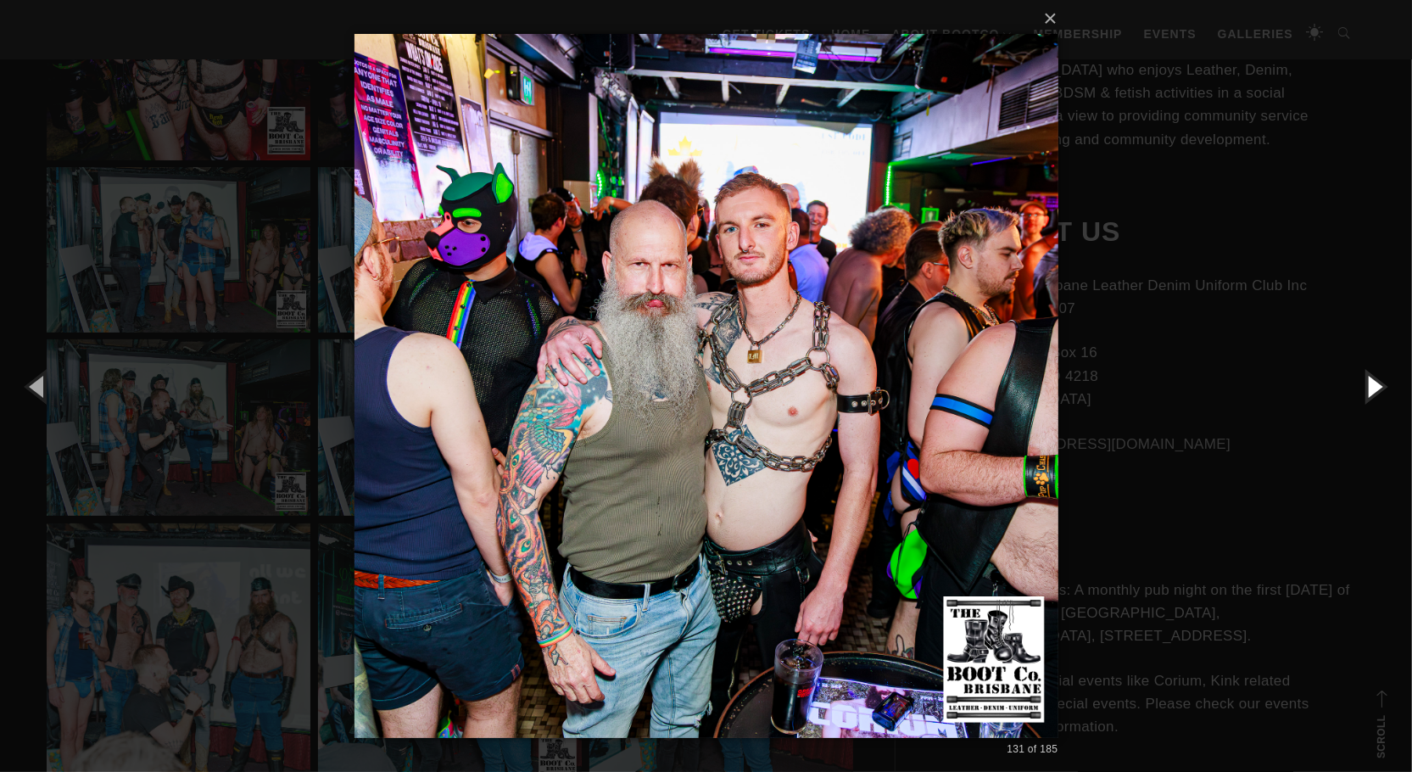
click at [1368, 380] on button "button" at bounding box center [1373, 385] width 76 height 93
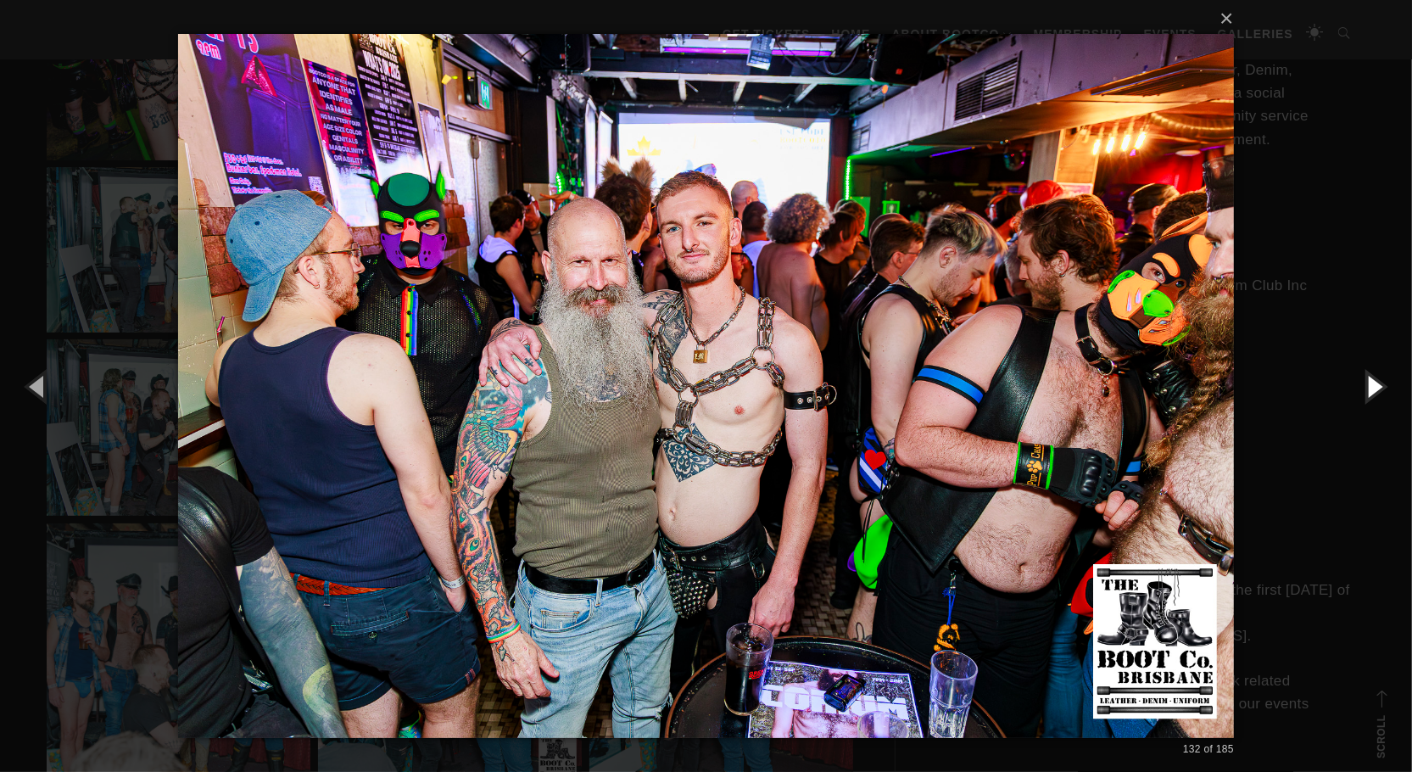
click at [1368, 380] on button "button" at bounding box center [1373, 385] width 76 height 93
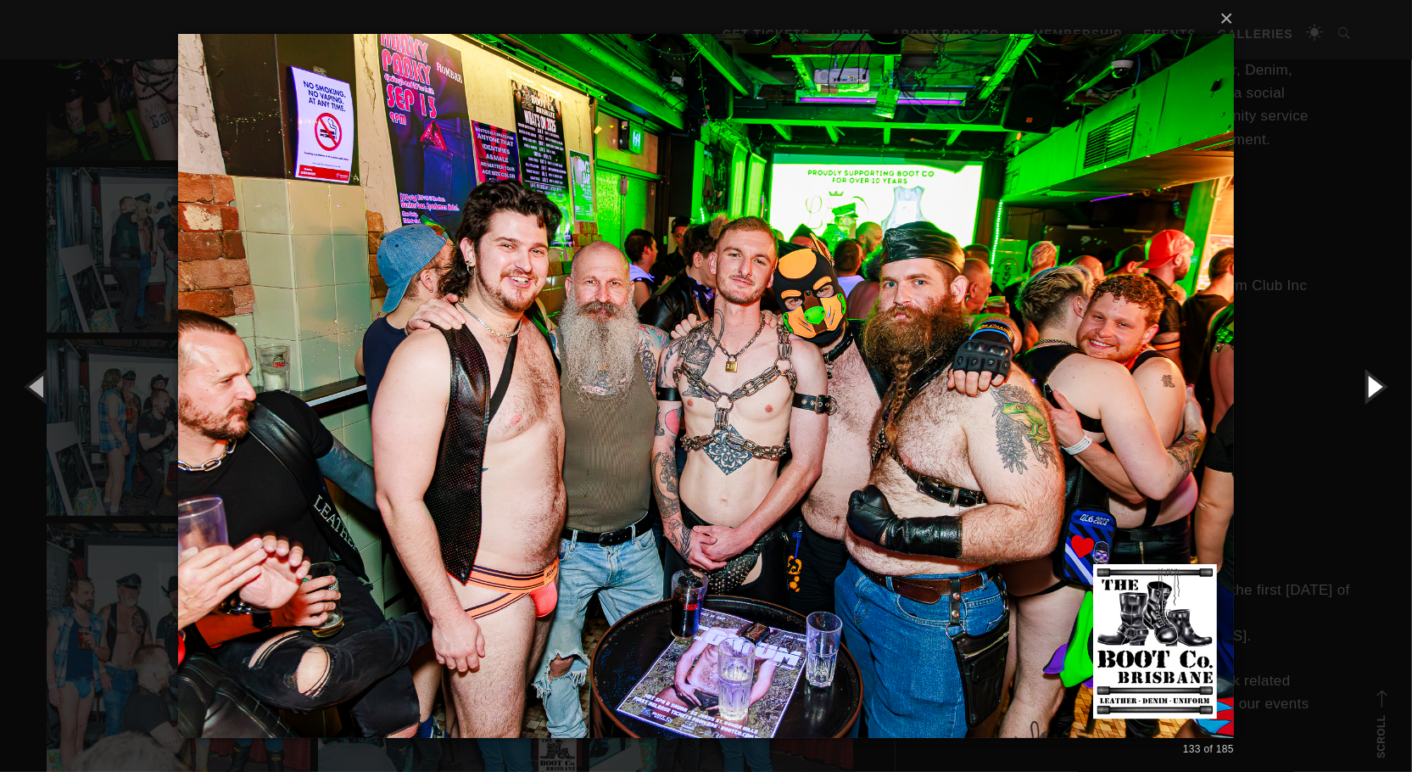
click at [1368, 380] on button "button" at bounding box center [1373, 385] width 76 height 93
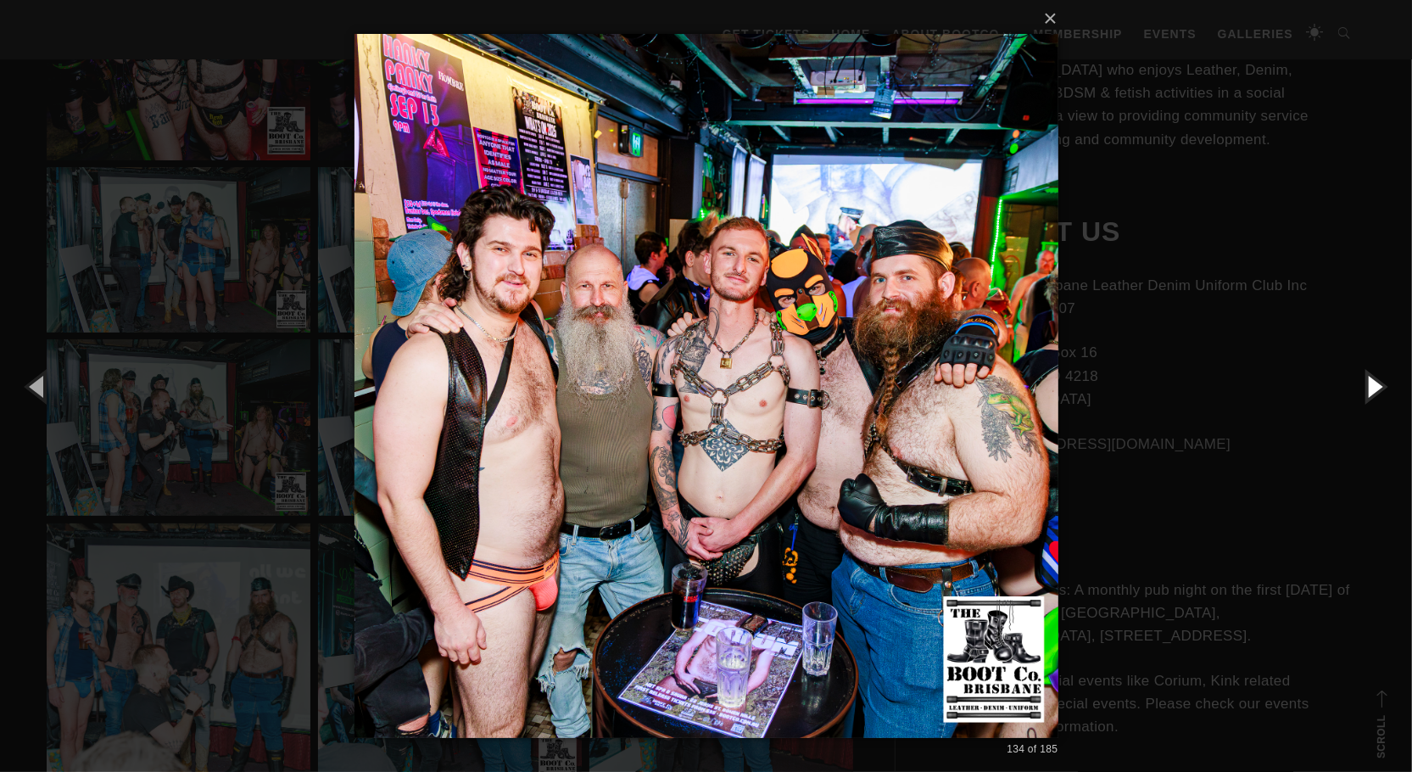
click at [1368, 380] on button "button" at bounding box center [1373, 385] width 76 height 93
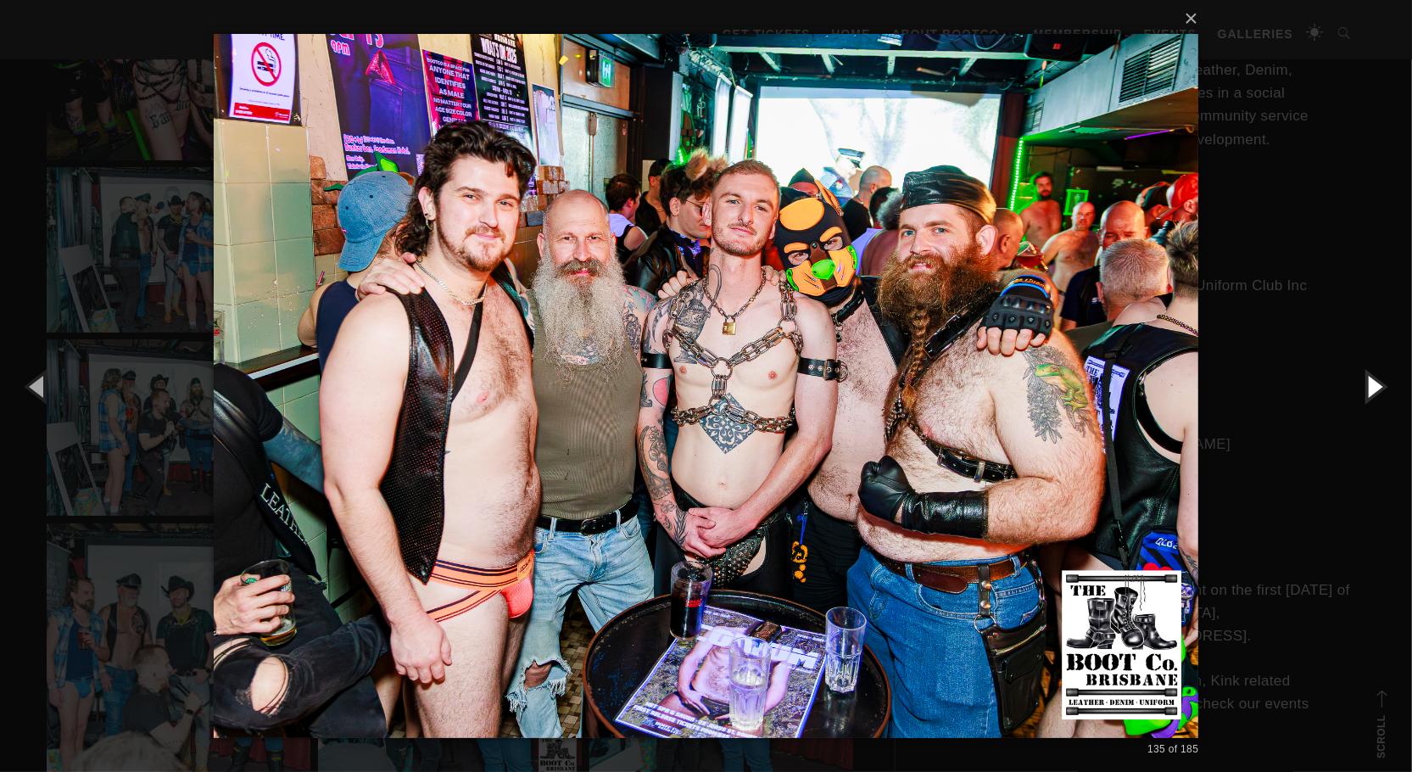
click at [1368, 380] on button "button" at bounding box center [1373, 385] width 76 height 93
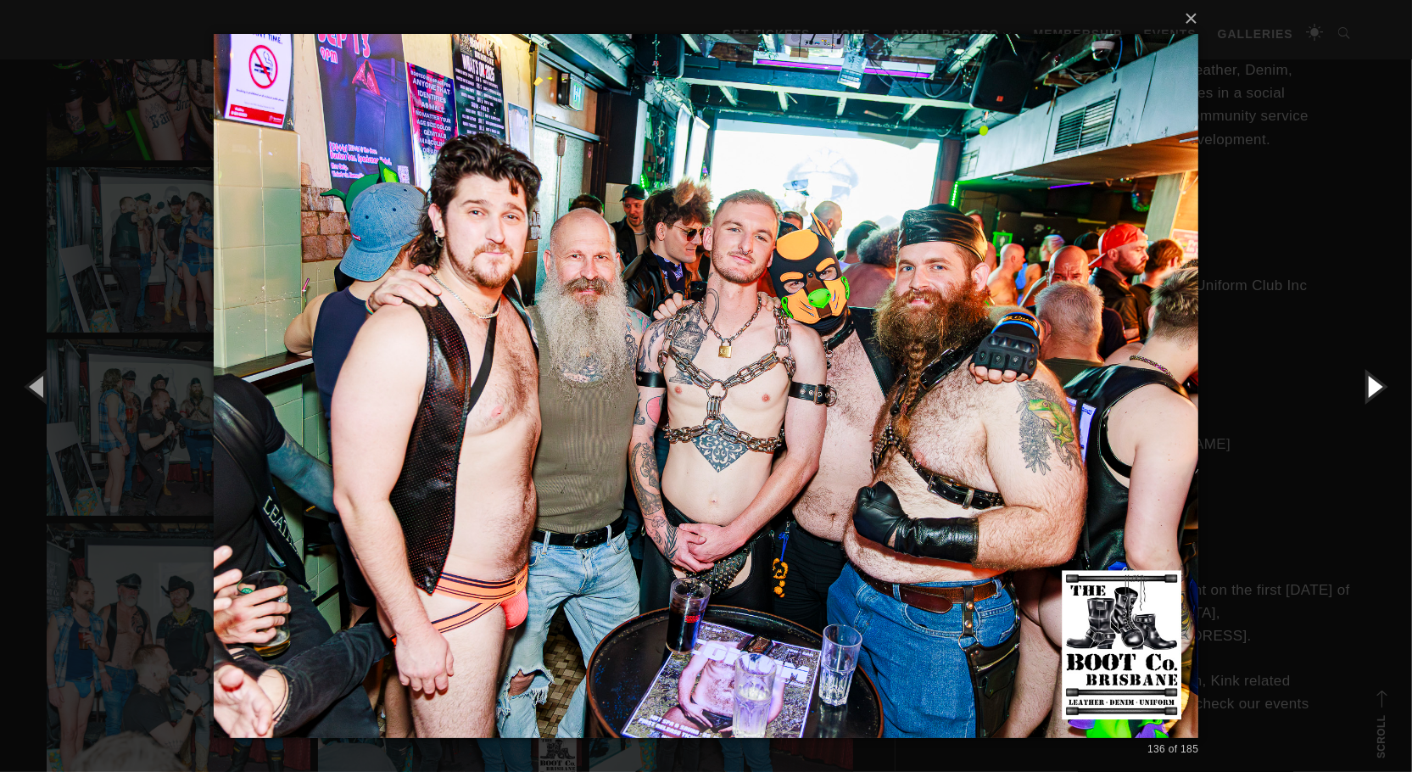
click at [1368, 380] on button "button" at bounding box center [1373, 385] width 76 height 93
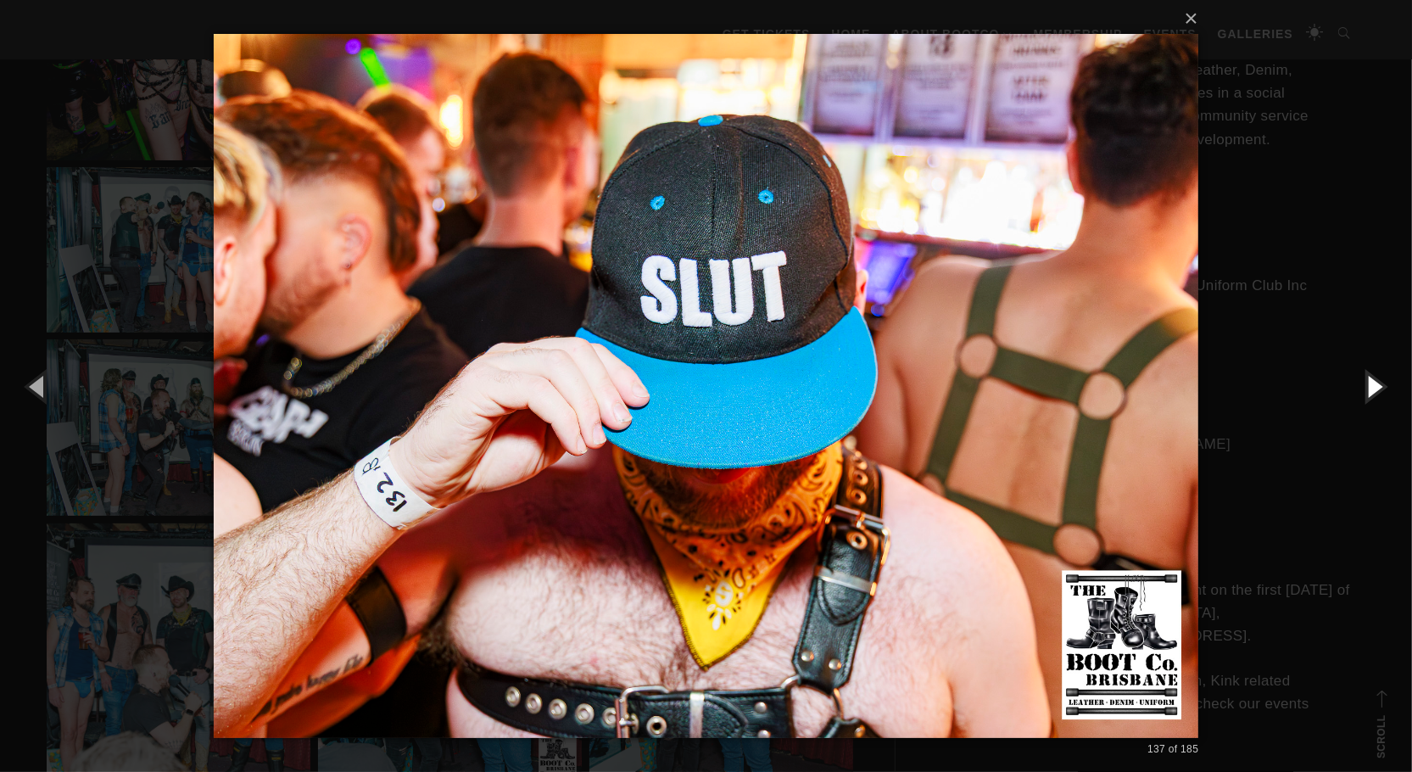
click at [1368, 380] on button "button" at bounding box center [1373, 385] width 76 height 93
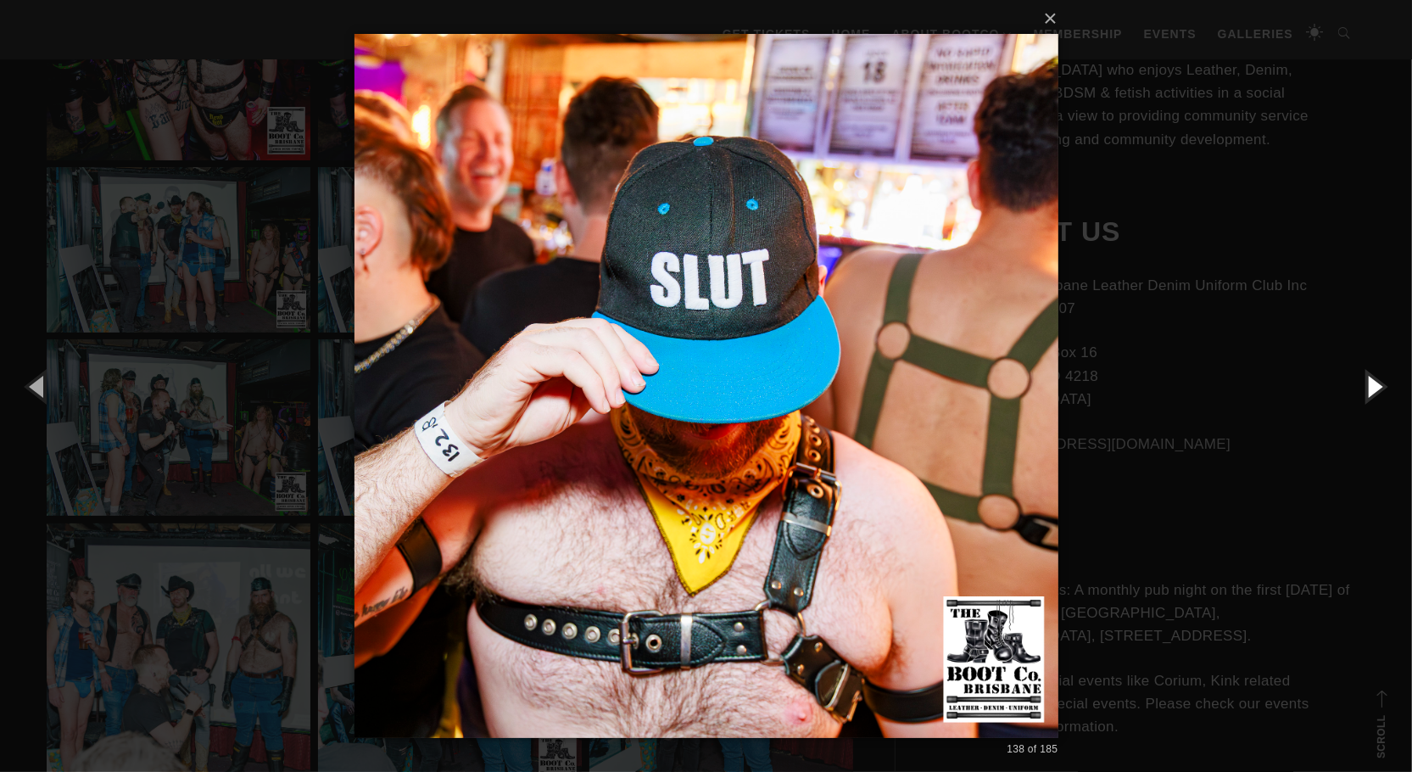
click at [1368, 380] on button "button" at bounding box center [1373, 385] width 76 height 93
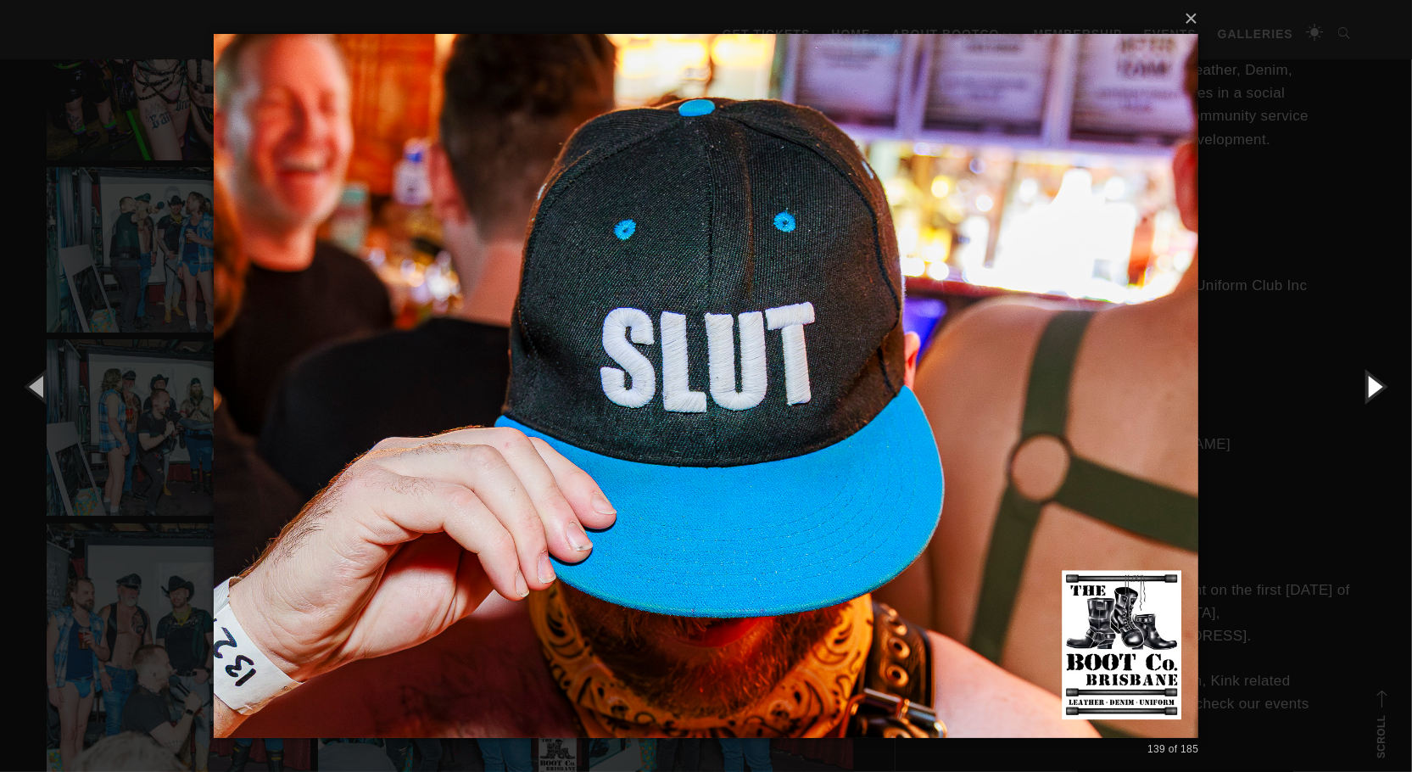
click at [1368, 380] on button "button" at bounding box center [1373, 385] width 76 height 93
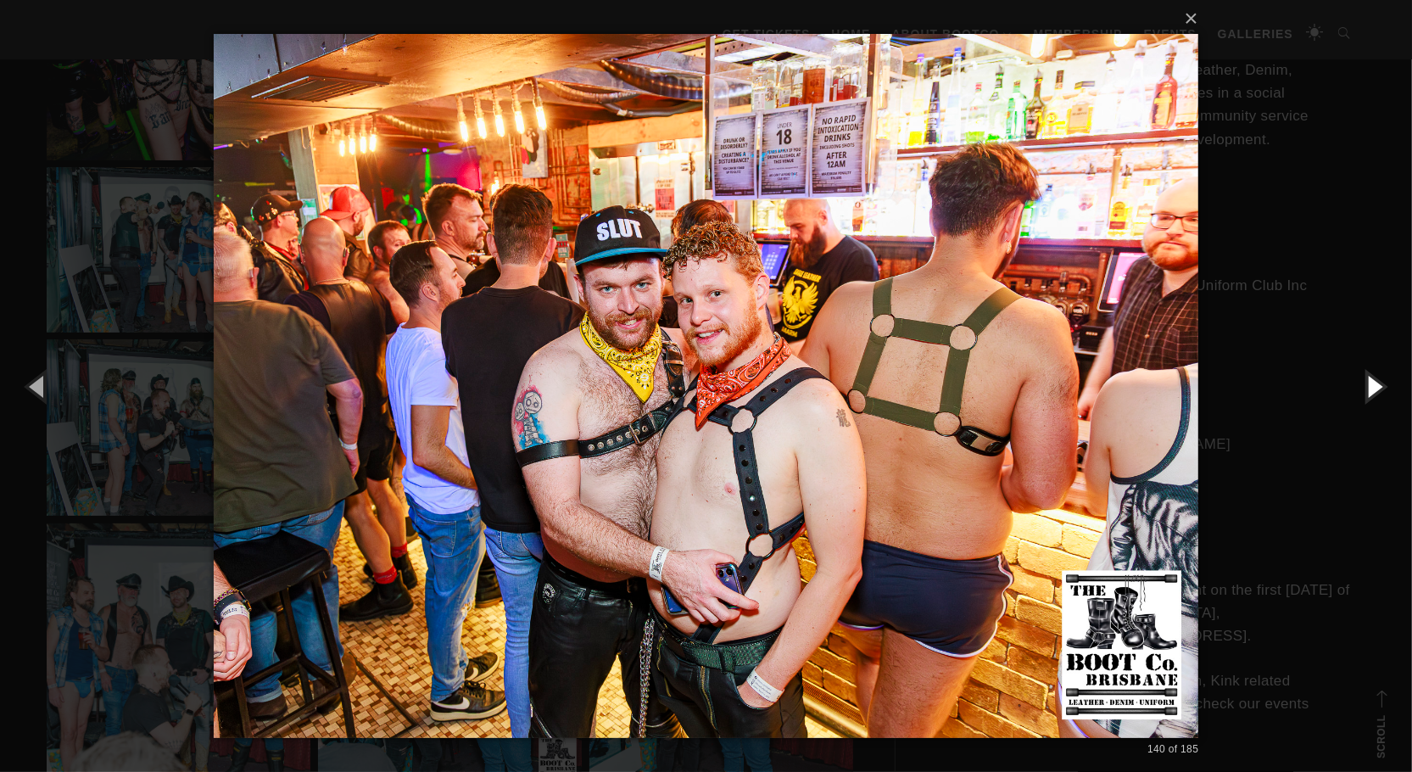
click at [1368, 380] on button "button" at bounding box center [1373, 385] width 76 height 93
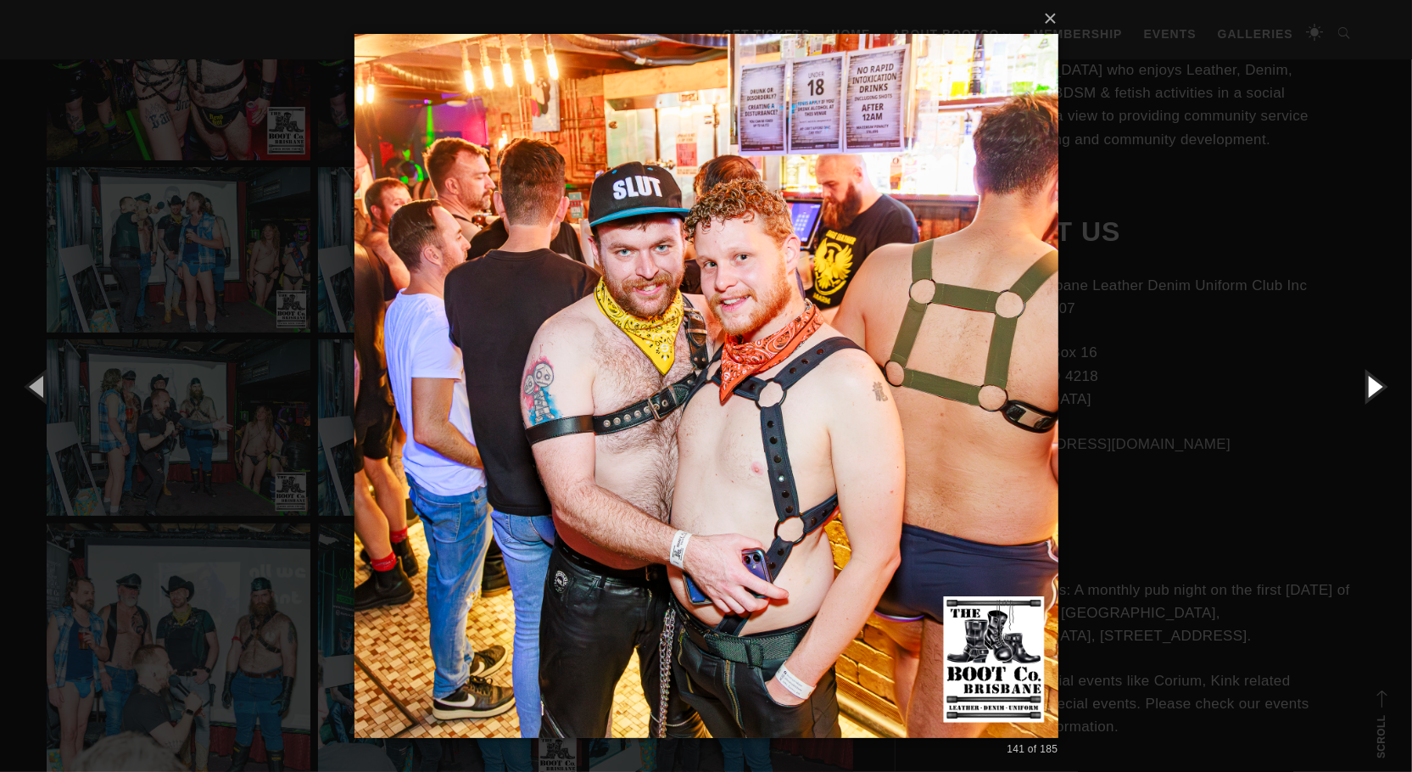
click at [1368, 380] on button "button" at bounding box center [1373, 385] width 76 height 93
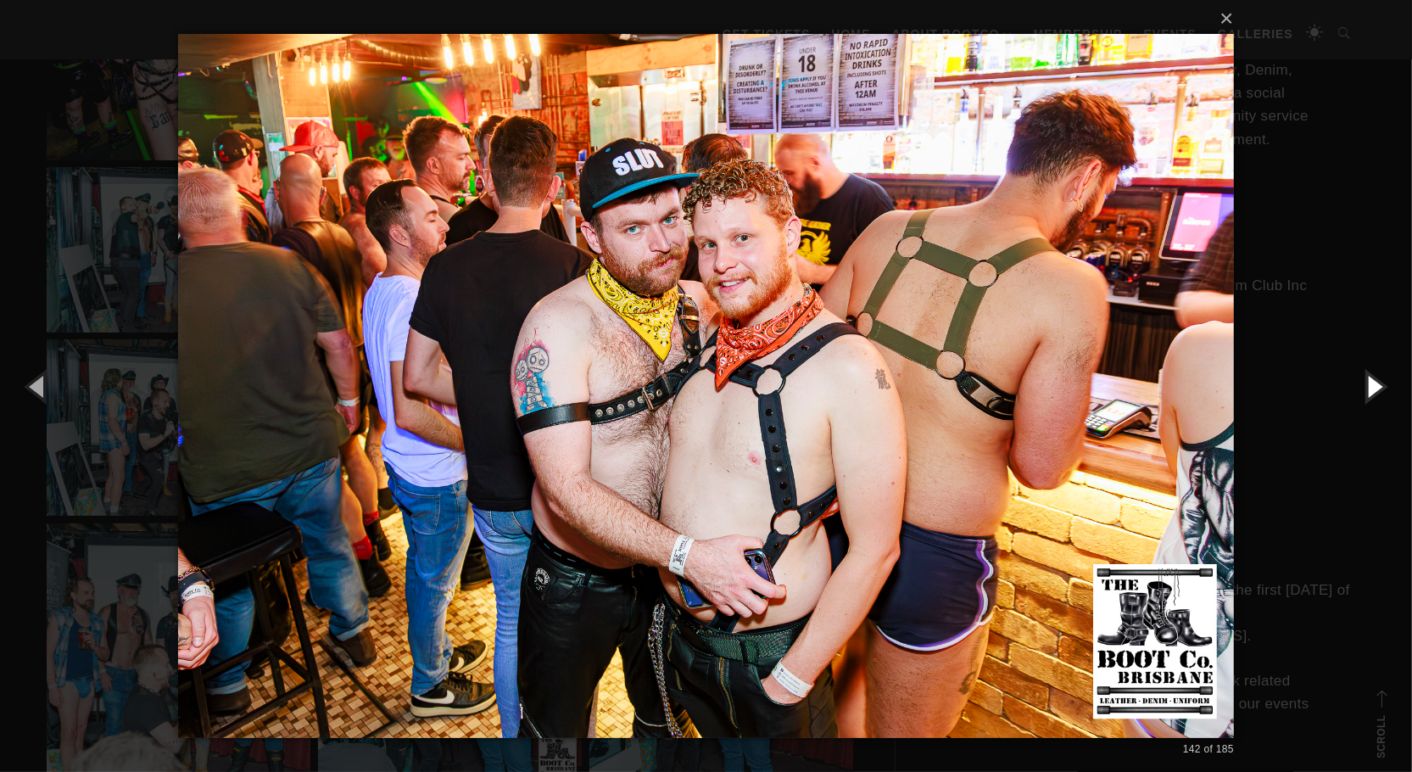
click at [1368, 380] on button "button" at bounding box center [1373, 385] width 76 height 93
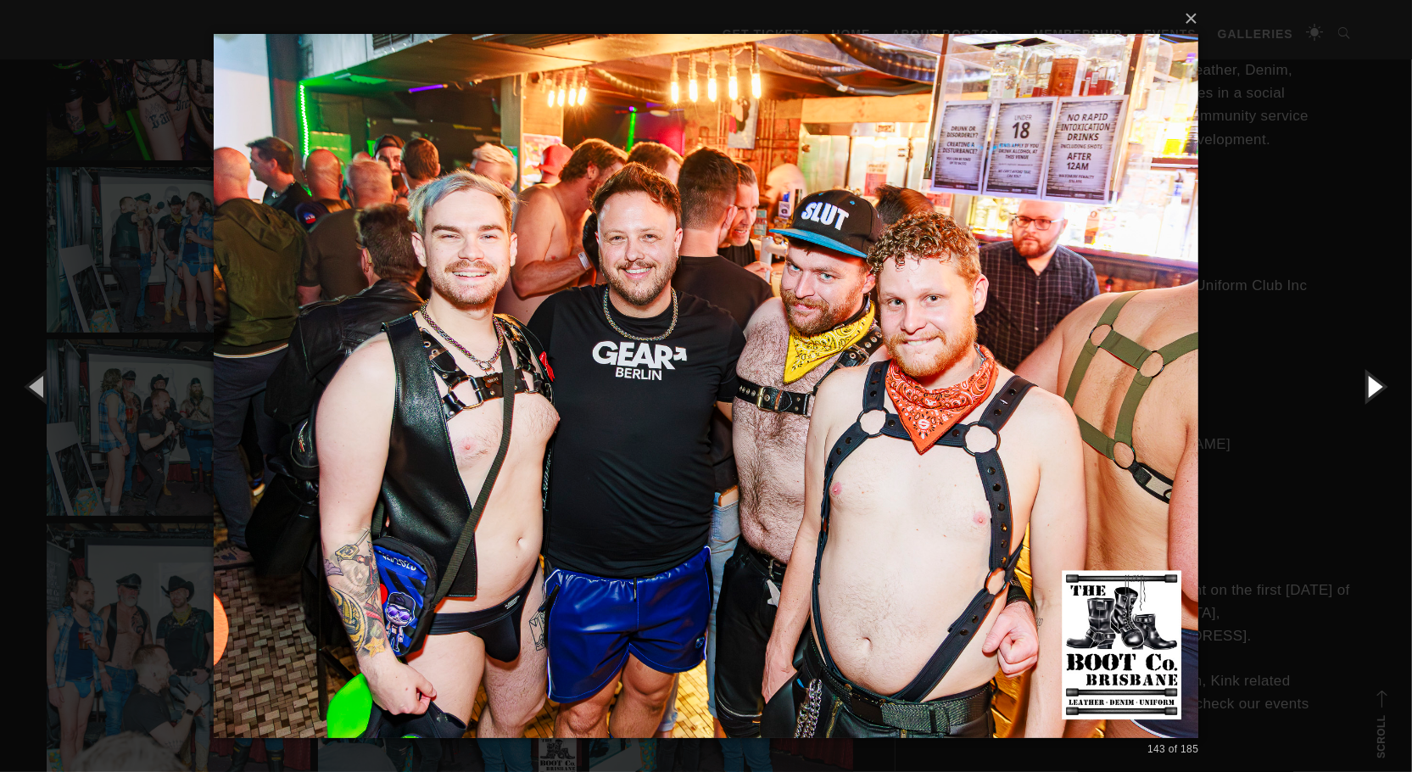
click at [1368, 380] on button "button" at bounding box center [1373, 385] width 76 height 93
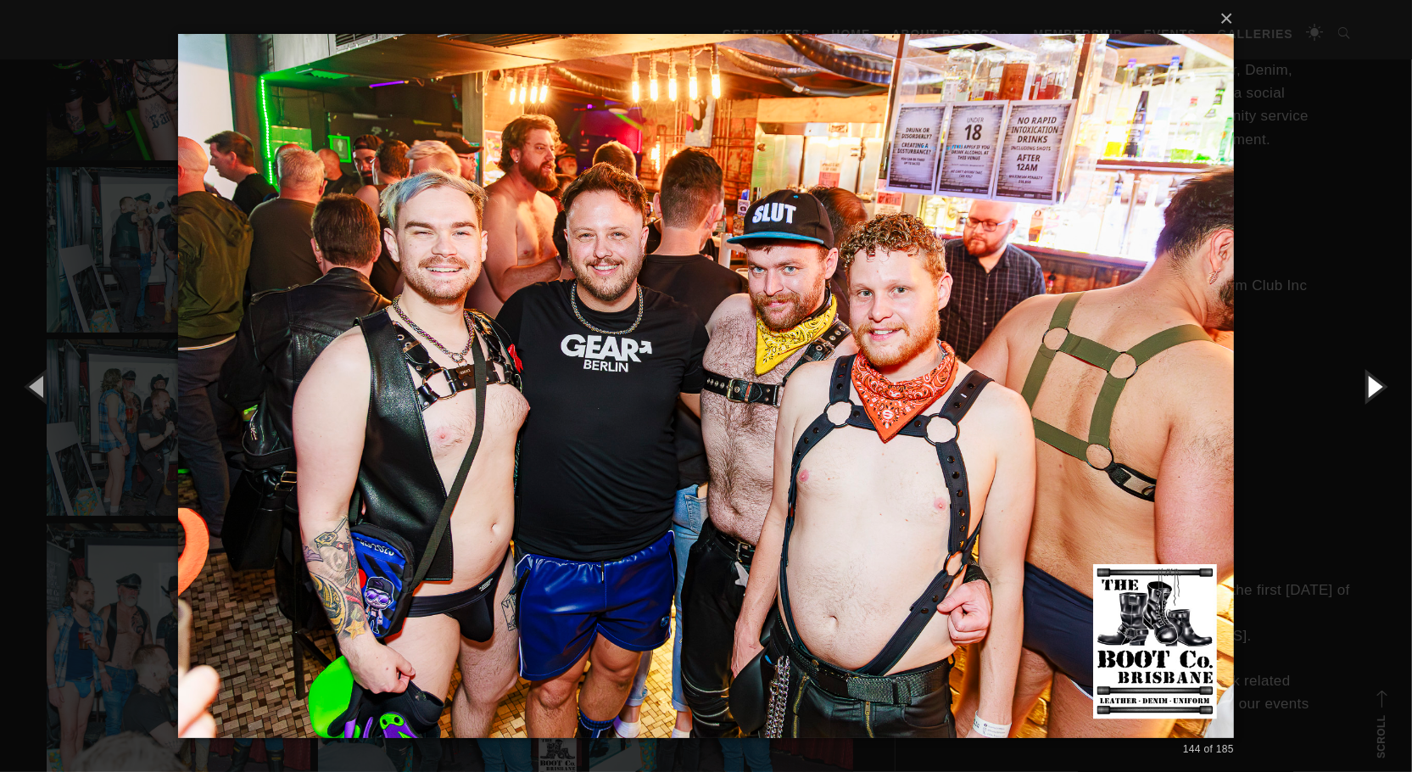
click at [1368, 380] on button "button" at bounding box center [1373, 385] width 76 height 93
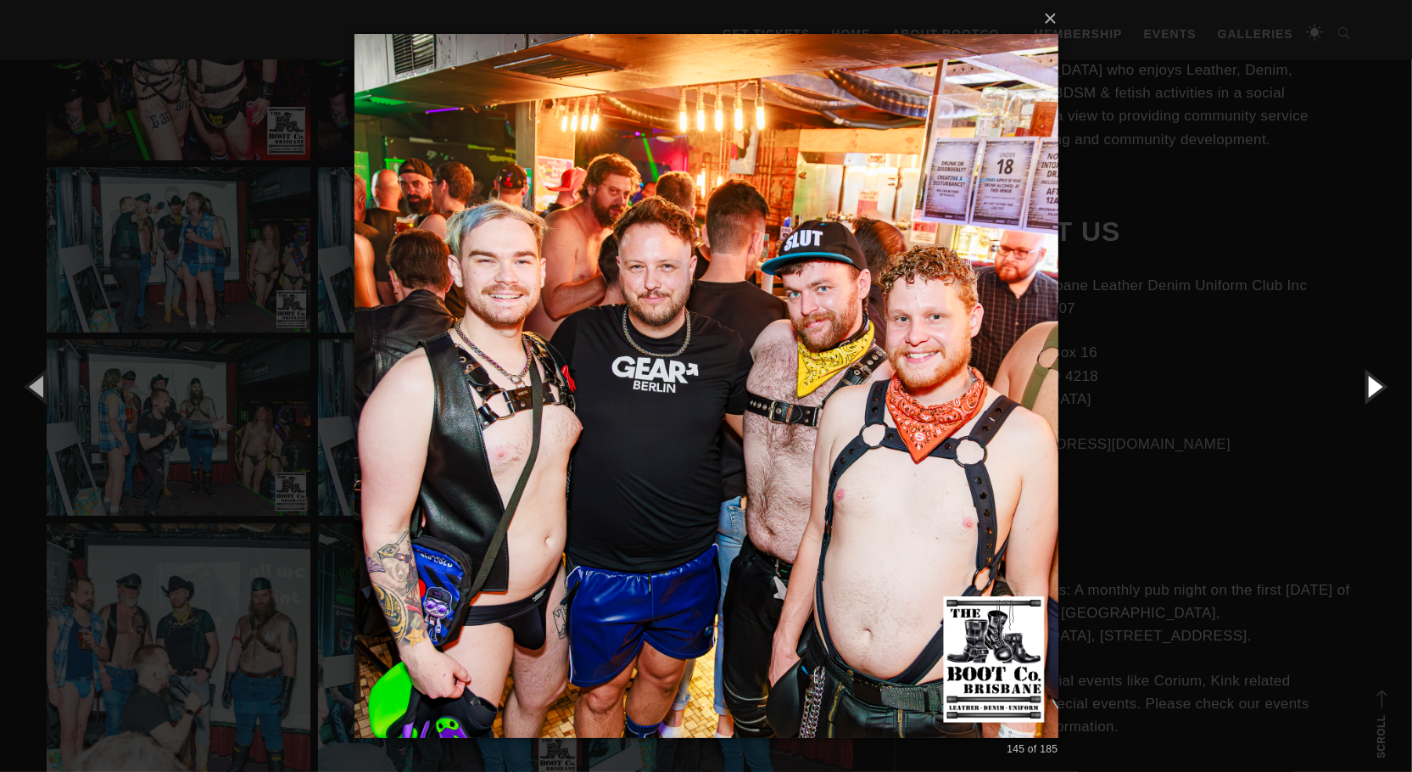
click at [1368, 380] on button "button" at bounding box center [1373, 385] width 76 height 93
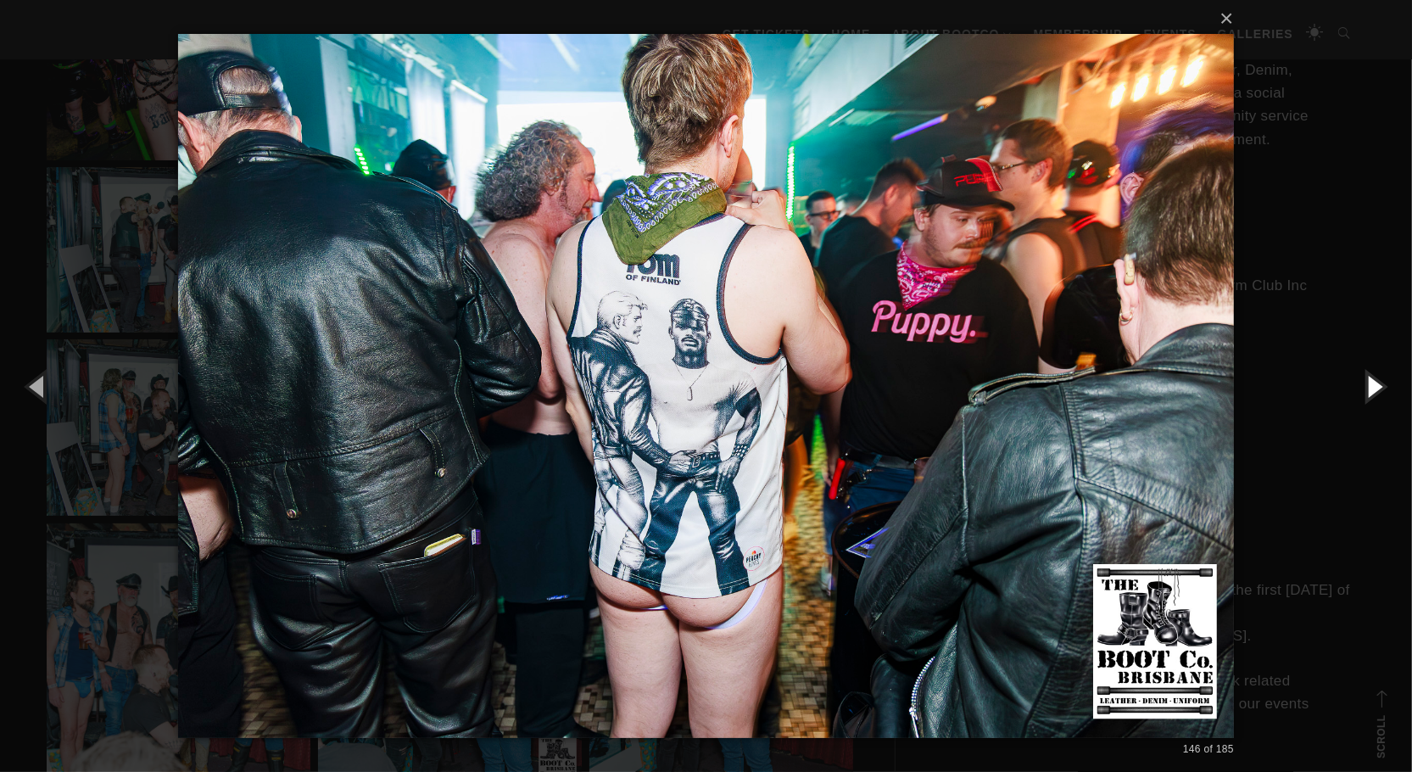
click at [1368, 380] on button "button" at bounding box center [1373, 385] width 76 height 93
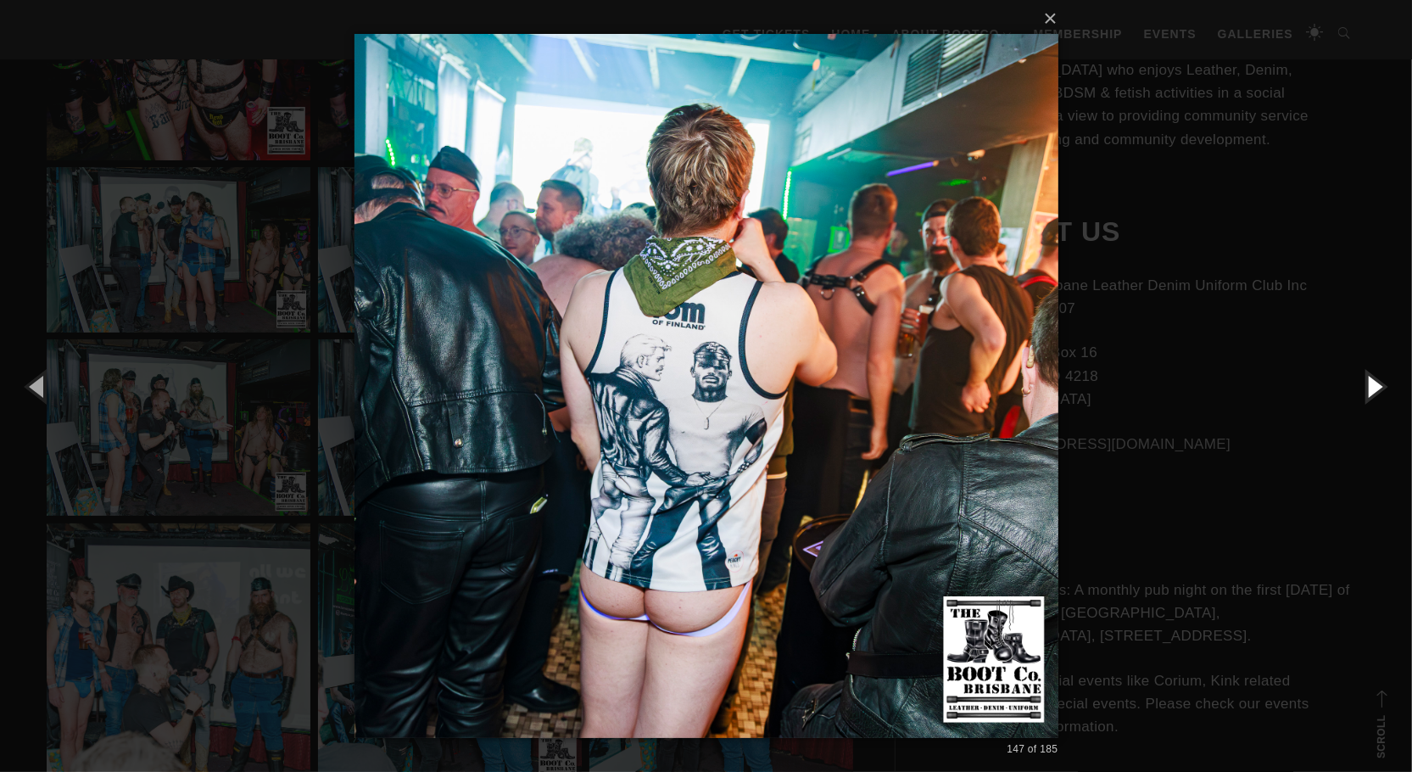
click at [1368, 380] on button "button" at bounding box center [1373, 385] width 76 height 93
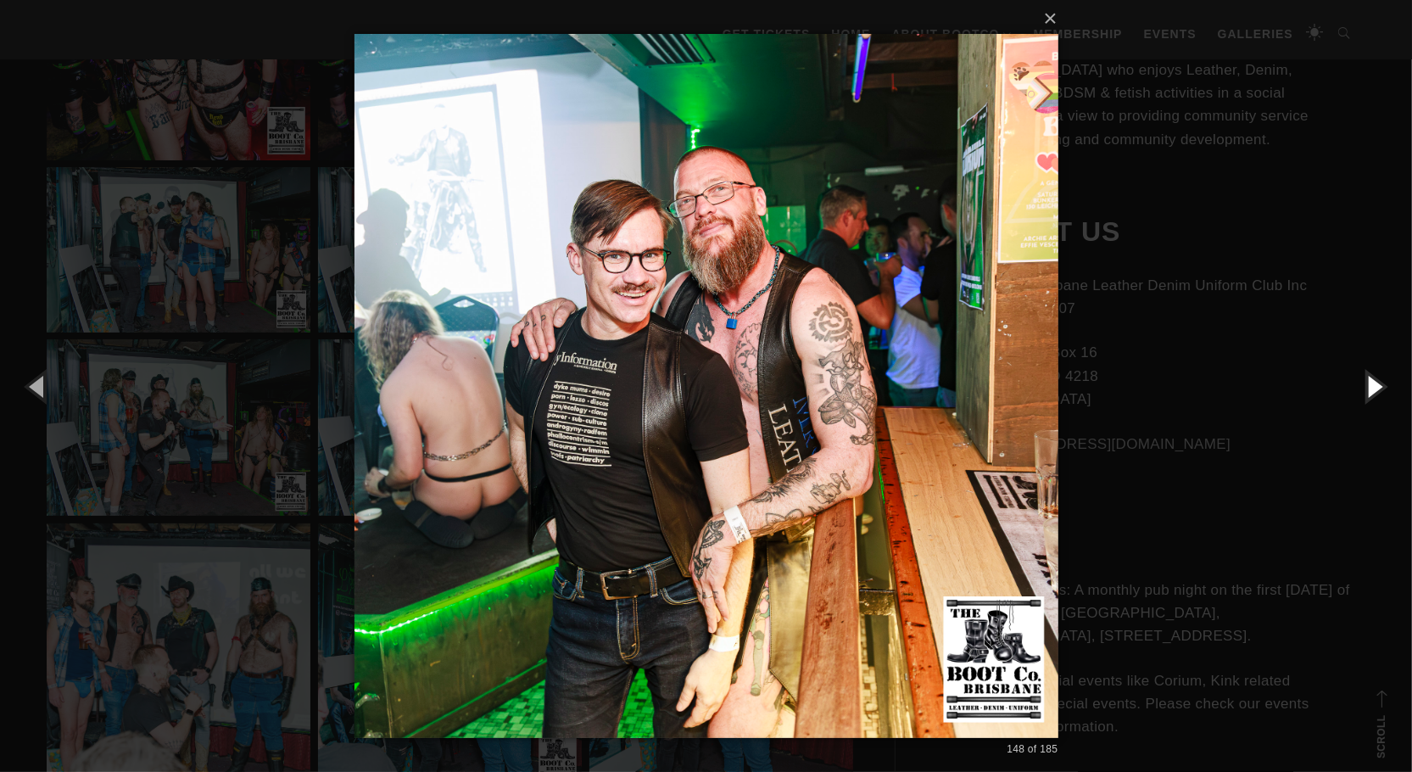
click at [1368, 380] on button "button" at bounding box center [1373, 385] width 76 height 93
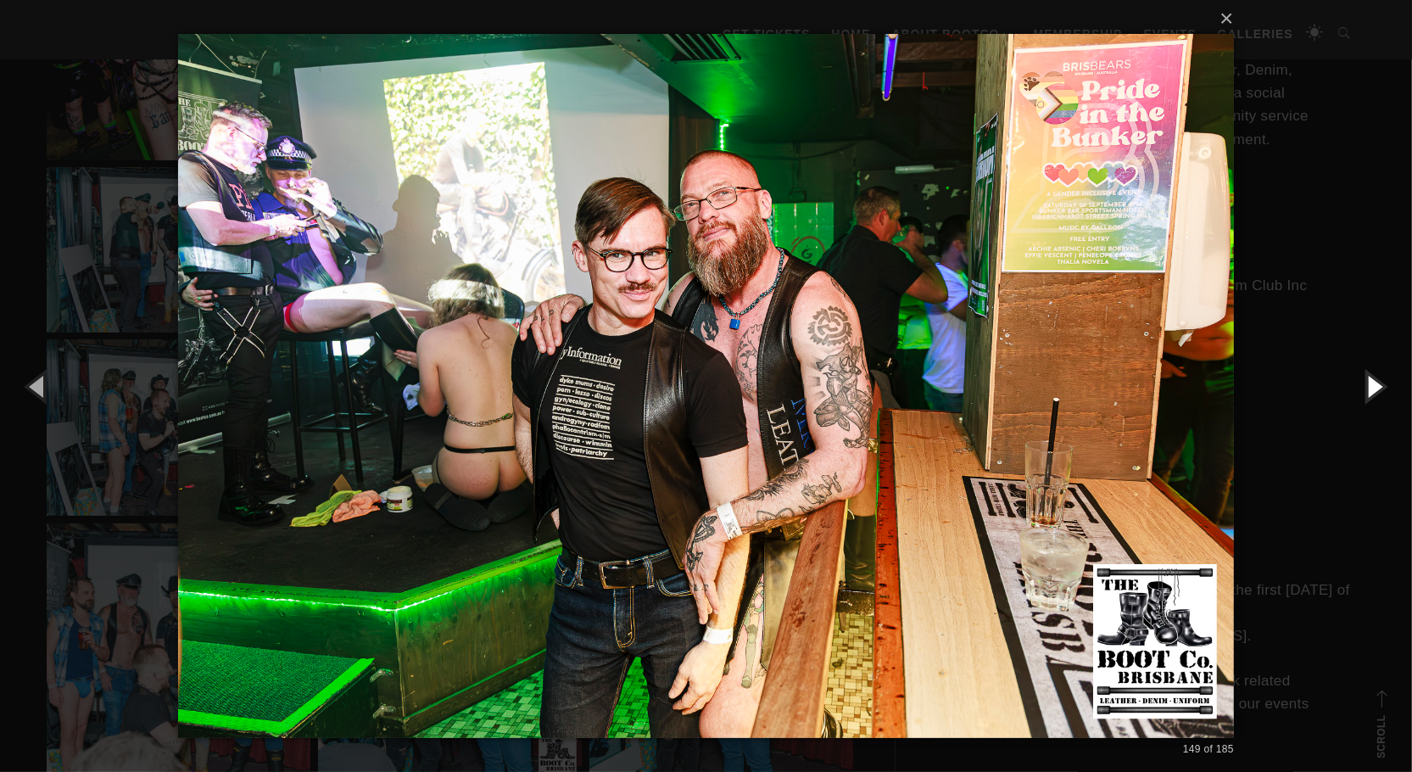
click at [1368, 380] on button "button" at bounding box center [1373, 385] width 76 height 93
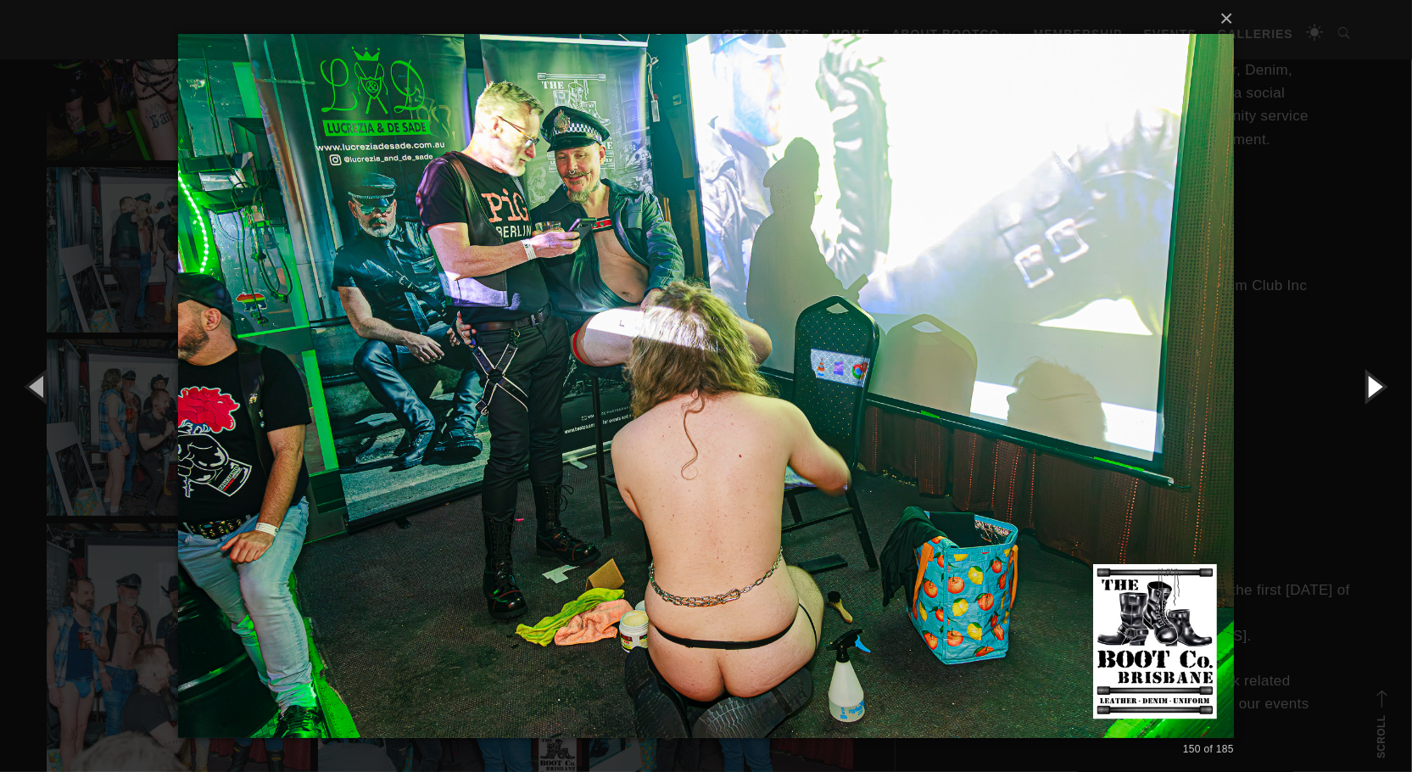
click at [1368, 380] on button "button" at bounding box center [1373, 385] width 76 height 93
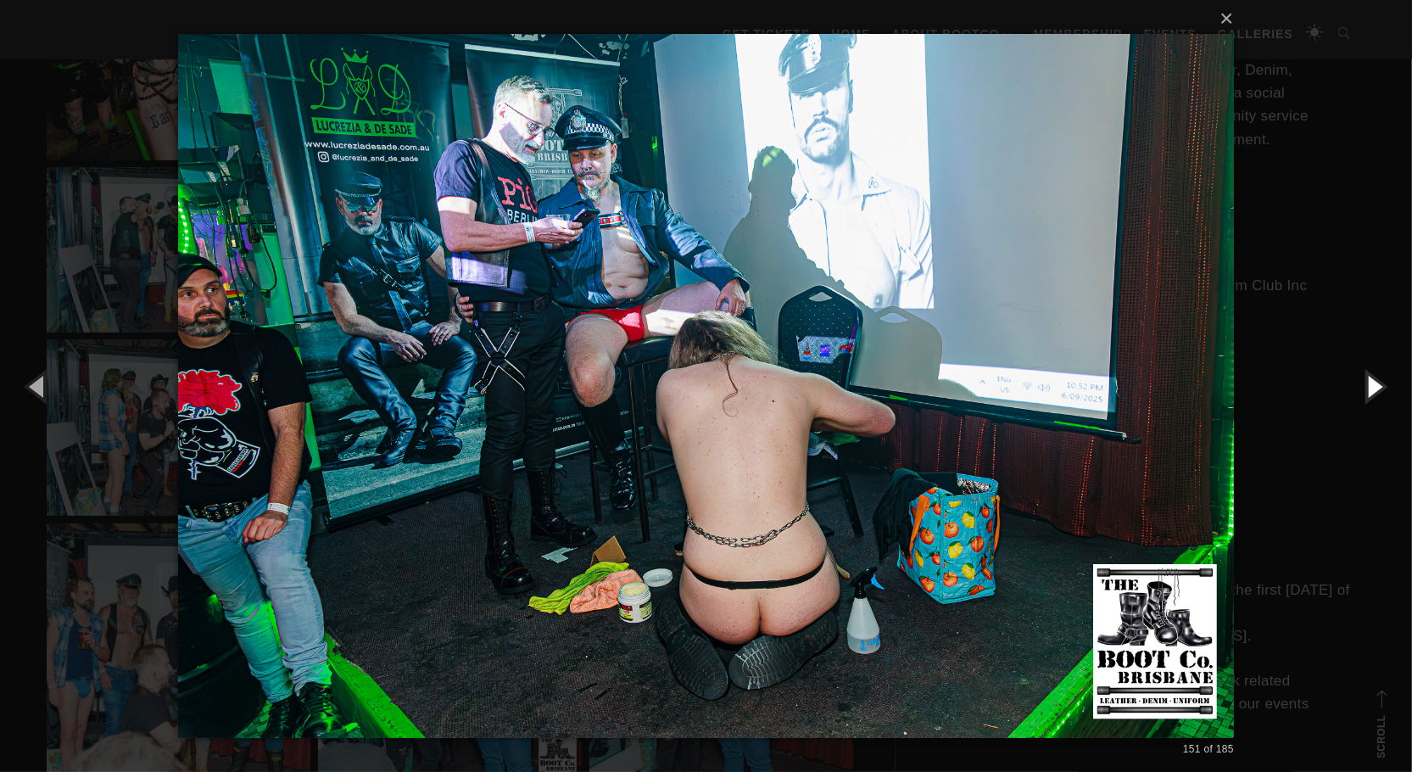
click at [1368, 380] on button "button" at bounding box center [1373, 385] width 76 height 93
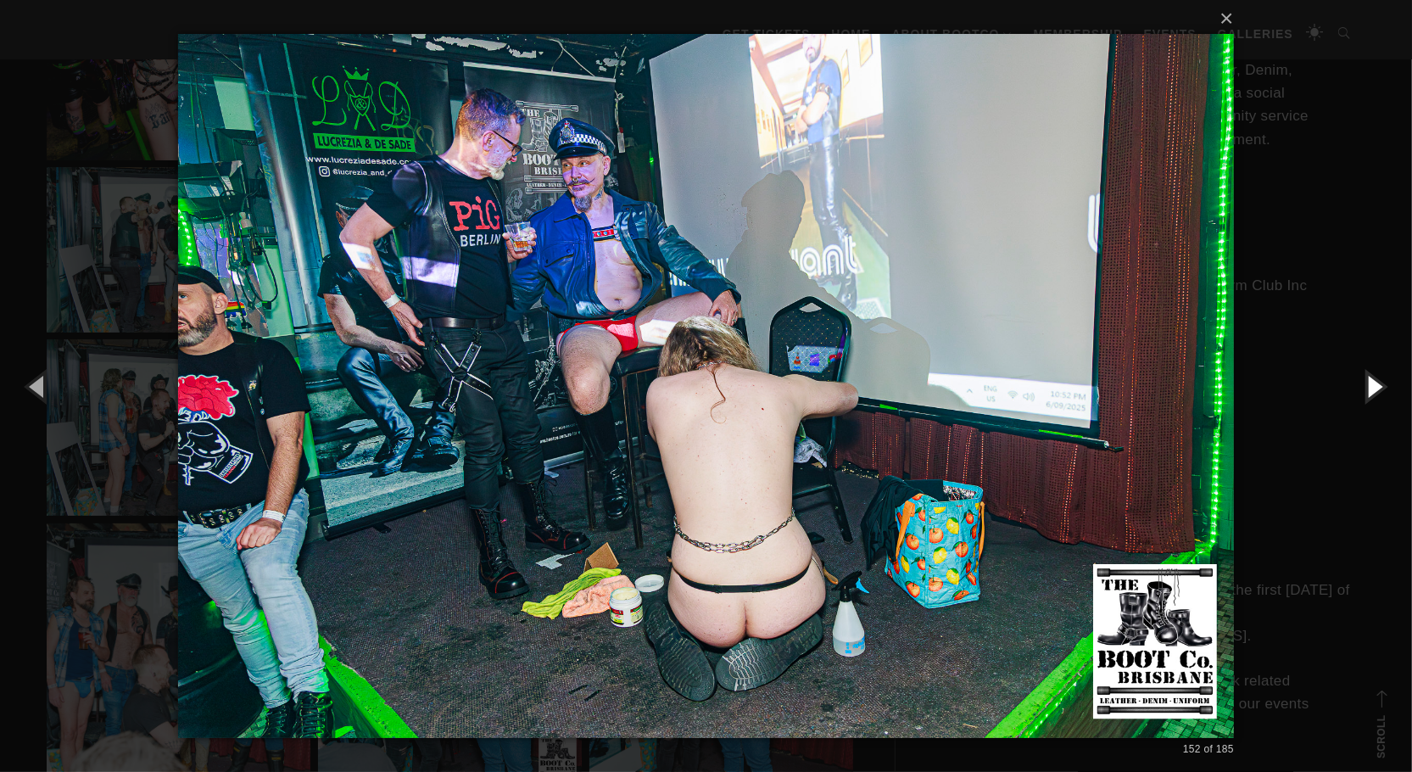
click at [1368, 380] on button "button" at bounding box center [1373, 385] width 76 height 93
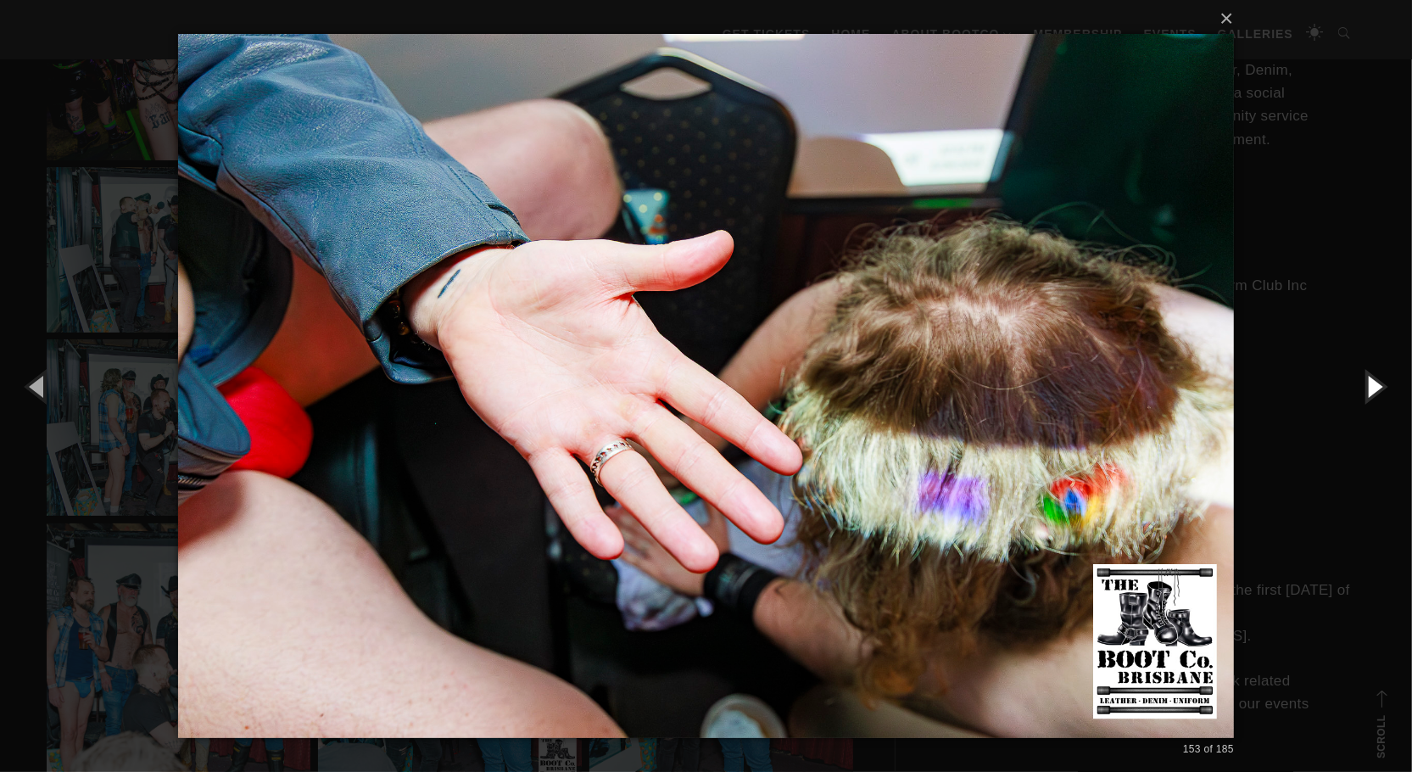
click at [1368, 380] on button "button" at bounding box center [1373, 385] width 76 height 93
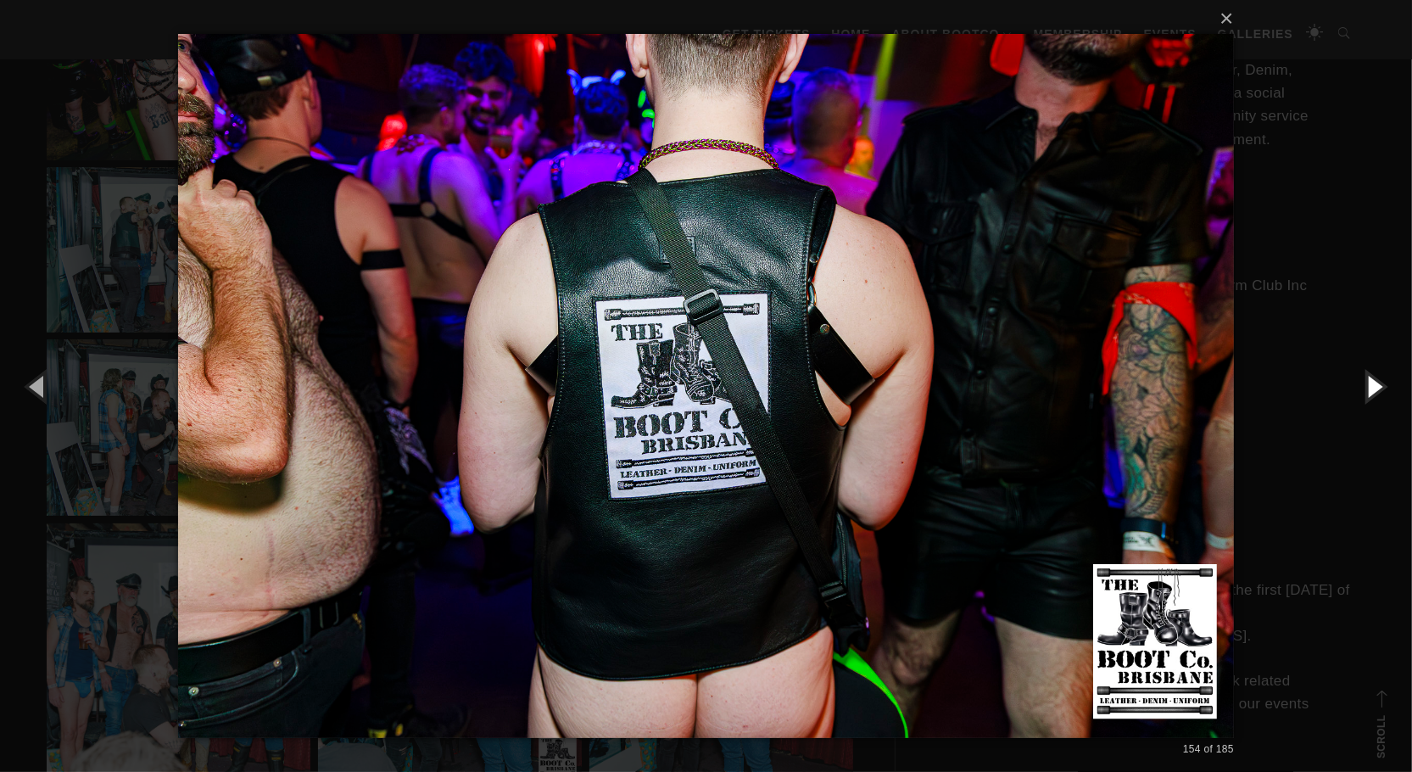
click at [1368, 380] on button "button" at bounding box center [1373, 385] width 76 height 93
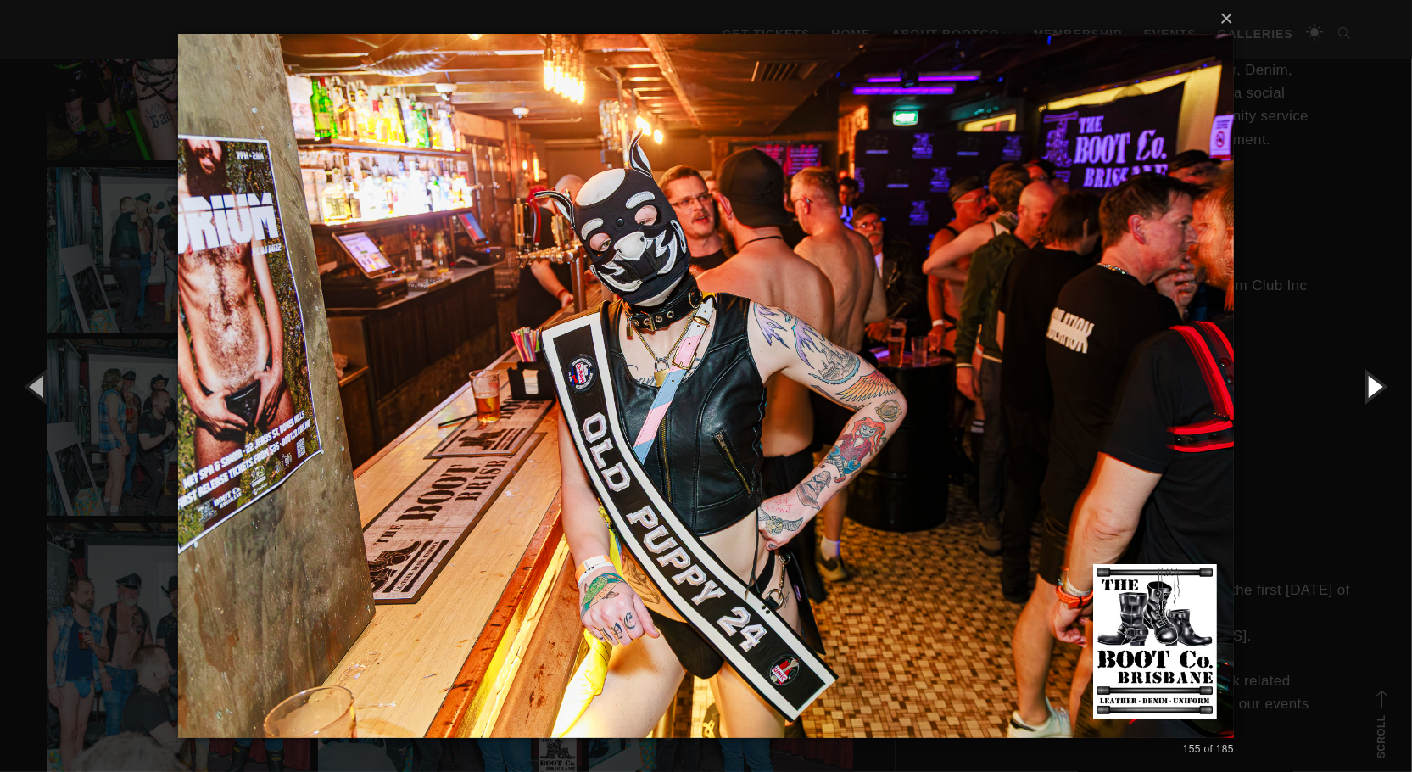
click at [1368, 380] on button "button" at bounding box center [1373, 385] width 76 height 93
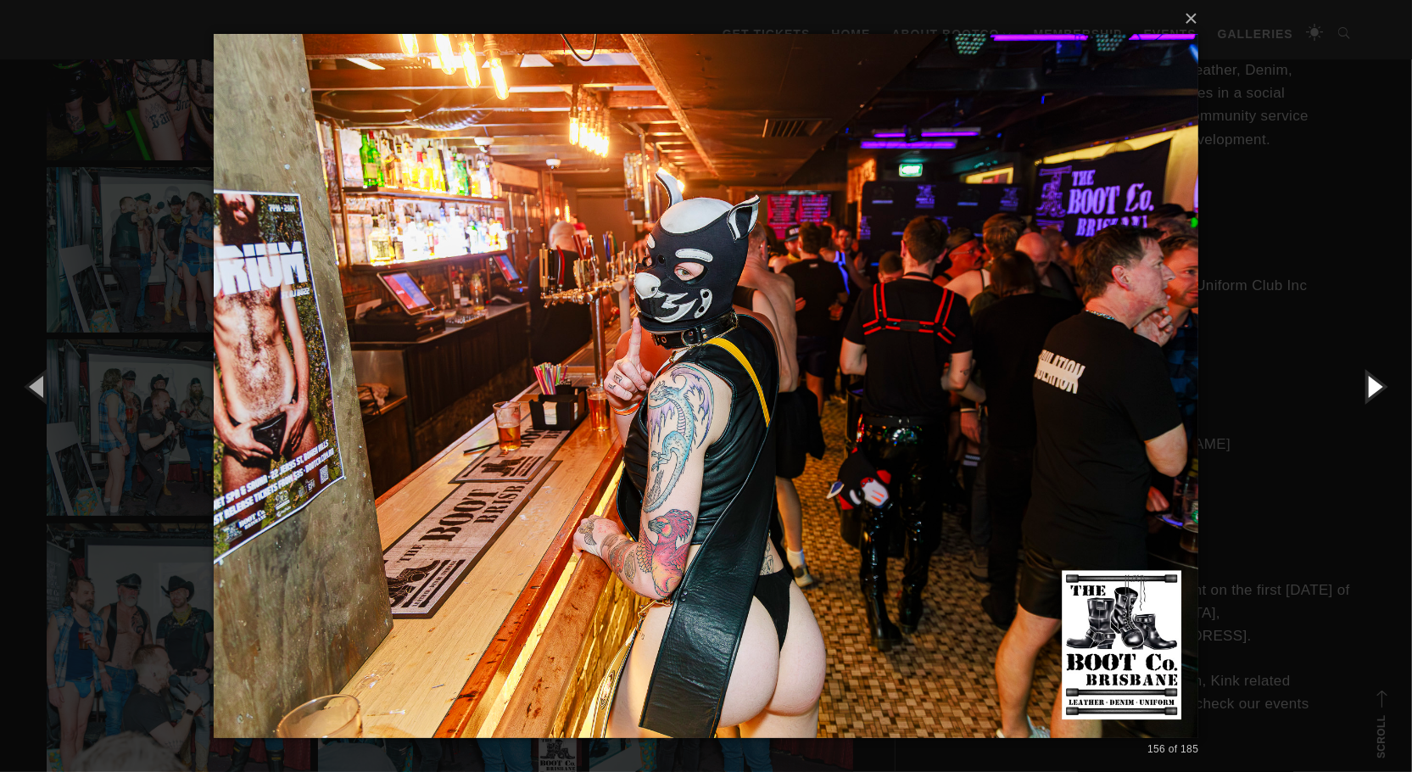
click at [1368, 380] on button "button" at bounding box center [1373, 385] width 76 height 93
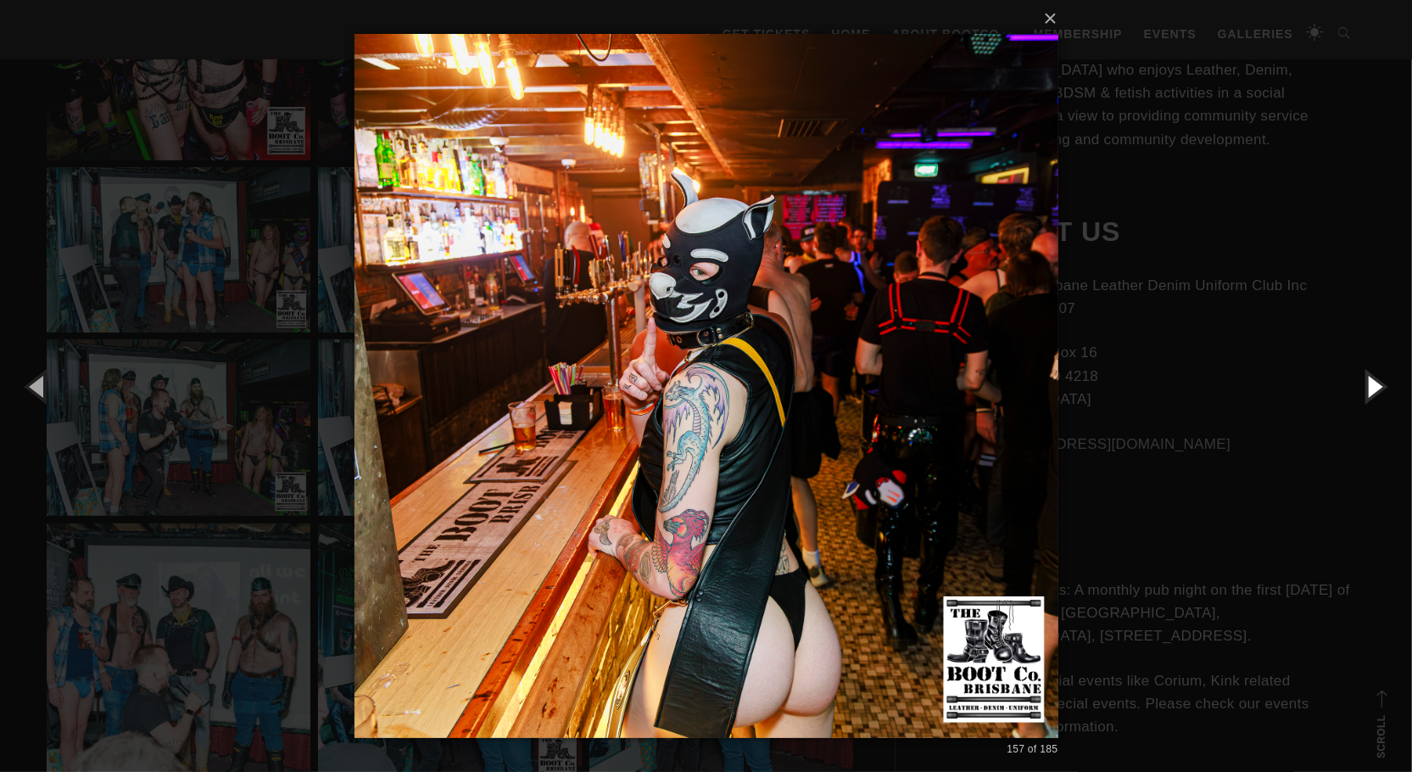
click at [1368, 380] on button "button" at bounding box center [1373, 385] width 76 height 93
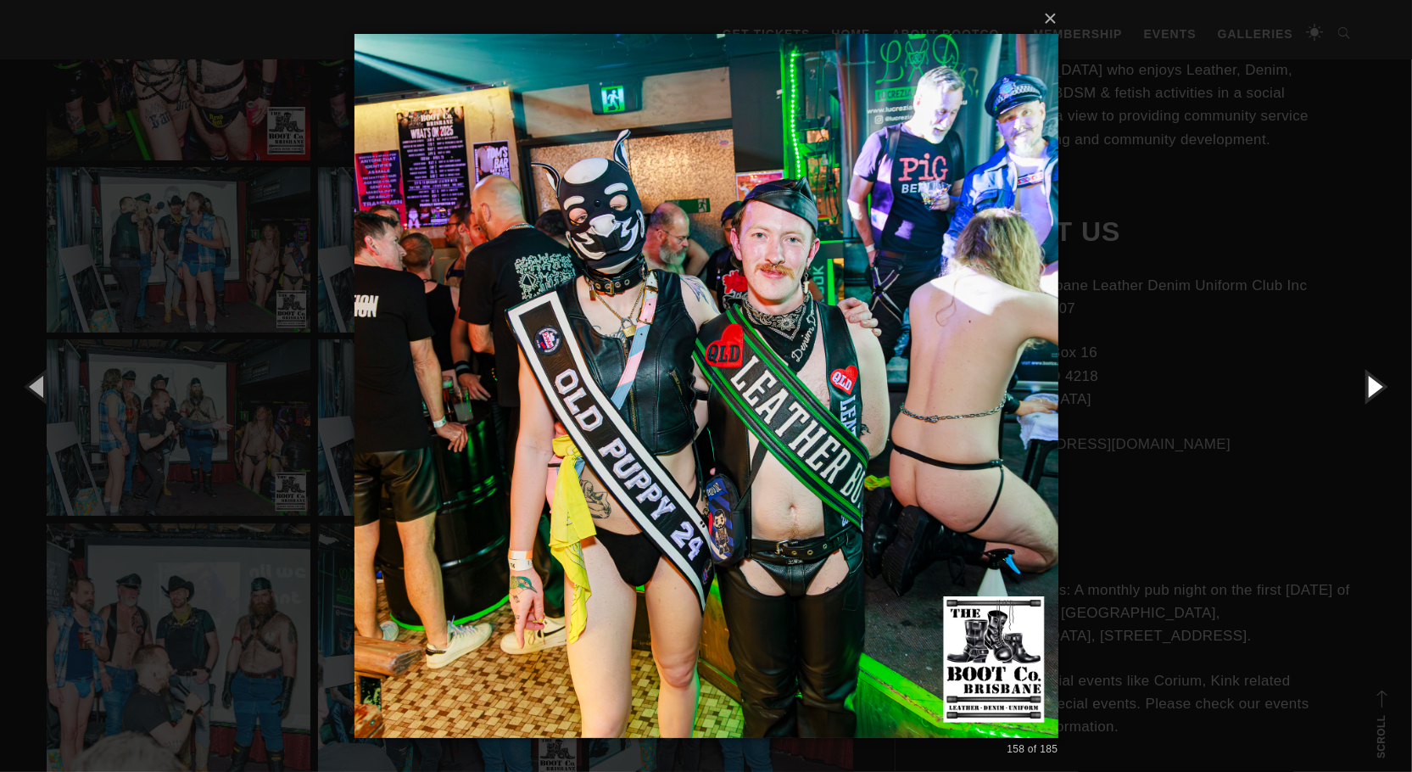
click at [1368, 380] on button "button" at bounding box center [1373, 385] width 76 height 93
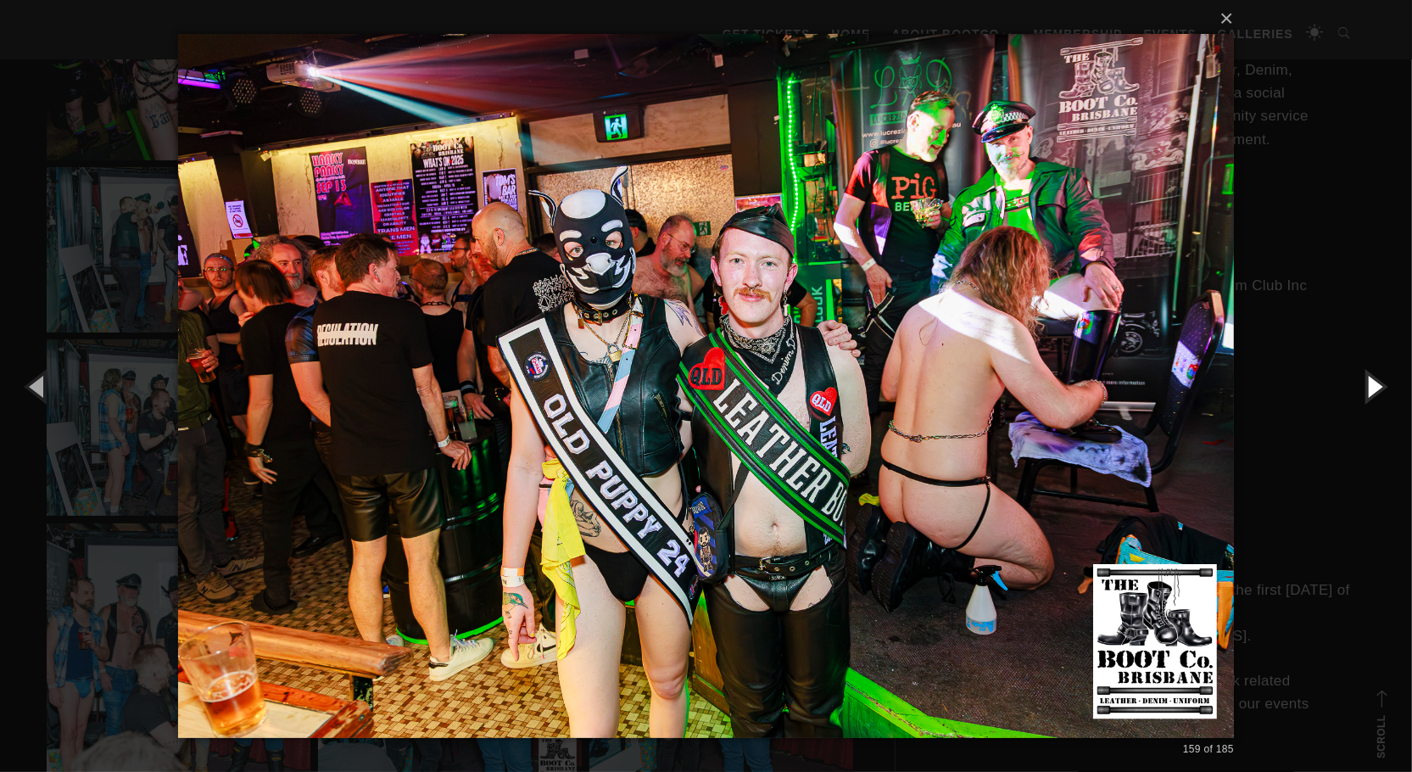
click at [1368, 380] on button "button" at bounding box center [1373, 385] width 76 height 93
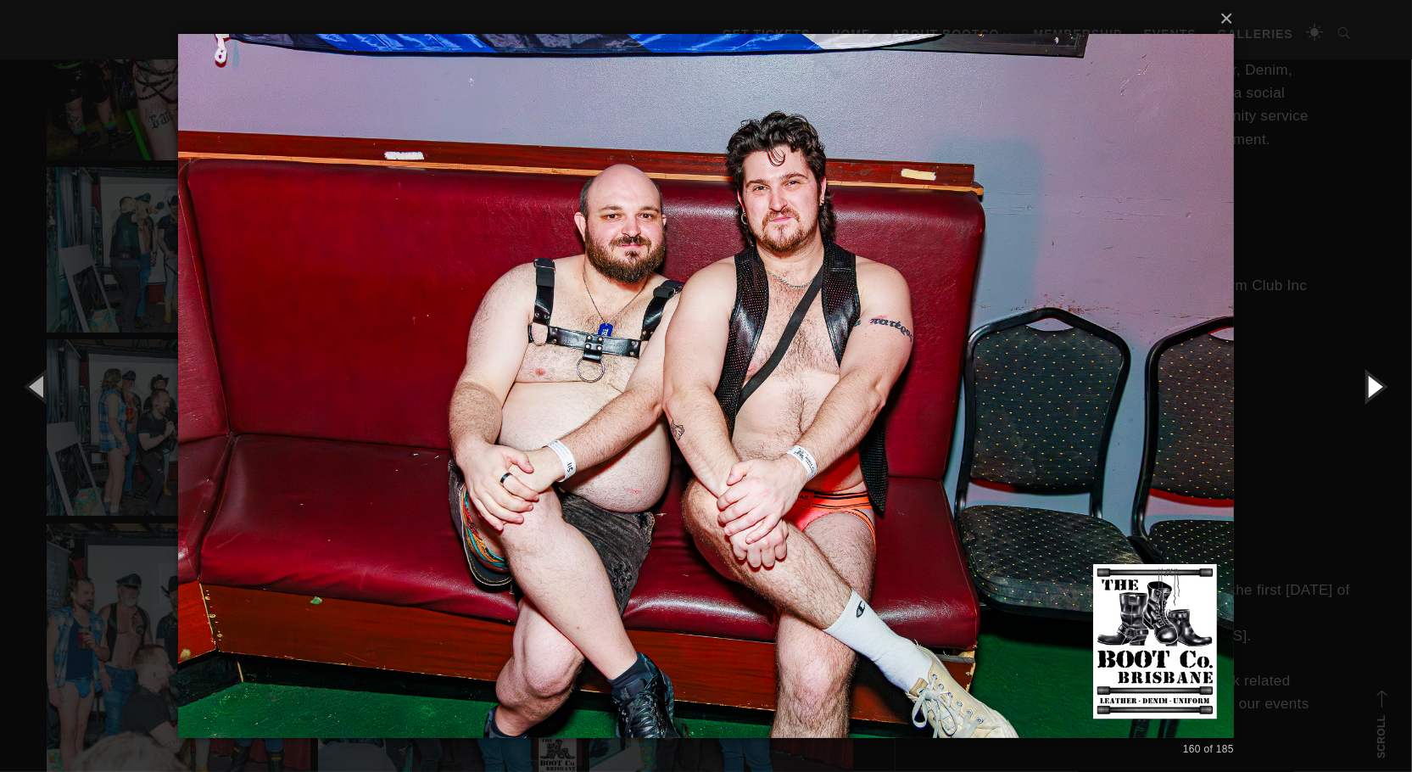
click at [1368, 380] on button "button" at bounding box center [1373, 385] width 76 height 93
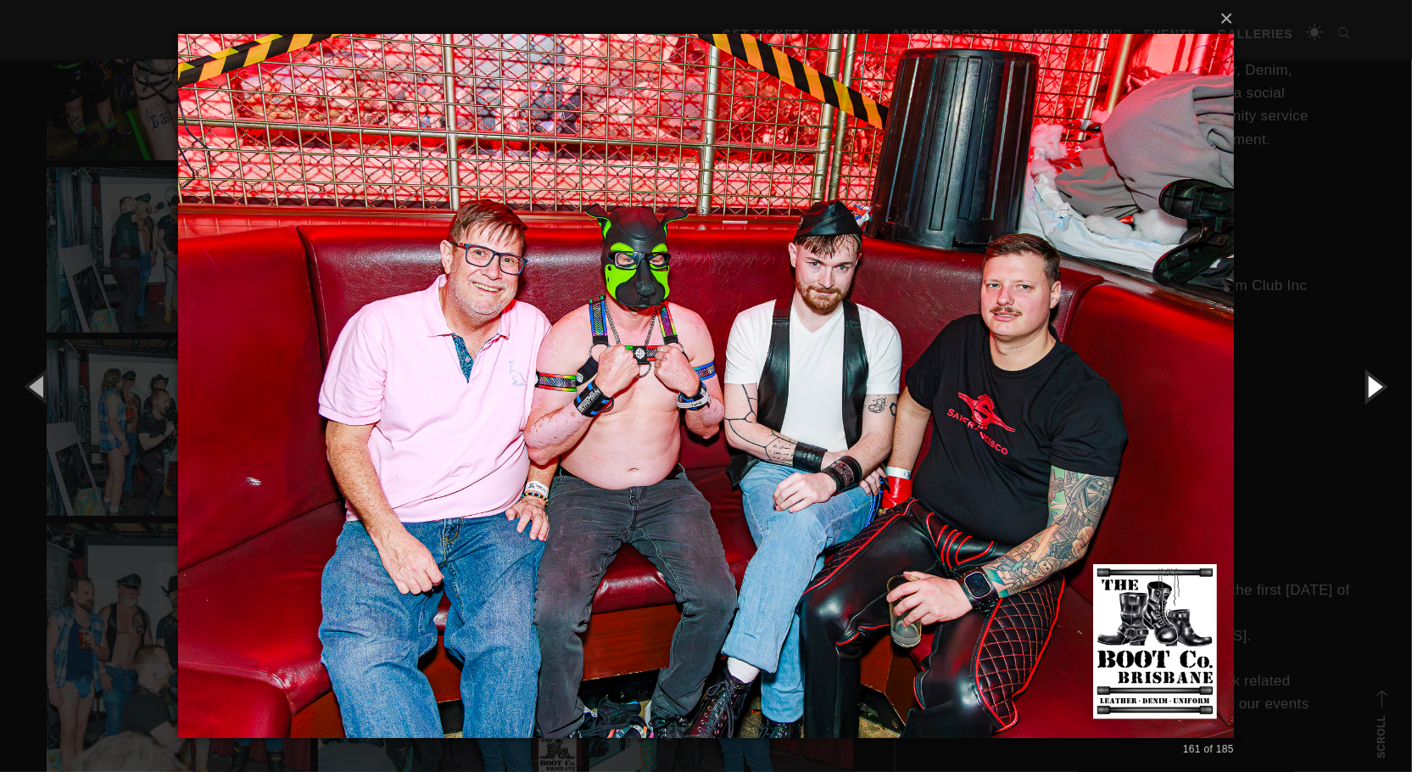
click at [1368, 380] on button "button" at bounding box center [1373, 385] width 76 height 93
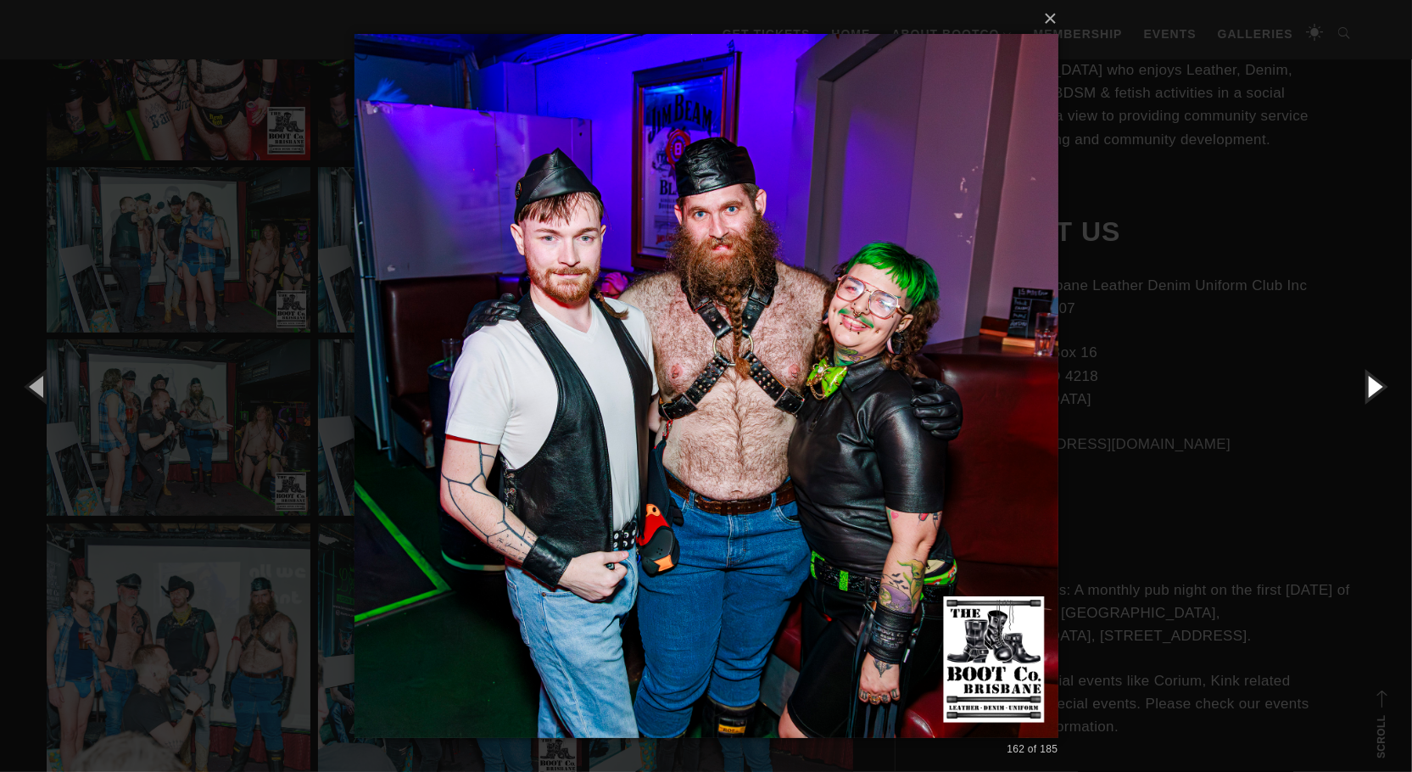
click at [1368, 380] on button "button" at bounding box center [1373, 385] width 76 height 93
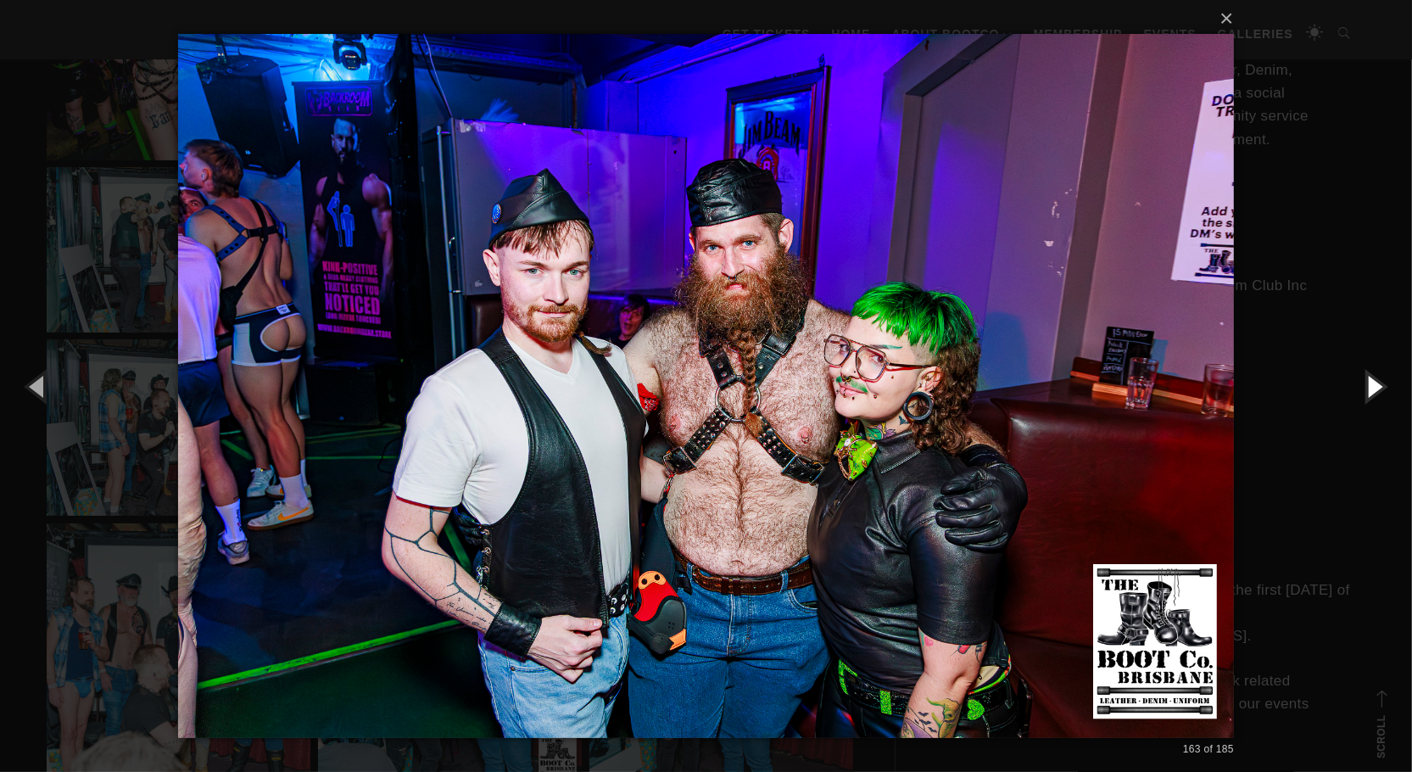
click at [1368, 380] on button "button" at bounding box center [1373, 385] width 76 height 93
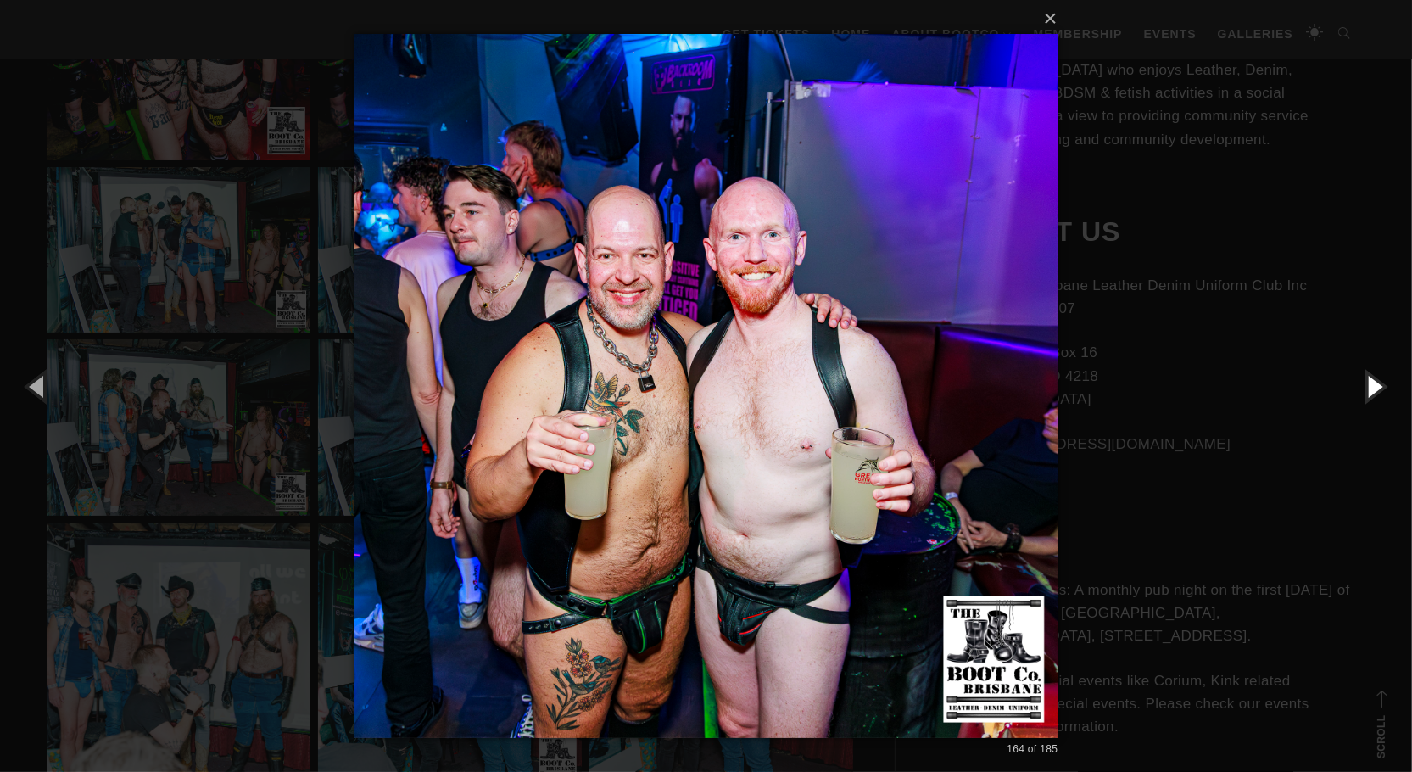
click at [1368, 380] on button "button" at bounding box center [1373, 385] width 76 height 93
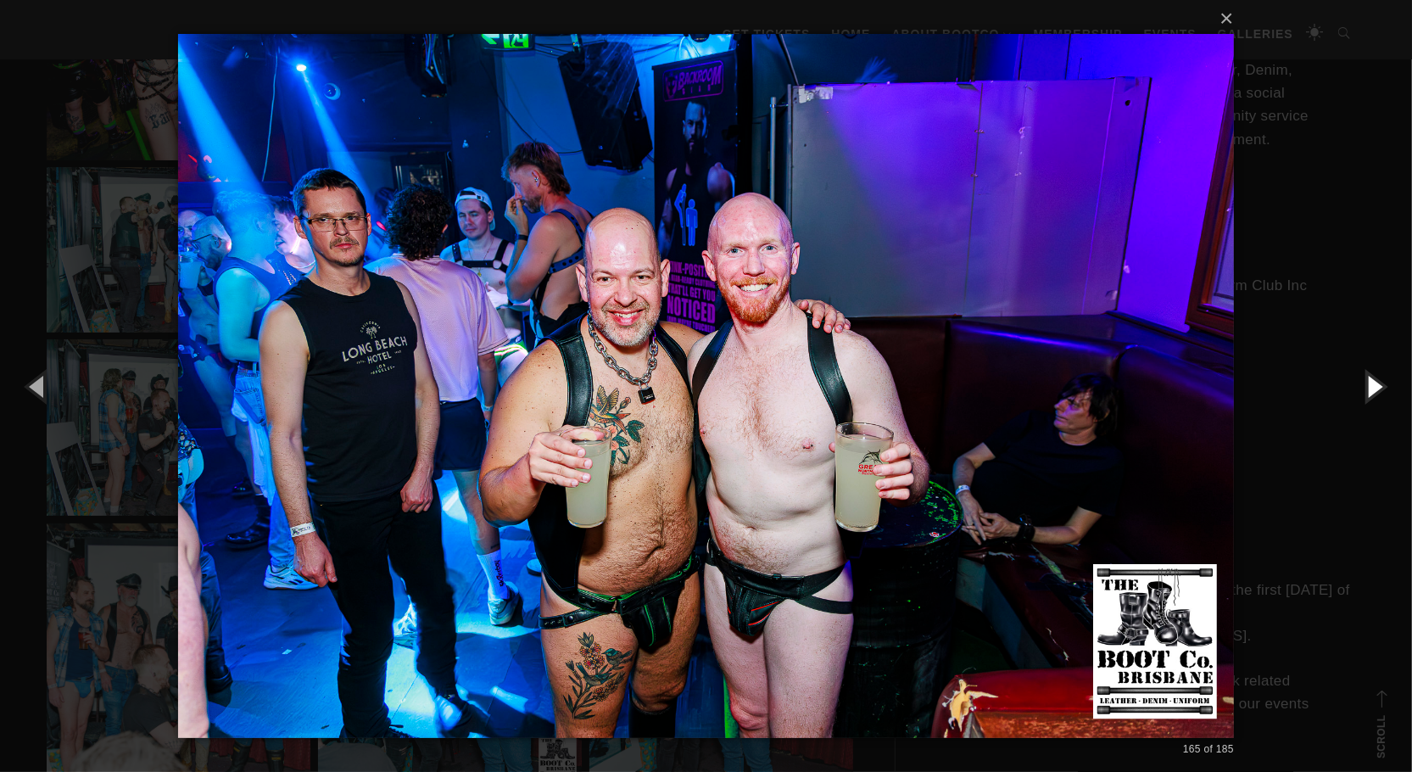
click at [1368, 380] on button "button" at bounding box center [1373, 385] width 76 height 93
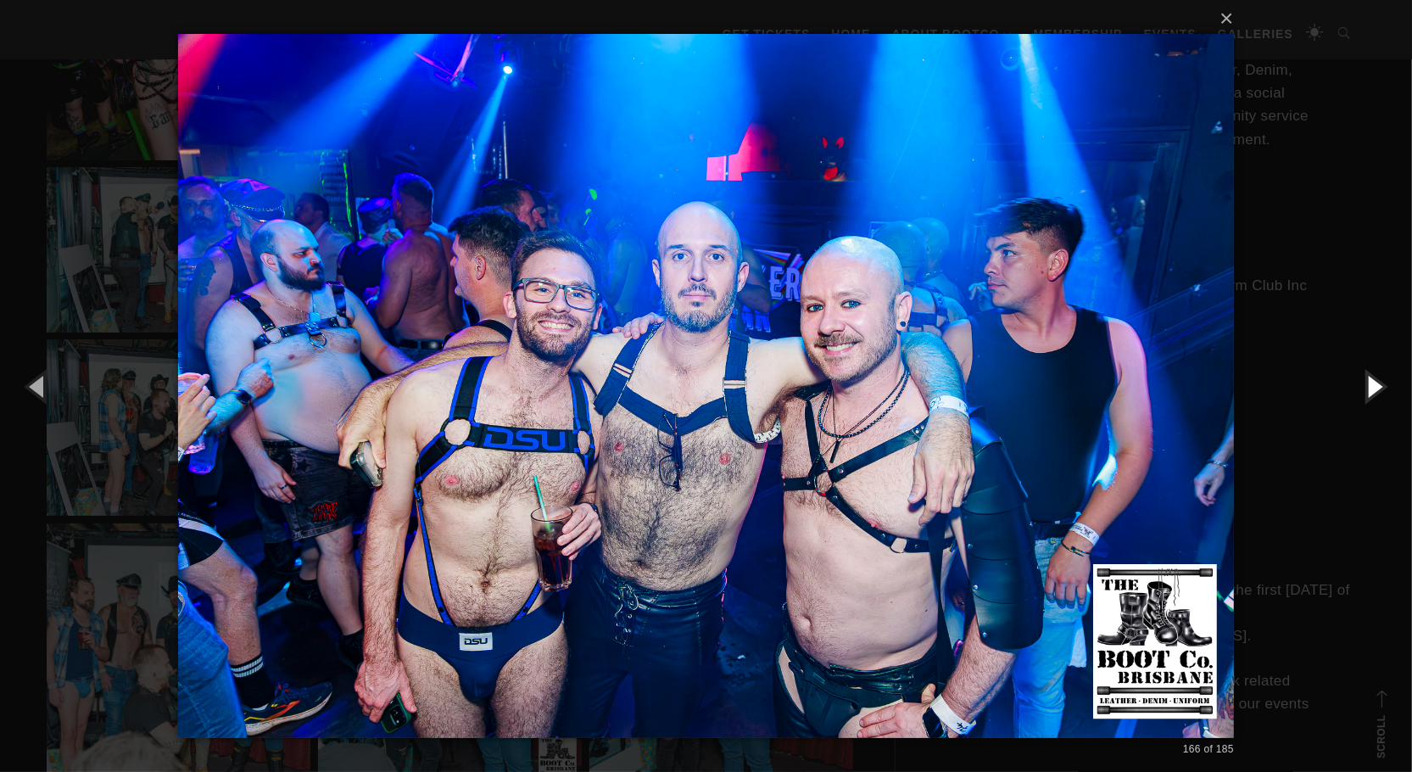
click at [1368, 380] on button "button" at bounding box center [1373, 385] width 76 height 93
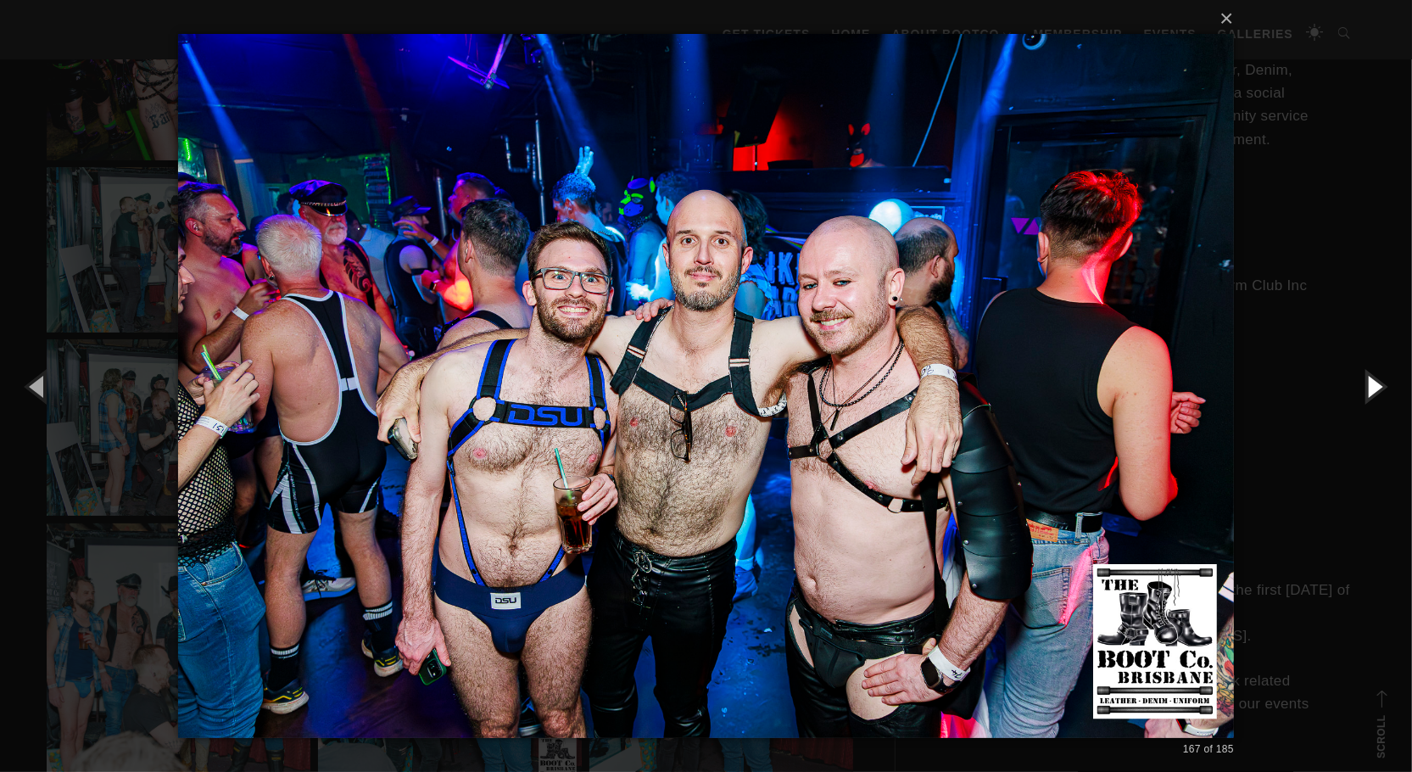
click at [1368, 380] on button "button" at bounding box center [1373, 385] width 76 height 93
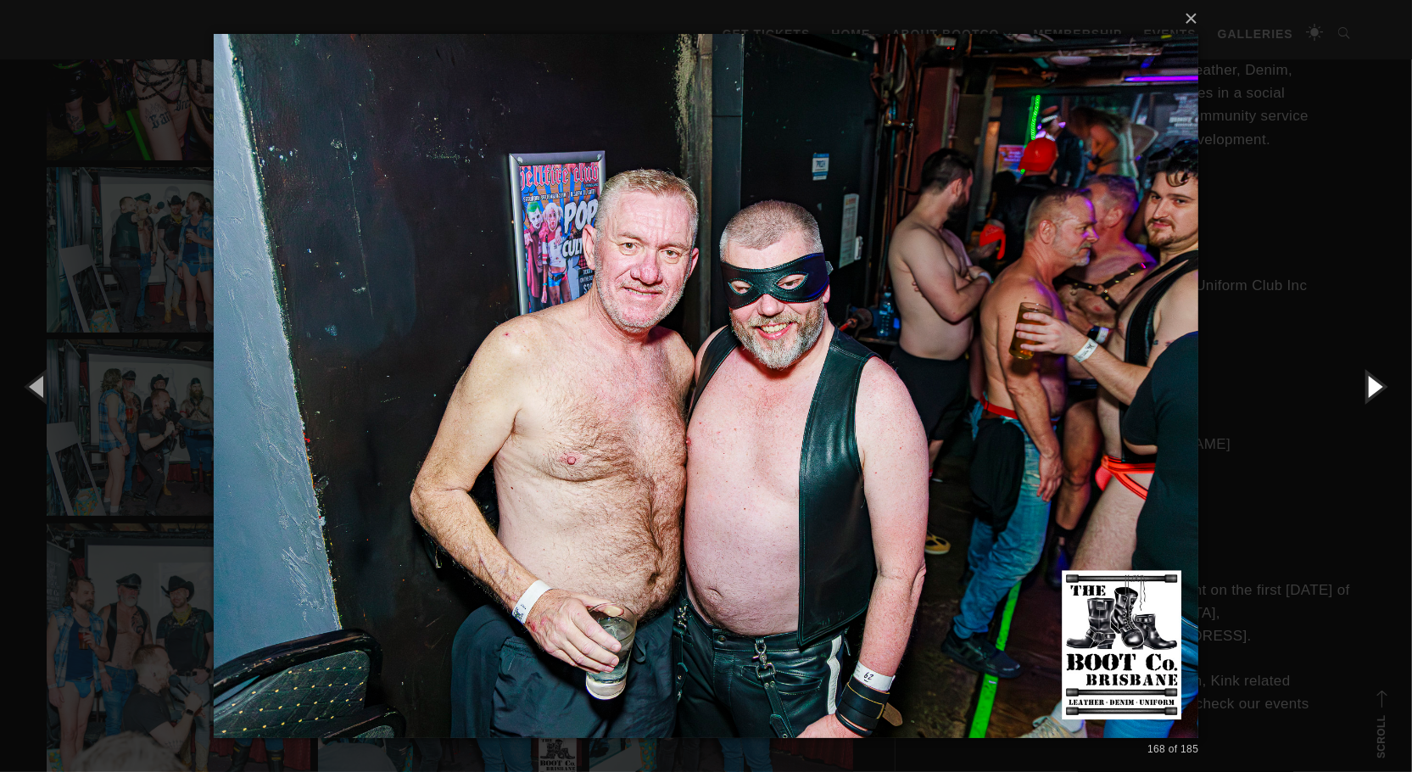
click at [1368, 380] on button "button" at bounding box center [1373, 385] width 76 height 93
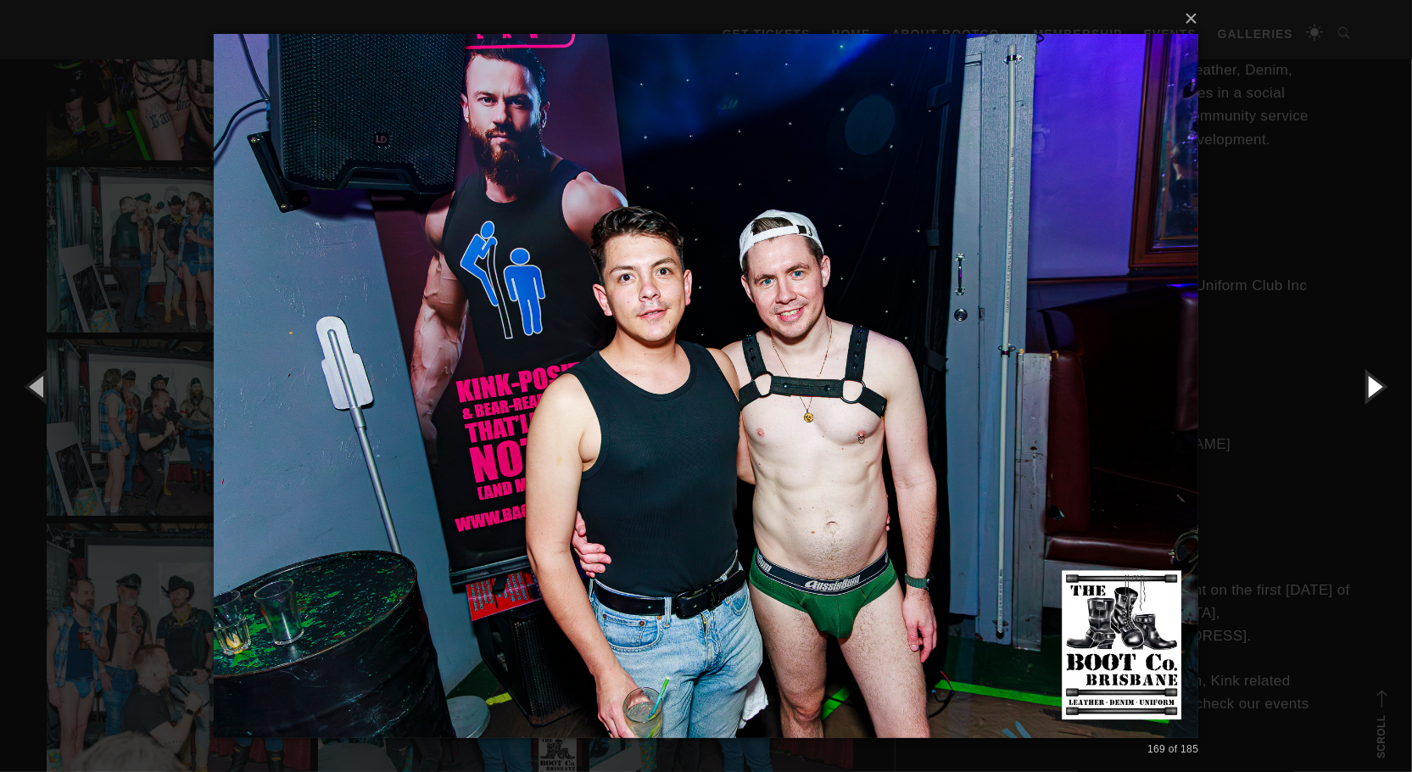
click at [1368, 380] on button "button" at bounding box center [1373, 385] width 76 height 93
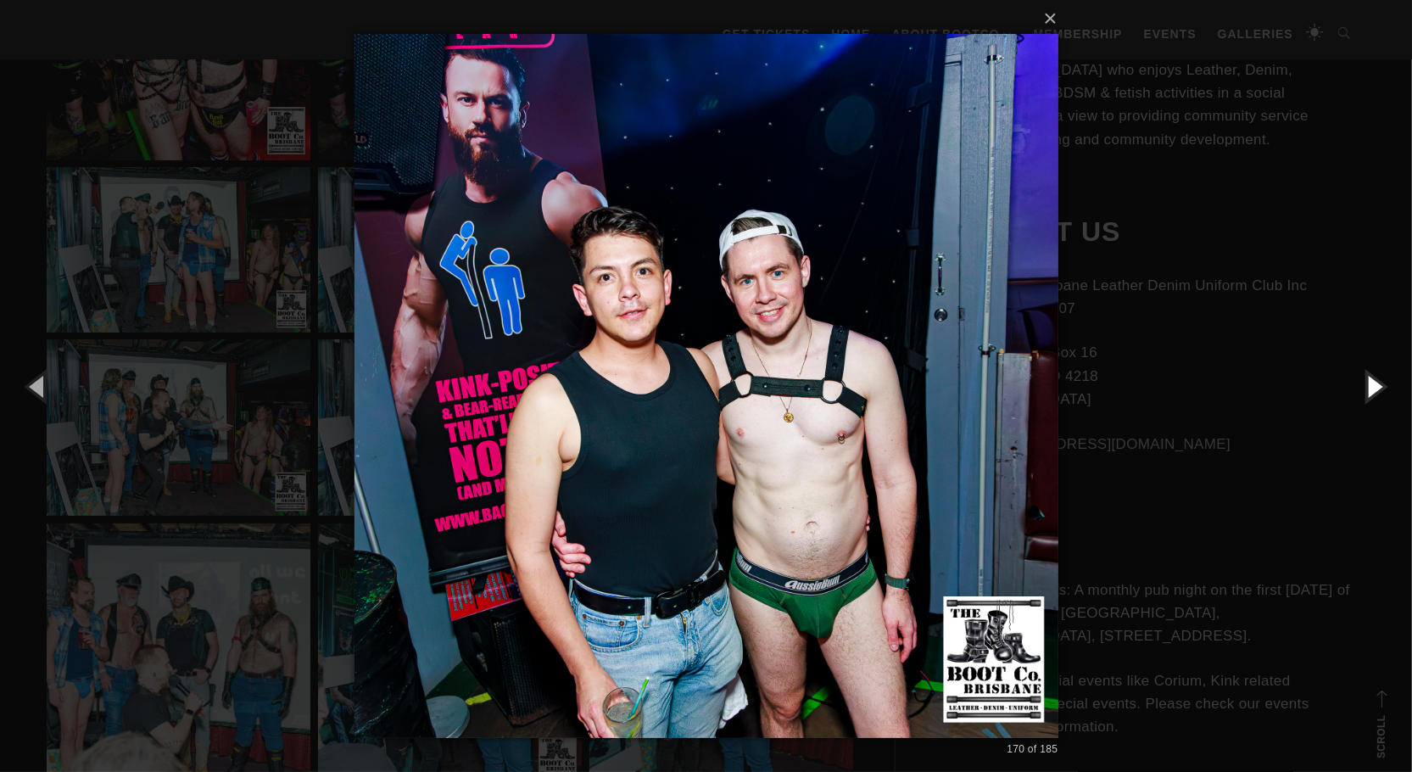
click at [1368, 380] on button "button" at bounding box center [1373, 385] width 76 height 93
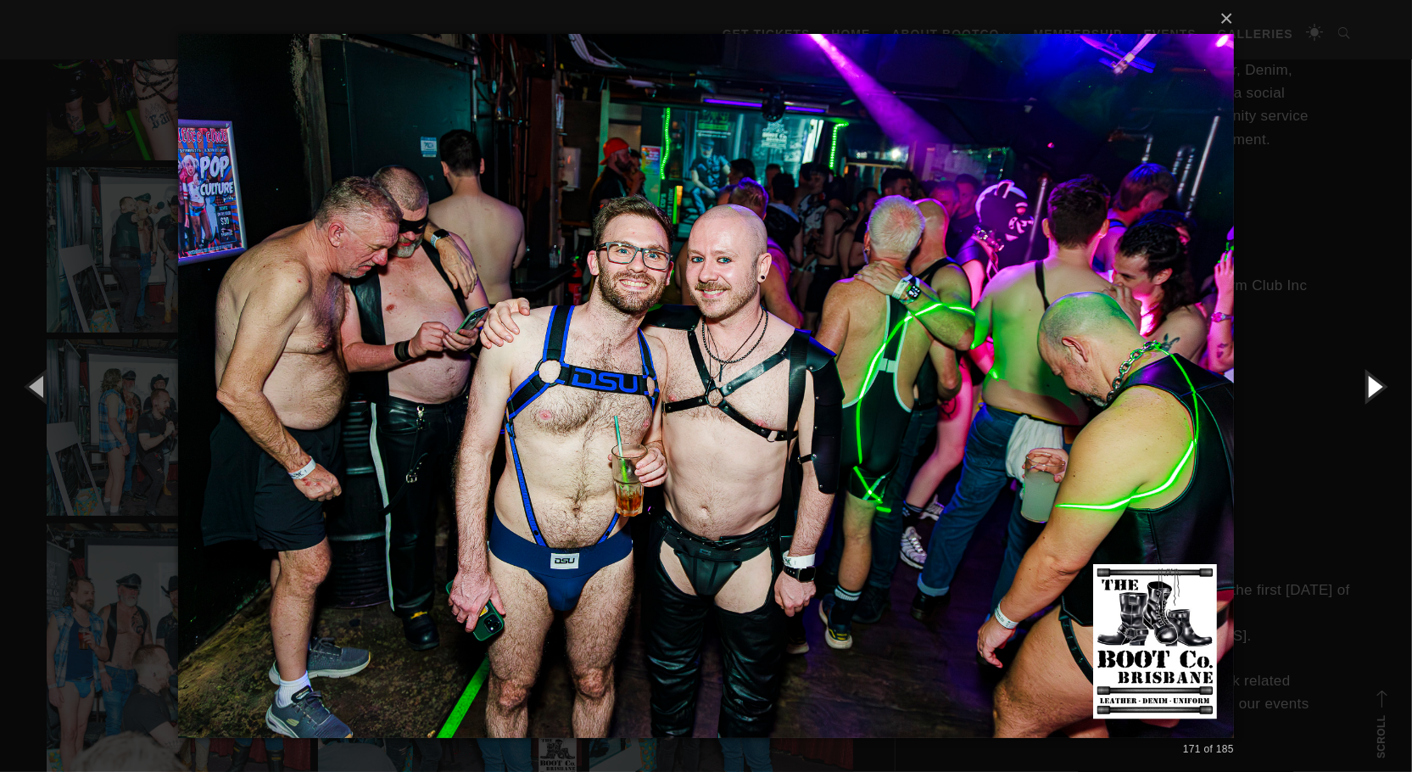
click at [1368, 380] on button "button" at bounding box center [1373, 385] width 76 height 93
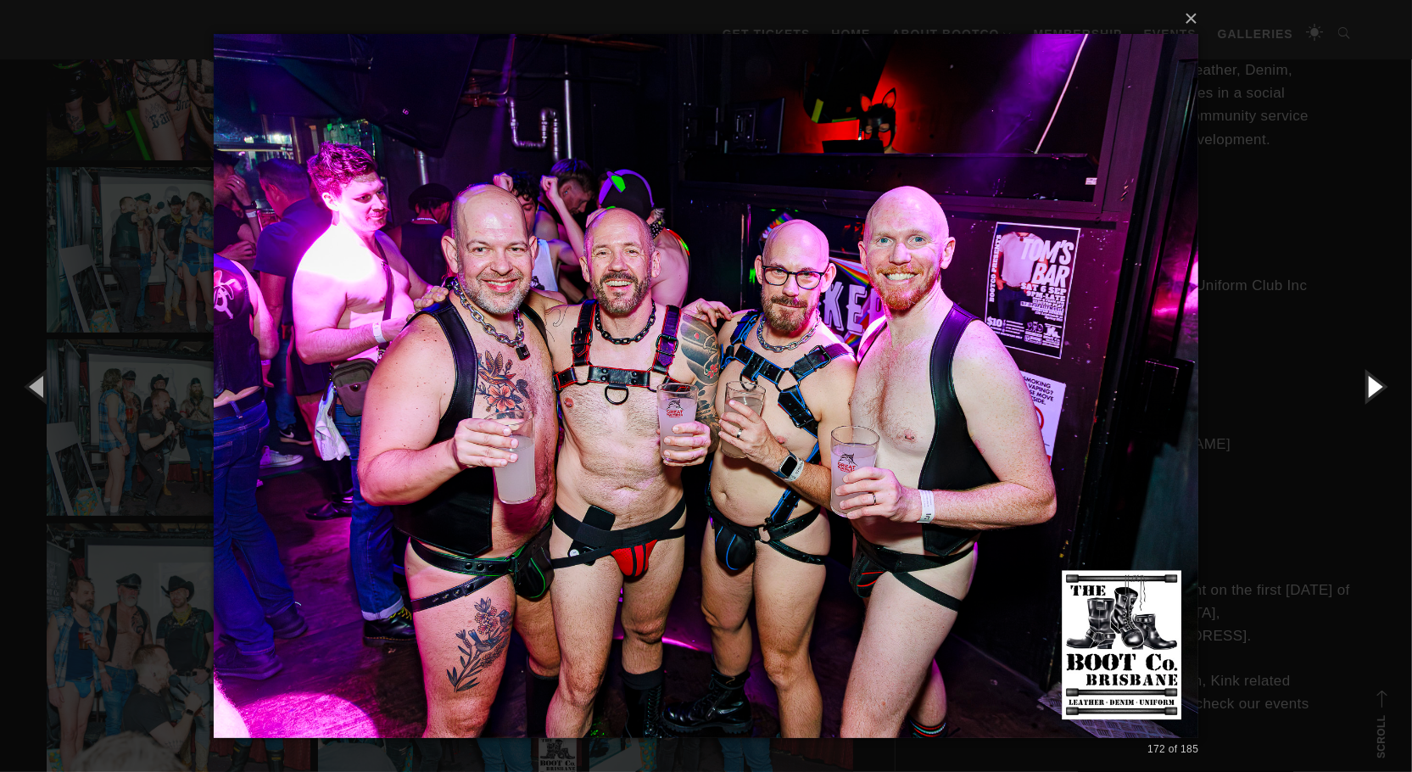
click at [1368, 380] on button "button" at bounding box center [1373, 385] width 76 height 93
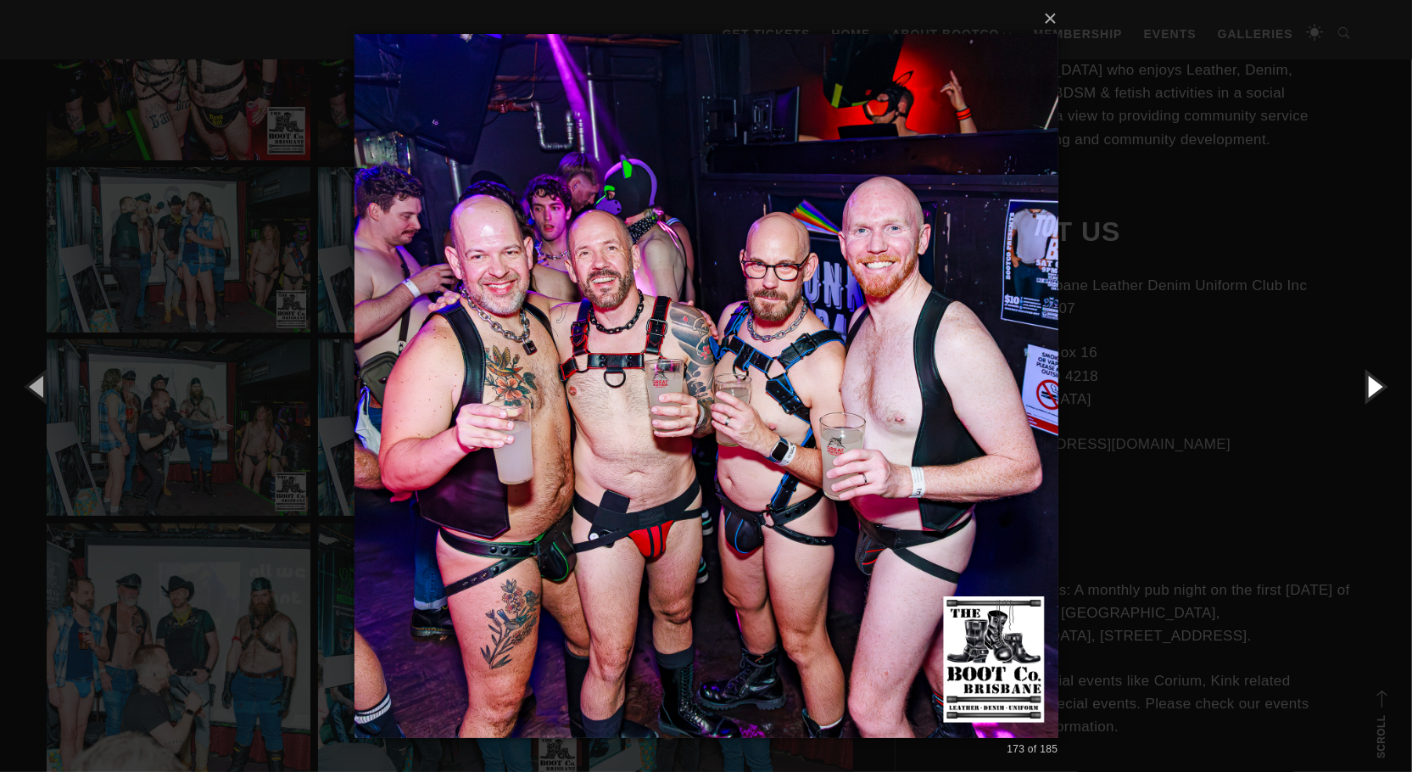
click at [1368, 380] on button "button" at bounding box center [1373, 385] width 76 height 93
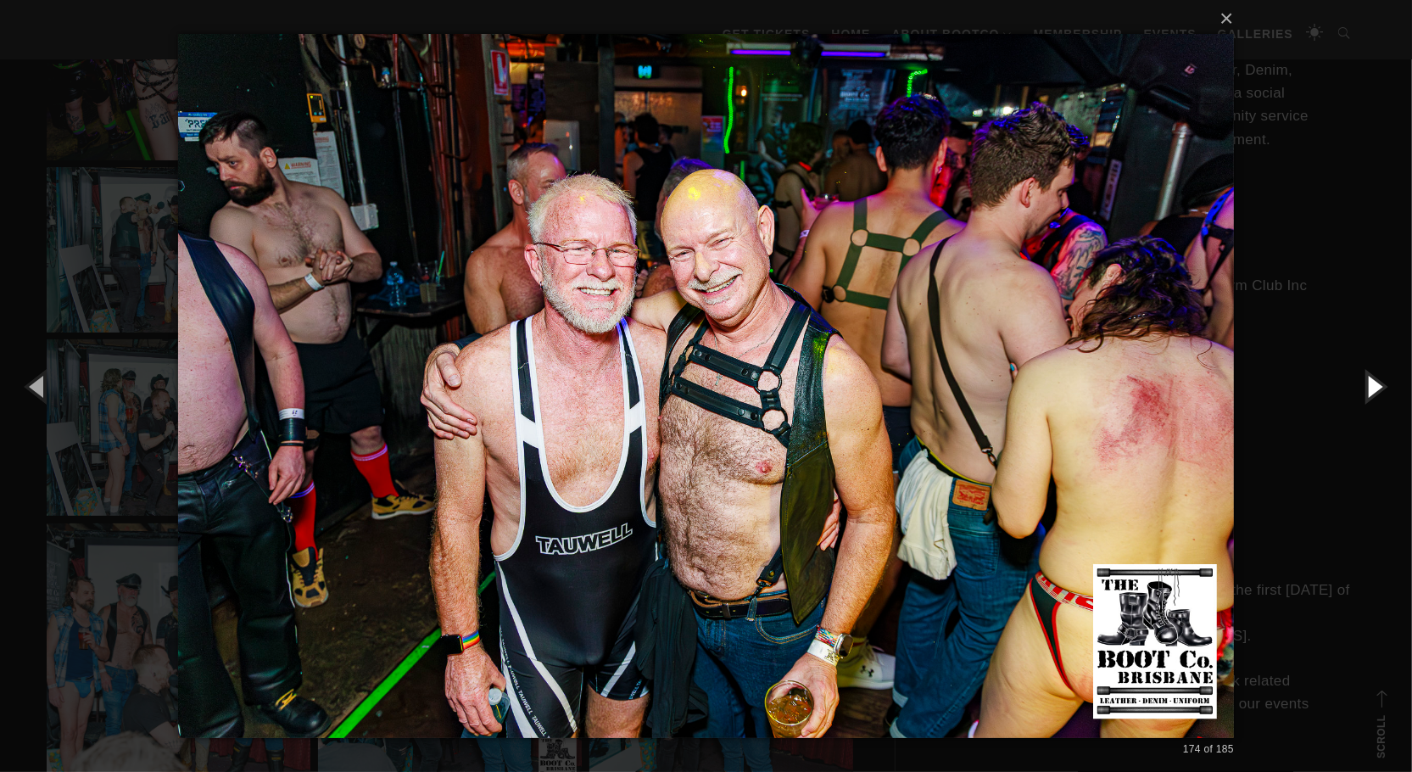
click at [1368, 380] on button "button" at bounding box center [1373, 385] width 76 height 93
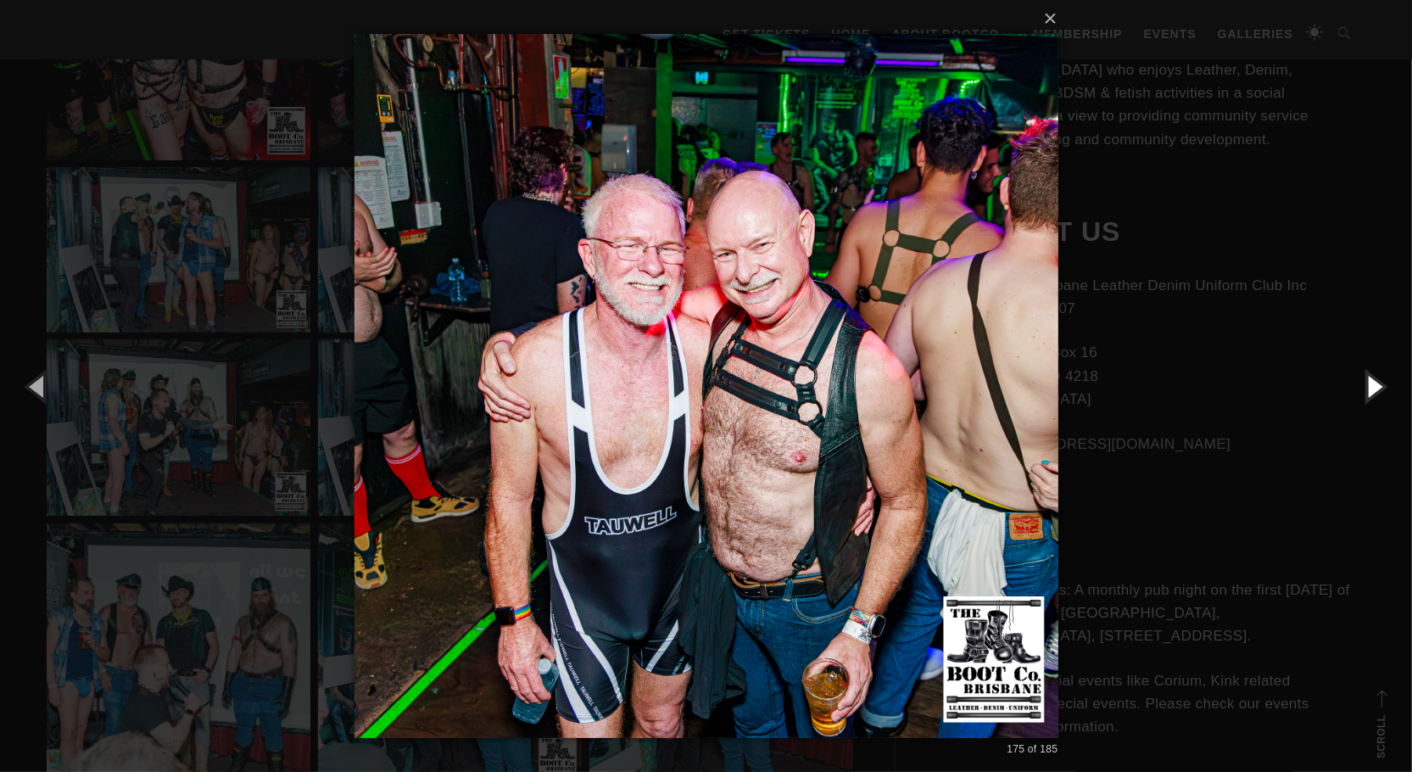
click at [1368, 380] on button "button" at bounding box center [1373, 385] width 76 height 93
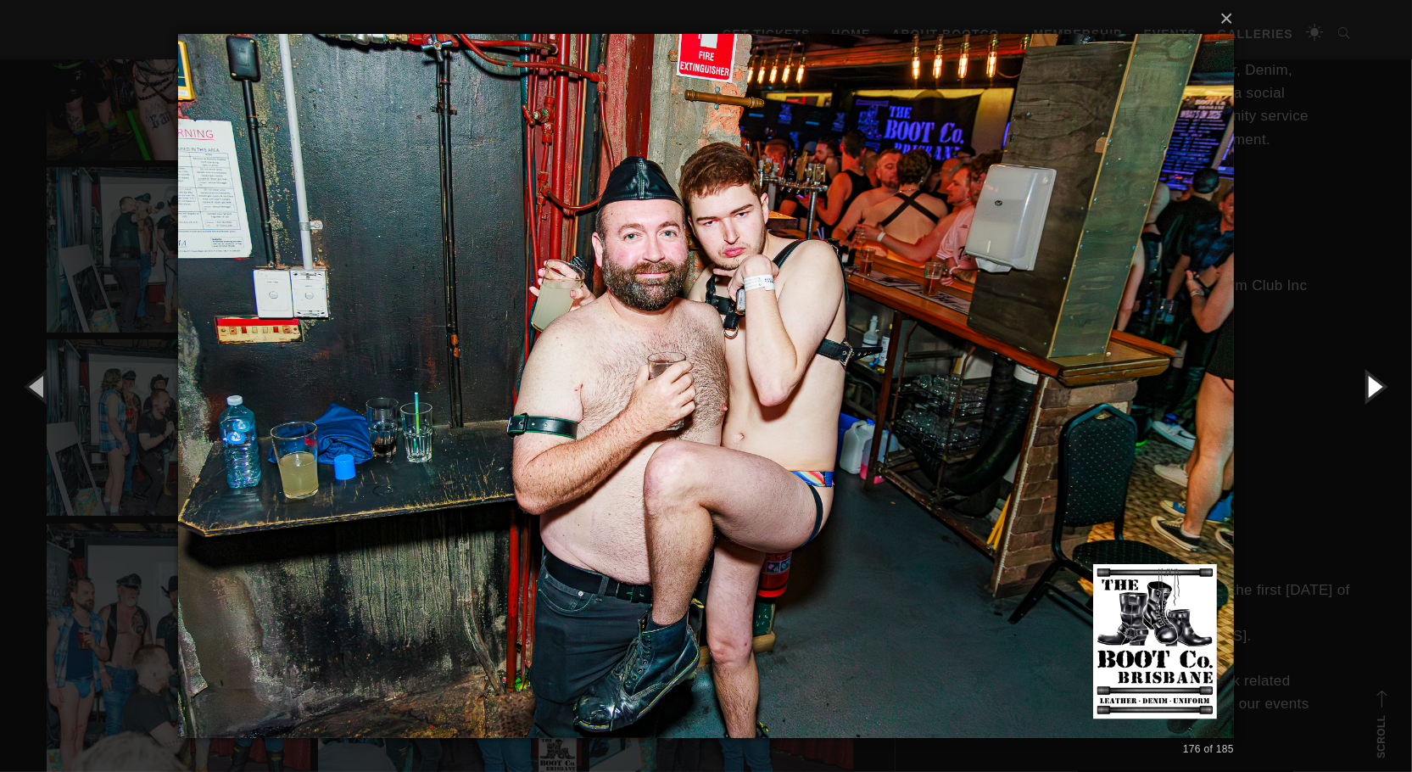
click at [1368, 380] on button "button" at bounding box center [1373, 385] width 76 height 93
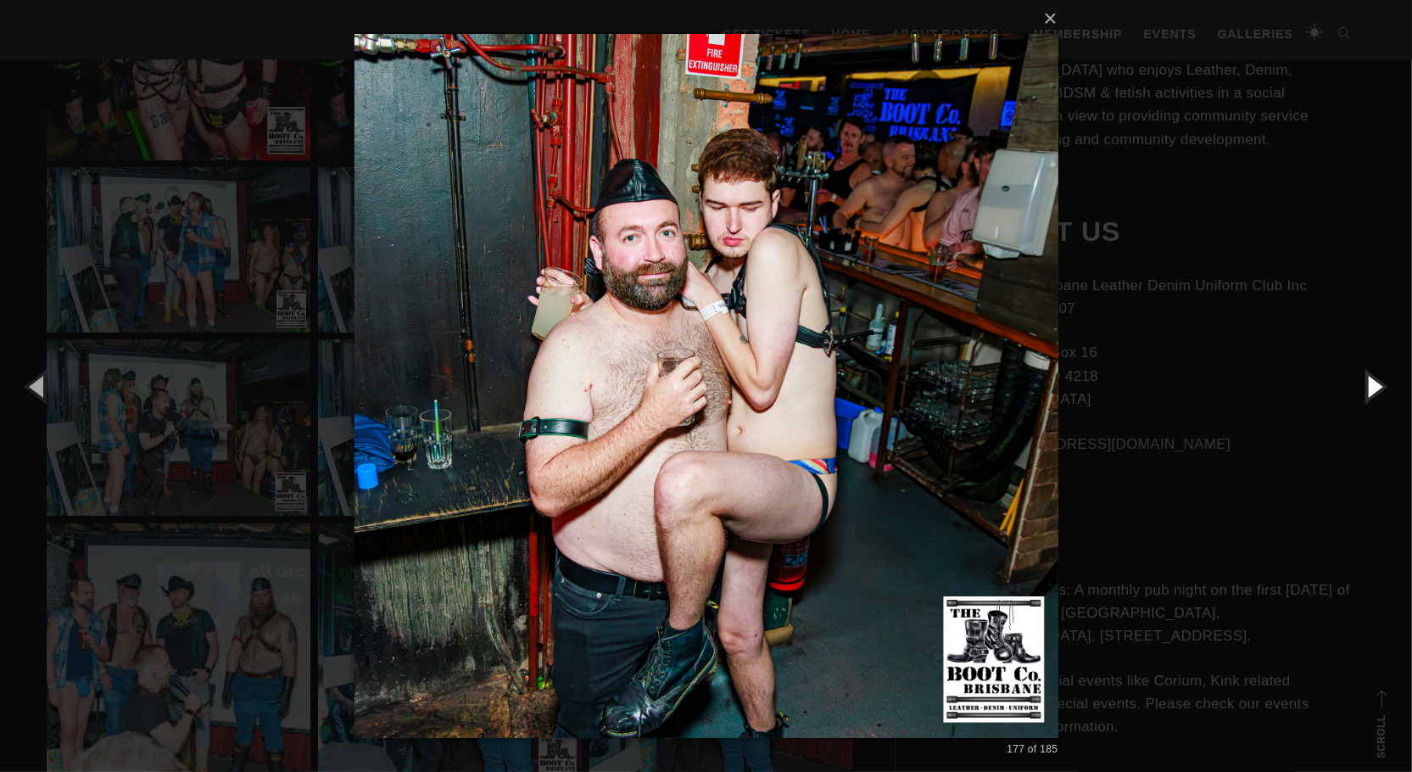
click at [1368, 380] on button "button" at bounding box center [1373, 385] width 76 height 93
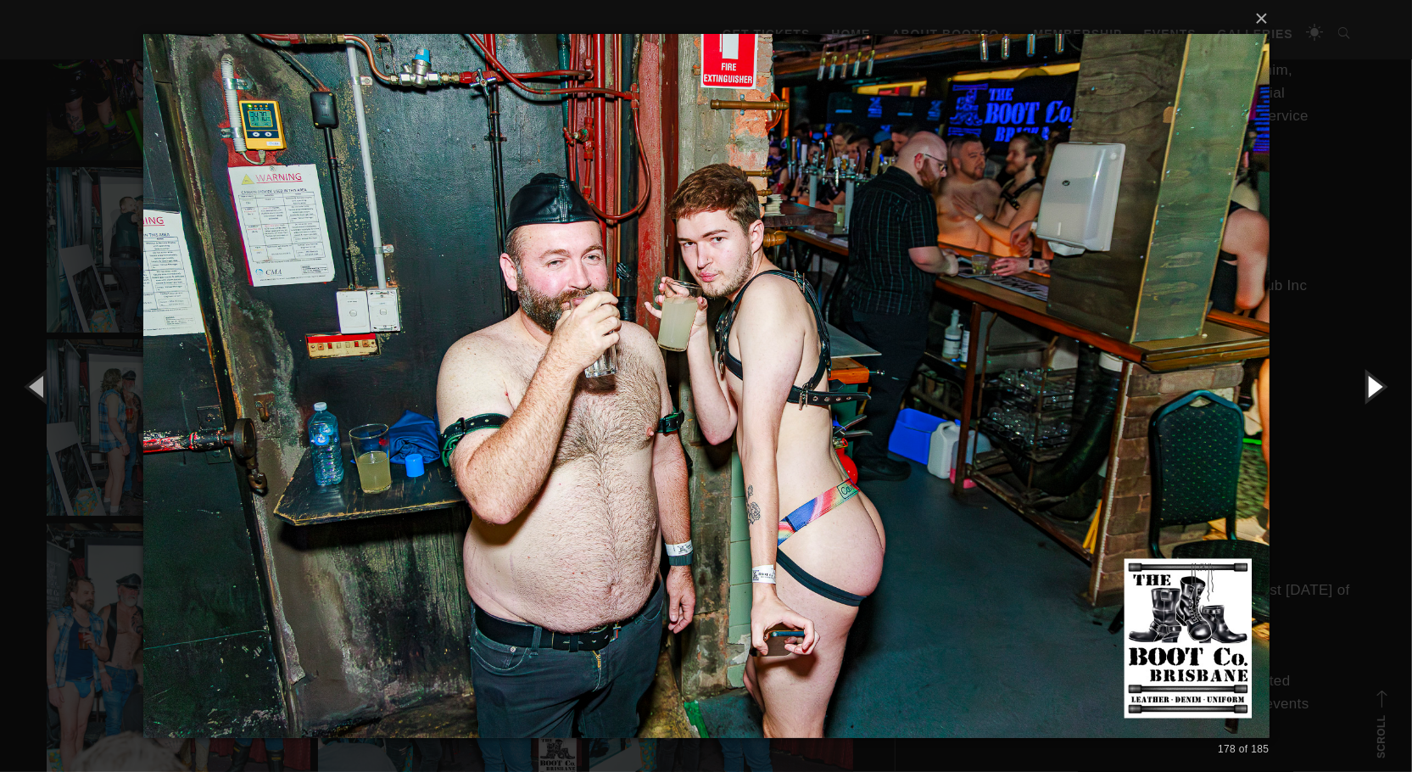
click at [1368, 380] on button "button" at bounding box center [1373, 385] width 76 height 93
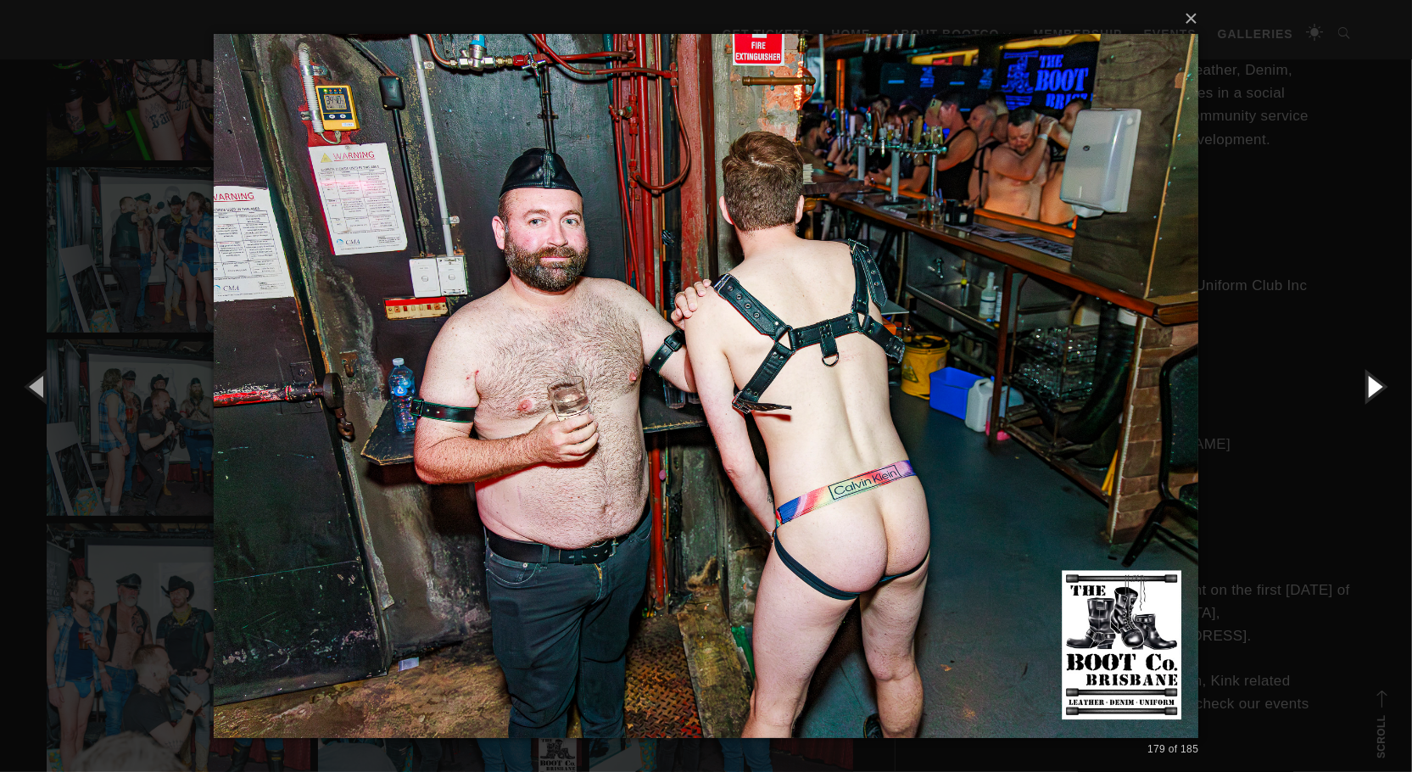
click at [1368, 380] on button "button" at bounding box center [1373, 385] width 76 height 93
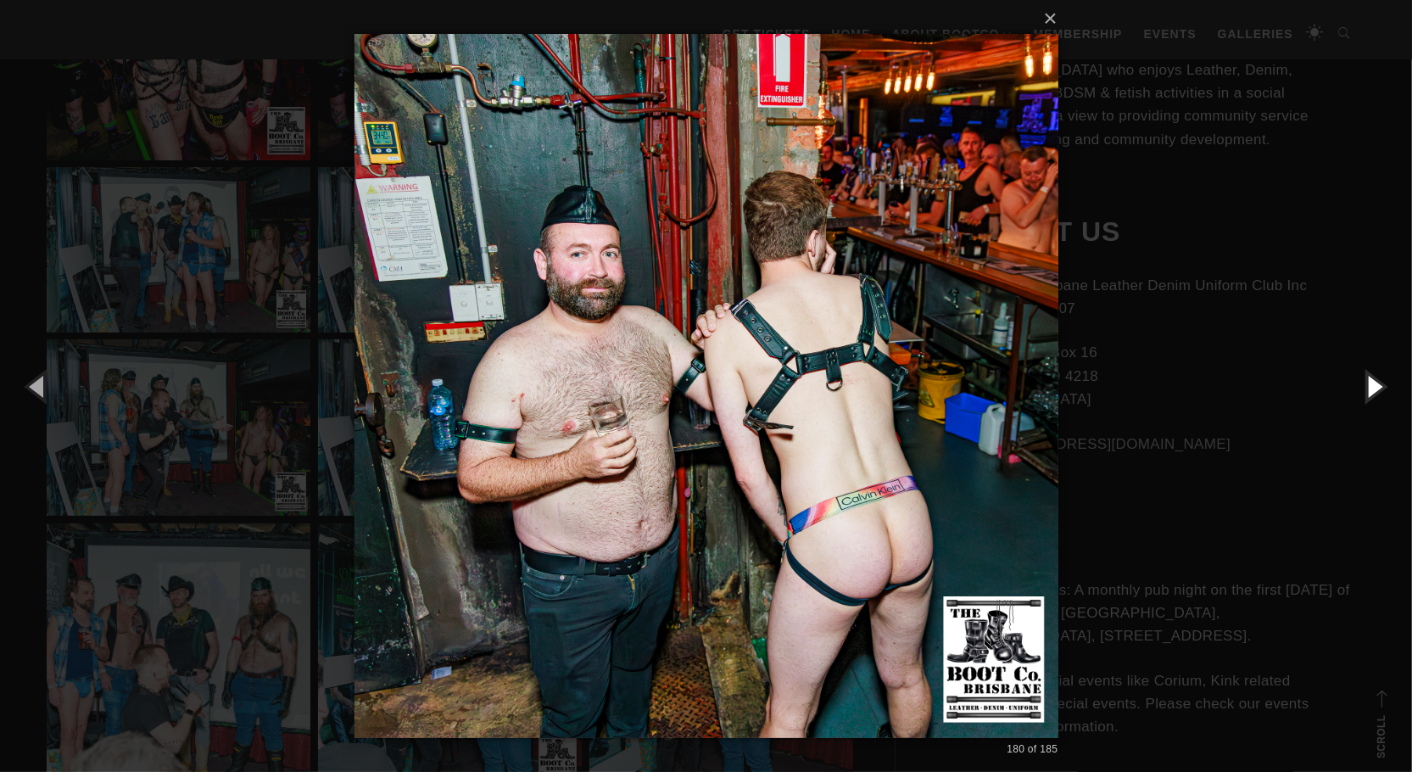
click at [1368, 380] on button "button" at bounding box center [1373, 385] width 76 height 93
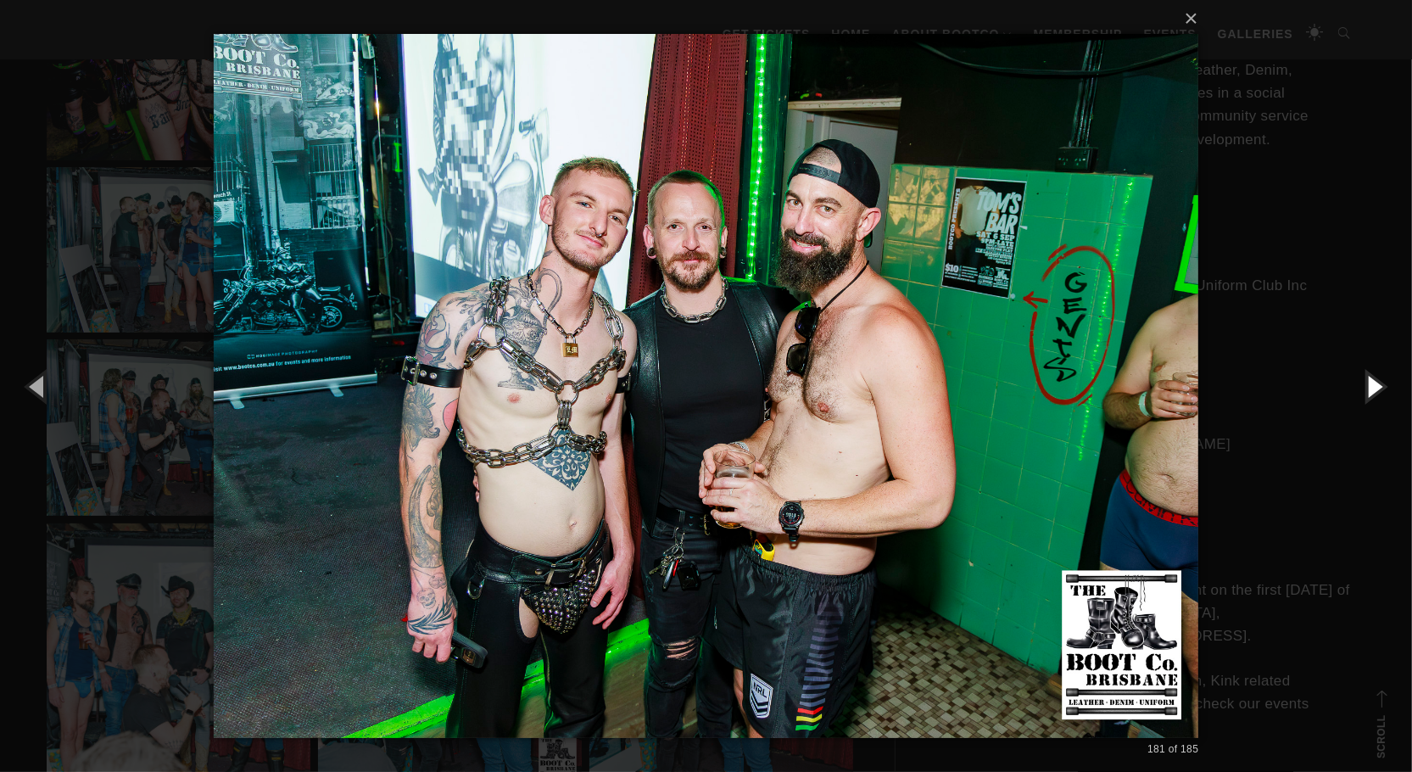
click at [1368, 380] on button "button" at bounding box center [1373, 385] width 76 height 93
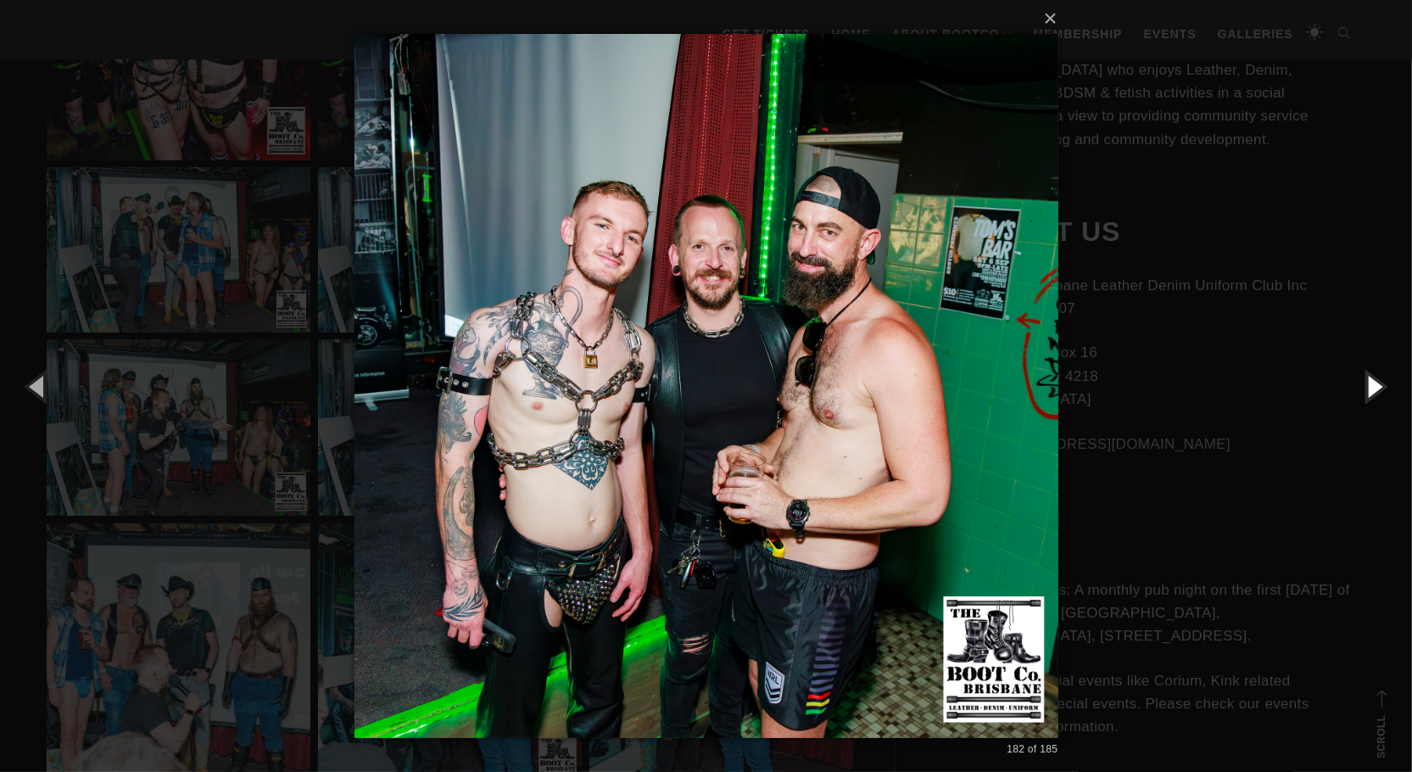
click at [1368, 380] on button "button" at bounding box center [1373, 385] width 76 height 93
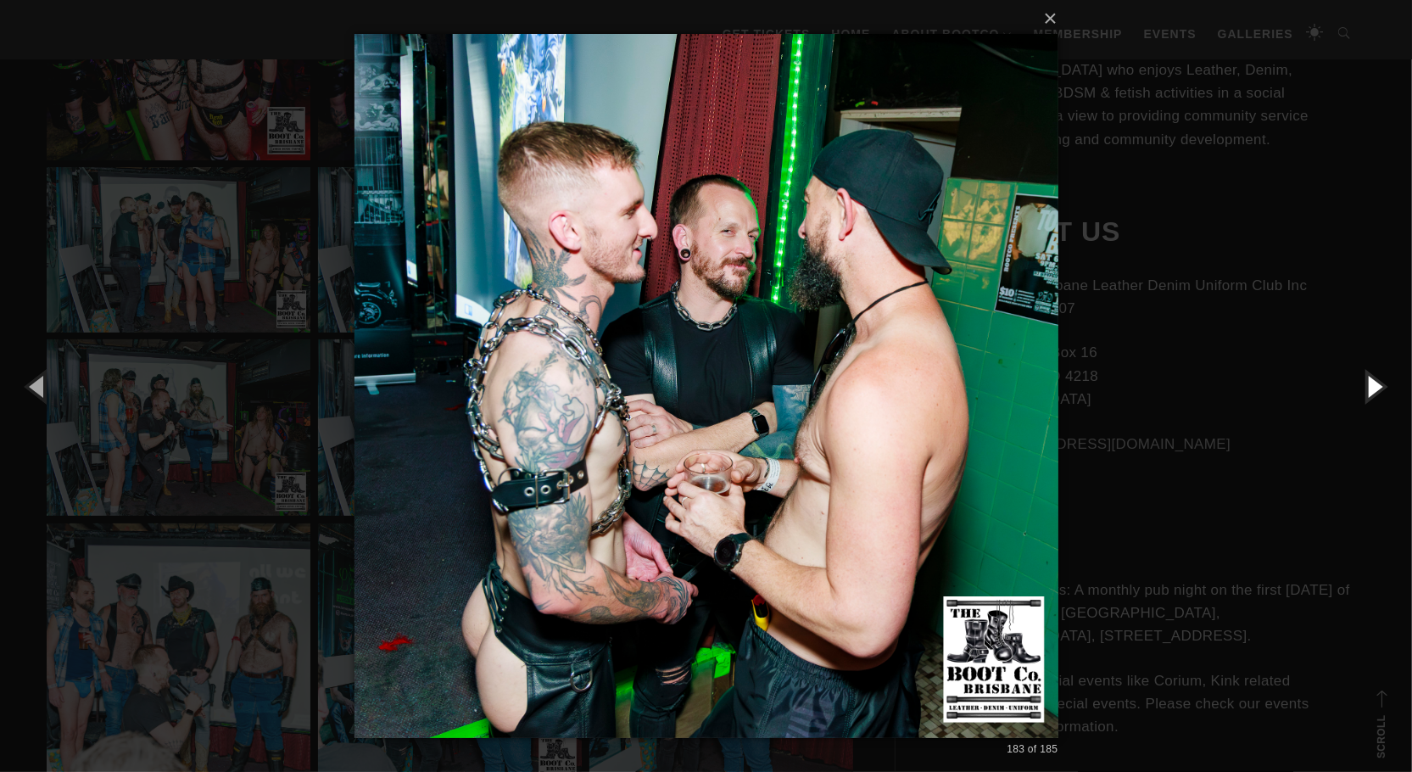
click at [1368, 380] on button "button" at bounding box center [1373, 385] width 76 height 93
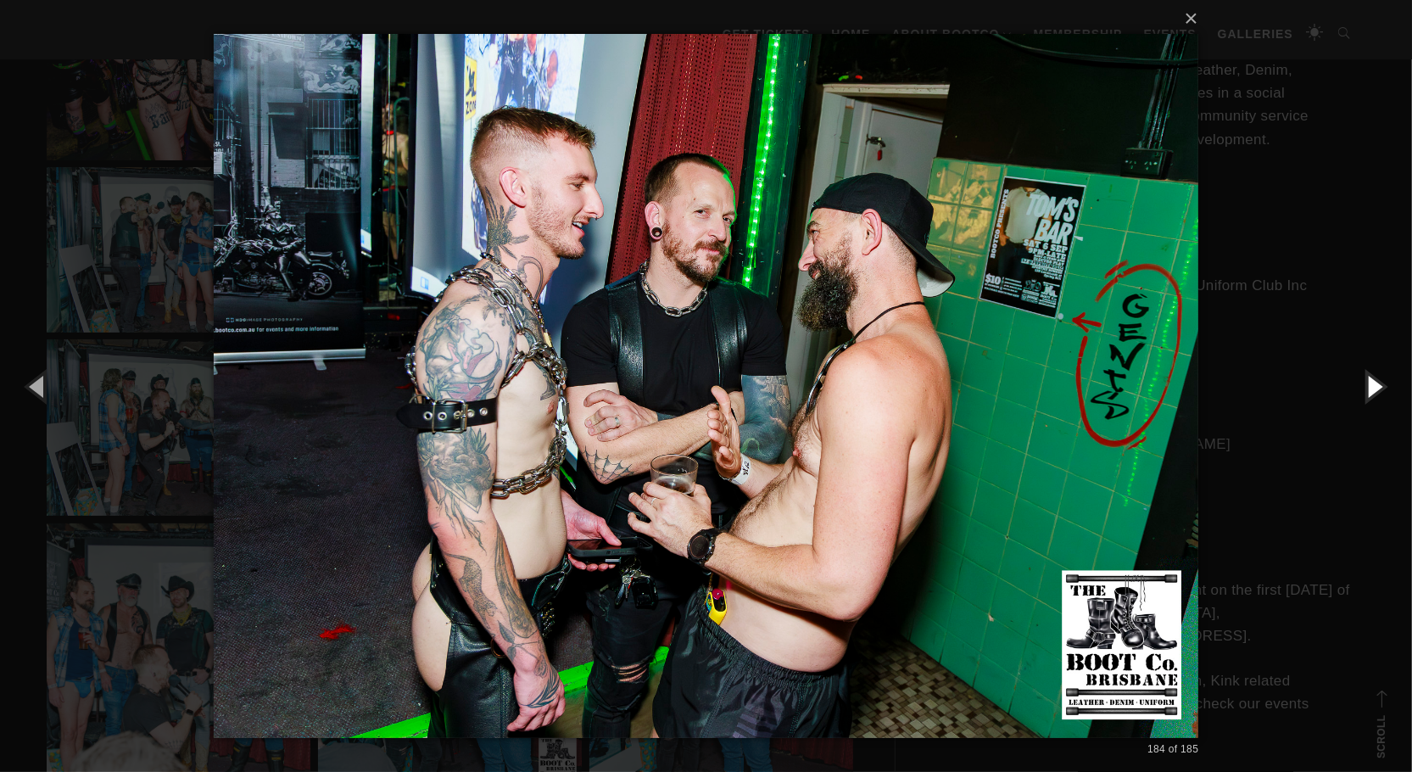
click at [1368, 380] on button "button" at bounding box center [1373, 385] width 76 height 93
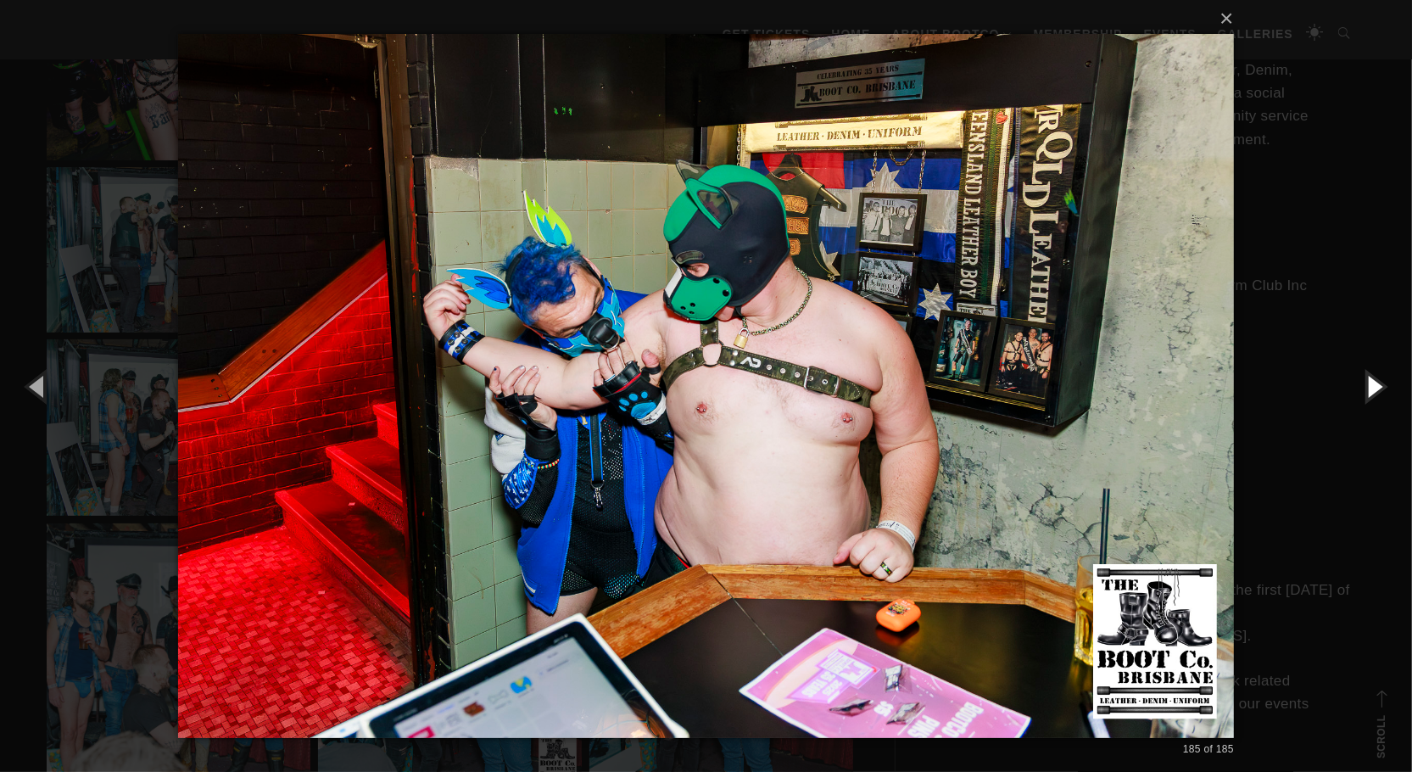
click at [1368, 380] on button "button" at bounding box center [1373, 385] width 76 height 93
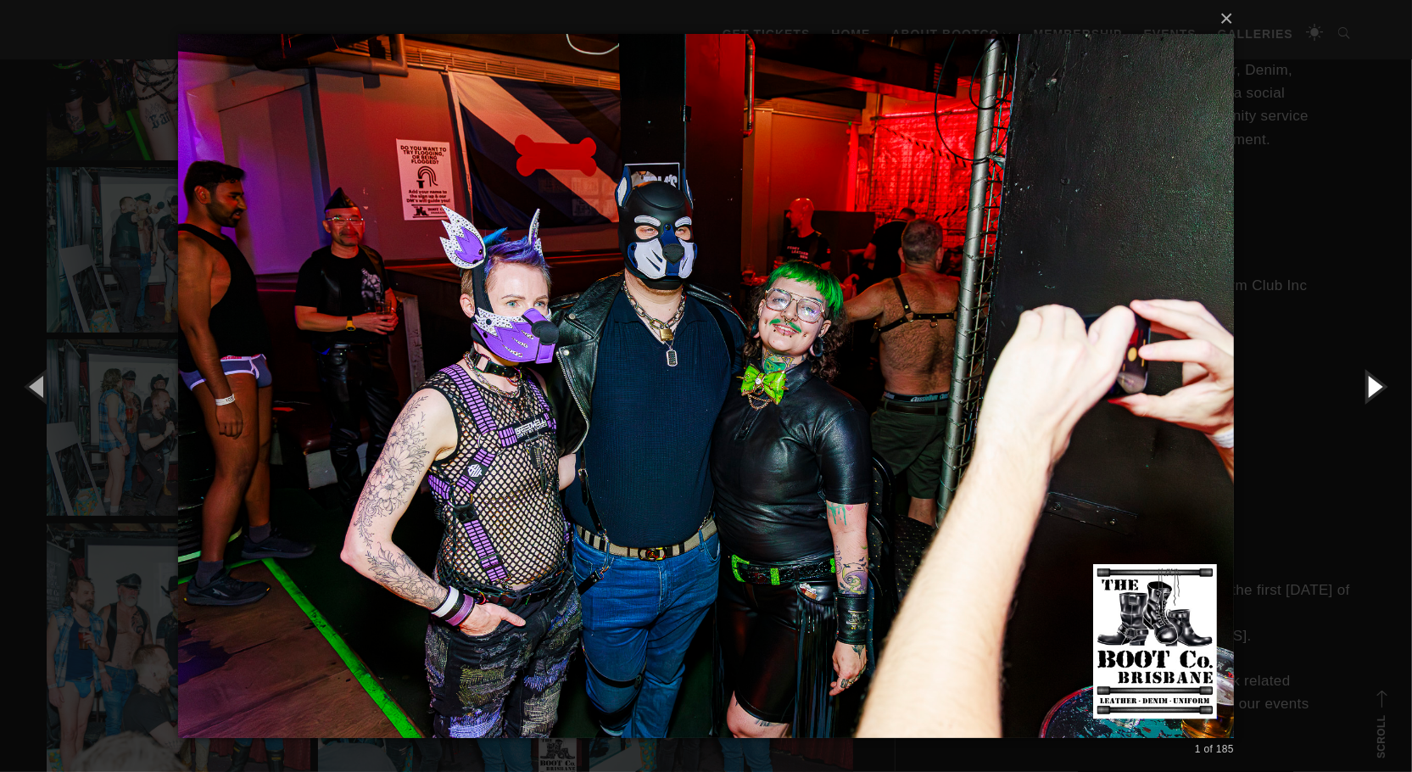
click at [1368, 380] on button "button" at bounding box center [1373, 385] width 76 height 93
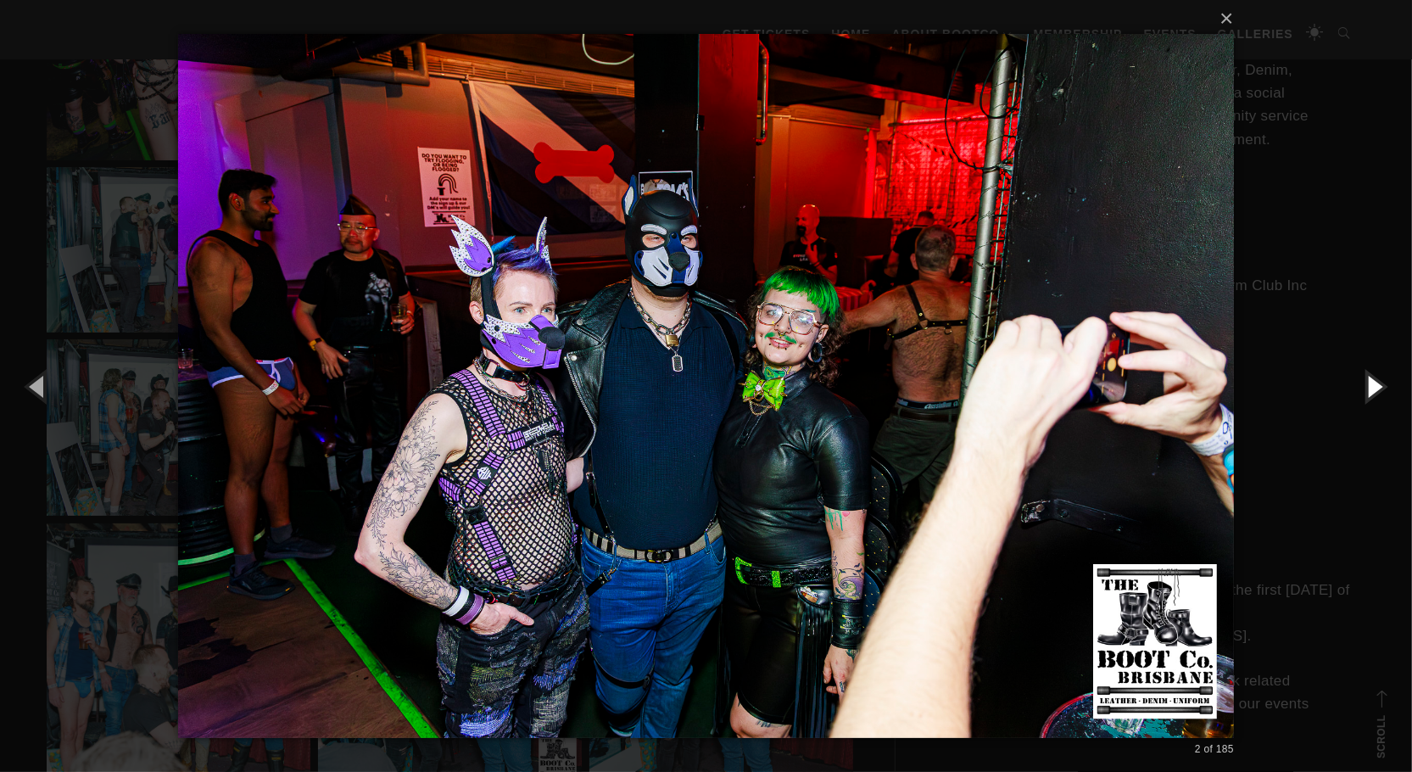
click at [1368, 380] on button "button" at bounding box center [1373, 385] width 76 height 93
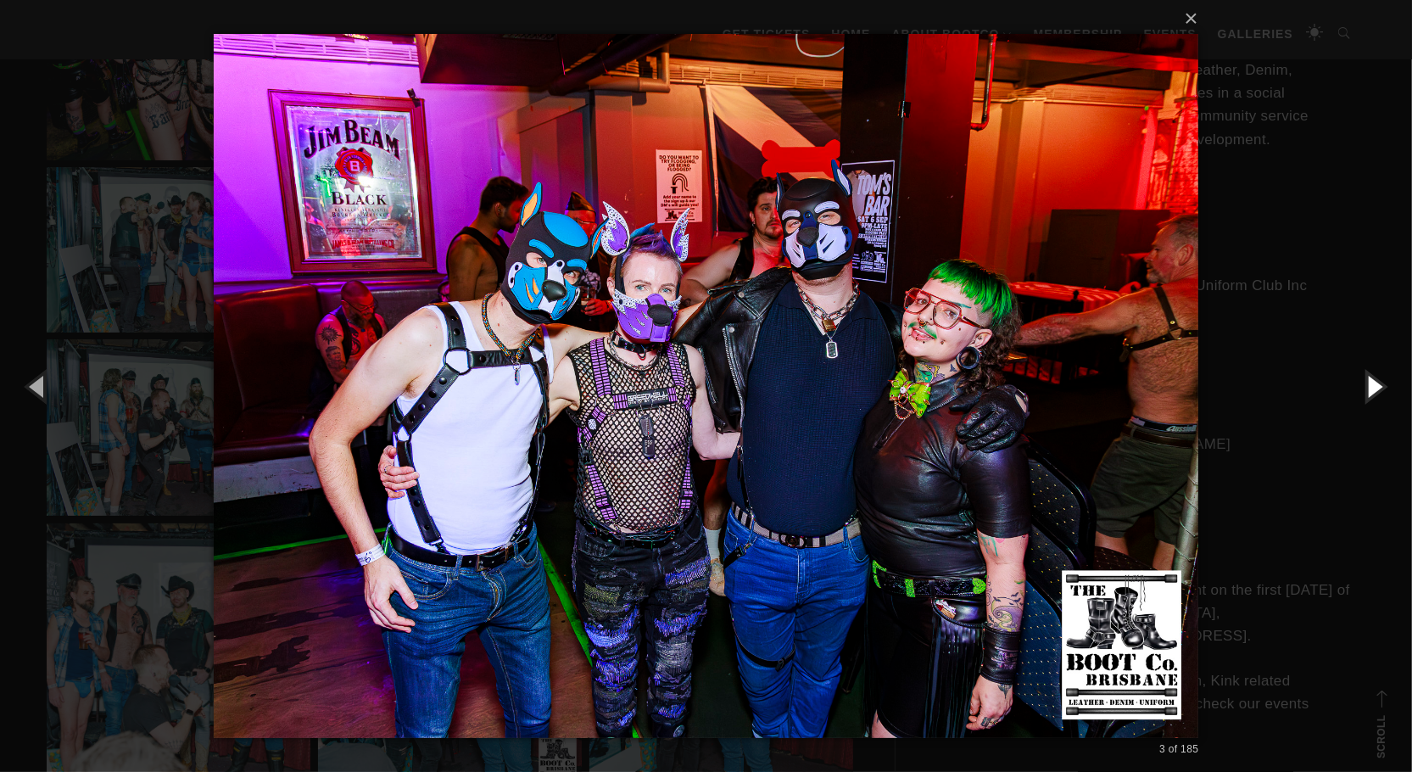
click at [1368, 380] on button "button" at bounding box center [1373, 385] width 76 height 93
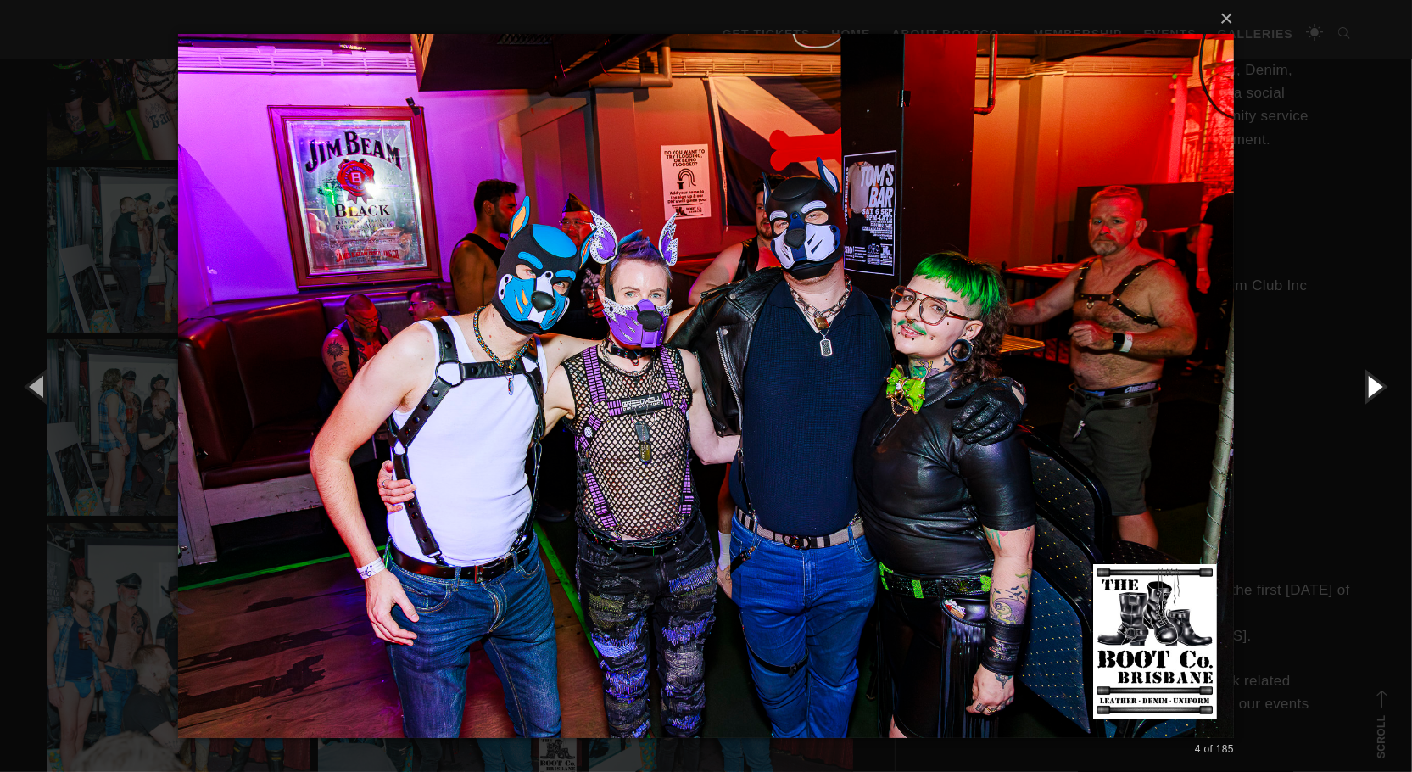
click at [1368, 380] on button "button" at bounding box center [1373, 385] width 76 height 93
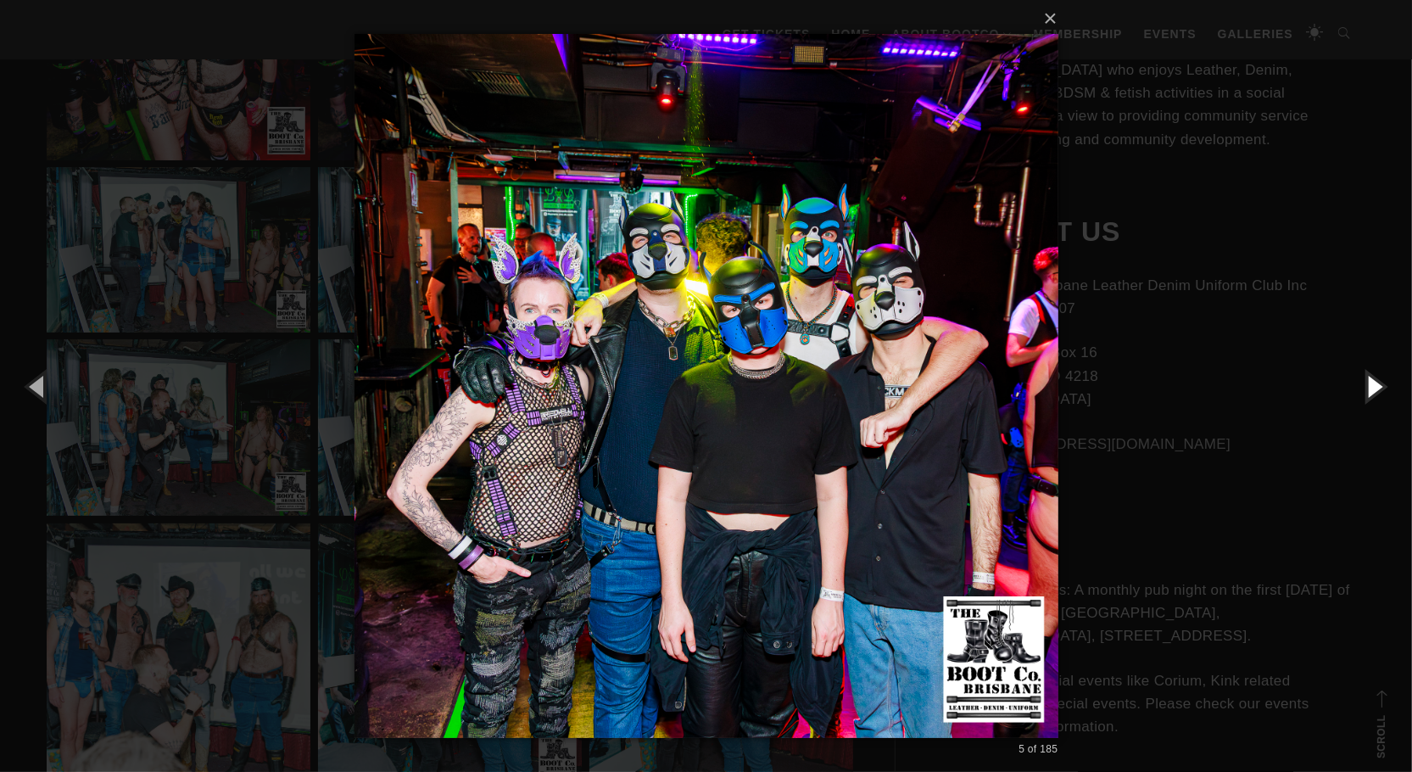
click at [1368, 380] on button "button" at bounding box center [1373, 385] width 76 height 93
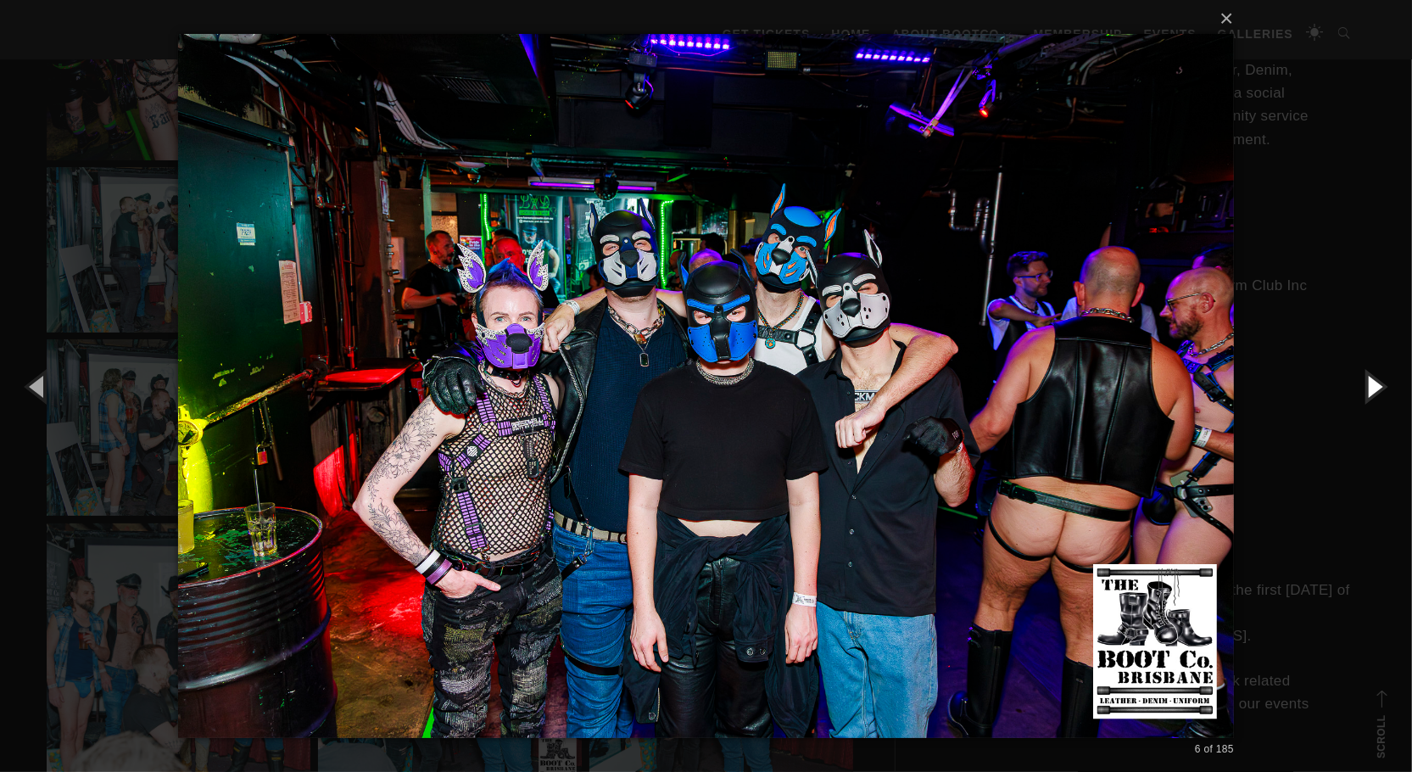
click at [1368, 380] on button "button" at bounding box center [1373, 385] width 76 height 93
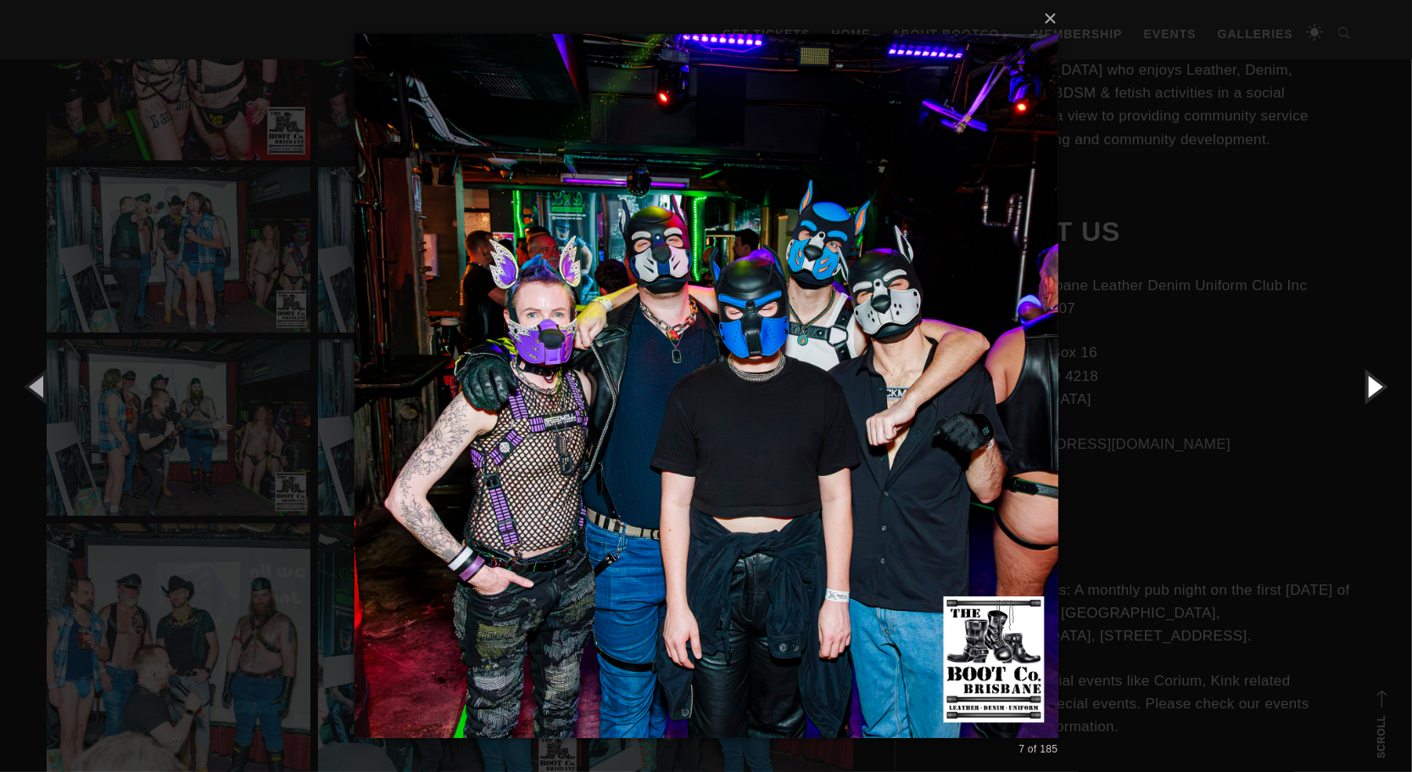
click at [1368, 380] on button "button" at bounding box center [1373, 385] width 76 height 93
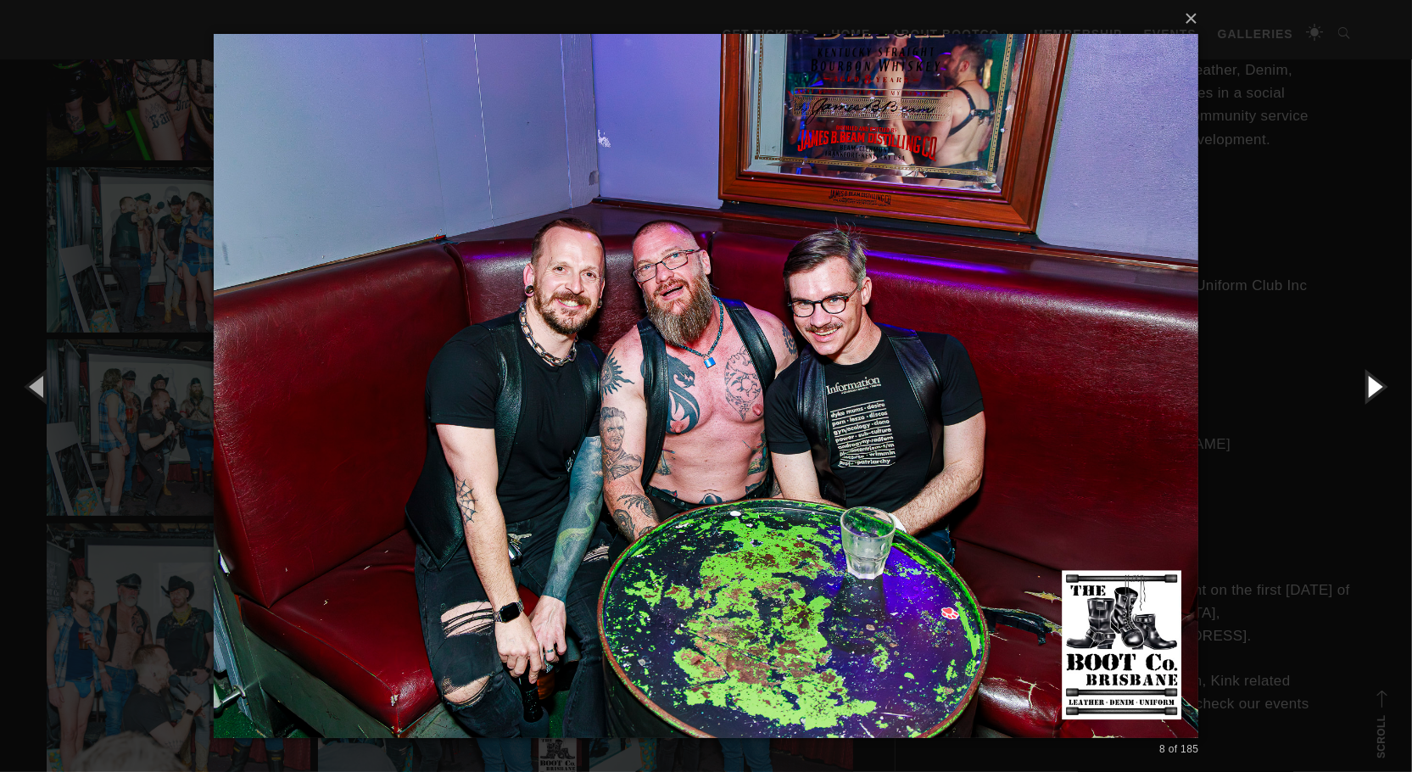
click at [1368, 380] on button "button" at bounding box center [1373, 385] width 76 height 93
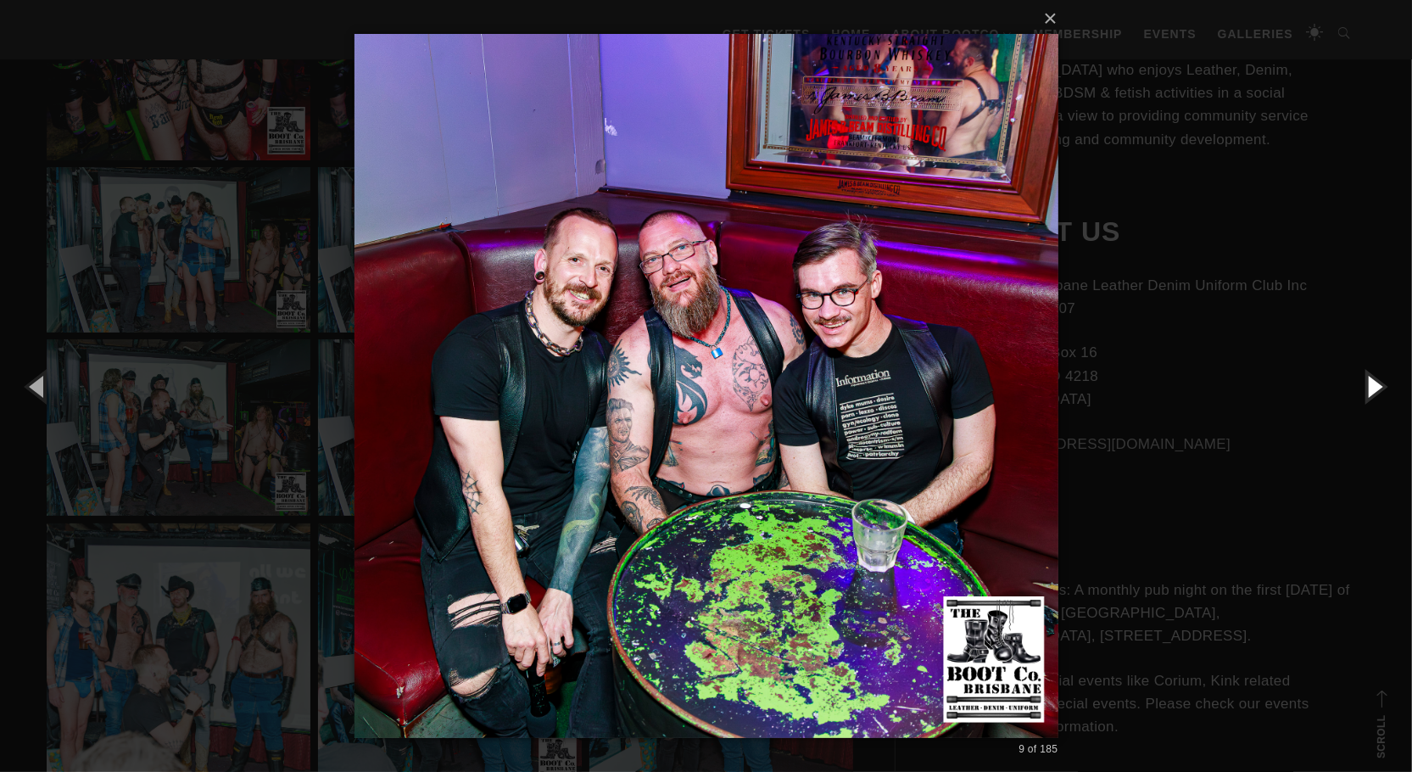
click at [1368, 380] on button "button" at bounding box center [1373, 385] width 76 height 93
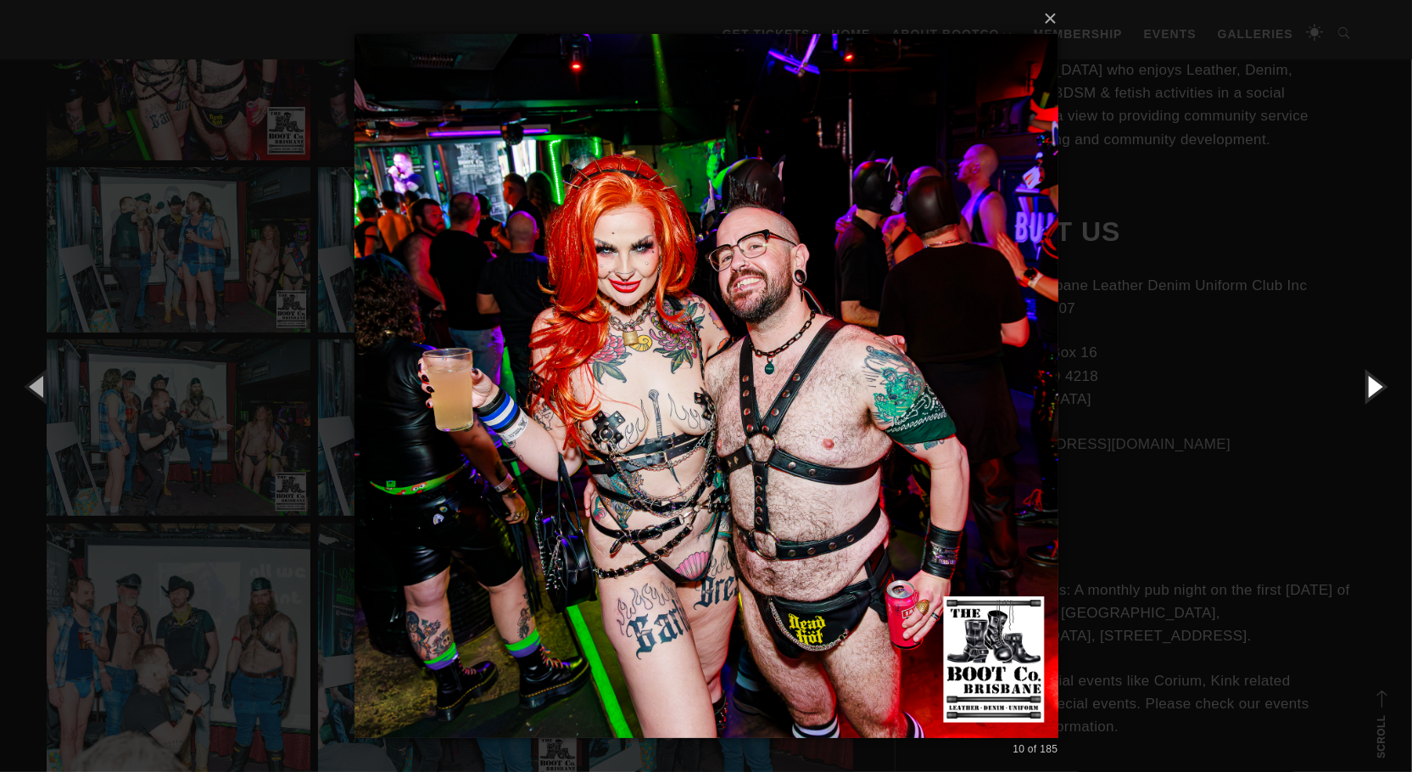
click at [1368, 380] on button "button" at bounding box center [1373, 385] width 76 height 93
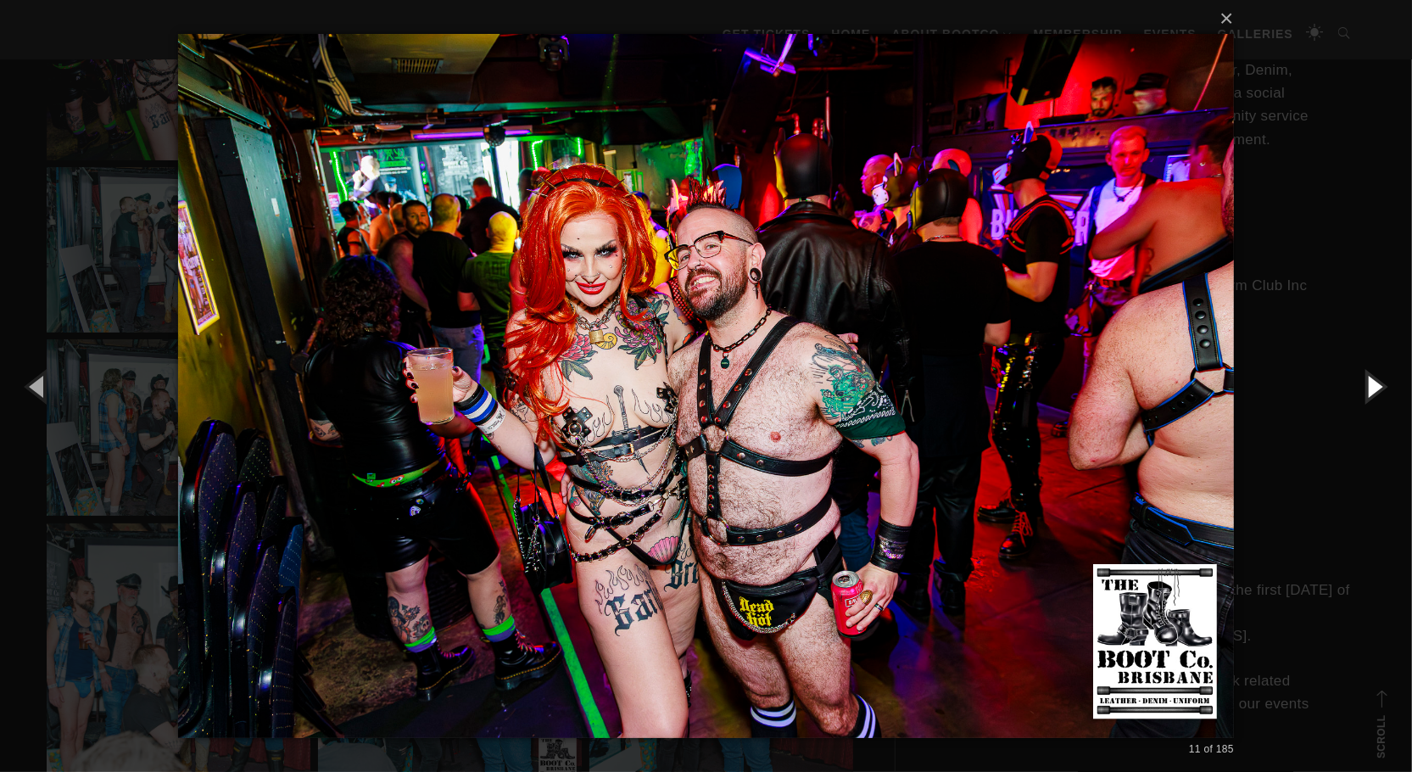
click at [1368, 380] on button "button" at bounding box center [1373, 385] width 76 height 93
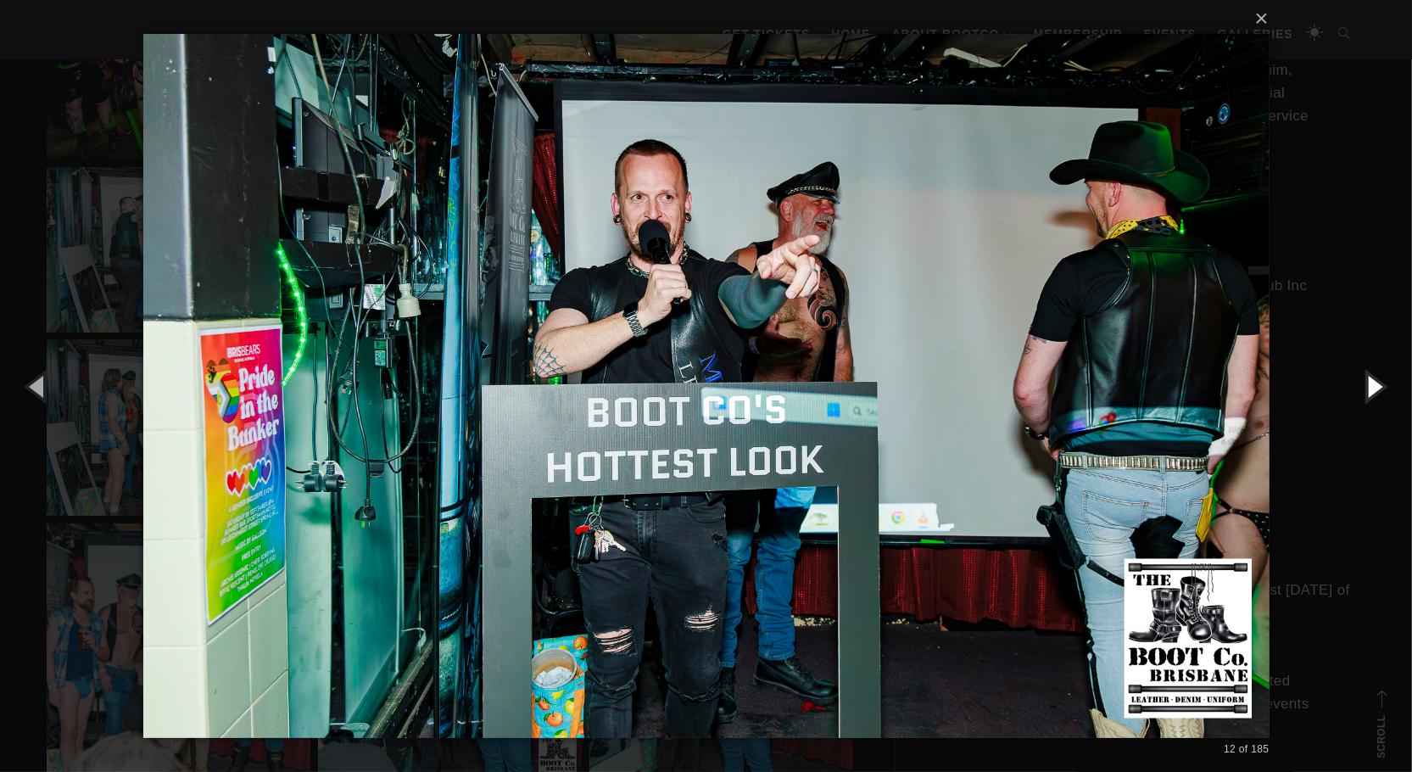
click at [1368, 380] on button "button" at bounding box center [1373, 385] width 76 height 93
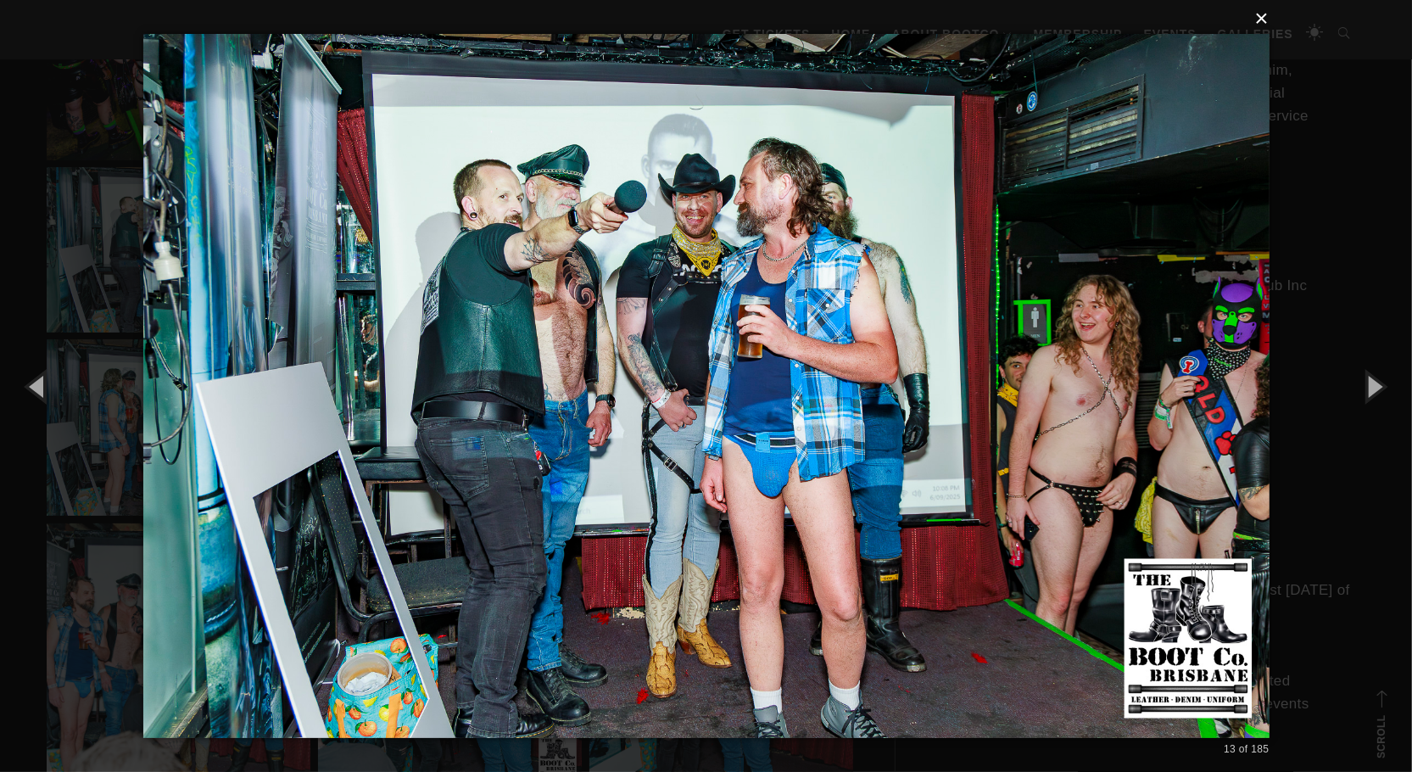
click at [1265, 21] on button "×" at bounding box center [711, 18] width 1126 height 37
